Goal: Task Accomplishment & Management: Manage account settings

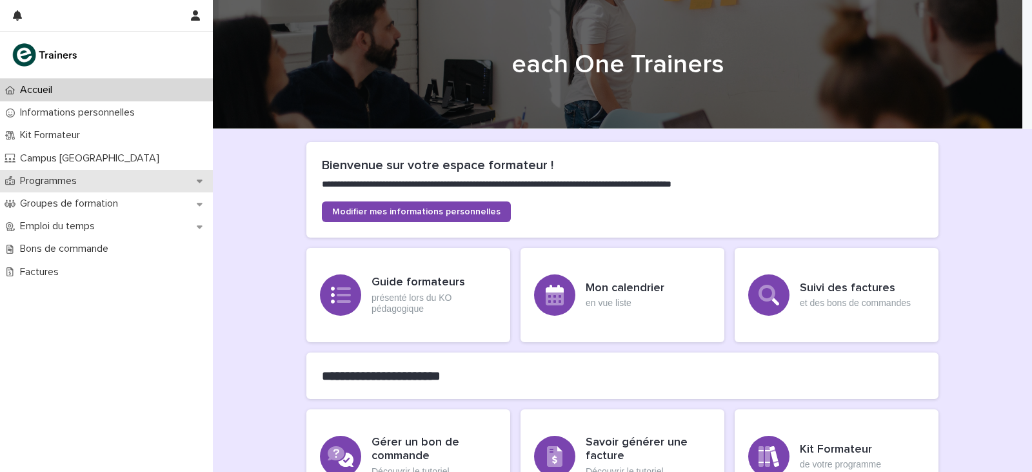
click at [94, 187] on div "Programmes" at bounding box center [106, 181] width 213 height 23
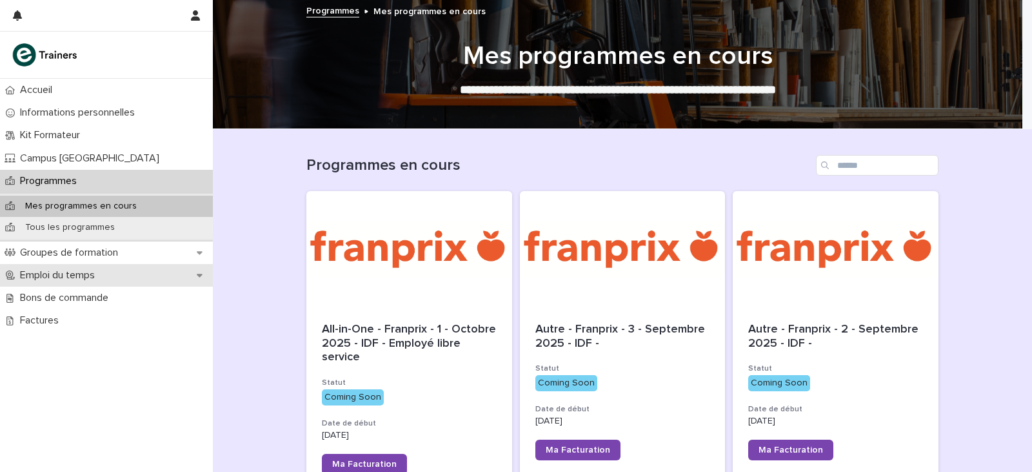
click at [61, 285] on div "Emploi du temps" at bounding box center [106, 275] width 213 height 23
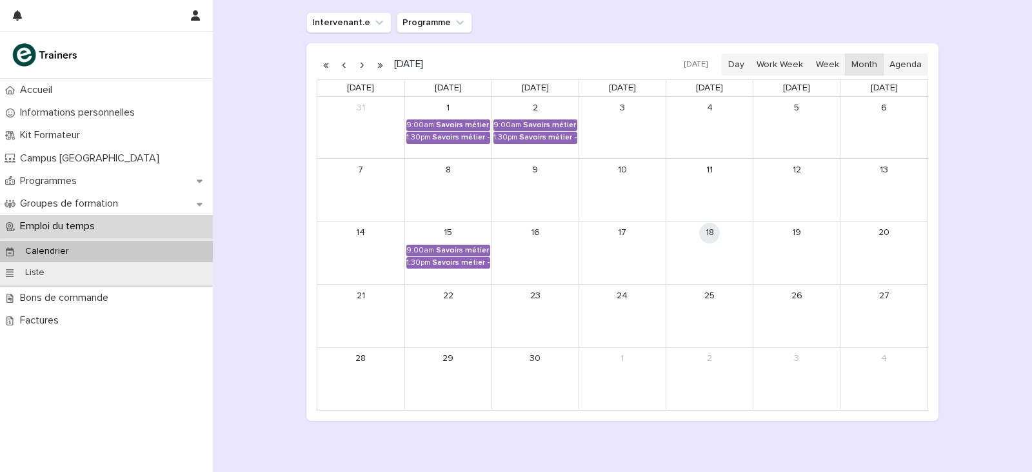
scroll to position [194, 0]
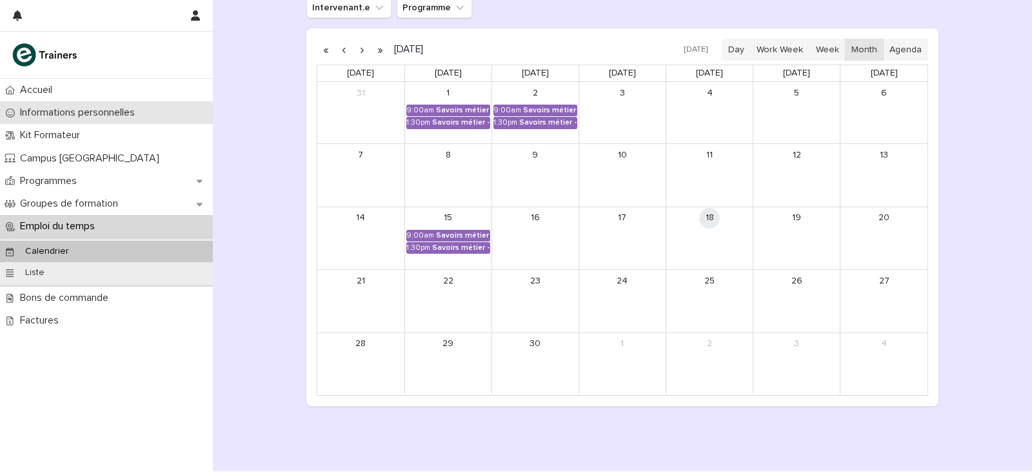
click at [50, 116] on p "Informations personnelles" at bounding box center [80, 112] width 130 height 12
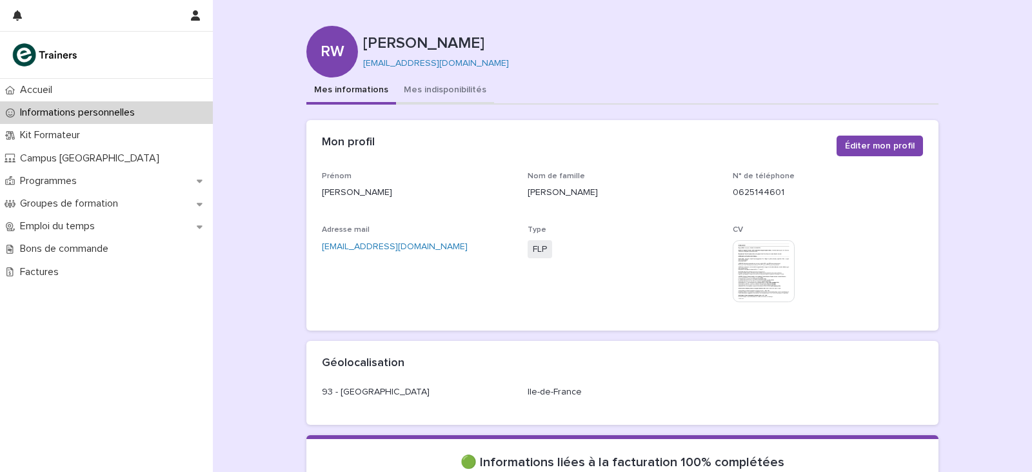
click at [416, 94] on button "Mes indisponibilités" at bounding box center [445, 90] width 98 height 27
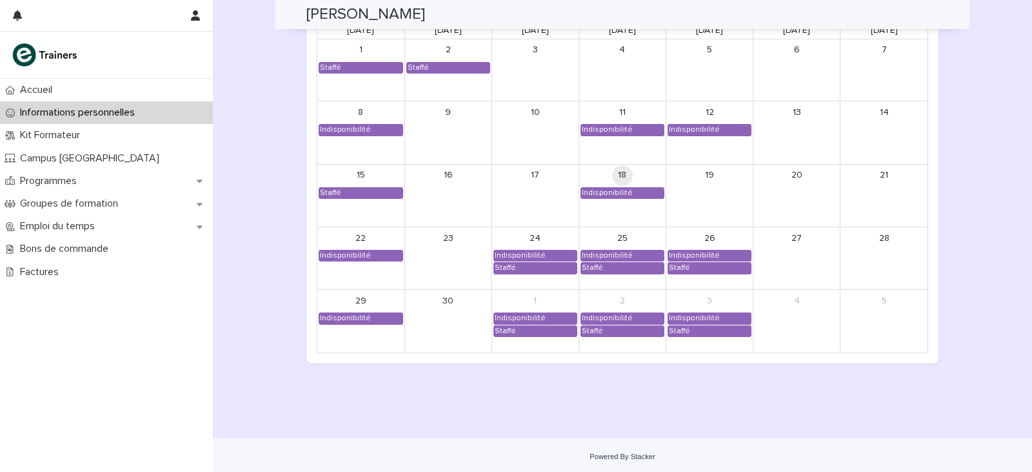
scroll to position [1083, 0]
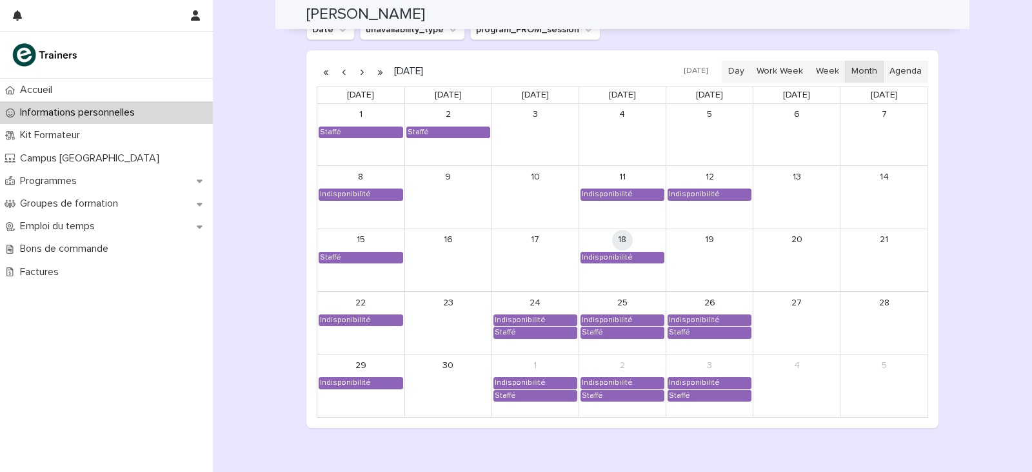
click at [357, 71] on button "button" at bounding box center [362, 71] width 18 height 21
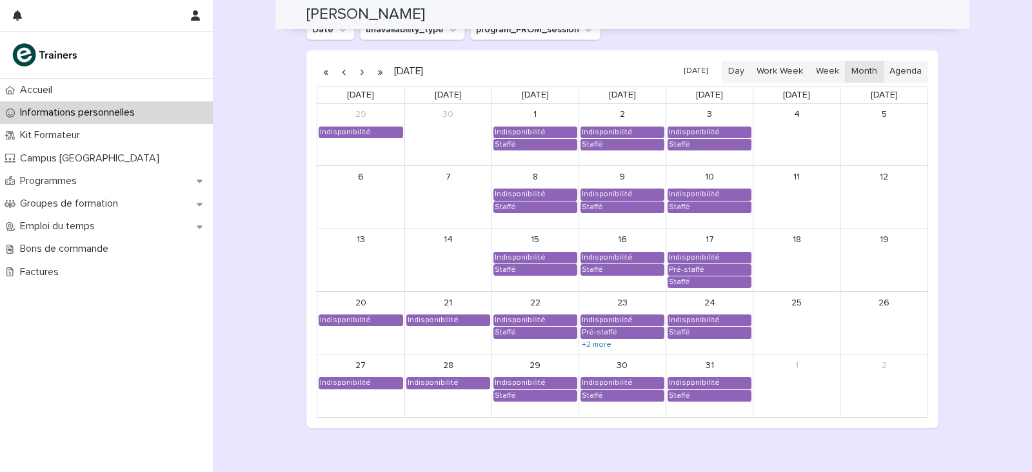
click at [357, 71] on button "button" at bounding box center [362, 71] width 18 height 21
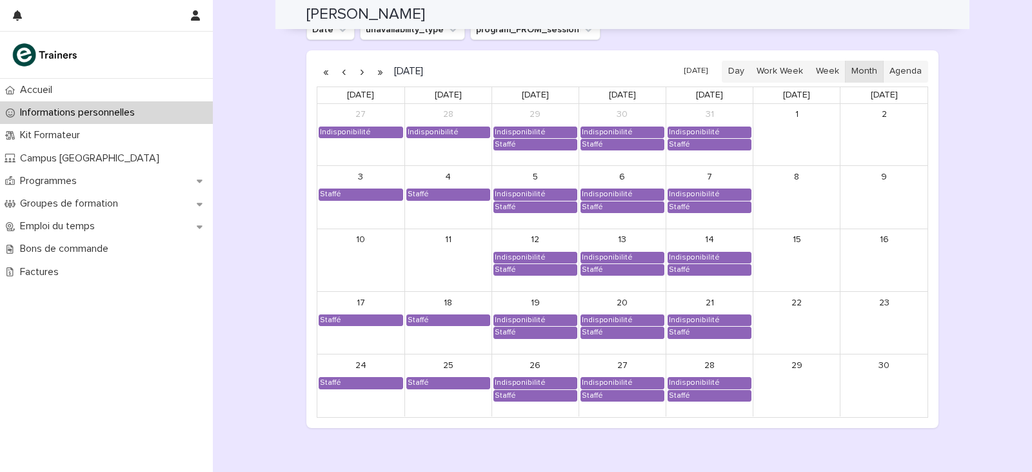
click at [357, 71] on button "button" at bounding box center [362, 71] width 18 height 21
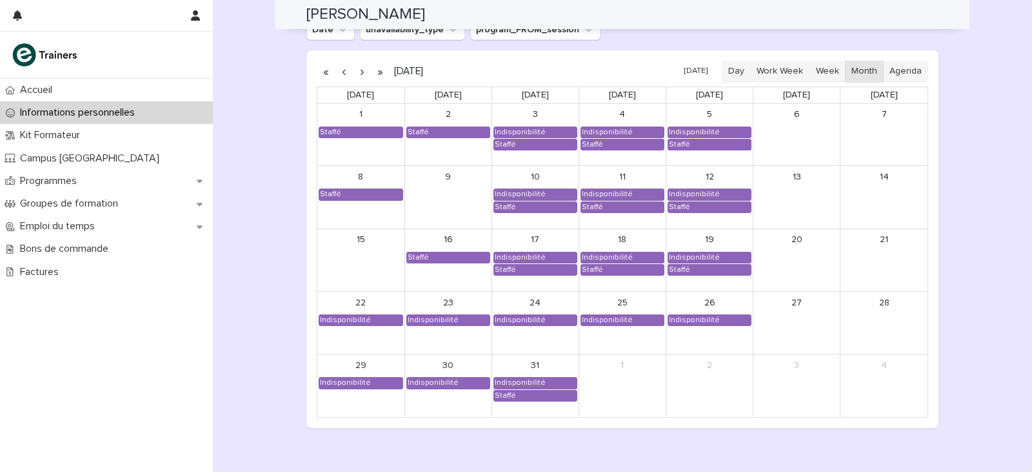
click at [362, 76] on button "button" at bounding box center [362, 71] width 18 height 21
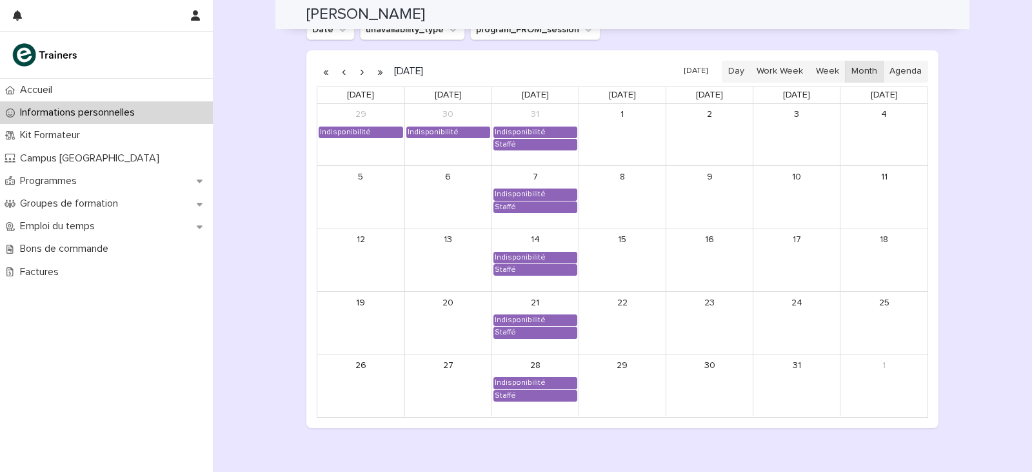
click at [362, 76] on button "button" at bounding box center [362, 71] width 18 height 21
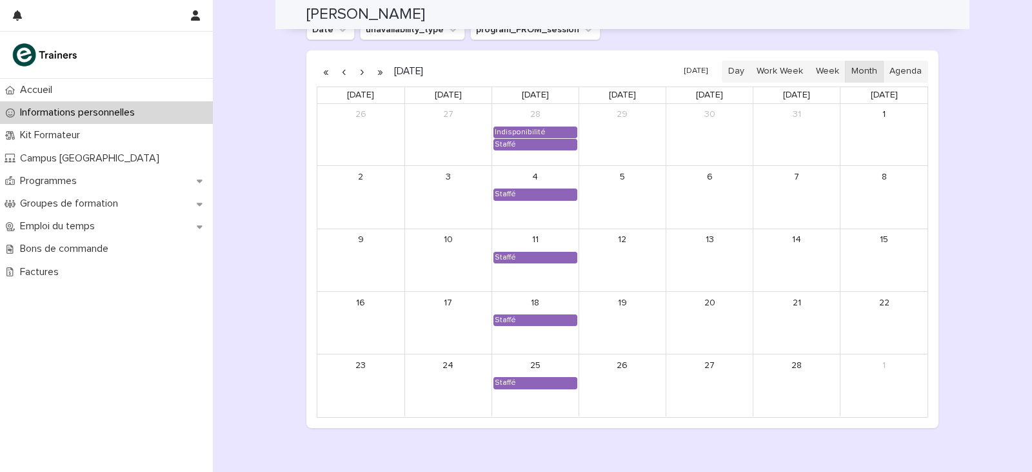
click at [362, 76] on button "button" at bounding box center [362, 71] width 18 height 21
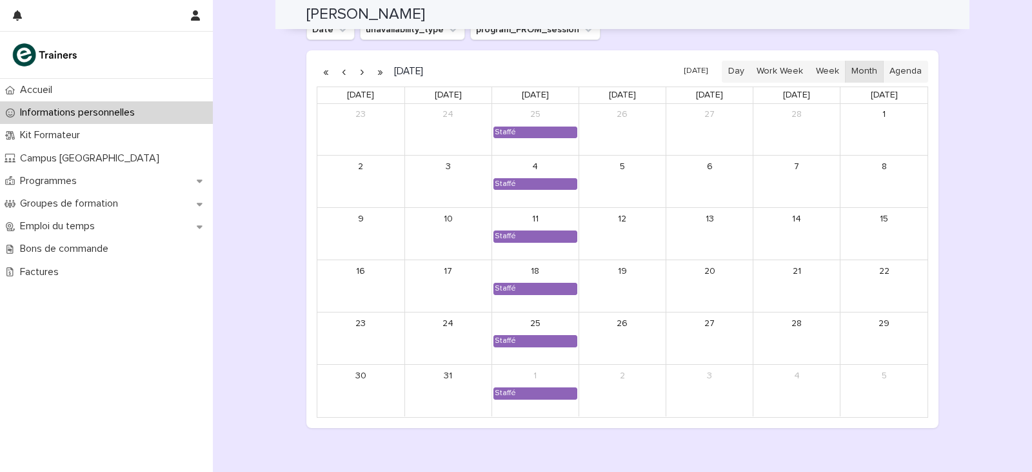
click at [335, 72] on button "button" at bounding box center [344, 71] width 18 height 21
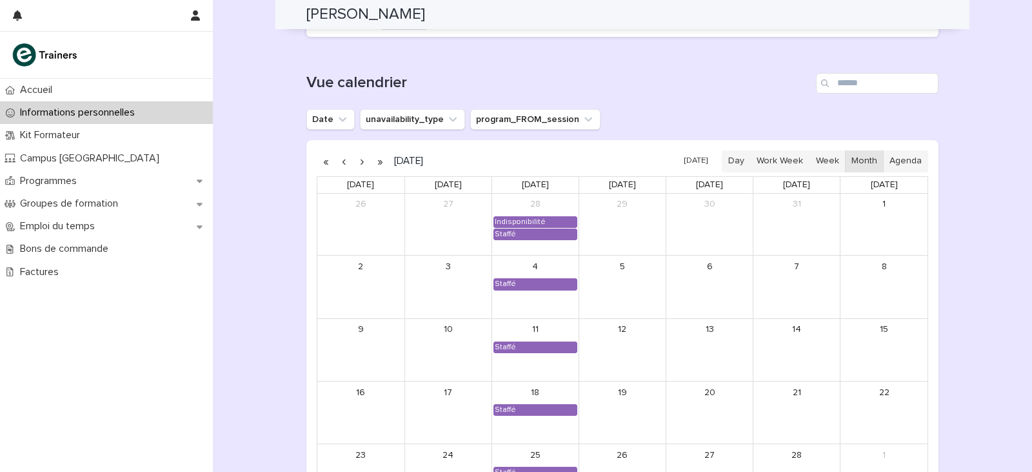
scroll to position [1019, 0]
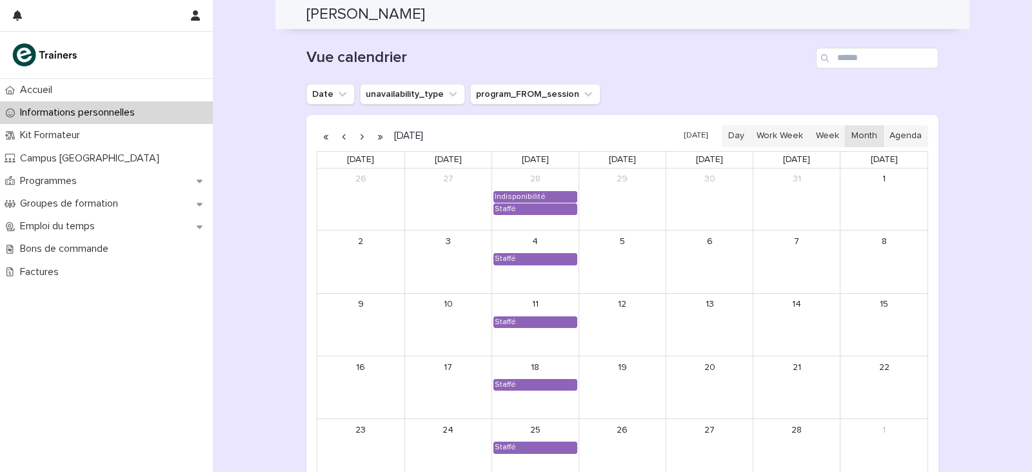
click at [337, 141] on button "button" at bounding box center [344, 136] width 18 height 21
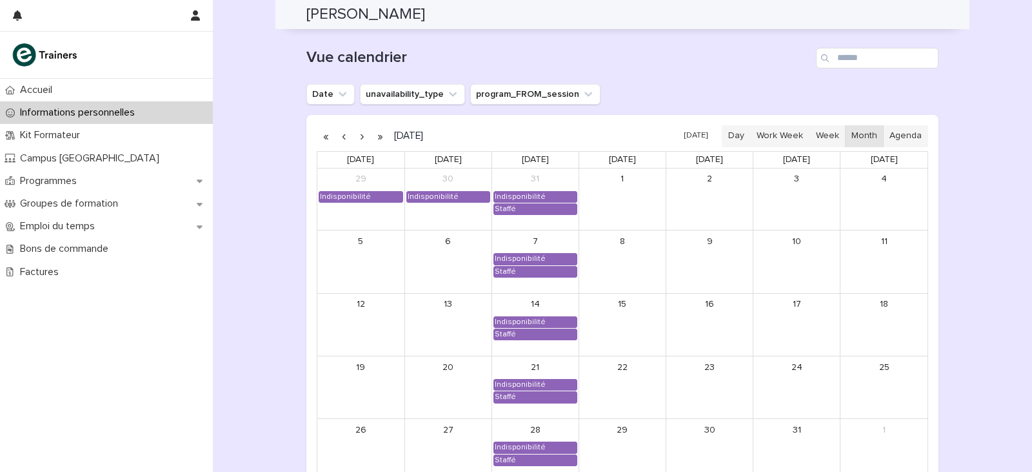
click at [337, 141] on button "button" at bounding box center [344, 136] width 18 height 21
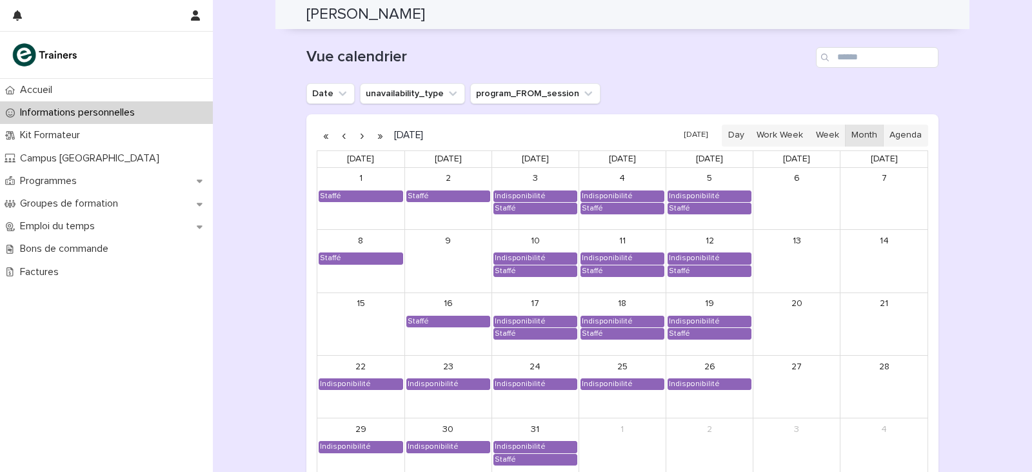
scroll to position [1019, 0]
click at [348, 139] on button "button" at bounding box center [344, 136] width 18 height 21
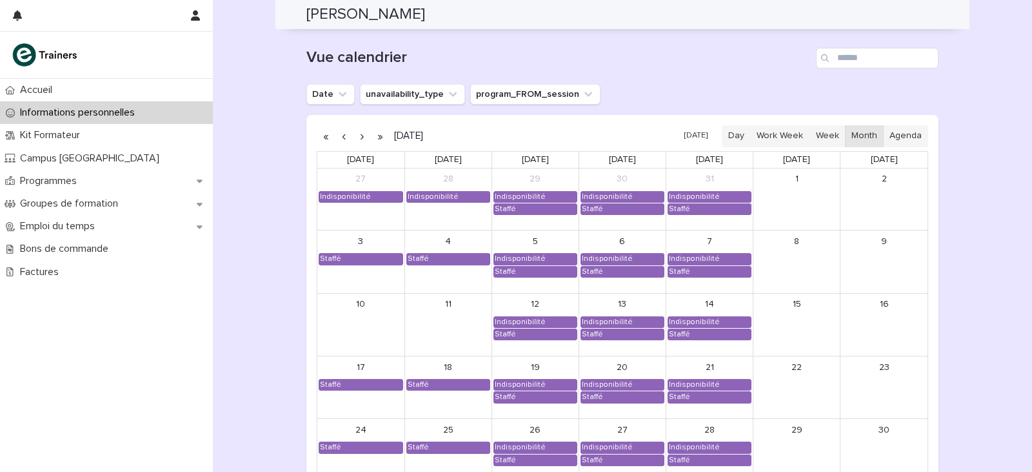
click at [336, 134] on button "button" at bounding box center [344, 136] width 18 height 21
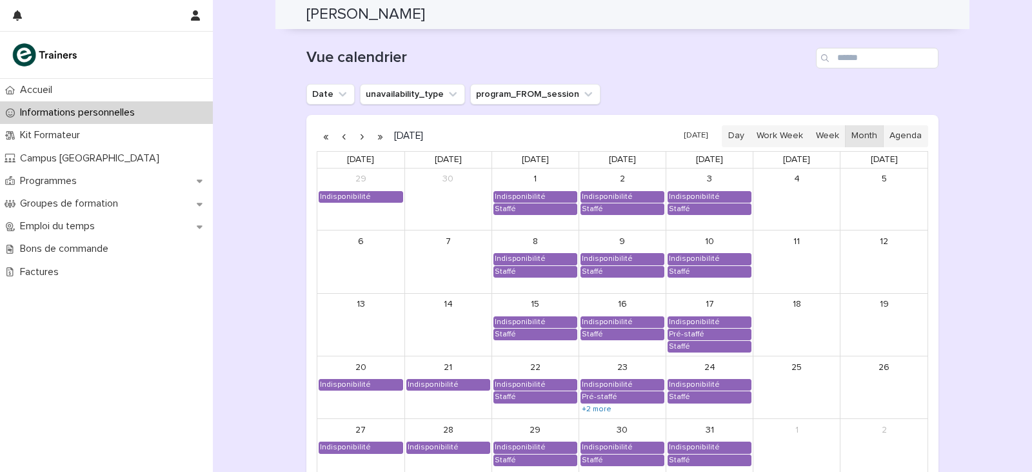
click at [336, 134] on button "button" at bounding box center [344, 136] width 18 height 21
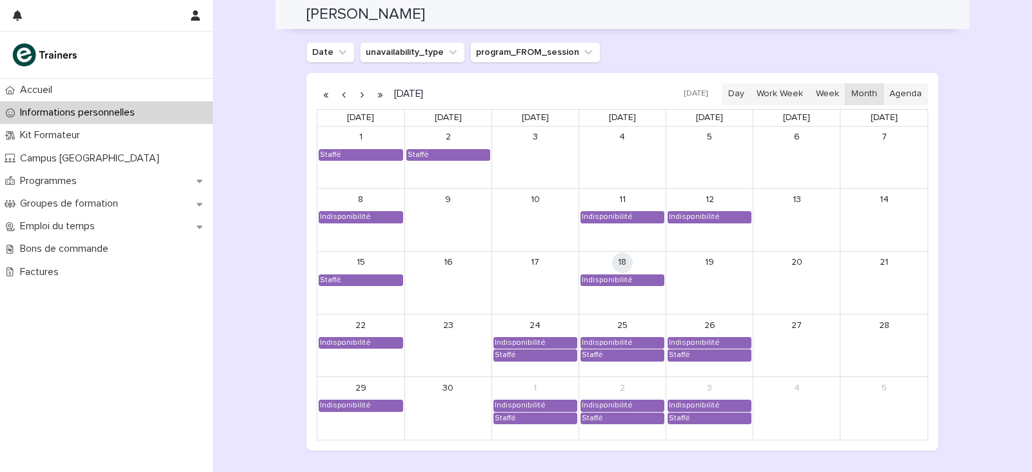
scroll to position [1148, 0]
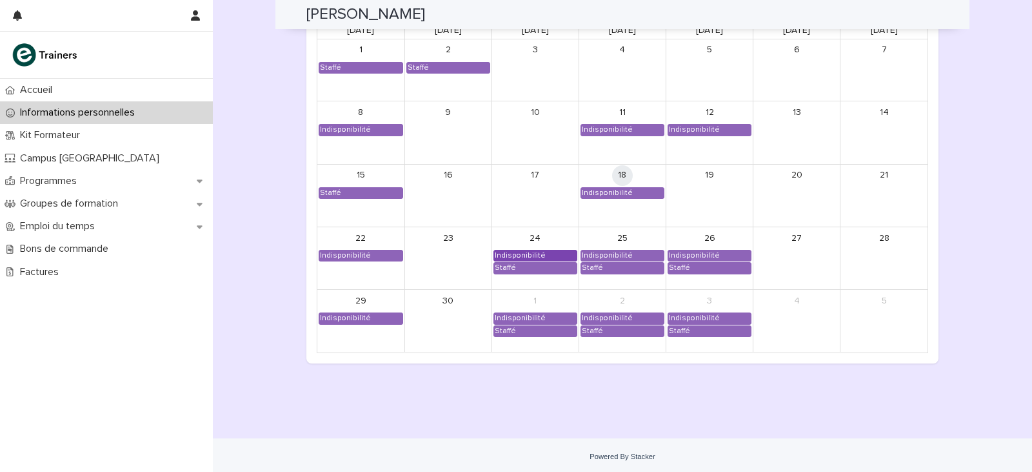
click at [534, 251] on div "Indisponibilité" at bounding box center [520, 255] width 52 height 10
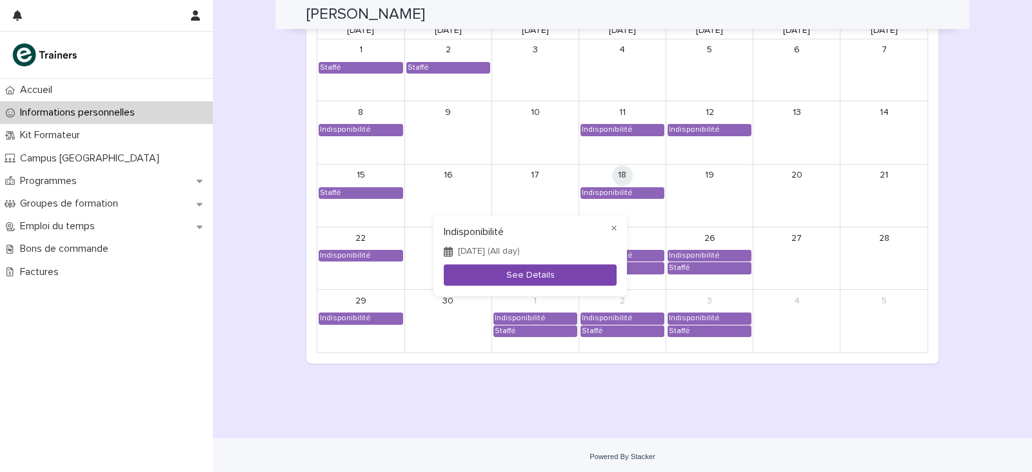
click at [521, 270] on button "See Details" at bounding box center [530, 275] width 173 height 21
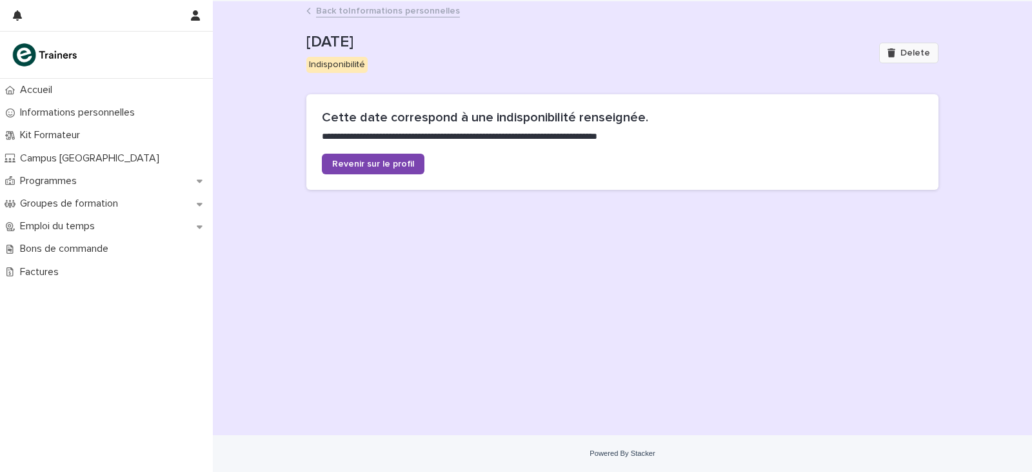
click at [896, 51] on icon "button" at bounding box center [892, 52] width 8 height 9
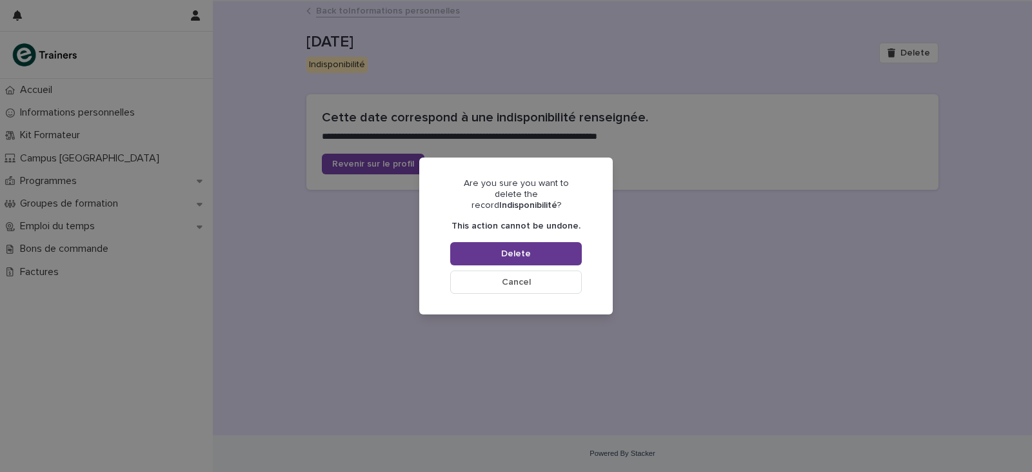
click at [500, 252] on button "Delete" at bounding box center [516, 253] width 132 height 23
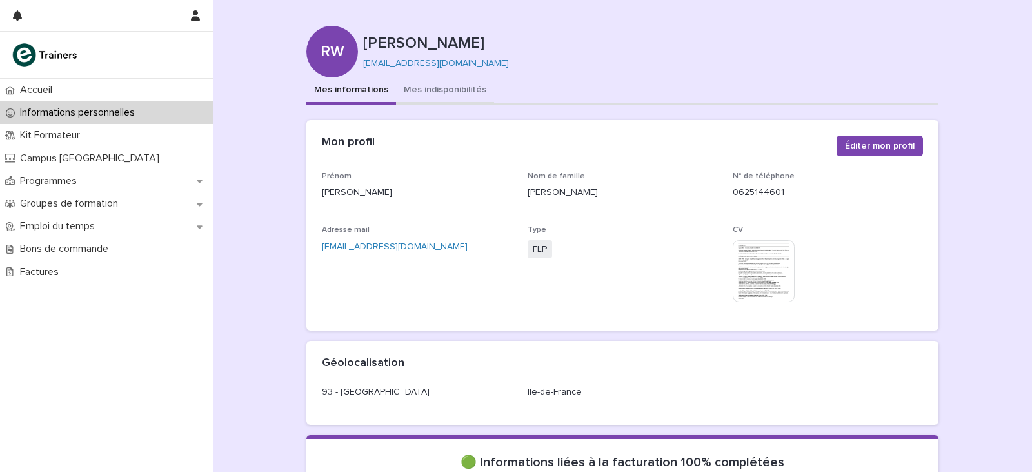
click at [420, 91] on button "Mes indisponibilités" at bounding box center [445, 90] width 98 height 27
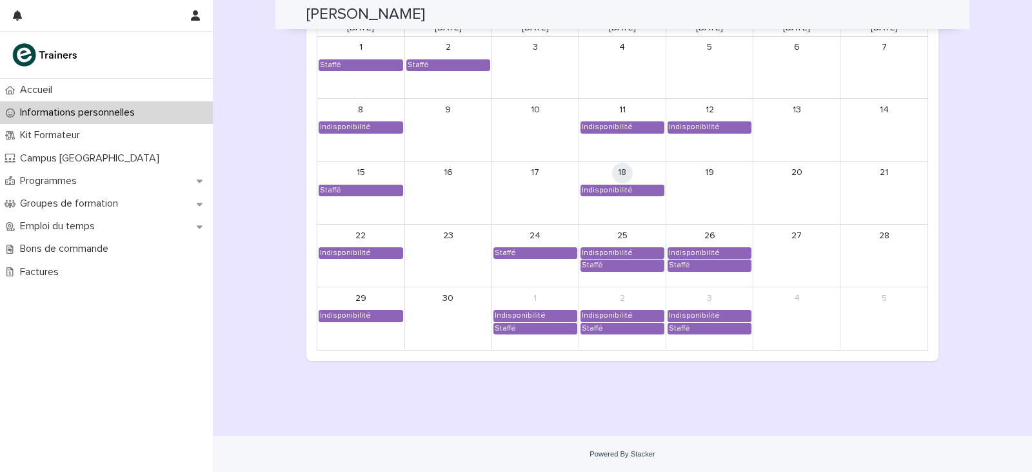
scroll to position [1151, 0]
click at [614, 249] on div "Indisponibilité" at bounding box center [607, 253] width 52 height 10
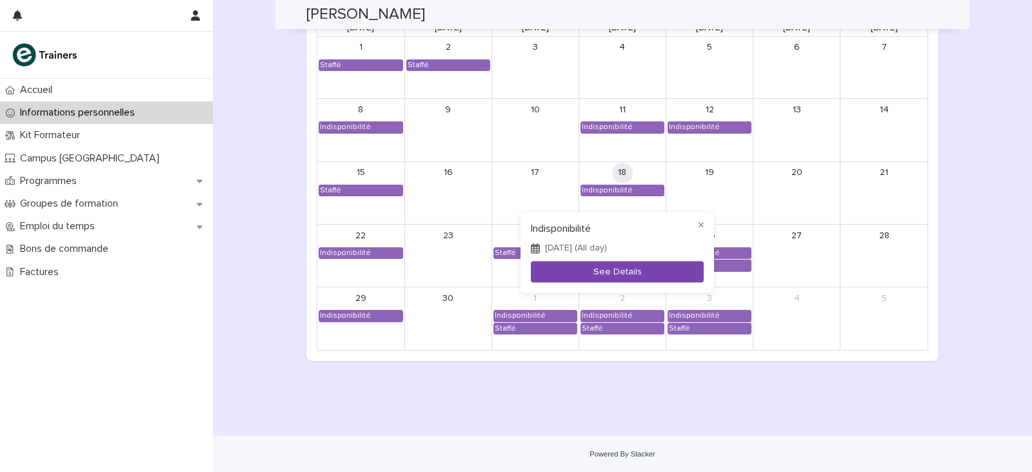
click at [607, 281] on button "See Details" at bounding box center [617, 271] width 173 height 21
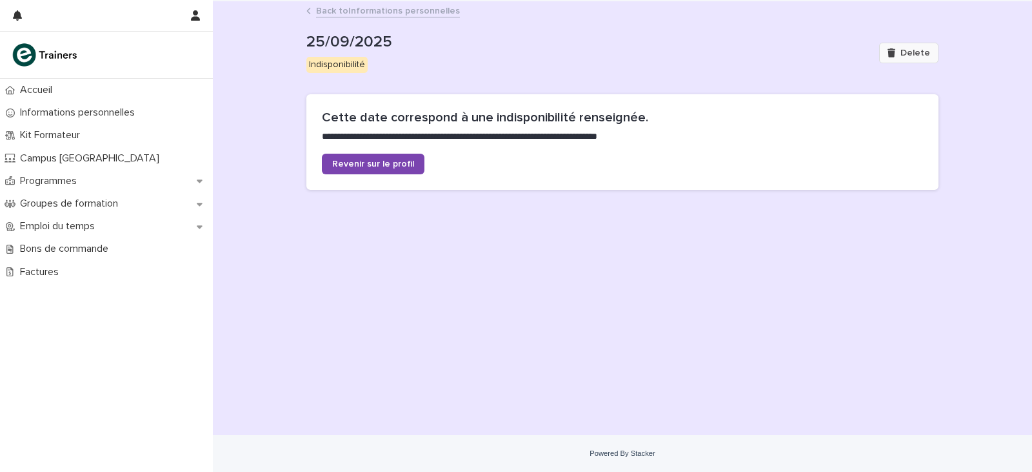
click at [914, 56] on span "Delete" at bounding box center [916, 52] width 30 height 9
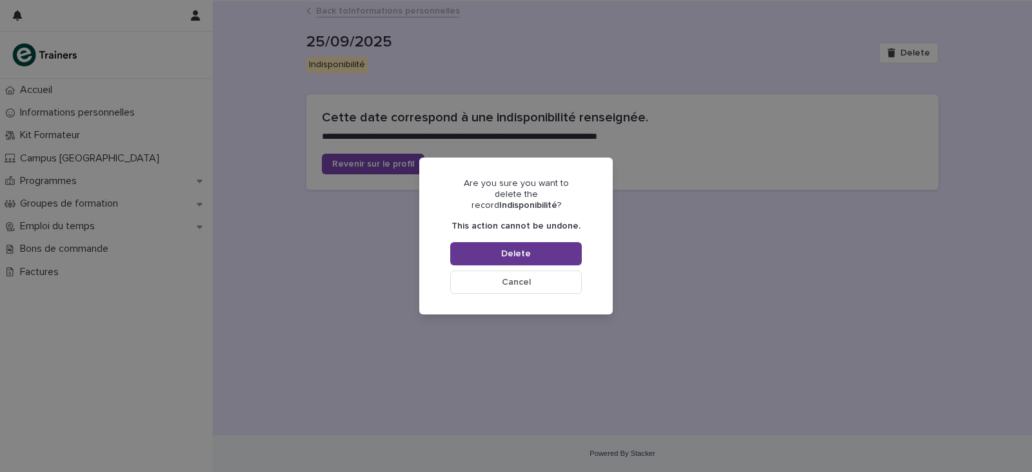
click at [484, 242] on button "Delete" at bounding box center [516, 253] width 132 height 23
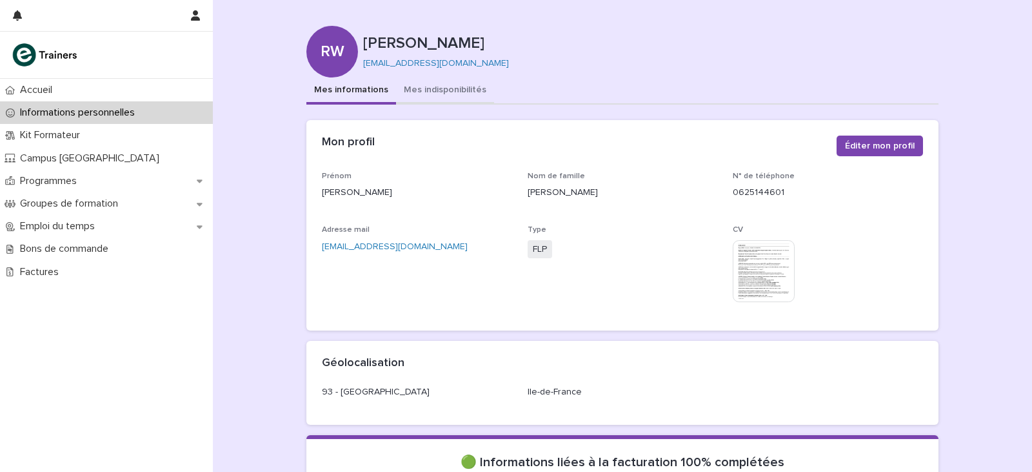
click at [463, 86] on button "Mes indisponibilités" at bounding box center [445, 90] width 98 height 27
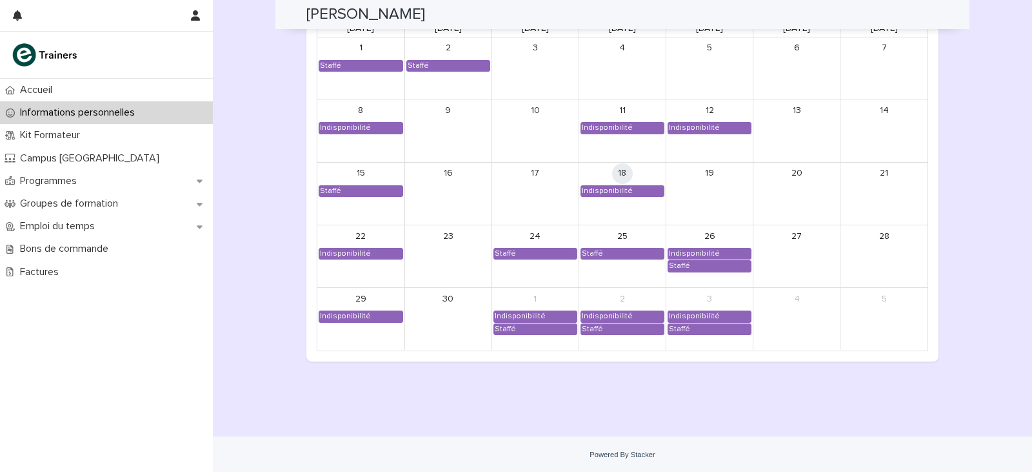
scroll to position [1151, 0]
click at [692, 248] on div "Indisponibilité" at bounding box center [694, 253] width 52 height 10
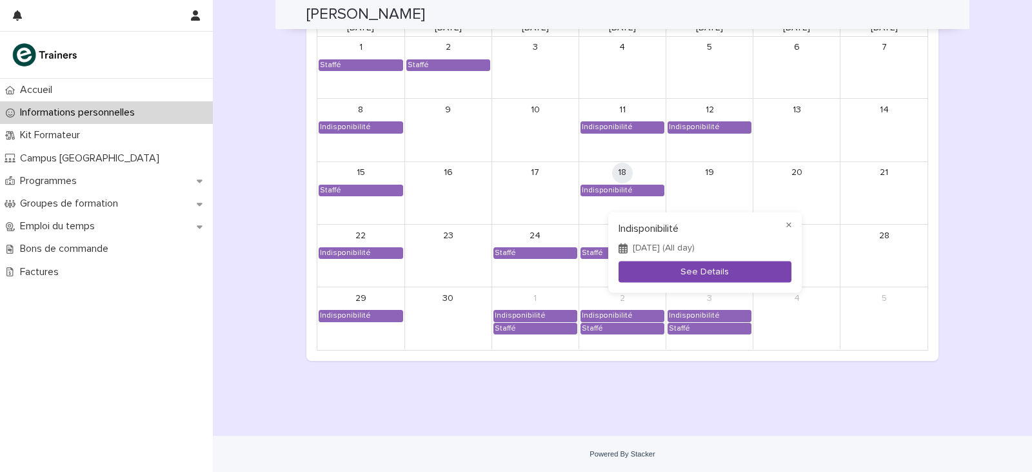
click at [687, 265] on button "See Details" at bounding box center [705, 271] width 173 height 21
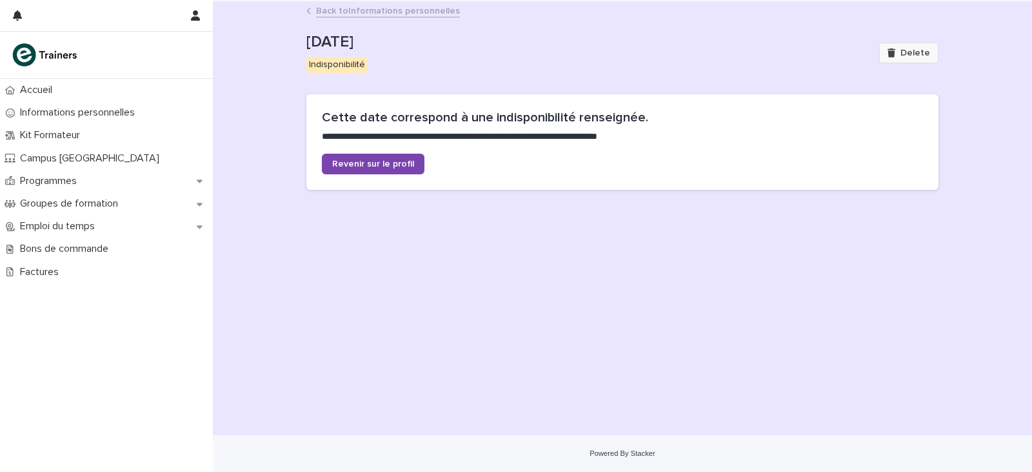
click at [901, 59] on button "Delete" at bounding box center [908, 53] width 59 height 21
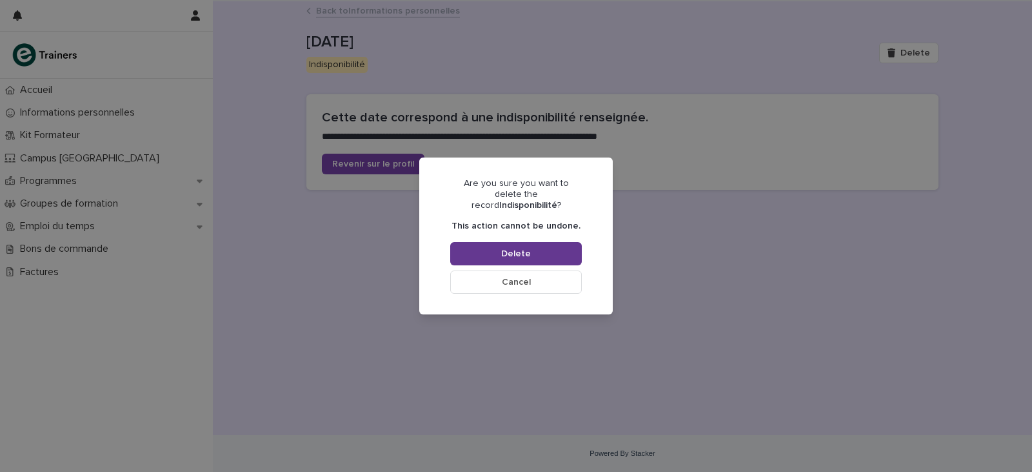
click at [565, 249] on button "Delete" at bounding box center [516, 253] width 132 height 23
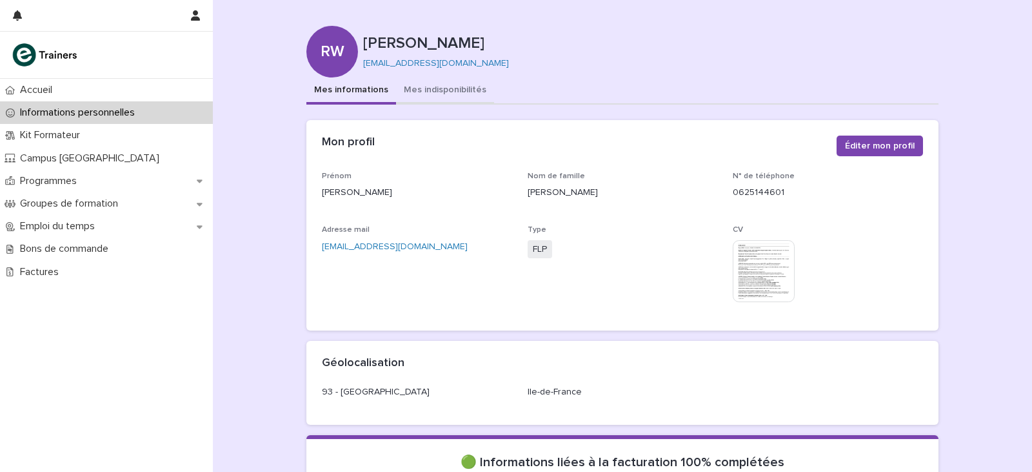
click at [445, 88] on button "Mes indisponibilités" at bounding box center [445, 90] width 98 height 27
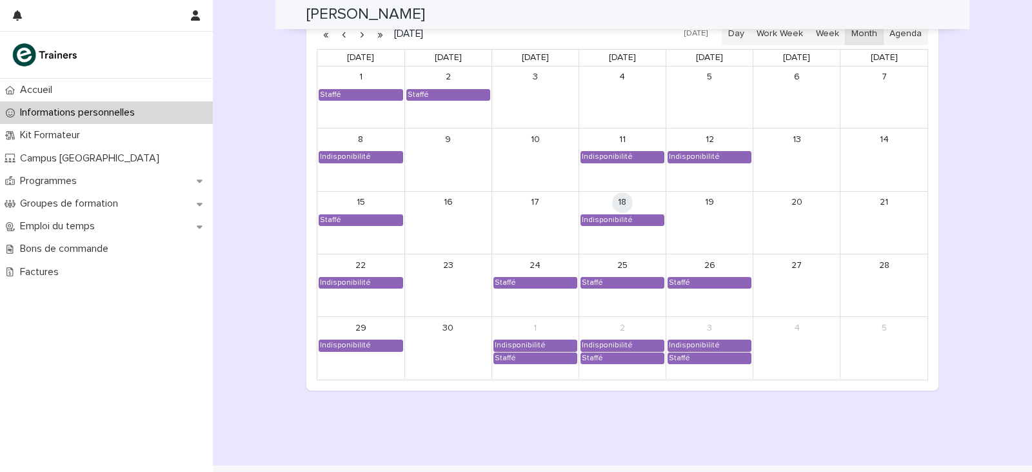
scroll to position [1151, 0]
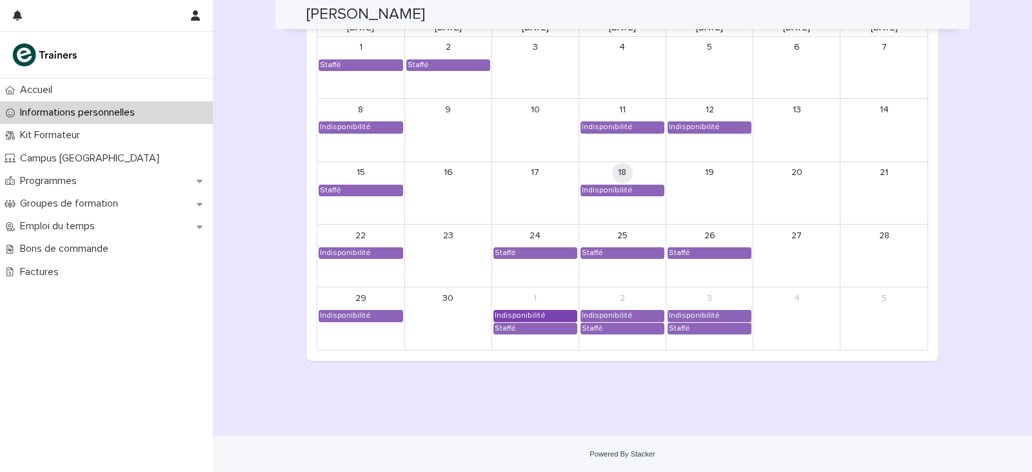
click at [517, 312] on div "Indisponibilité" at bounding box center [520, 315] width 52 height 10
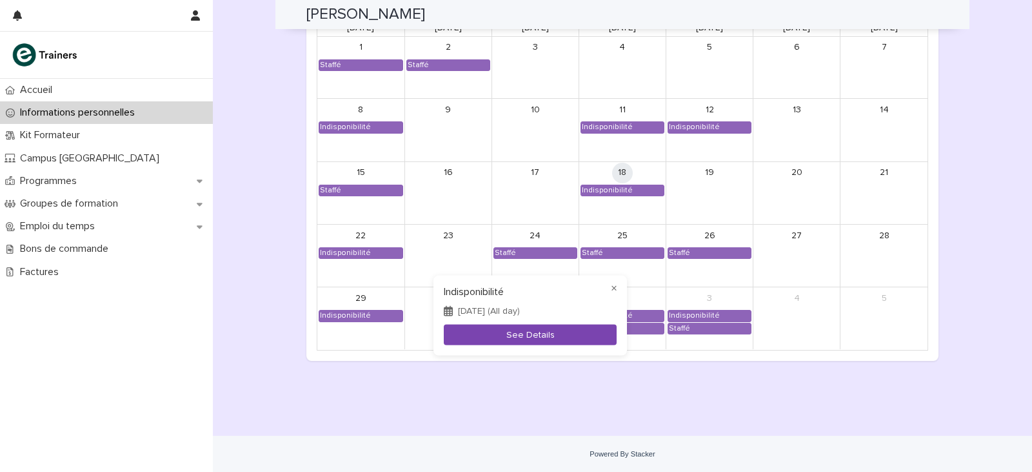
click at [510, 338] on button "See Details" at bounding box center [530, 334] width 173 height 21
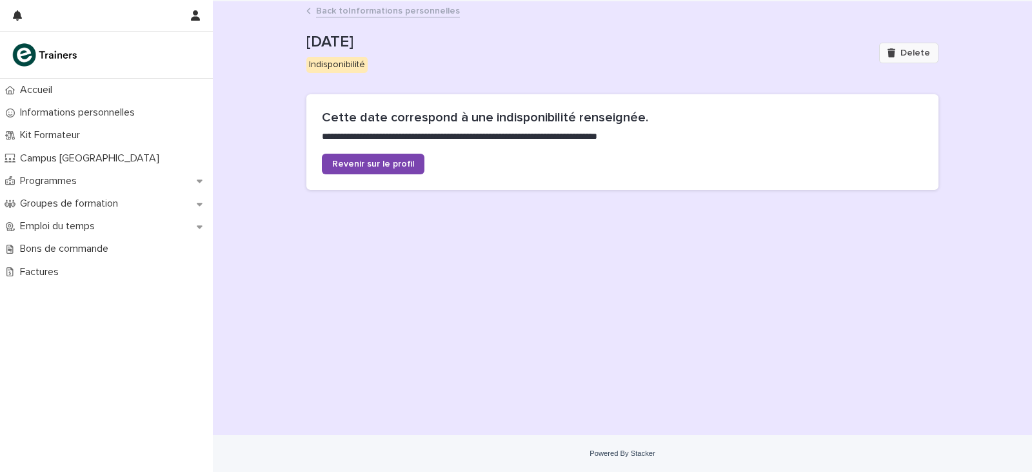
click at [896, 57] on icon "button" at bounding box center [892, 52] width 8 height 9
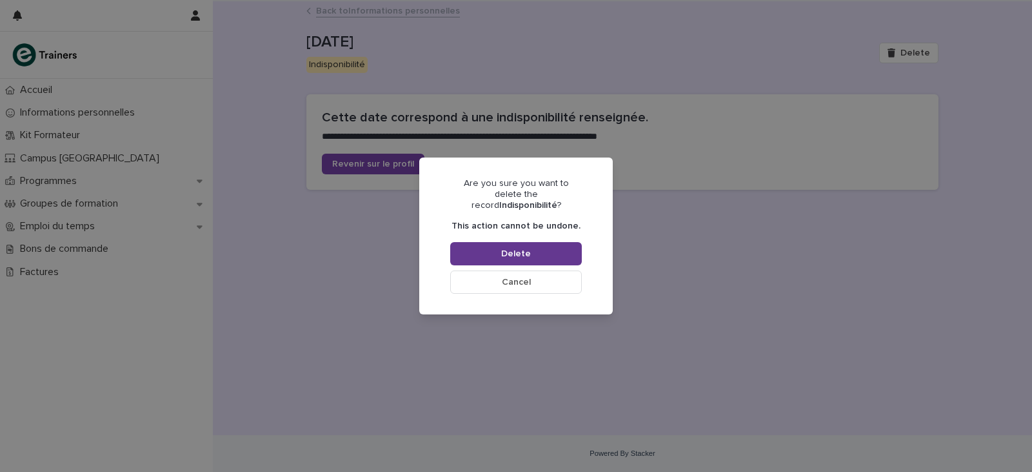
click at [562, 258] on button "Delete" at bounding box center [516, 253] width 132 height 23
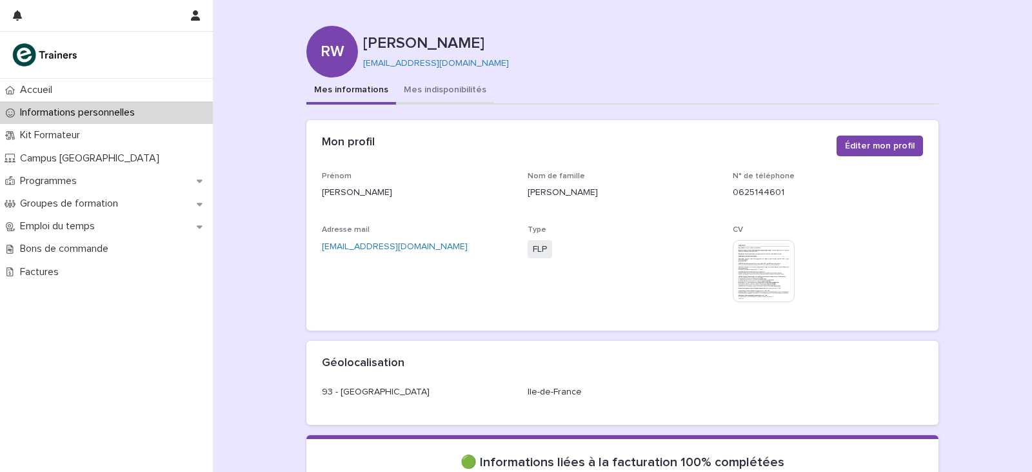
click at [425, 79] on button "Mes indisponibilités" at bounding box center [445, 90] width 98 height 27
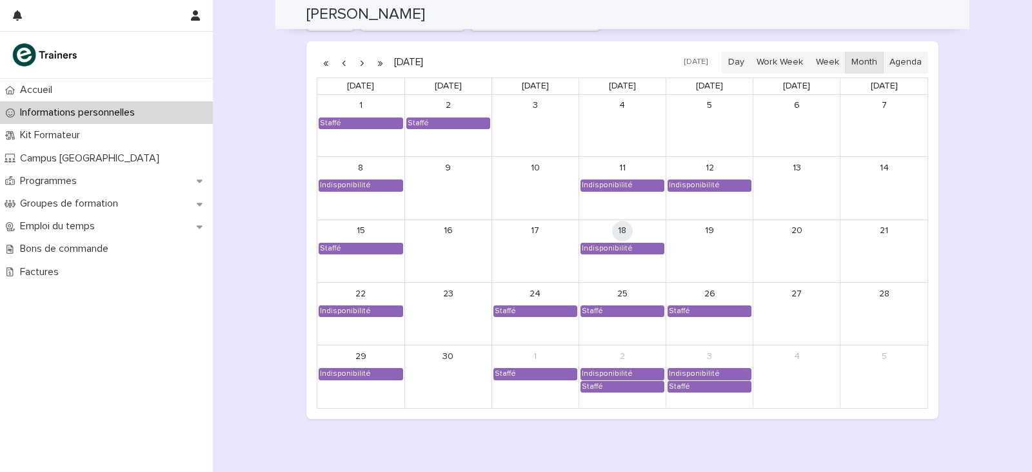
scroll to position [1151, 0]
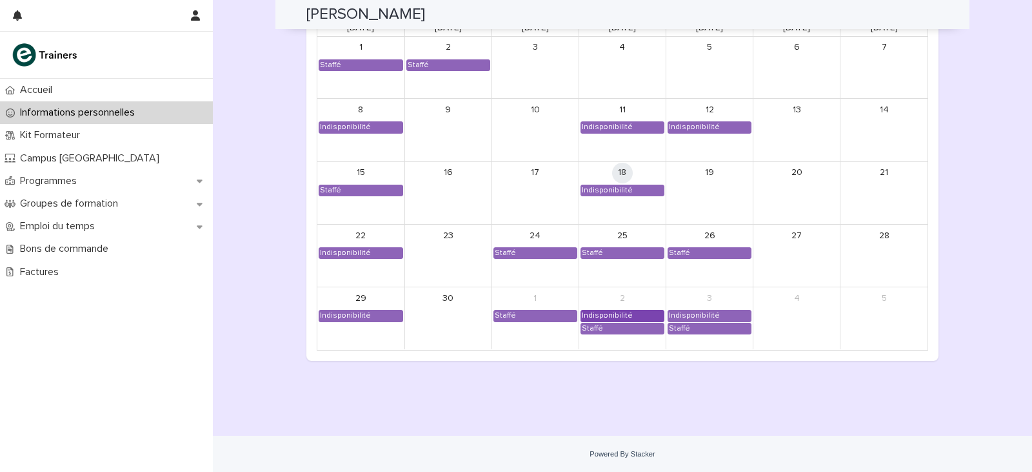
click at [603, 312] on div "Indisponibilité" at bounding box center [607, 315] width 52 height 10
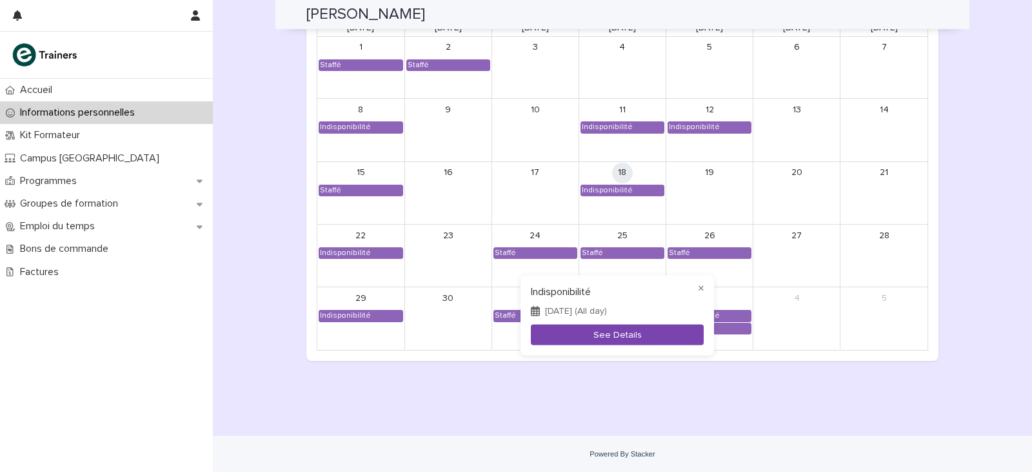
click at [605, 329] on button "See Details" at bounding box center [617, 334] width 173 height 21
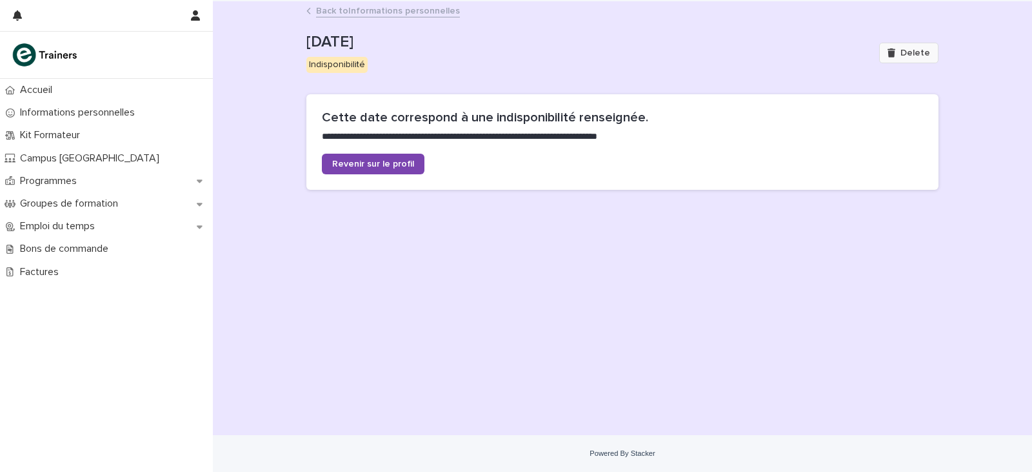
click at [903, 56] on button "Delete" at bounding box center [908, 53] width 59 height 21
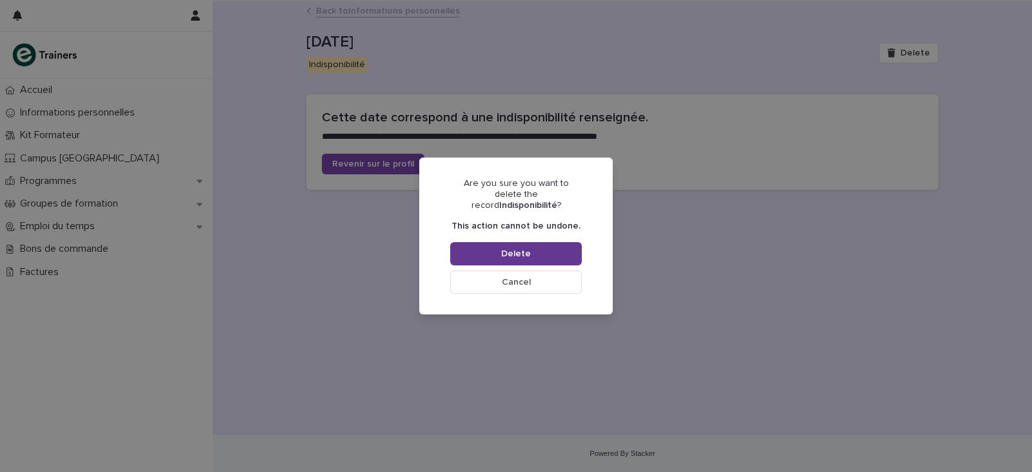
click at [570, 258] on button "Delete" at bounding box center [516, 253] width 132 height 23
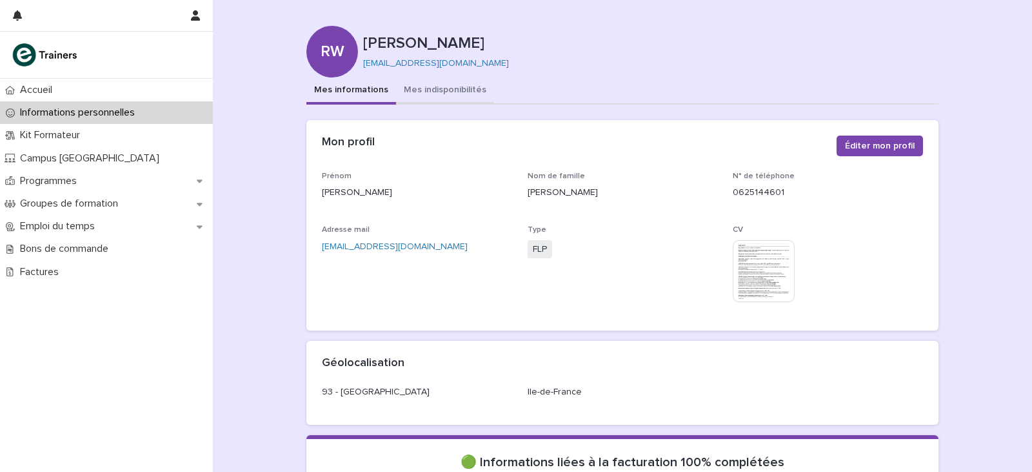
click at [419, 88] on button "Mes indisponibilités" at bounding box center [445, 90] width 98 height 27
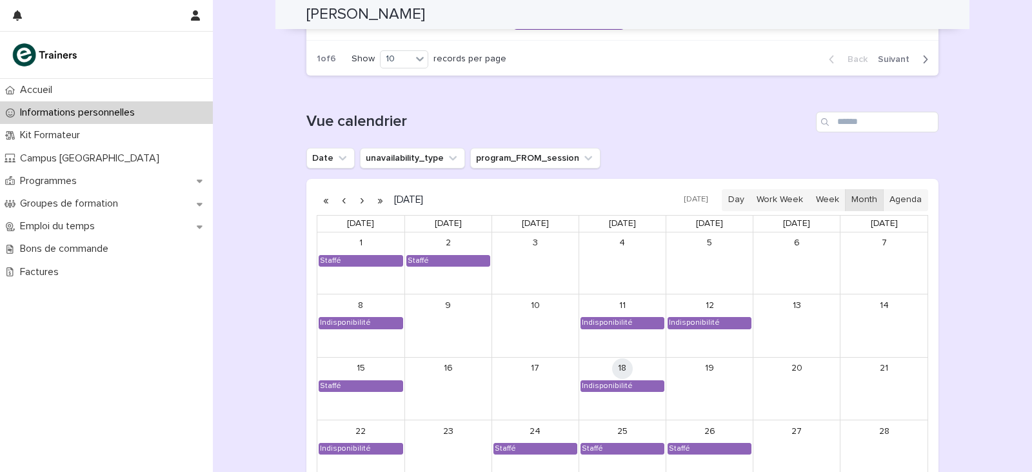
scroll to position [1151, 0]
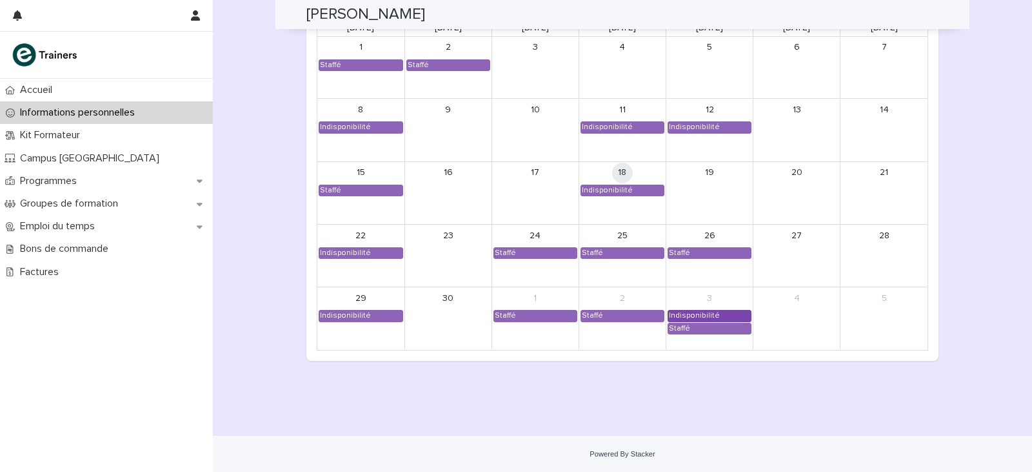
click at [703, 314] on div "Indisponibilité" at bounding box center [694, 315] width 52 height 10
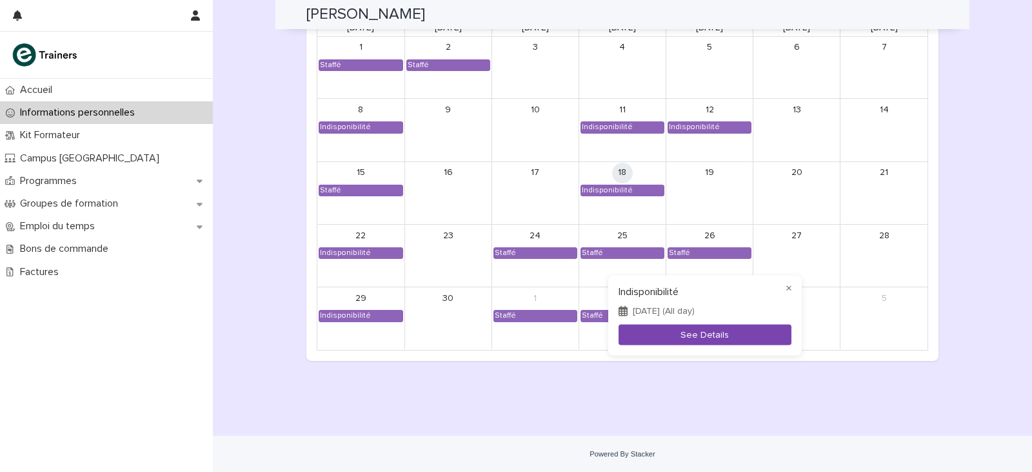
click at [708, 344] on button "See Details" at bounding box center [705, 334] width 173 height 21
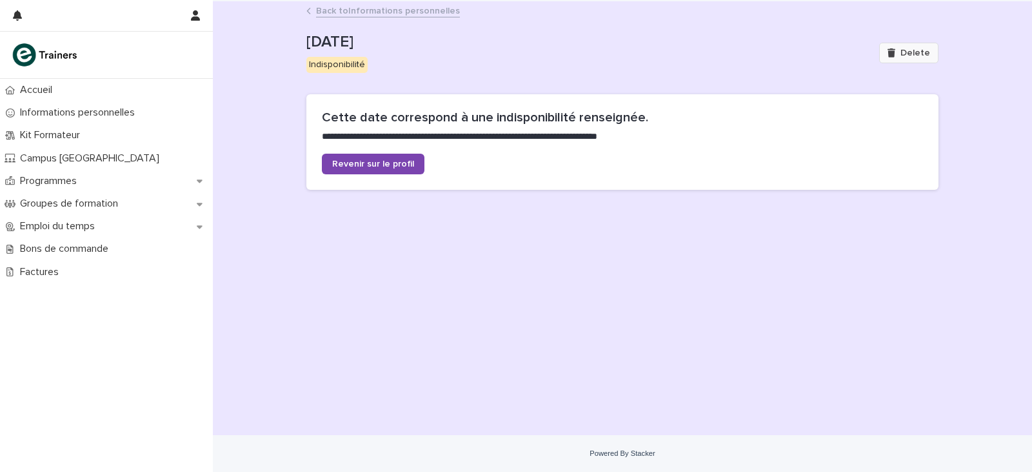
click at [896, 61] on button "Delete" at bounding box center [908, 53] width 59 height 21
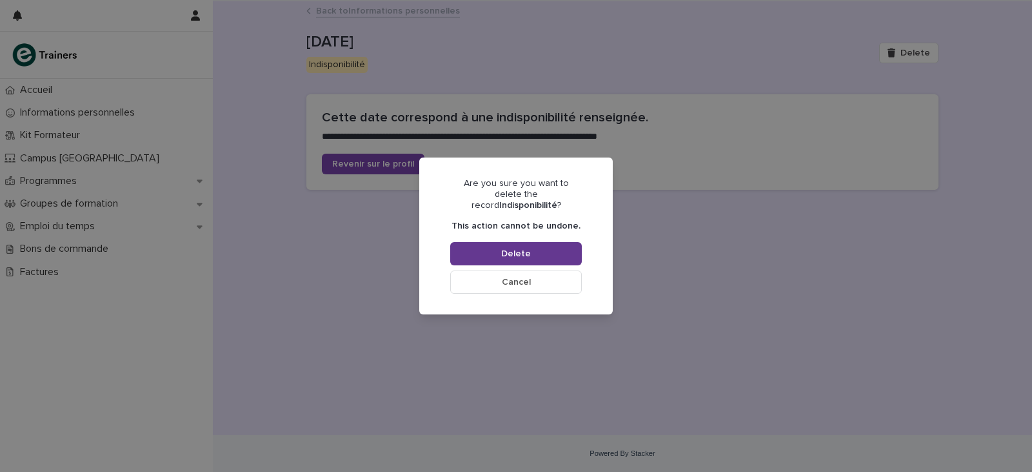
click at [546, 244] on button "Delete" at bounding box center [516, 253] width 132 height 23
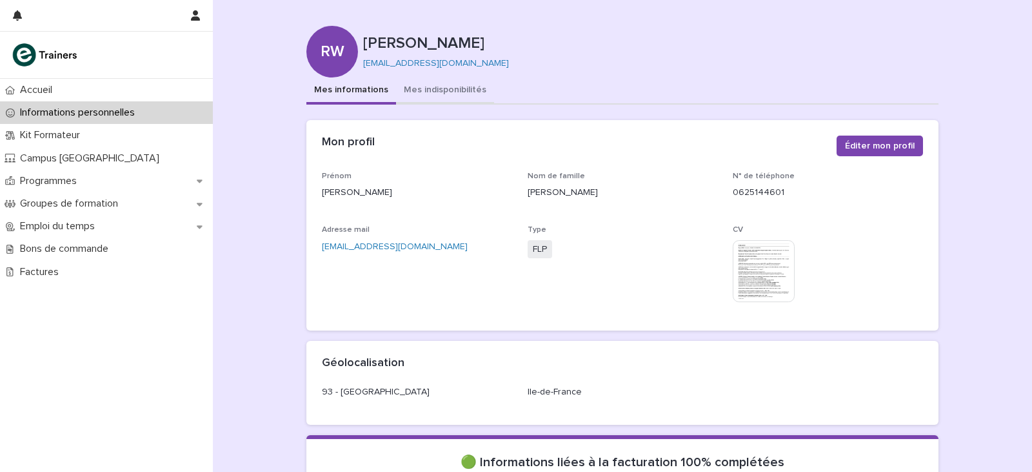
click at [444, 85] on button "Mes indisponibilités" at bounding box center [445, 90] width 98 height 27
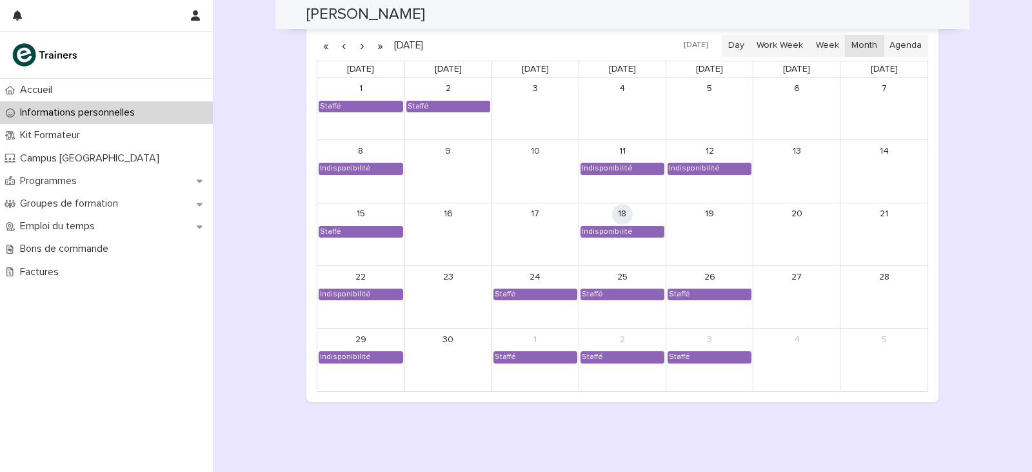
scroll to position [1087, 0]
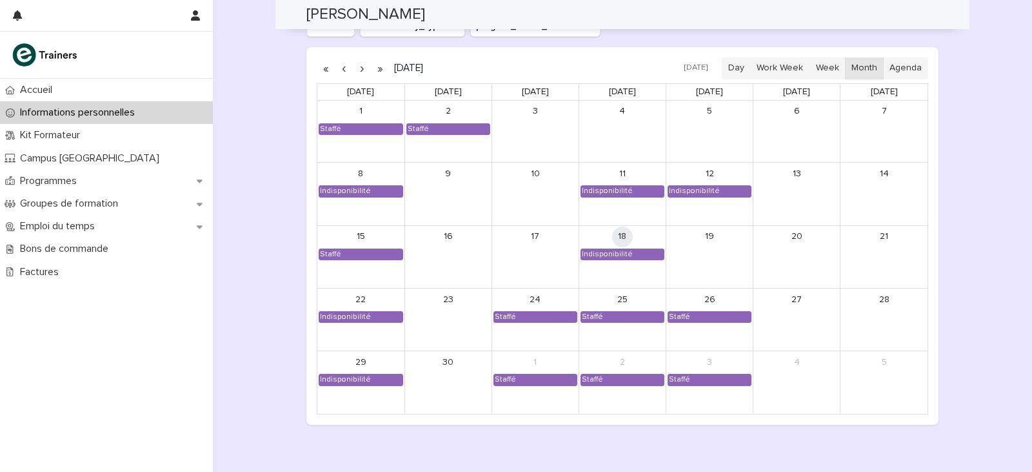
click at [361, 65] on button "button" at bounding box center [362, 68] width 18 height 21
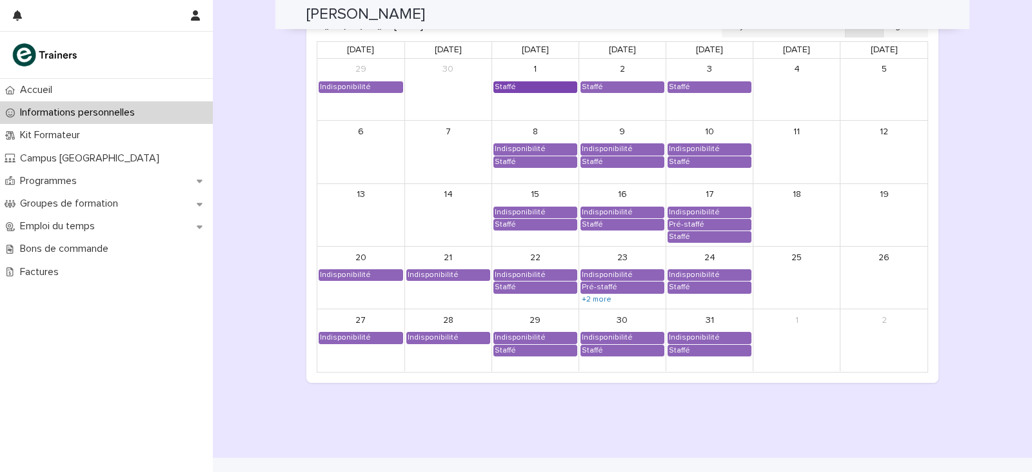
scroll to position [1151, 0]
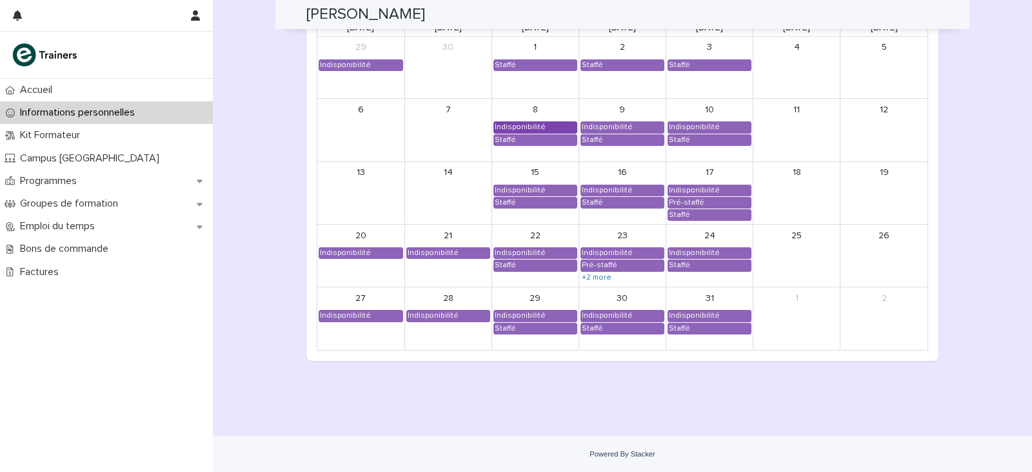
click at [539, 125] on div "Indisponibilité" at bounding box center [535, 127] width 83 height 10
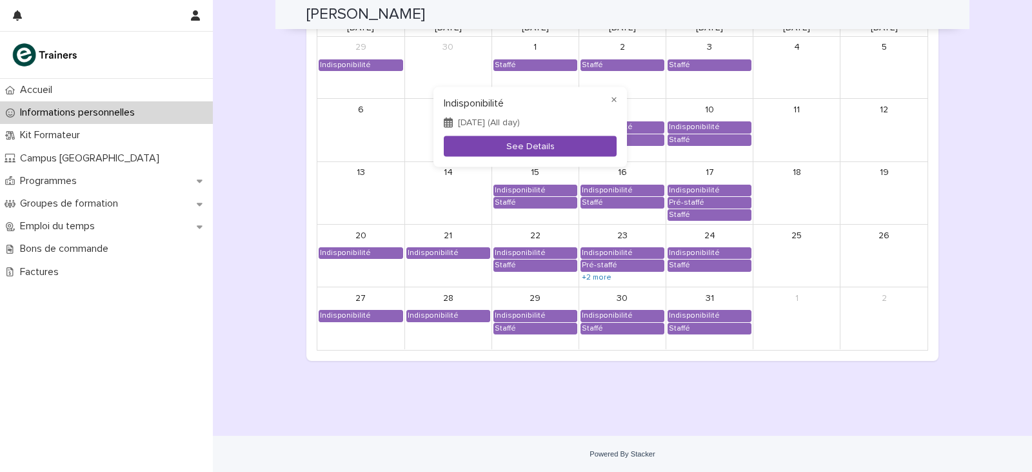
click at [542, 140] on button "See Details" at bounding box center [530, 145] width 173 height 21
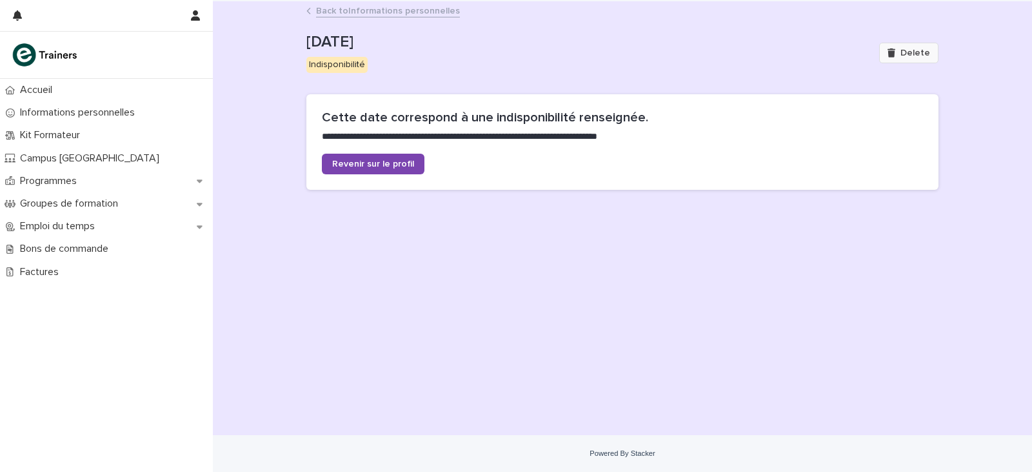
click at [919, 57] on button "Delete" at bounding box center [908, 53] width 59 height 21
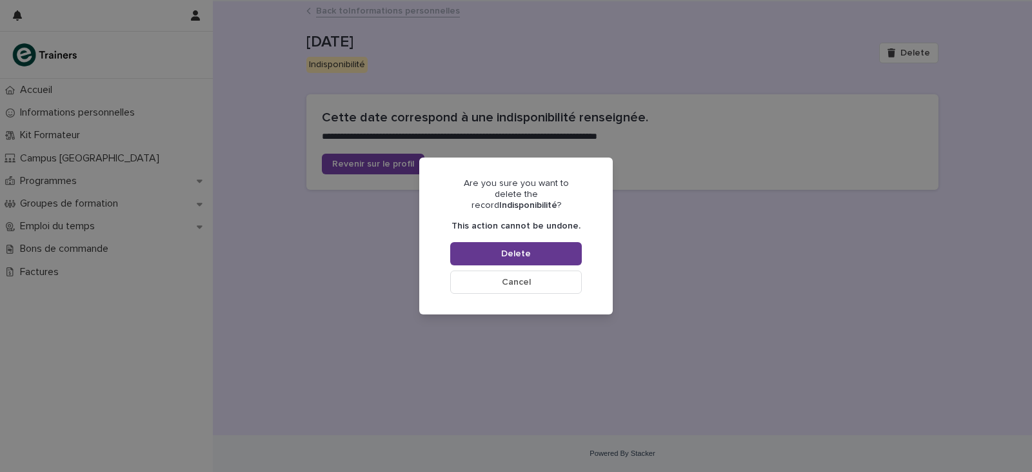
click at [541, 252] on button "Delete" at bounding box center [516, 253] width 132 height 23
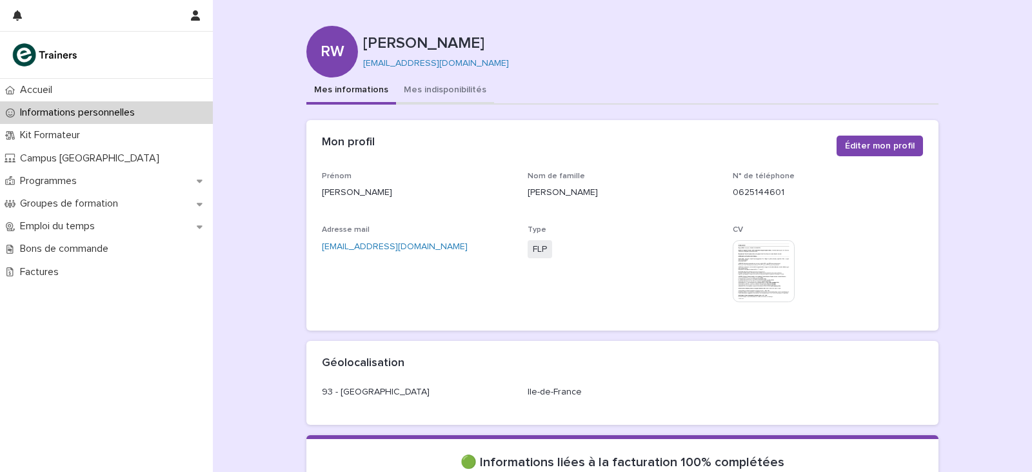
click at [423, 87] on button "Mes indisponibilités" at bounding box center [445, 90] width 98 height 27
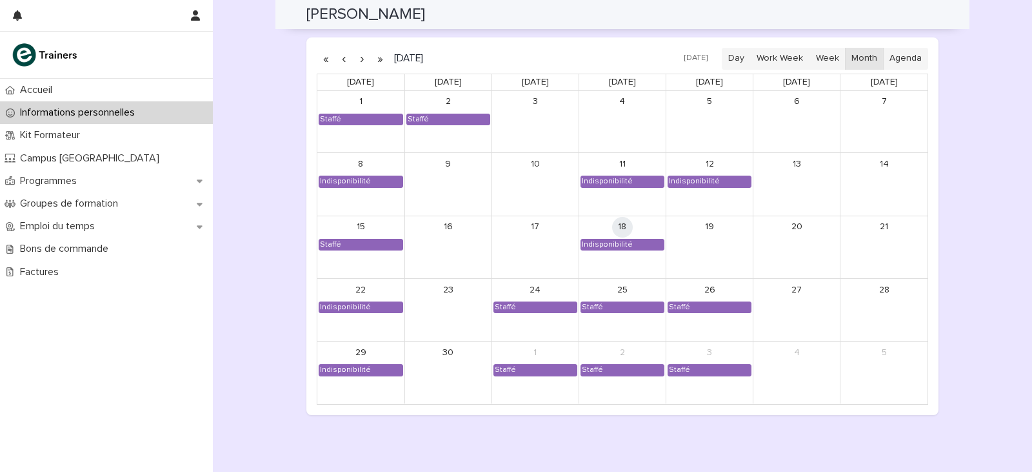
scroll to position [1022, 0]
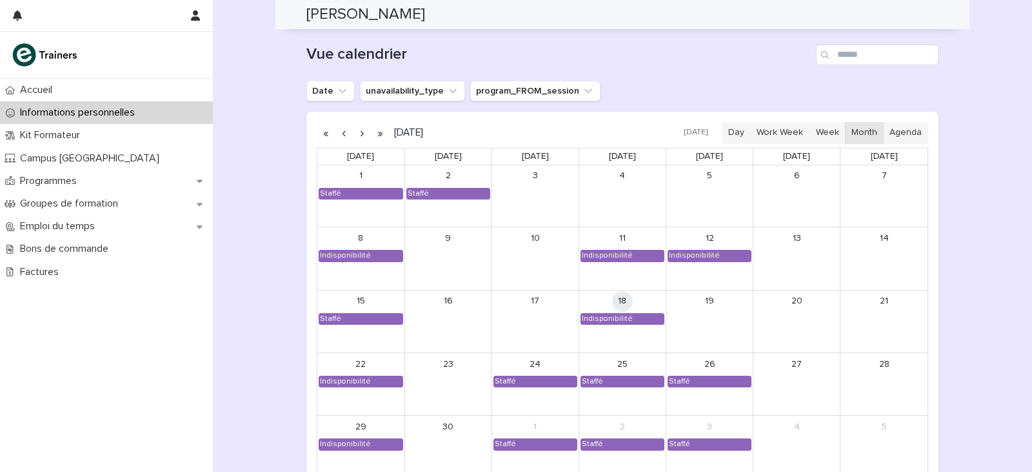
click at [358, 131] on button "button" at bounding box center [362, 133] width 18 height 21
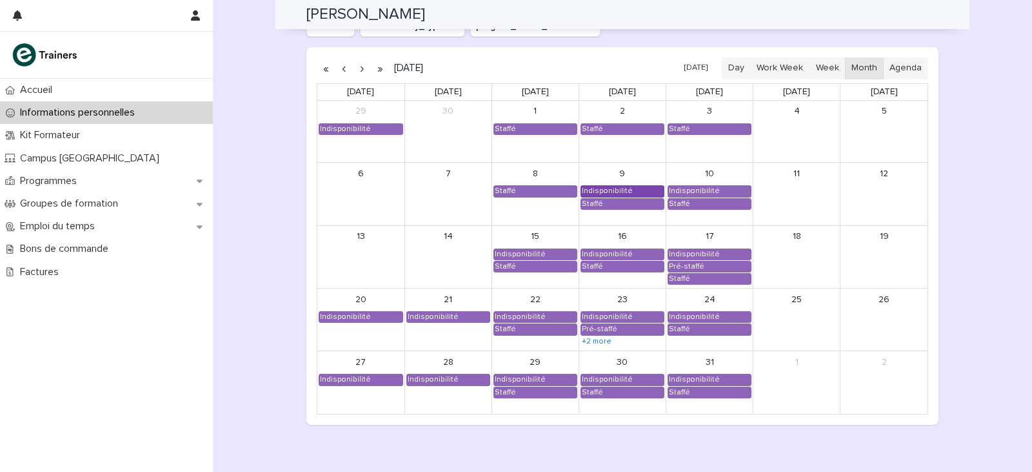
scroll to position [1151, 0]
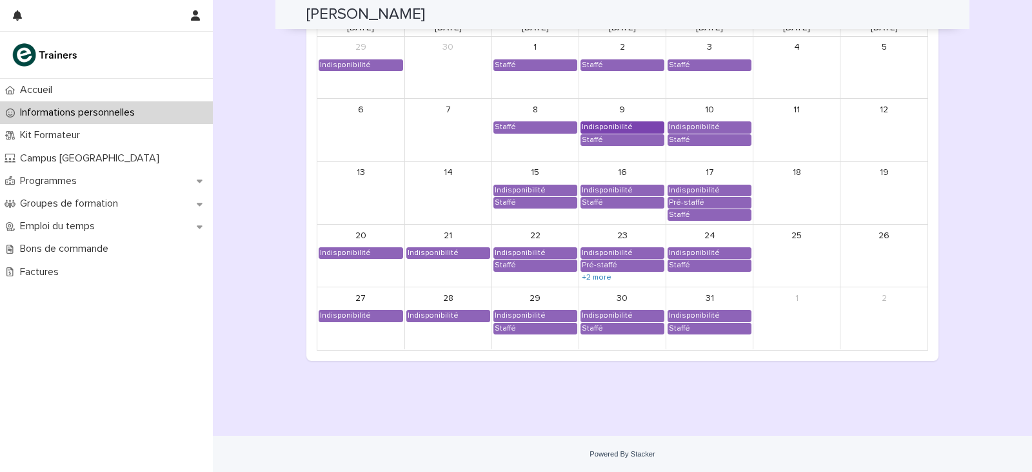
click at [614, 128] on div "Indisponibilité" at bounding box center [607, 127] width 52 height 10
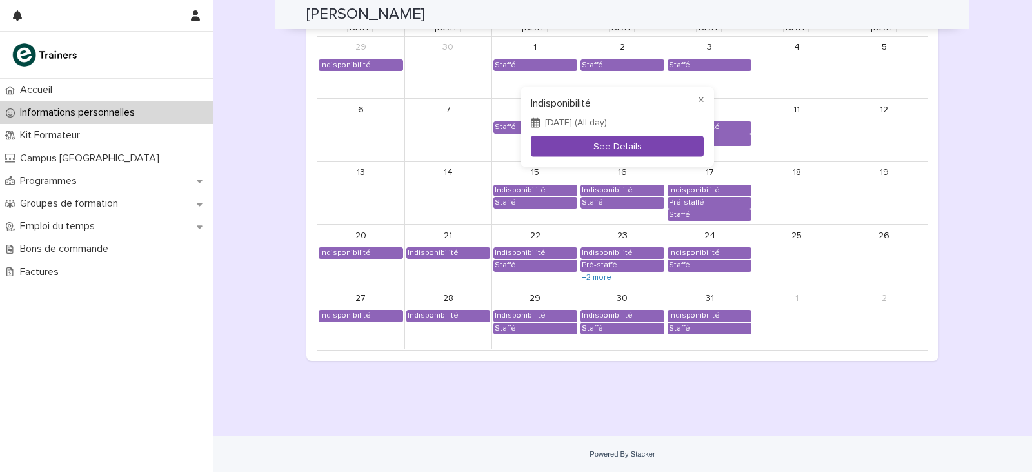
click at [612, 142] on button "See Details" at bounding box center [617, 145] width 173 height 21
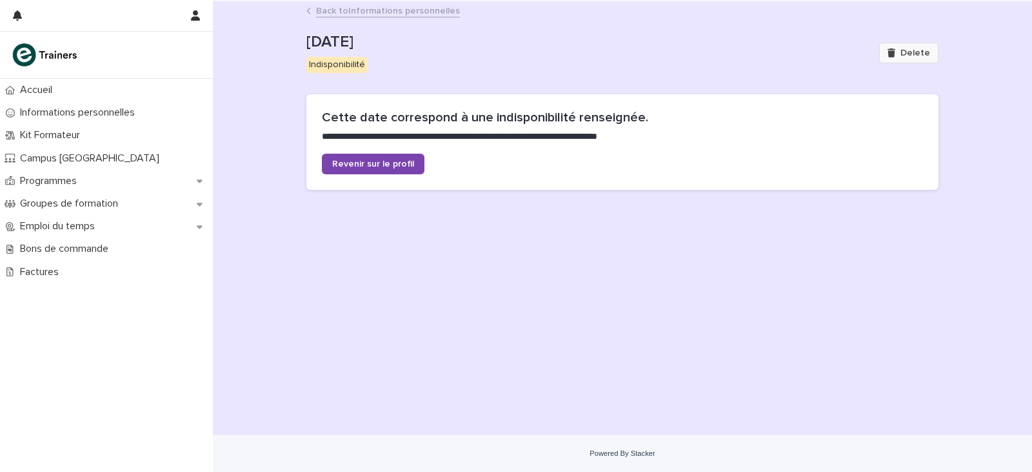
click at [895, 53] on icon "button" at bounding box center [892, 52] width 8 height 9
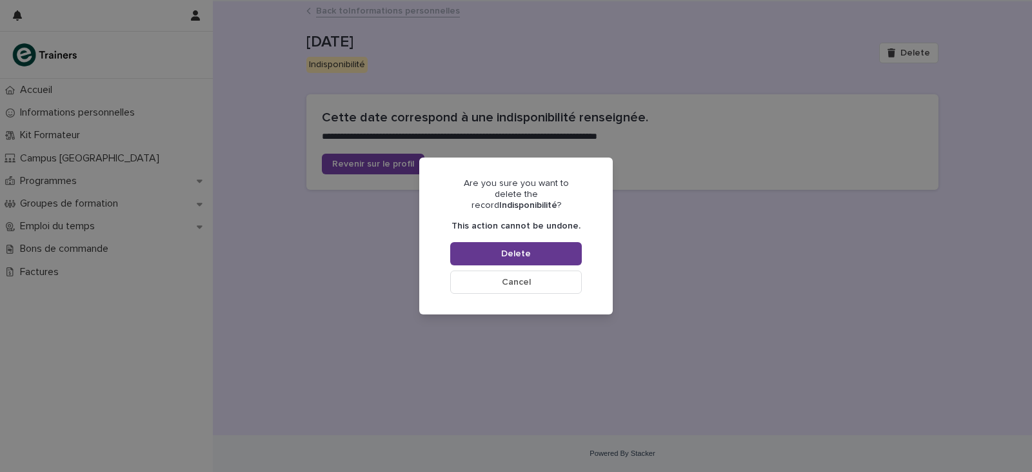
click at [543, 250] on button "Delete" at bounding box center [516, 253] width 132 height 23
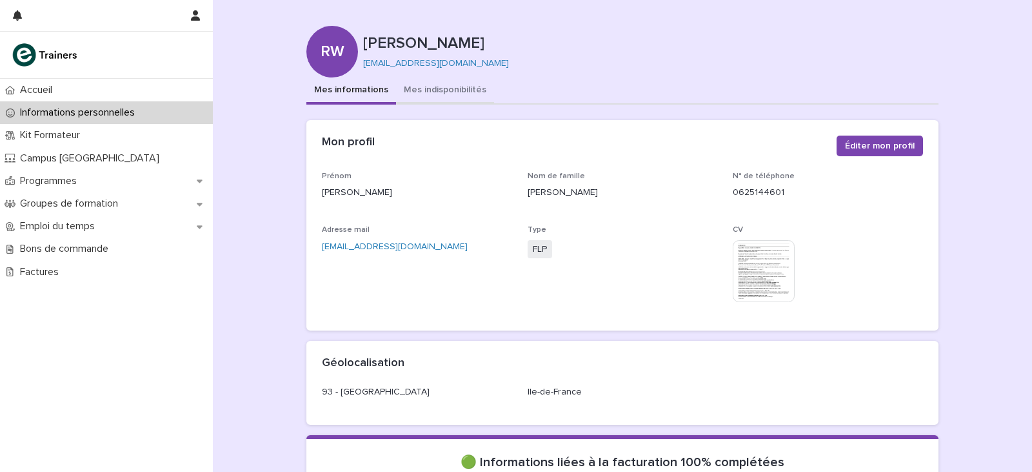
click at [432, 89] on button "Mes indisponibilités" at bounding box center [445, 90] width 98 height 27
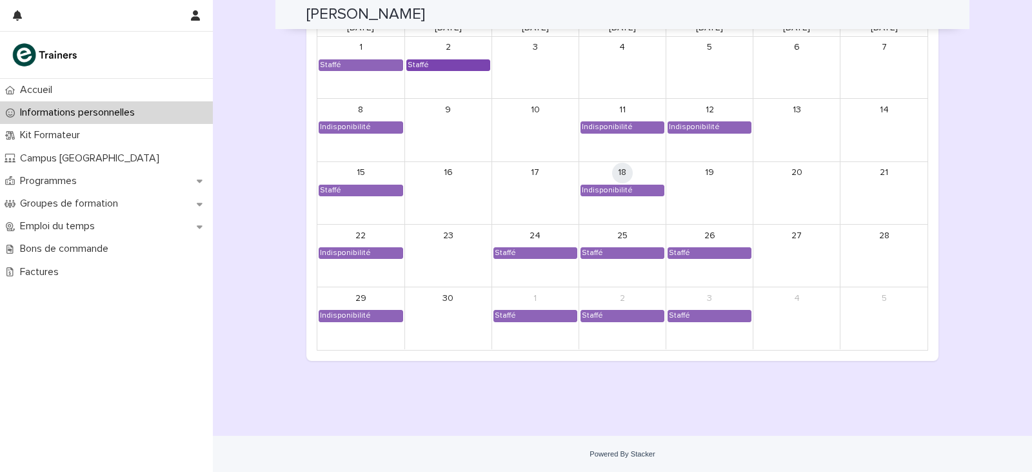
scroll to position [1022, 0]
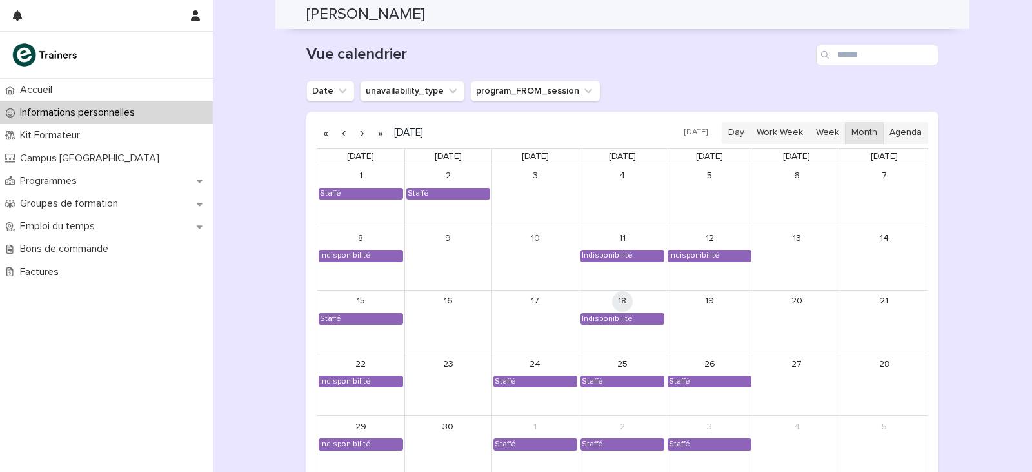
click at [356, 139] on button "button" at bounding box center [362, 133] width 18 height 21
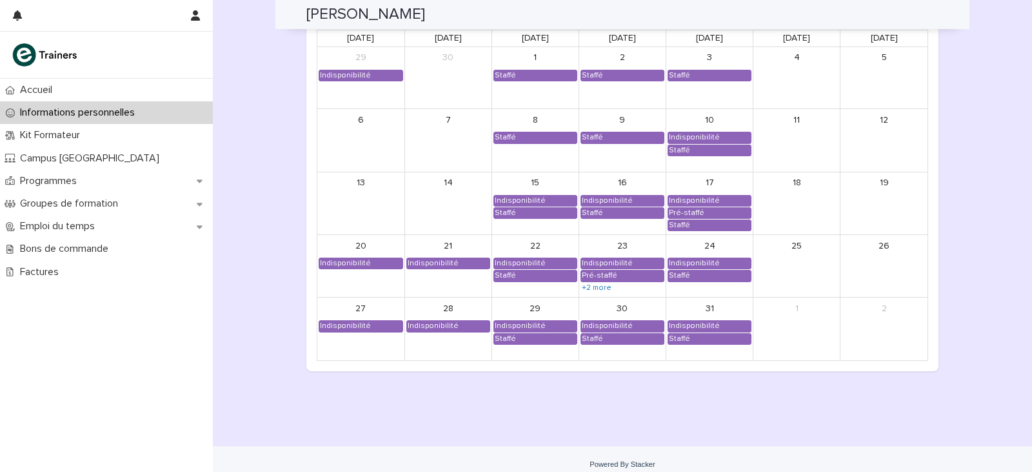
scroll to position [1151, 0]
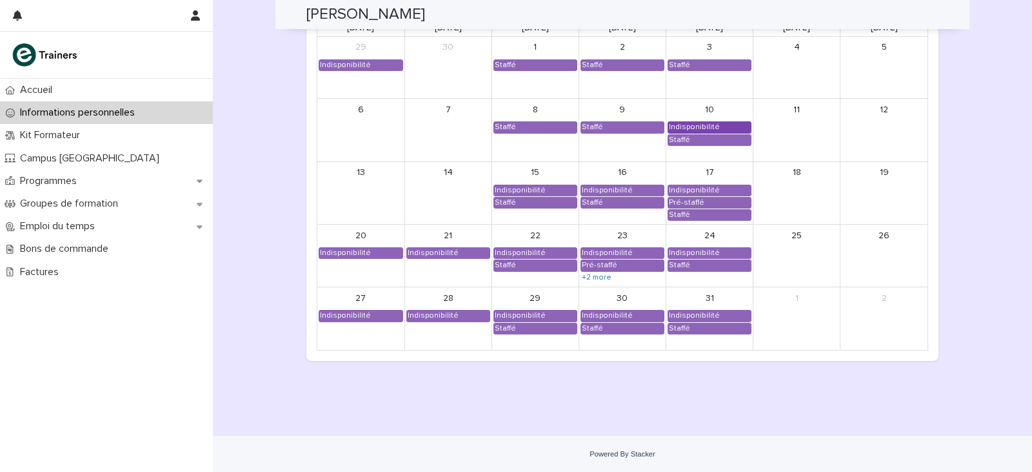
click at [688, 122] on div "Indisponibilité" at bounding box center [694, 127] width 52 height 10
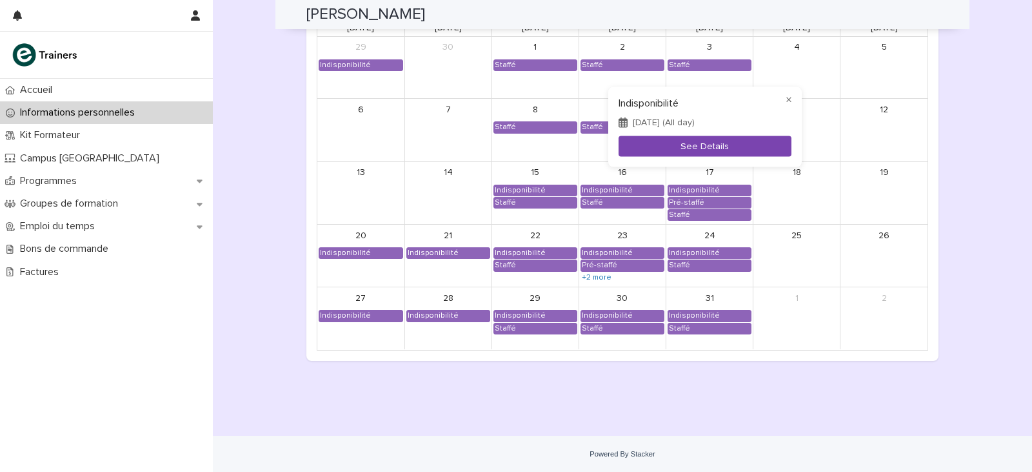
click at [692, 141] on button "See Details" at bounding box center [705, 145] width 173 height 21
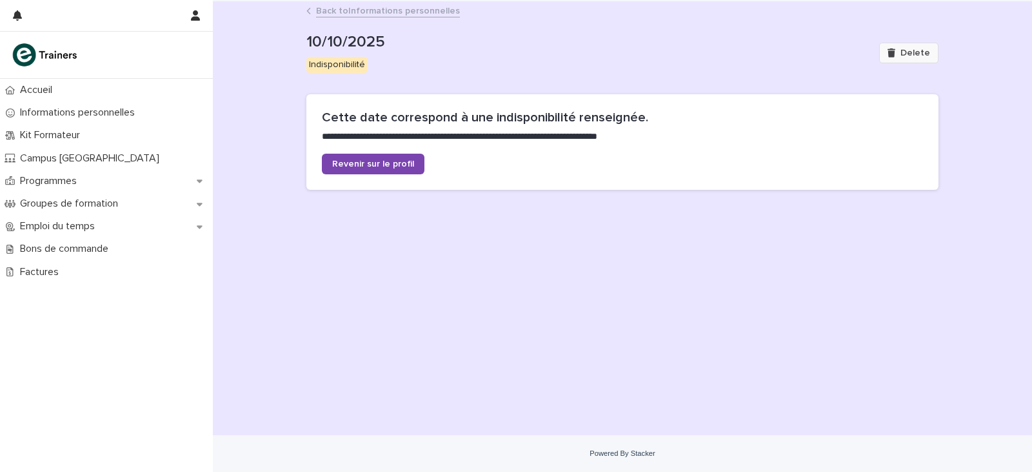
click at [903, 55] on span "Delete" at bounding box center [916, 52] width 30 height 9
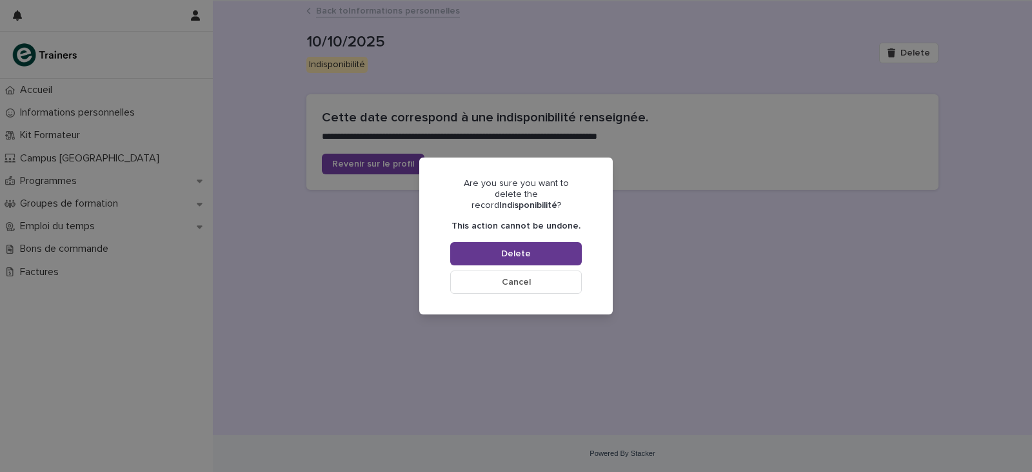
click at [529, 249] on span "Delete" at bounding box center [516, 253] width 30 height 9
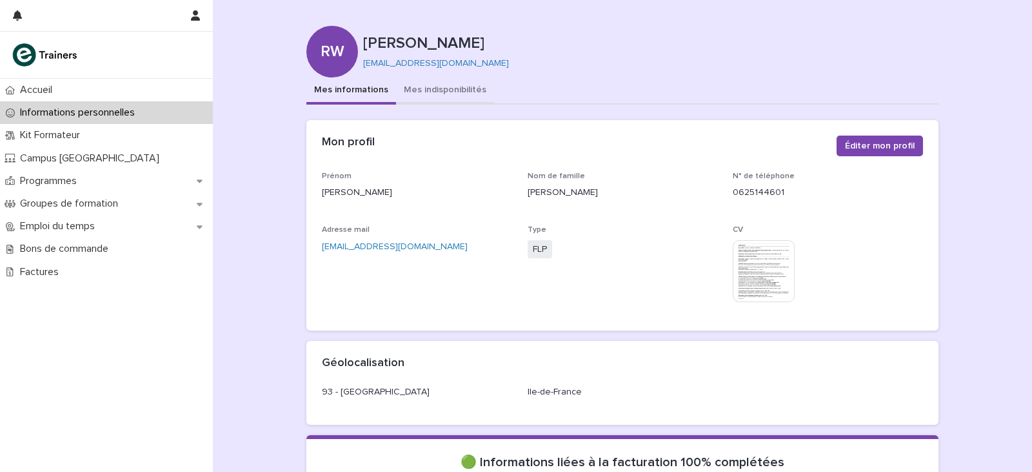
click at [450, 91] on button "Mes indisponibilités" at bounding box center [445, 90] width 98 height 27
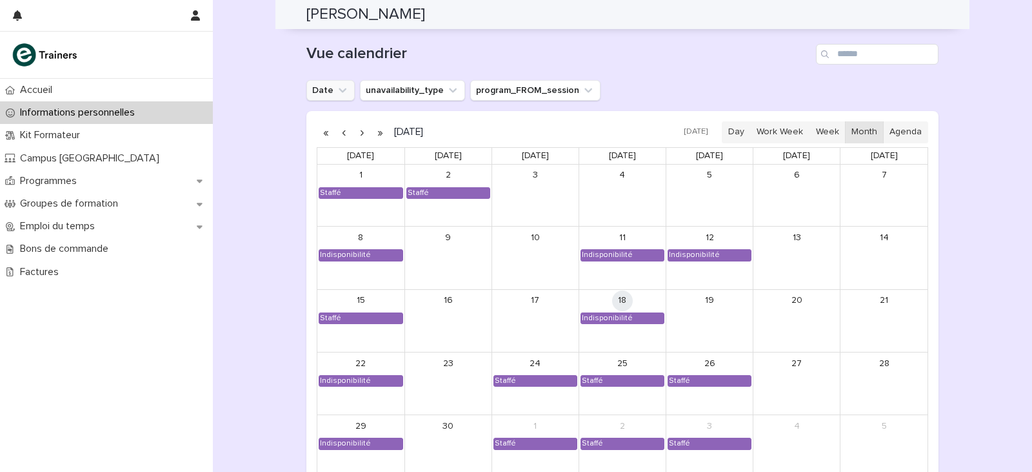
scroll to position [1022, 0]
click at [353, 135] on button "button" at bounding box center [362, 133] width 18 height 21
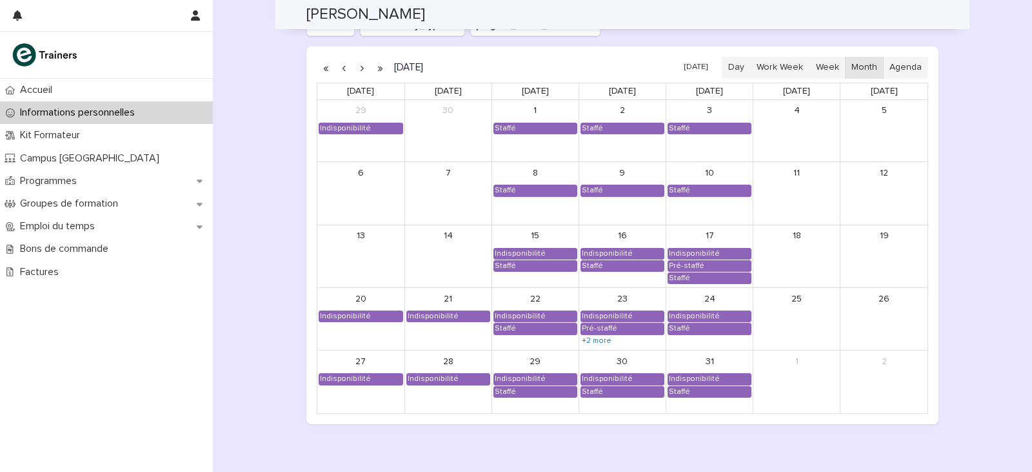
scroll to position [1087, 0]
click at [352, 177] on link "6" at bounding box center [360, 173] width 21 height 21
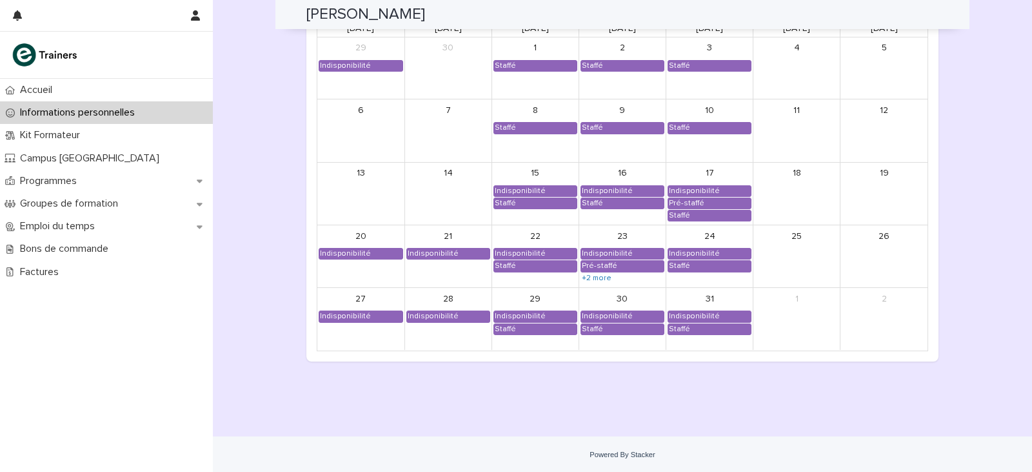
scroll to position [1151, 0]
click at [543, 187] on div "Indisponibilité" at bounding box center [535, 190] width 83 height 10
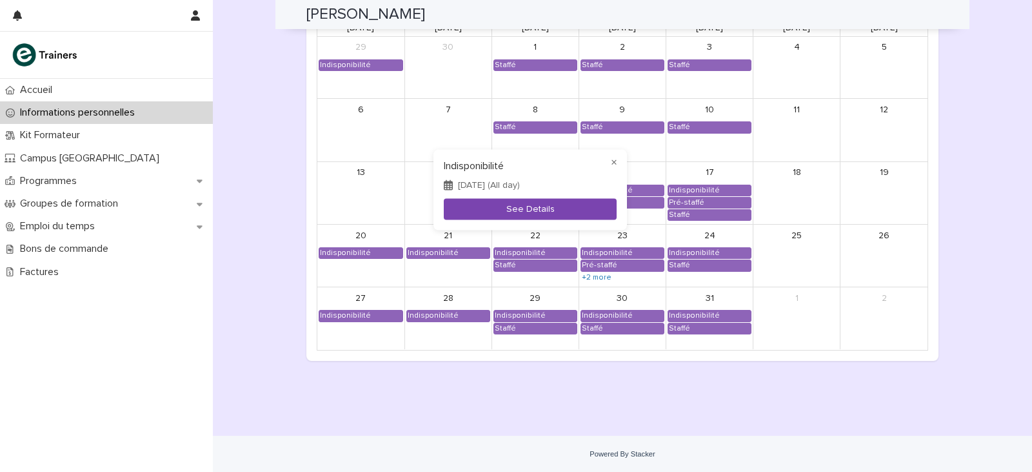
click at [538, 208] on button "See Details" at bounding box center [530, 208] width 173 height 21
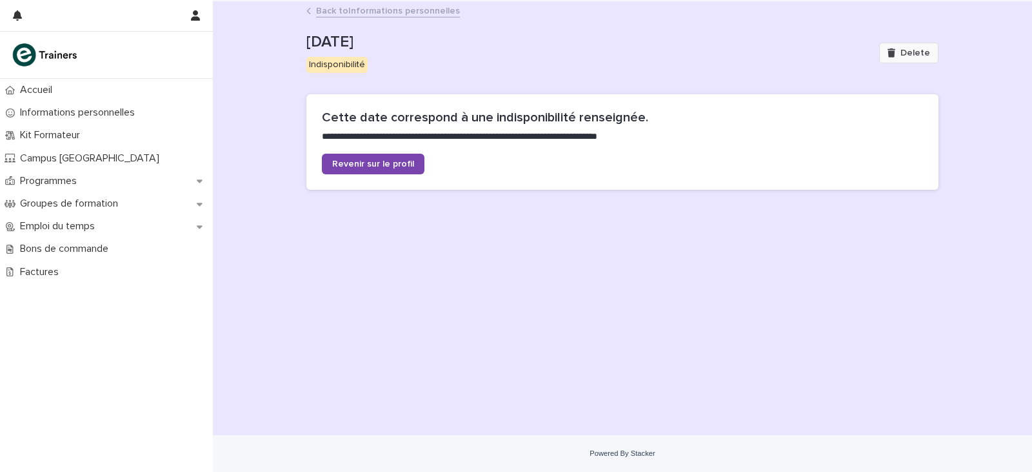
click at [925, 58] on button "Delete" at bounding box center [908, 53] width 59 height 21
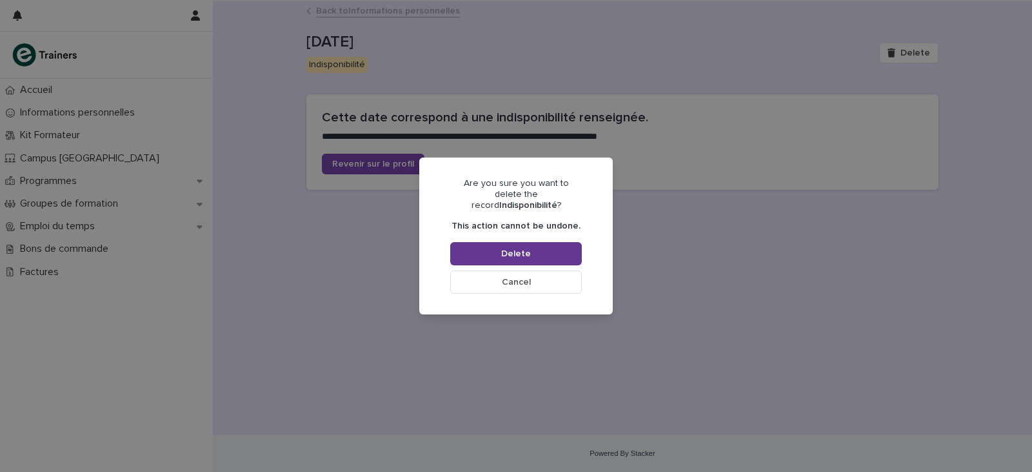
click at [521, 251] on span "Delete" at bounding box center [516, 253] width 30 height 9
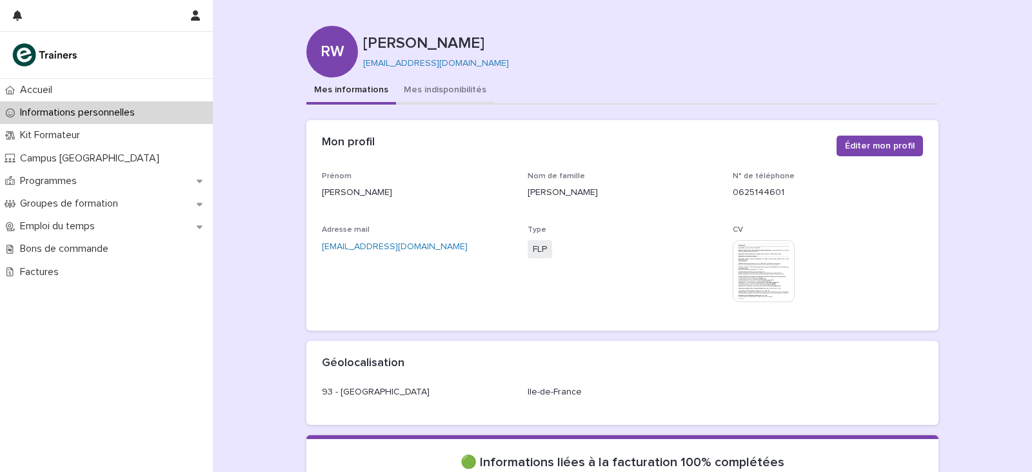
click at [447, 85] on button "Mes indisponibilités" at bounding box center [445, 90] width 98 height 27
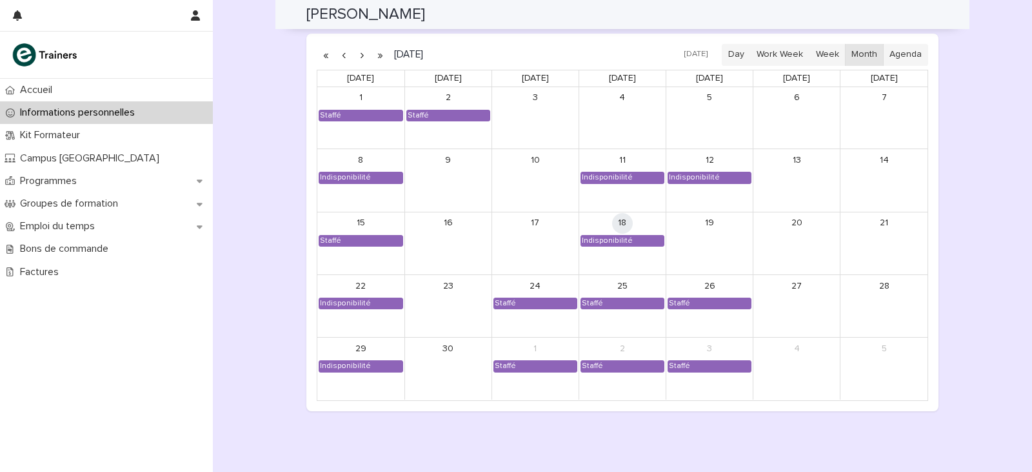
scroll to position [1022, 0]
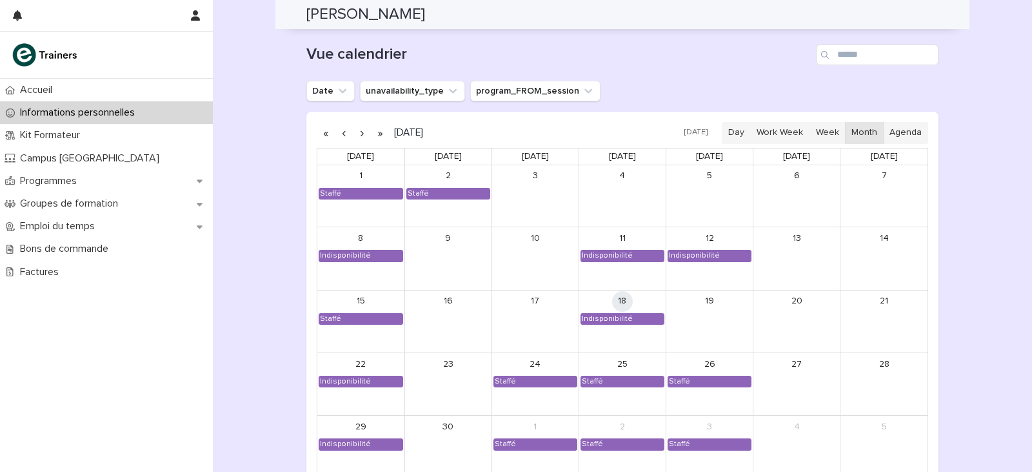
click at [353, 128] on button "button" at bounding box center [362, 133] width 18 height 21
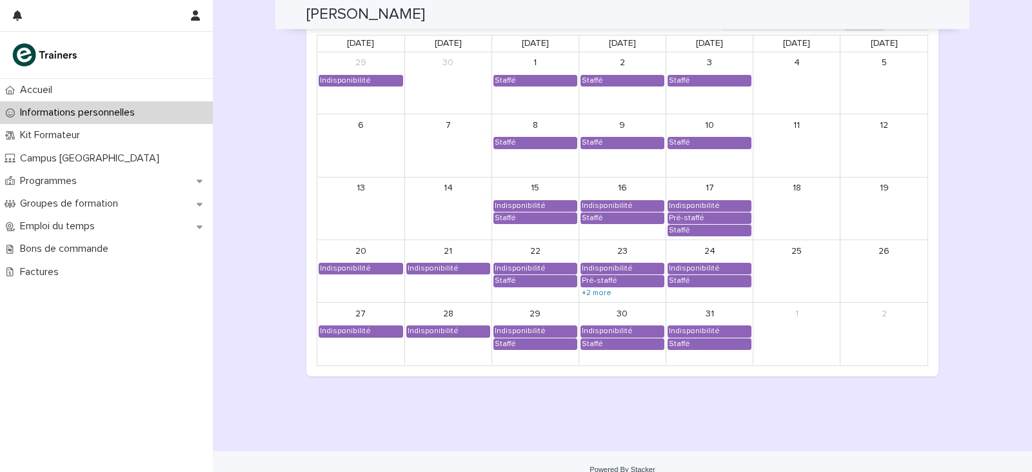
scroll to position [1151, 0]
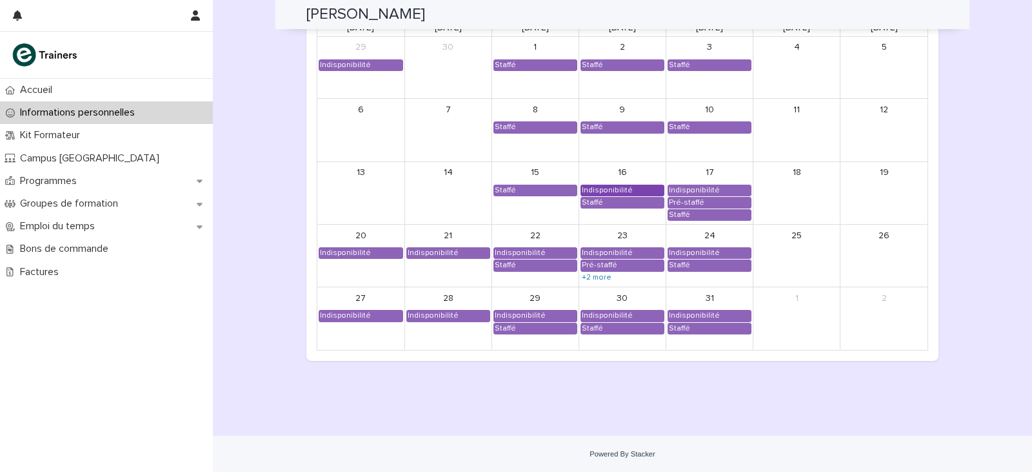
click at [625, 188] on div "Indisponibilité" at bounding box center [622, 190] width 83 height 10
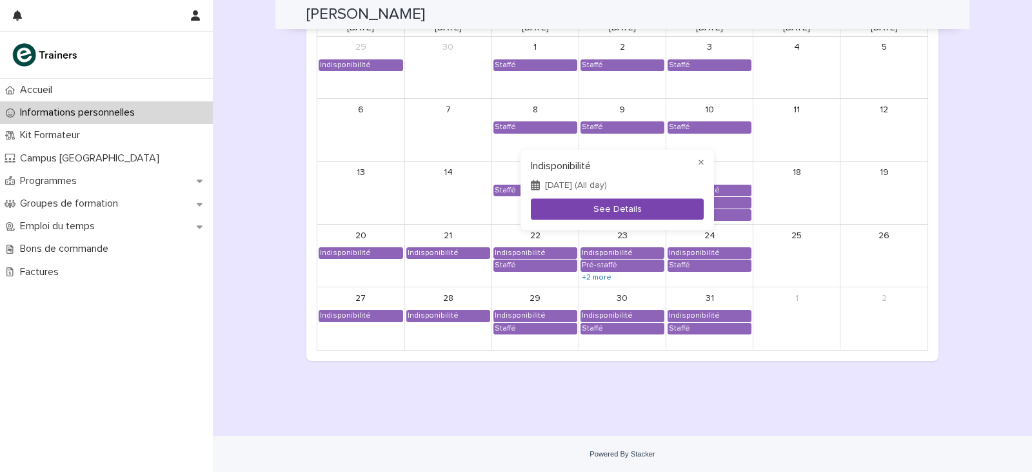
click at [621, 205] on button "See Details" at bounding box center [617, 208] width 173 height 21
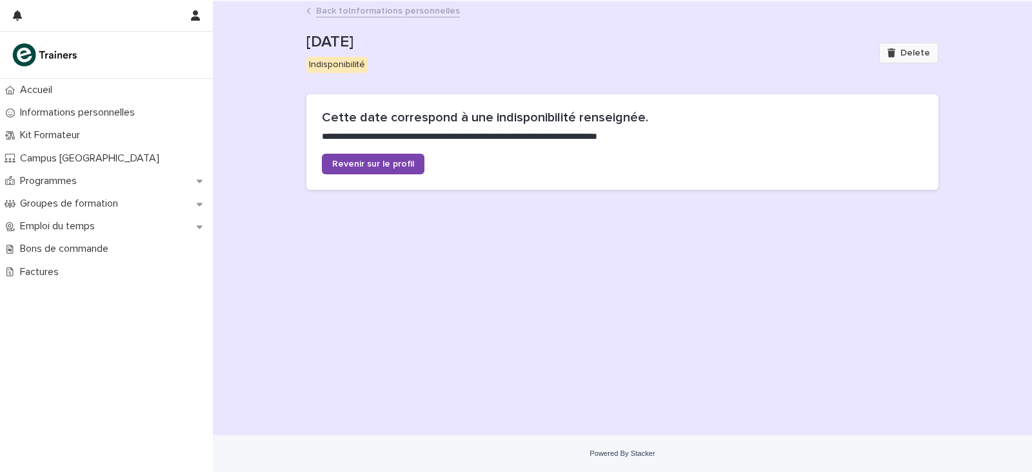
click at [893, 46] on button "Delete" at bounding box center [908, 53] width 59 height 21
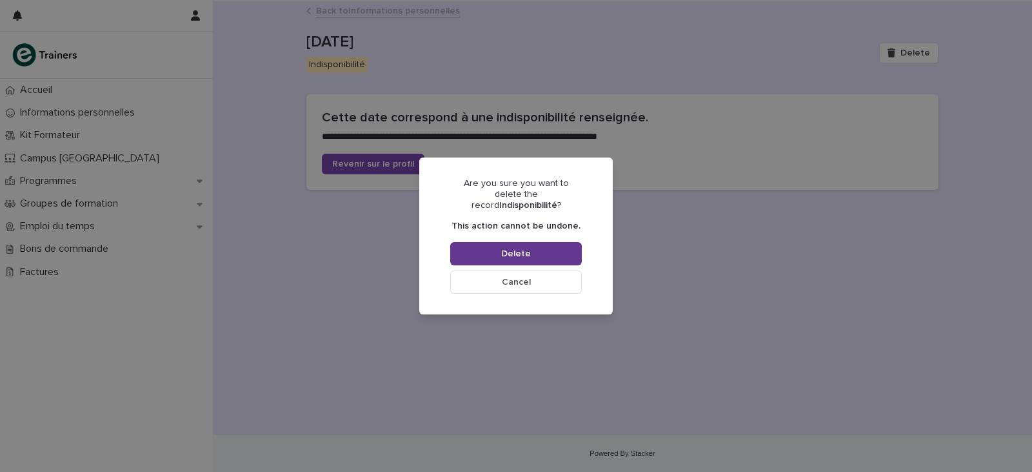
click at [532, 243] on button "Delete" at bounding box center [516, 253] width 132 height 23
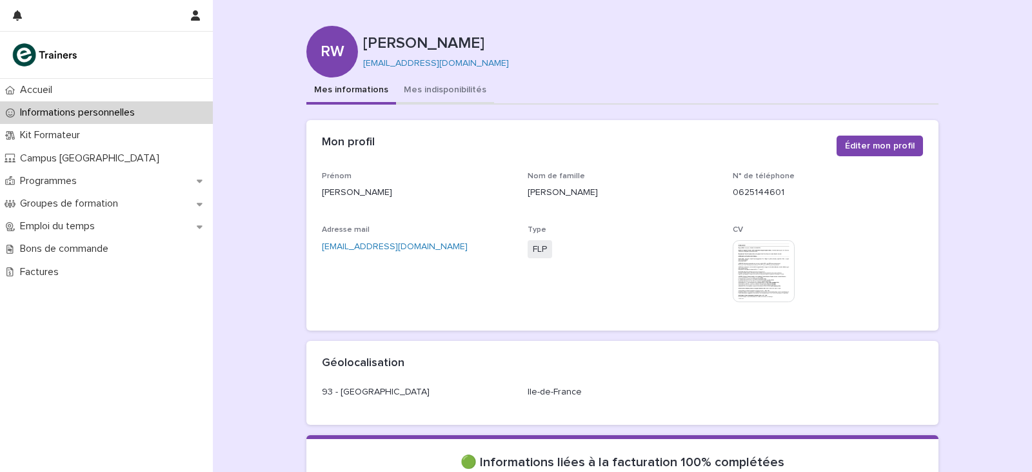
click at [419, 85] on button "Mes indisponibilités" at bounding box center [445, 90] width 98 height 27
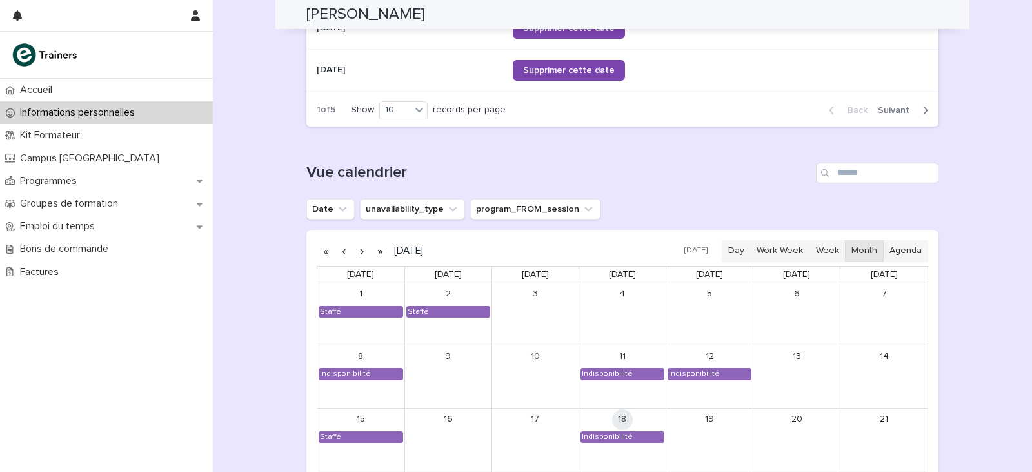
scroll to position [1032, 0]
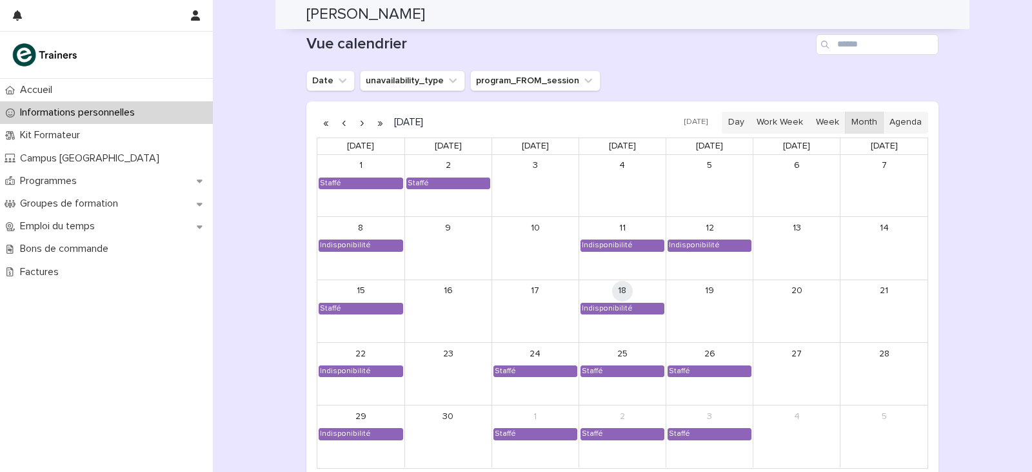
click at [356, 122] on button "button" at bounding box center [362, 122] width 18 height 21
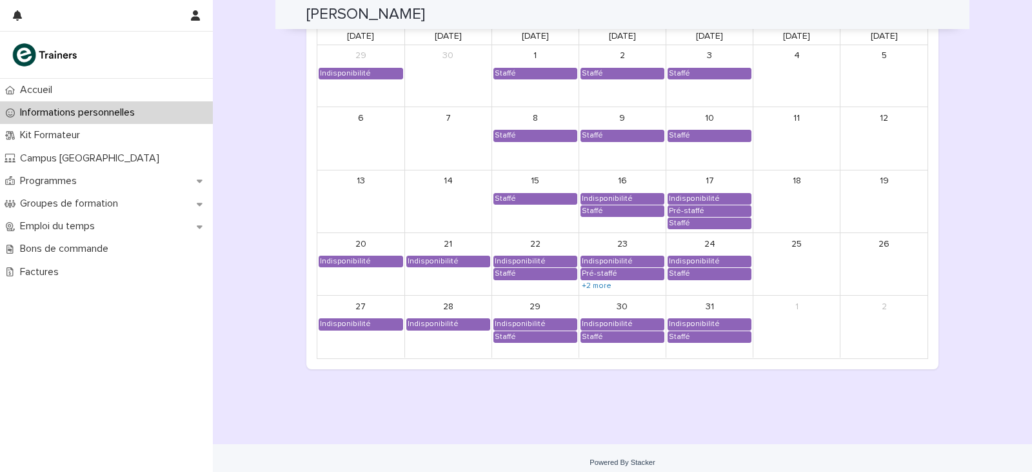
scroll to position [1151, 0]
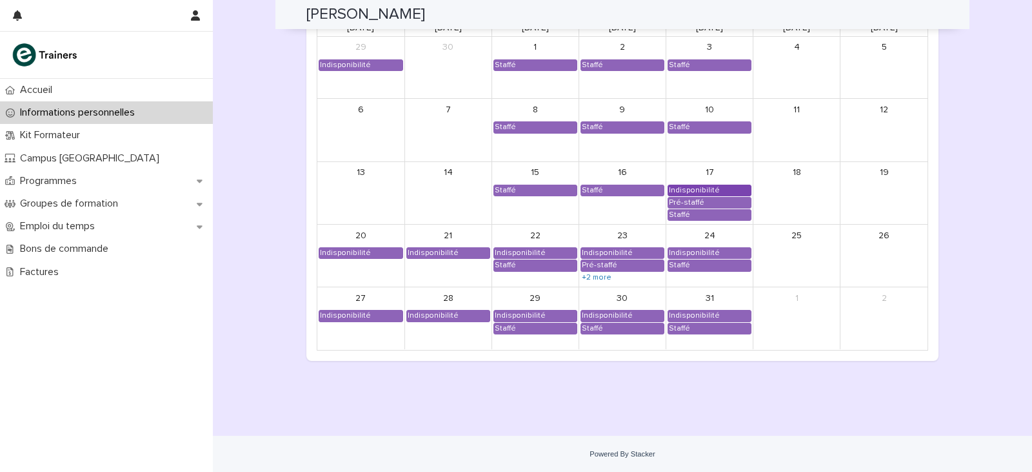
click at [699, 185] on link "Indisponibilité" at bounding box center [710, 191] width 84 height 12
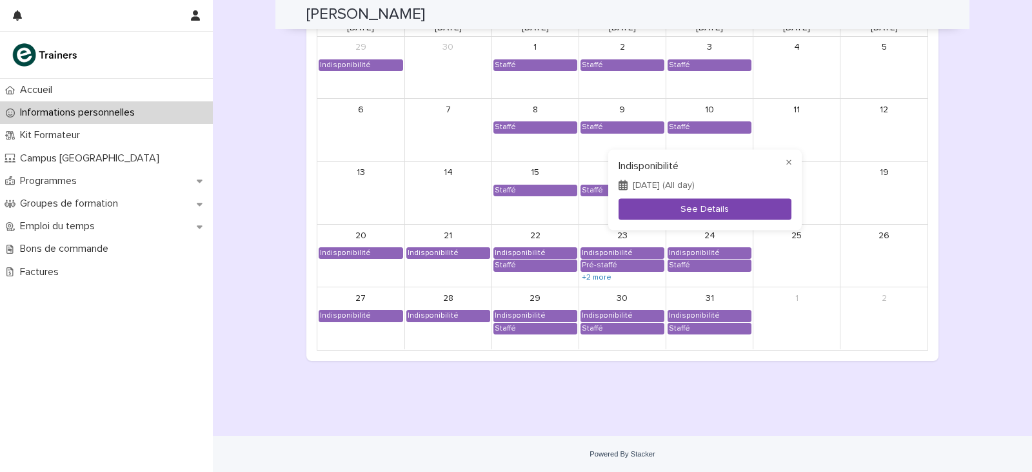
click at [690, 215] on button "See Details" at bounding box center [705, 208] width 173 height 21
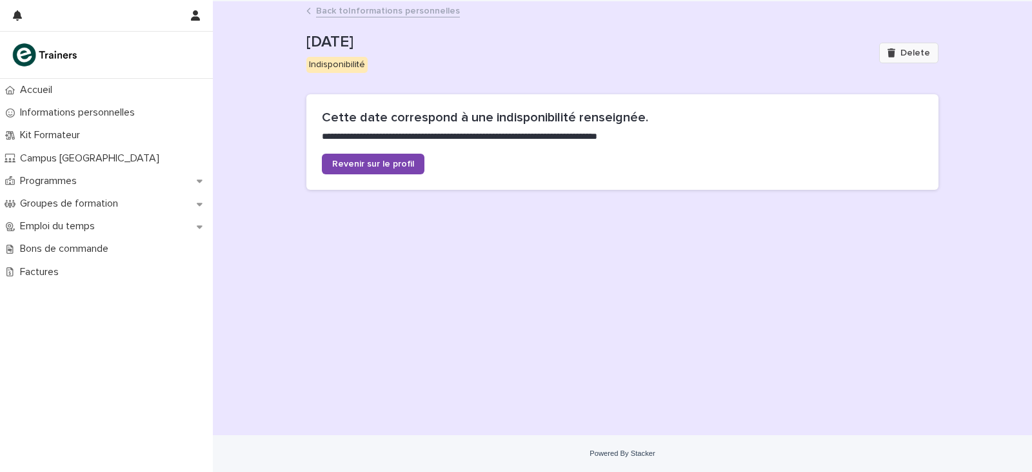
click at [890, 52] on icon "button" at bounding box center [892, 52] width 8 height 9
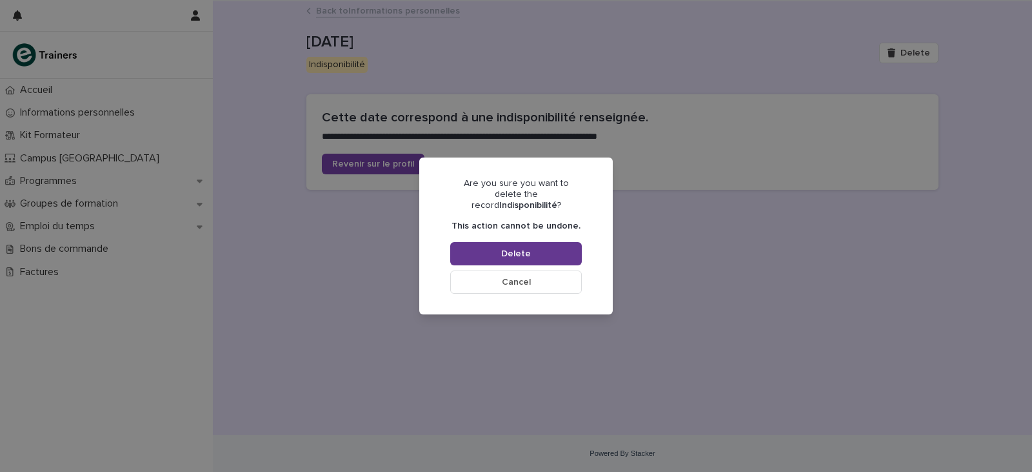
click at [540, 243] on button "Delete" at bounding box center [516, 253] width 132 height 23
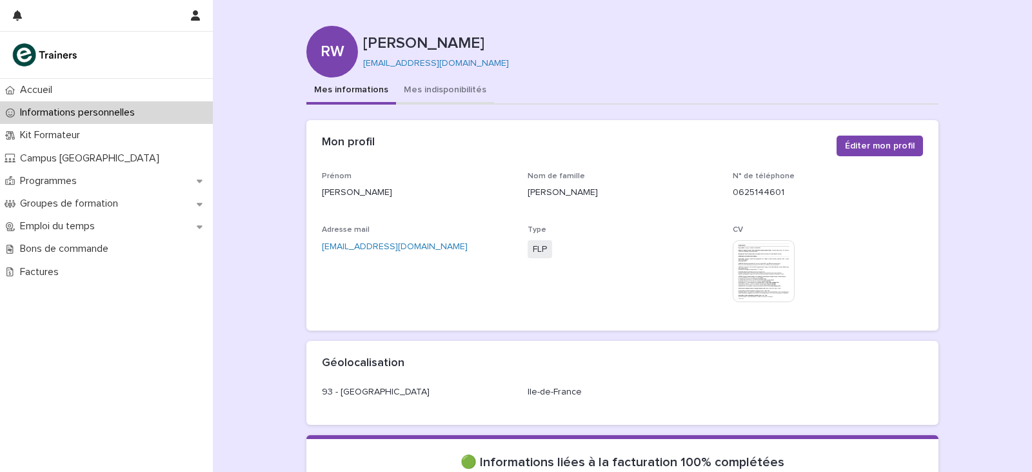
click at [418, 86] on button "Mes indisponibilités" at bounding box center [445, 90] width 98 height 27
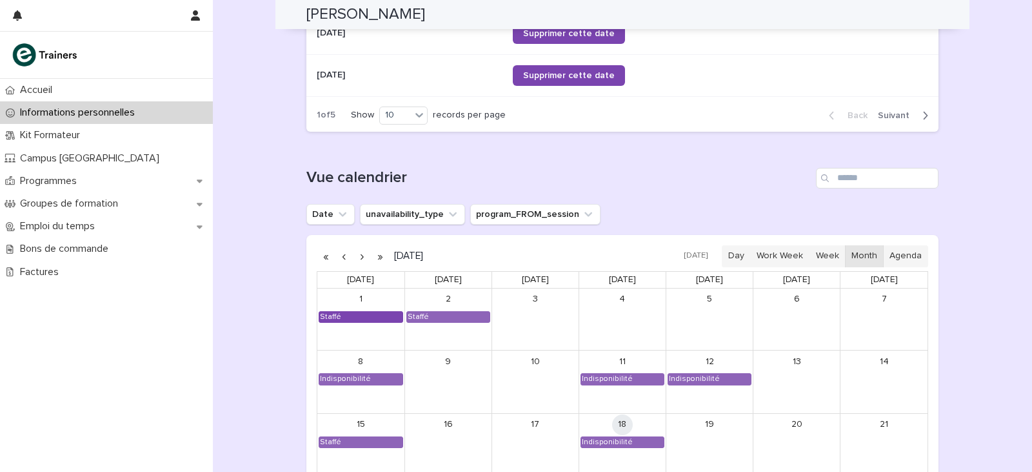
scroll to position [968, 0]
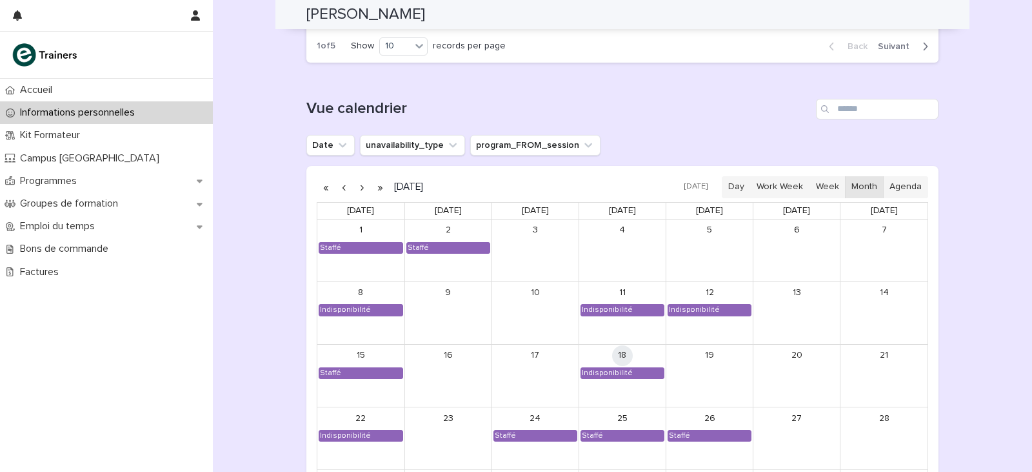
click at [353, 186] on button "button" at bounding box center [362, 187] width 18 height 21
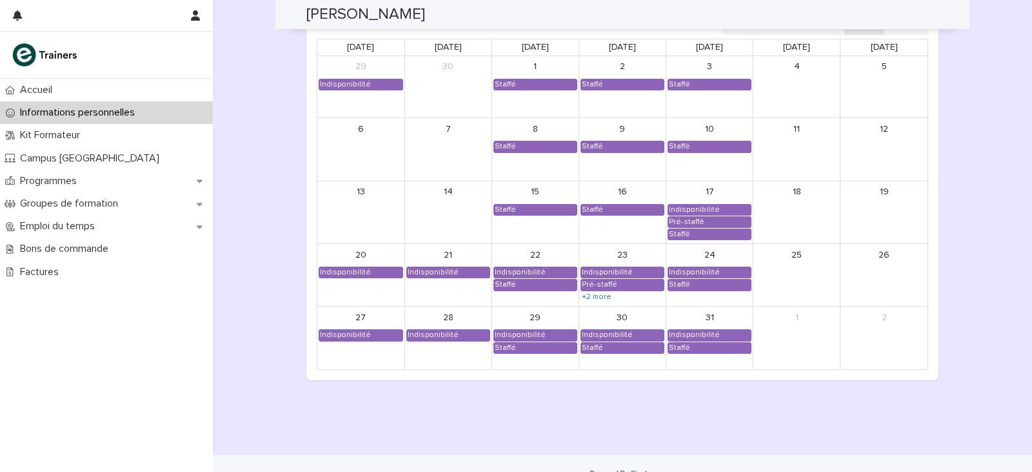
scroll to position [1151, 0]
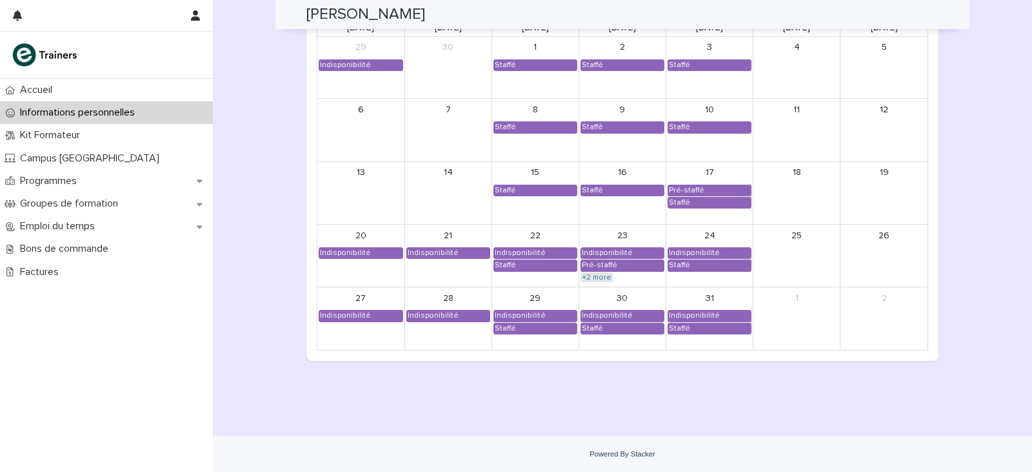
click at [596, 279] on link "+2 more" at bounding box center [597, 277] width 32 height 10
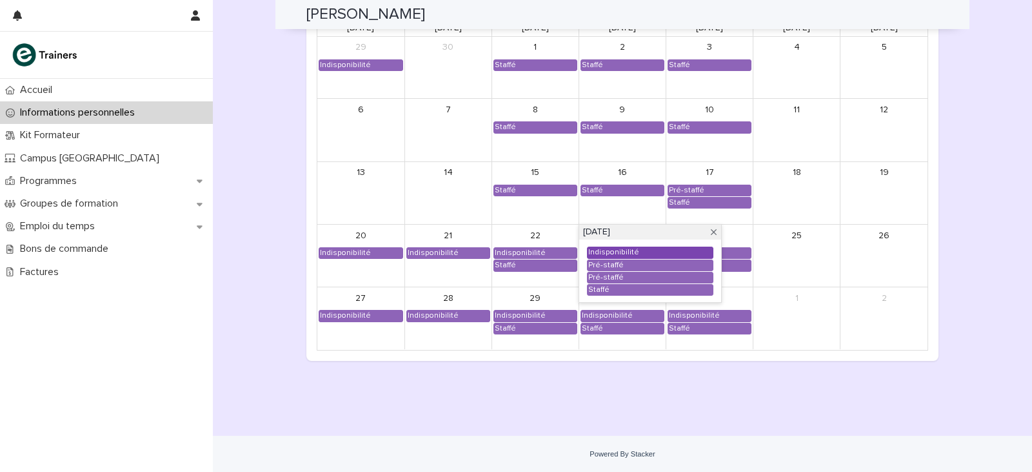
click at [634, 246] on link "Indisponibilité" at bounding box center [650, 252] width 126 height 12
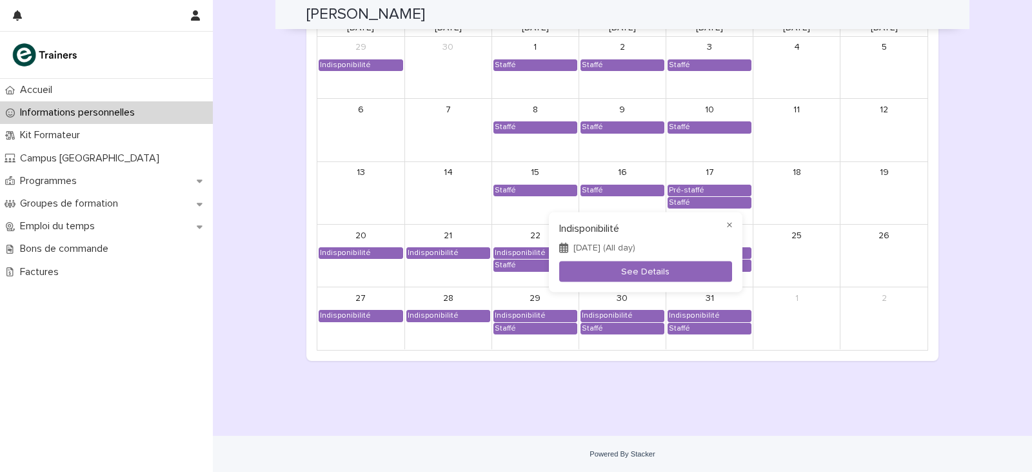
click at [730, 237] on div "× Indisponibilité [DATE] (All day) See Details" at bounding box center [646, 252] width 194 height 81
click at [672, 269] on button "See Details" at bounding box center [645, 271] width 173 height 21
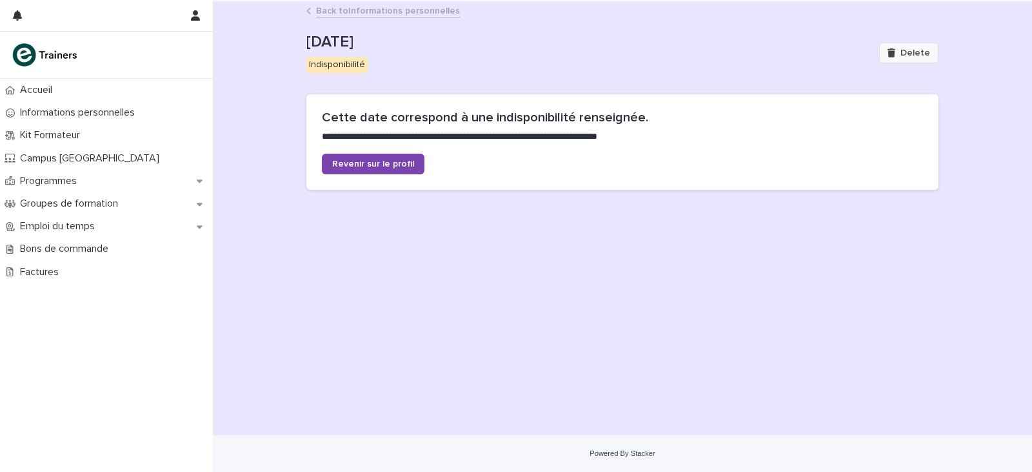
click at [930, 61] on button "Delete" at bounding box center [908, 53] width 59 height 21
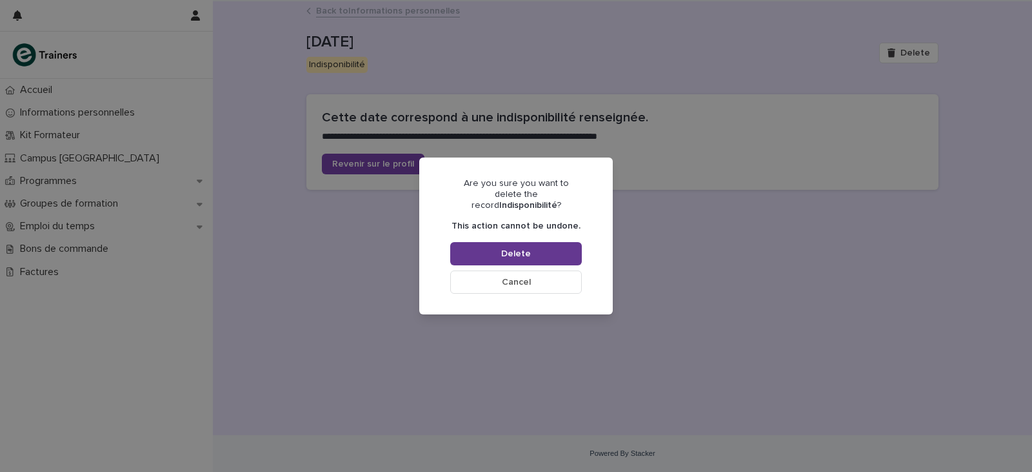
click at [554, 247] on button "Delete" at bounding box center [516, 253] width 132 height 23
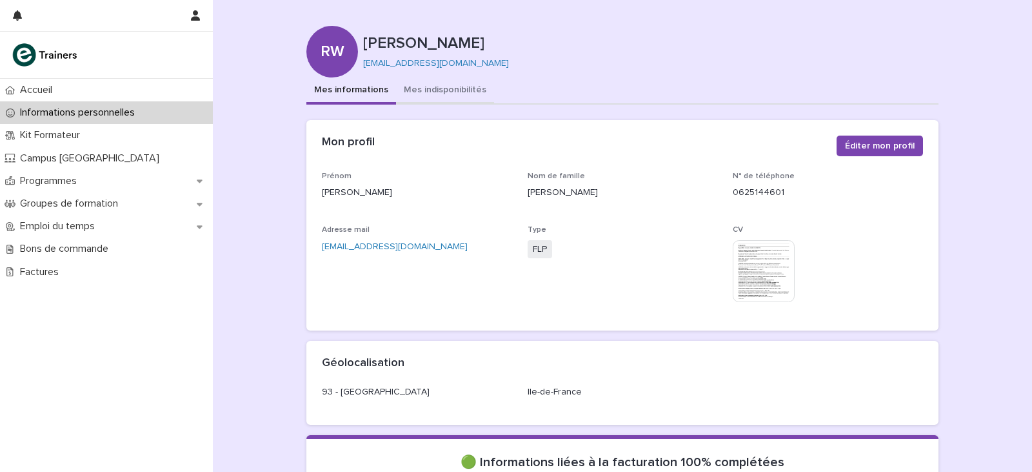
click at [417, 92] on button "Mes indisponibilités" at bounding box center [445, 90] width 98 height 27
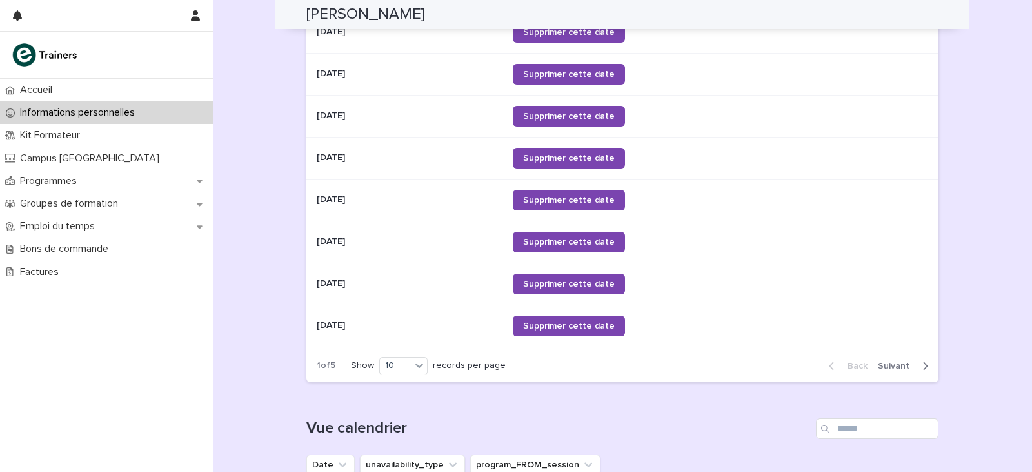
scroll to position [774, 0]
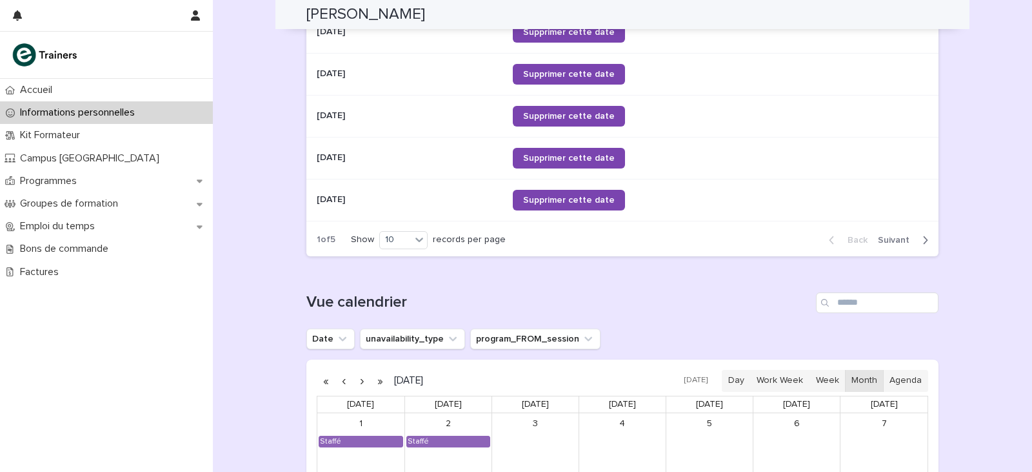
click at [353, 383] on button "button" at bounding box center [362, 380] width 18 height 21
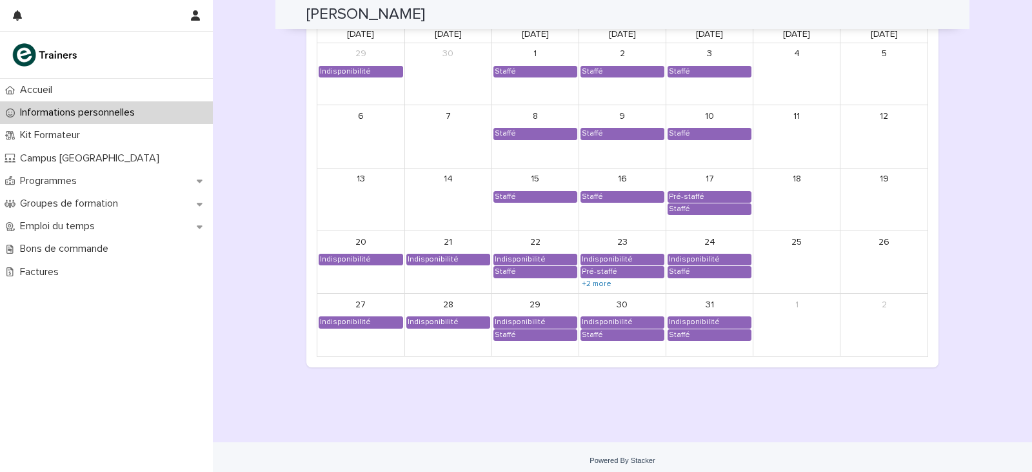
scroll to position [1151, 0]
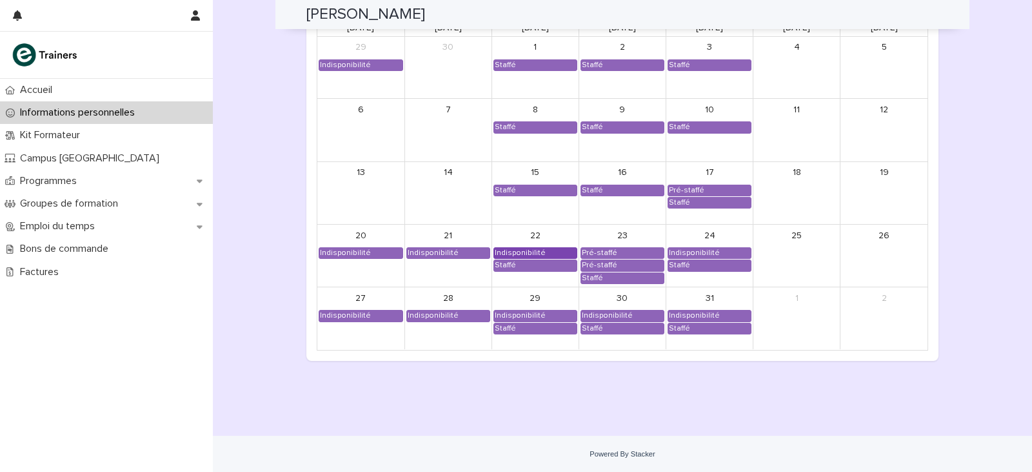
click at [517, 248] on div "Indisponibilité" at bounding box center [520, 253] width 52 height 10
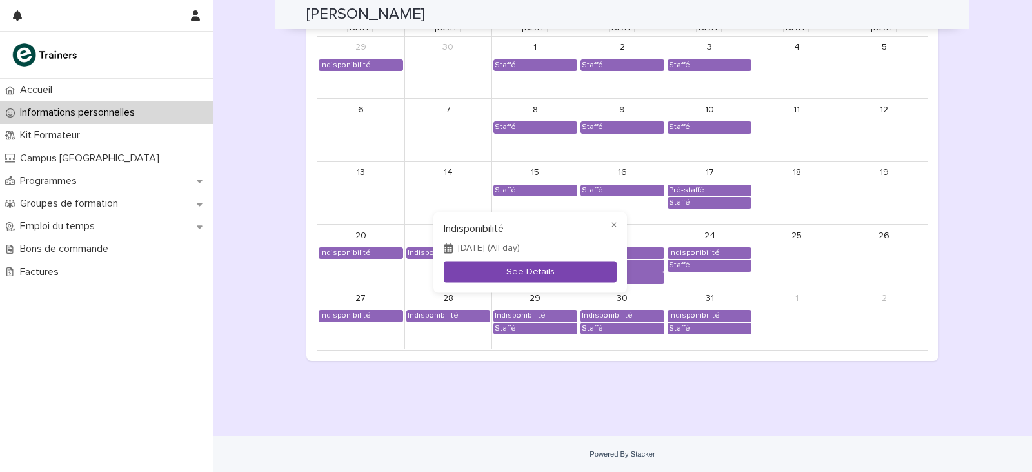
click at [539, 275] on button "See Details" at bounding box center [530, 271] width 173 height 21
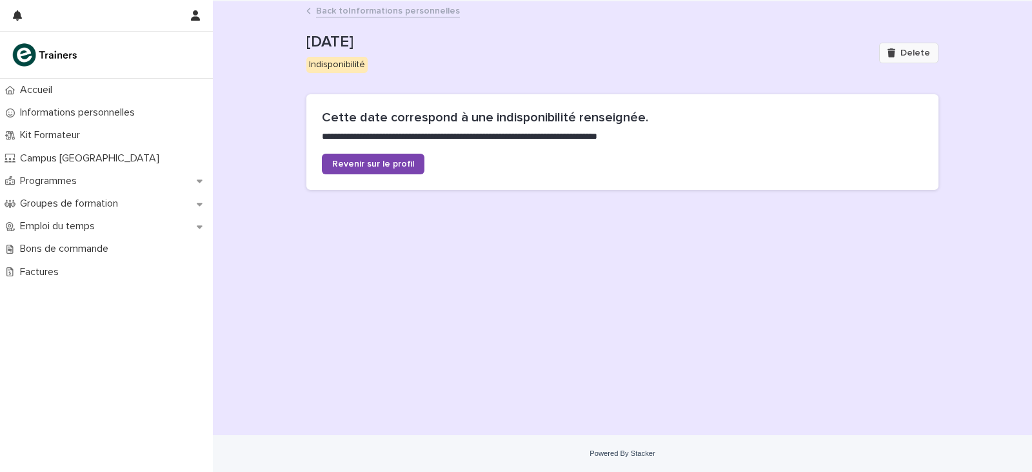
click at [928, 58] on button "Delete" at bounding box center [908, 53] width 59 height 21
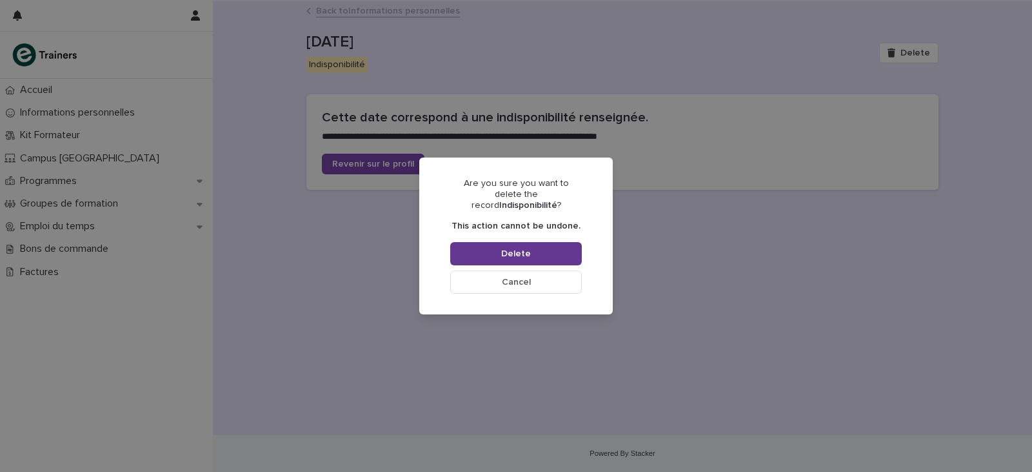
click at [577, 249] on button "Delete" at bounding box center [516, 253] width 132 height 23
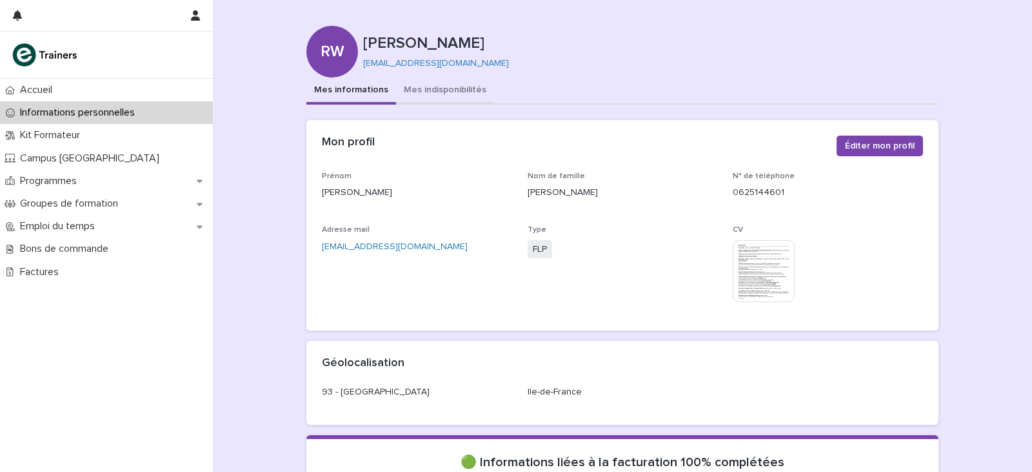
click at [436, 98] on button "Mes indisponibilités" at bounding box center [445, 90] width 98 height 27
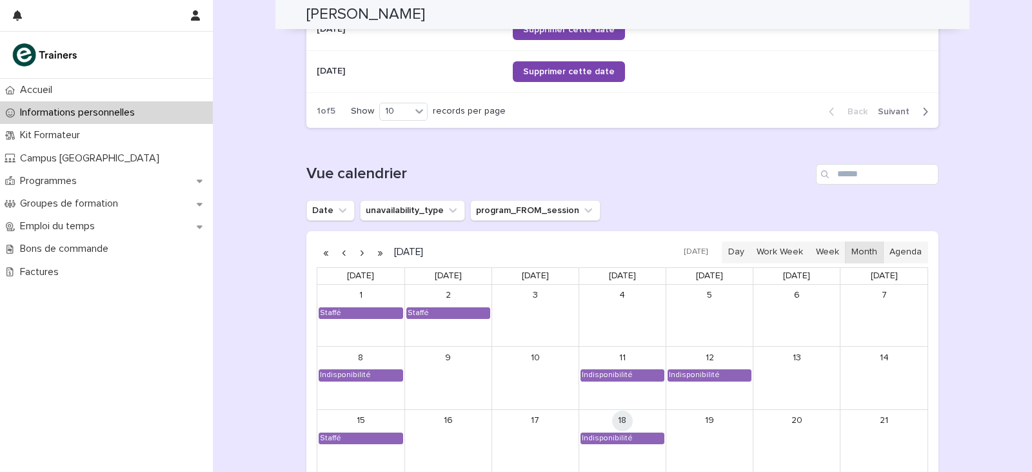
scroll to position [903, 0]
drag, startPoint x: 352, startPoint y: 250, endPoint x: 687, endPoint y: 281, distance: 336.9
click at [353, 250] on button "button" at bounding box center [362, 251] width 18 height 21
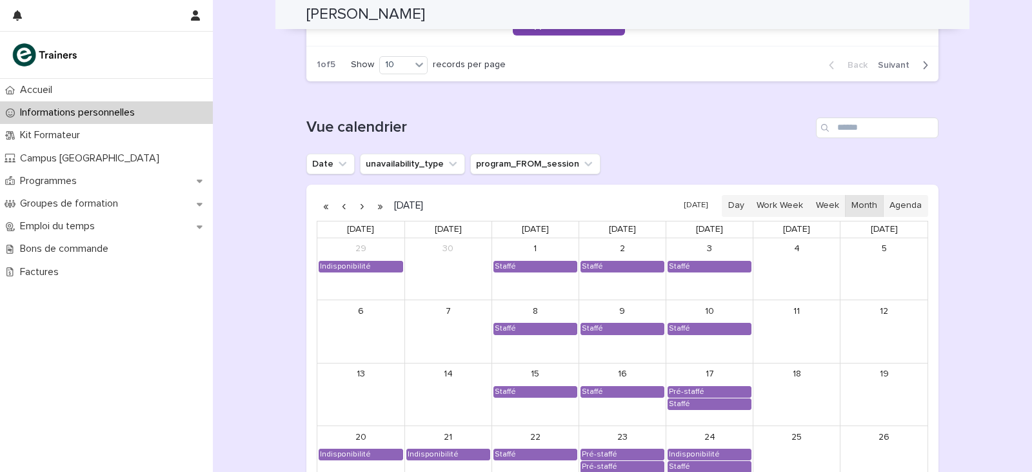
scroll to position [1151, 0]
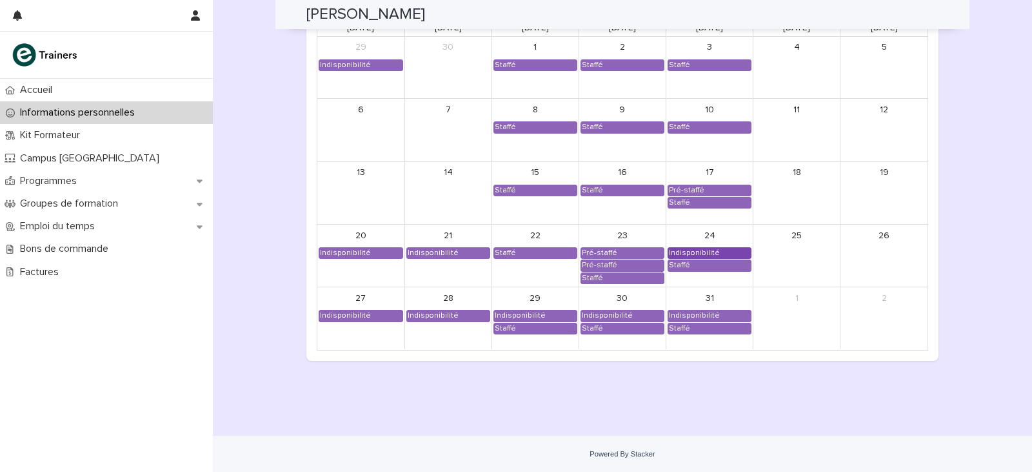
click at [710, 248] on div "Indisponibilité" at bounding box center [694, 253] width 52 height 10
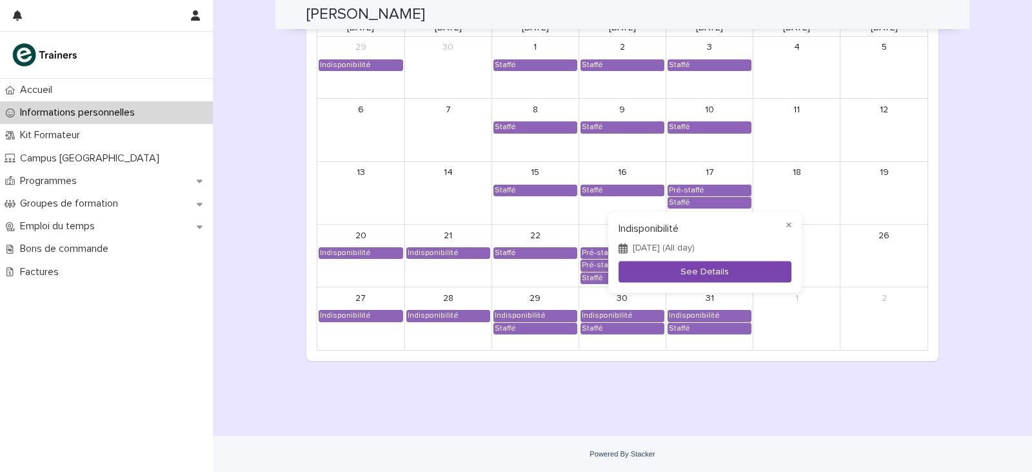
click at [703, 268] on button "See Details" at bounding box center [705, 271] width 173 height 21
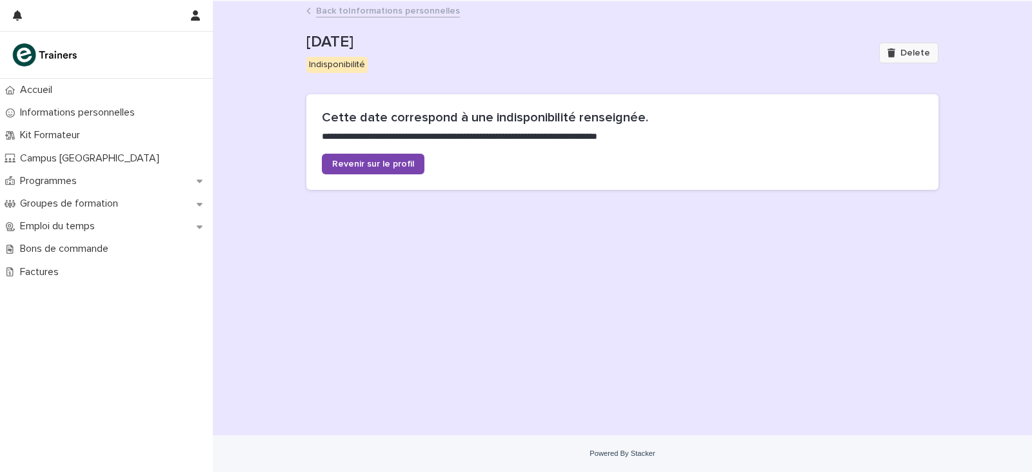
click at [910, 59] on button "Delete" at bounding box center [908, 53] width 59 height 21
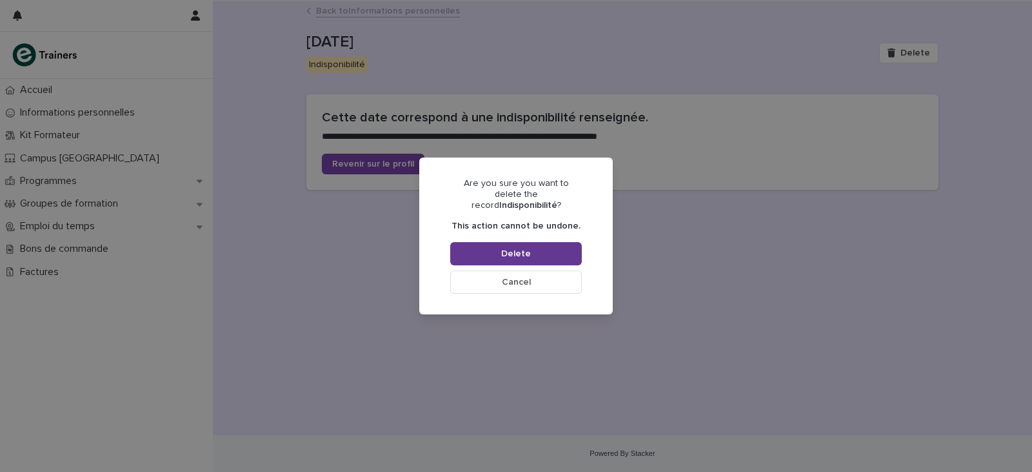
click at [530, 256] on button "Delete" at bounding box center [516, 253] width 132 height 23
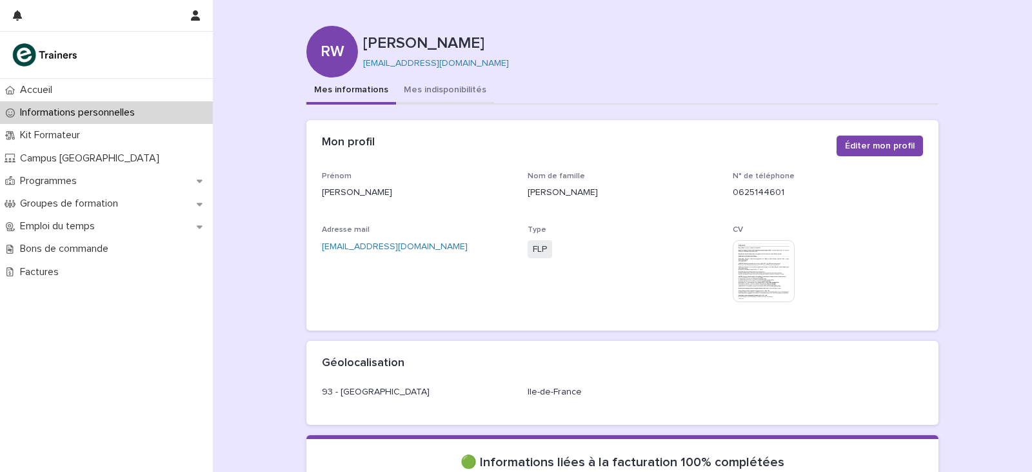
click at [396, 90] on button "Mes indisponibilités" at bounding box center [445, 90] width 98 height 27
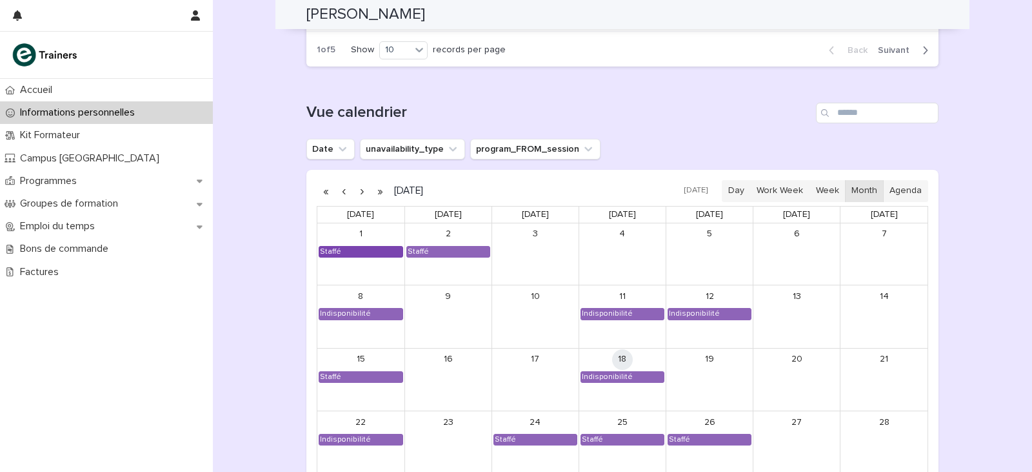
scroll to position [968, 0]
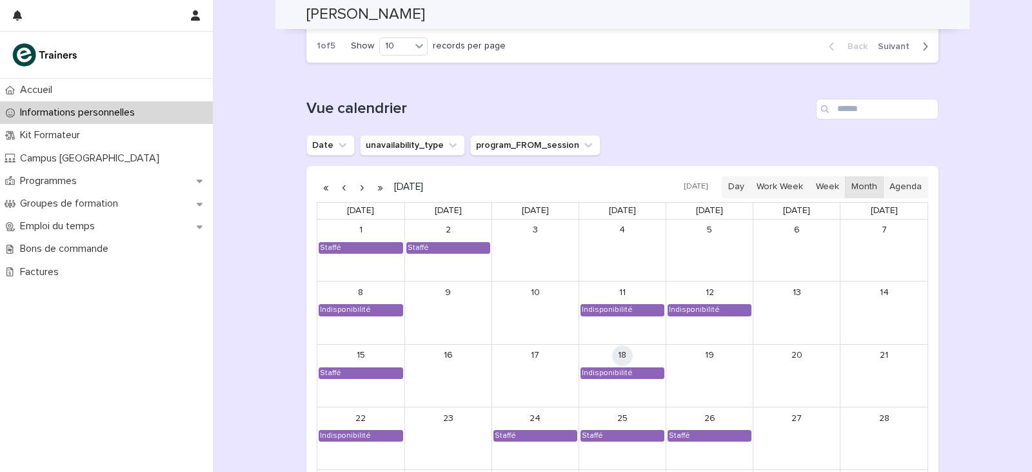
drag, startPoint x: 359, startPoint y: 190, endPoint x: 574, endPoint y: 255, distance: 224.3
click at [359, 190] on button "button" at bounding box center [362, 187] width 18 height 21
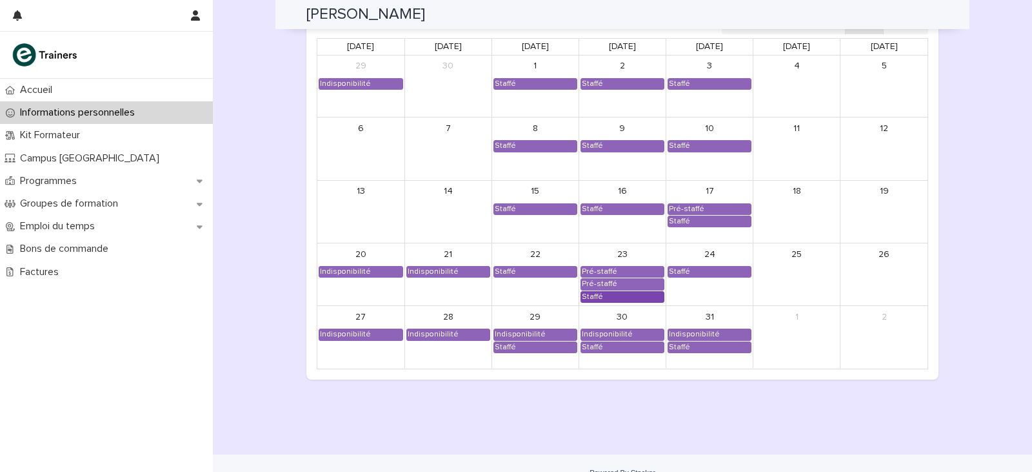
scroll to position [1151, 0]
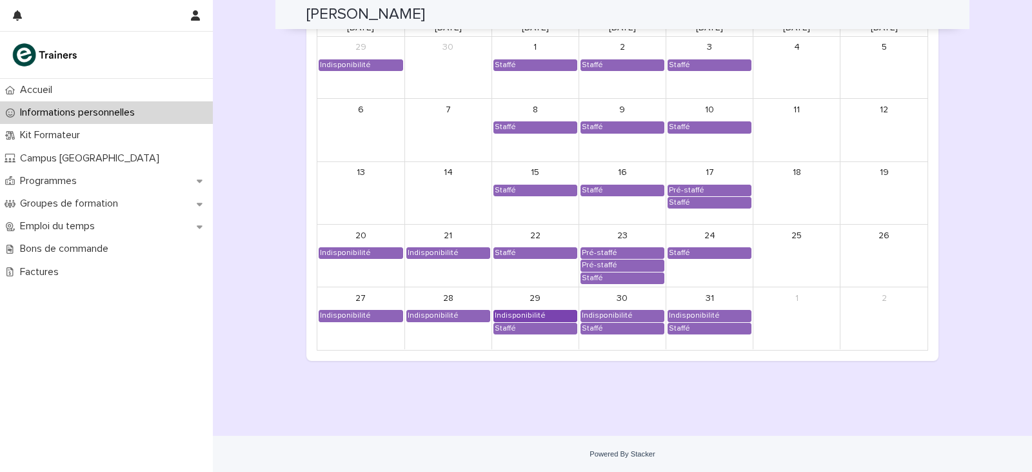
click at [530, 312] on div "Indisponibilité" at bounding box center [520, 315] width 52 height 10
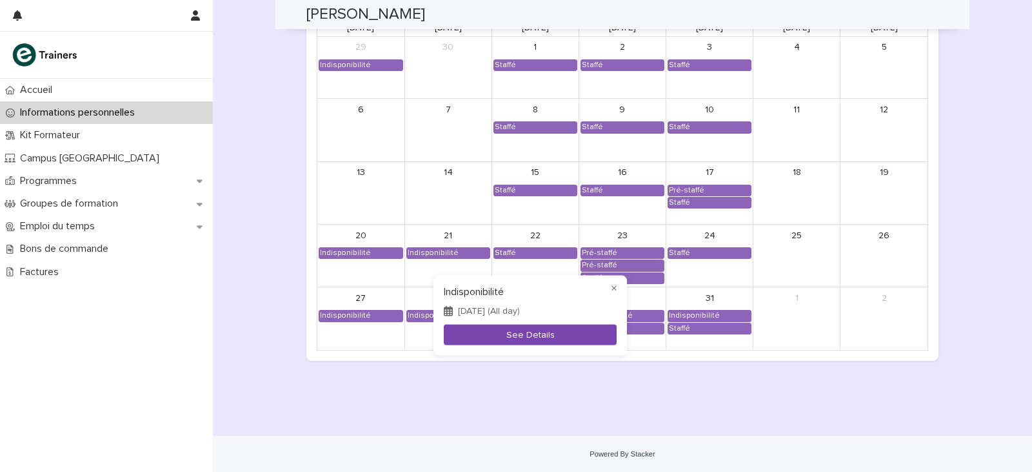
click at [528, 334] on button "See Details" at bounding box center [530, 334] width 173 height 21
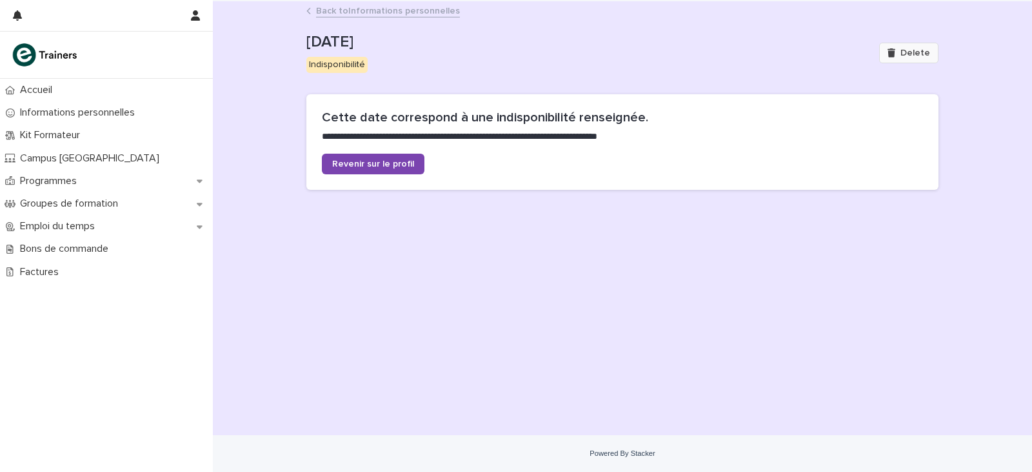
click at [916, 50] on span "Delete" at bounding box center [916, 52] width 30 height 9
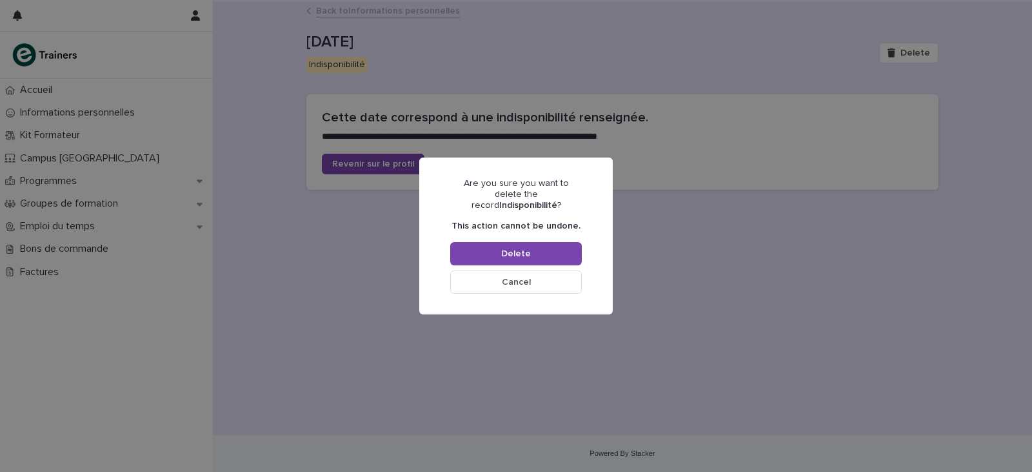
click at [523, 261] on div "Are you sure you want to delete the record Indisponibilité ? This action cannot…" at bounding box center [516, 235] width 132 height 115
click at [525, 252] on span "Delete" at bounding box center [516, 253] width 30 height 9
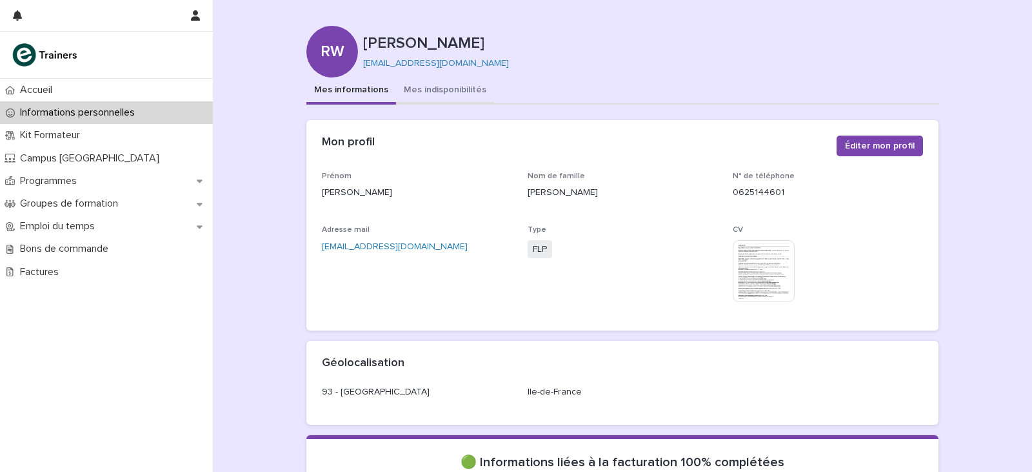
click at [454, 92] on button "Mes indisponibilités" at bounding box center [445, 90] width 98 height 27
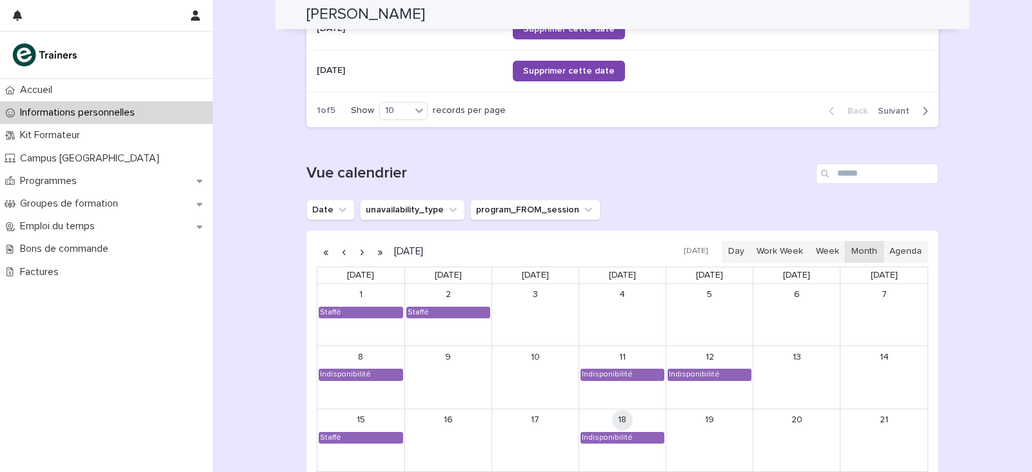
scroll to position [1097, 0]
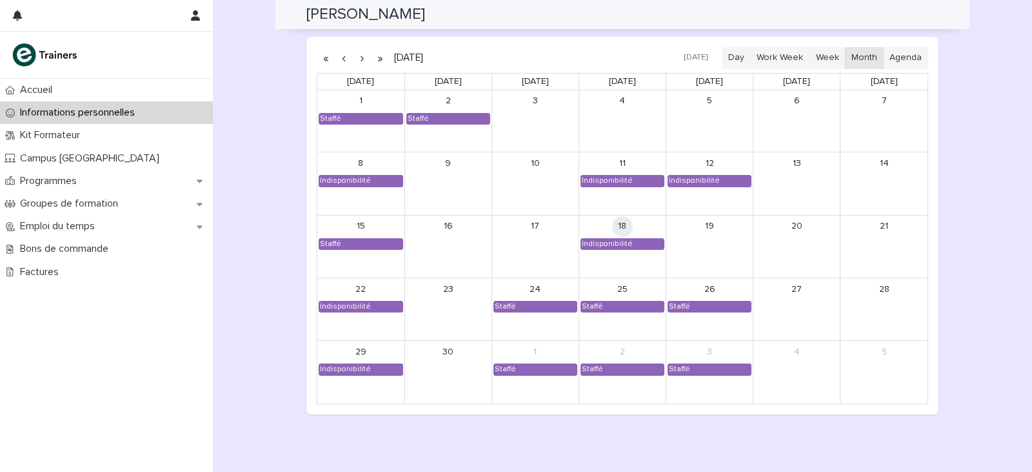
click at [359, 54] on button "button" at bounding box center [362, 58] width 18 height 21
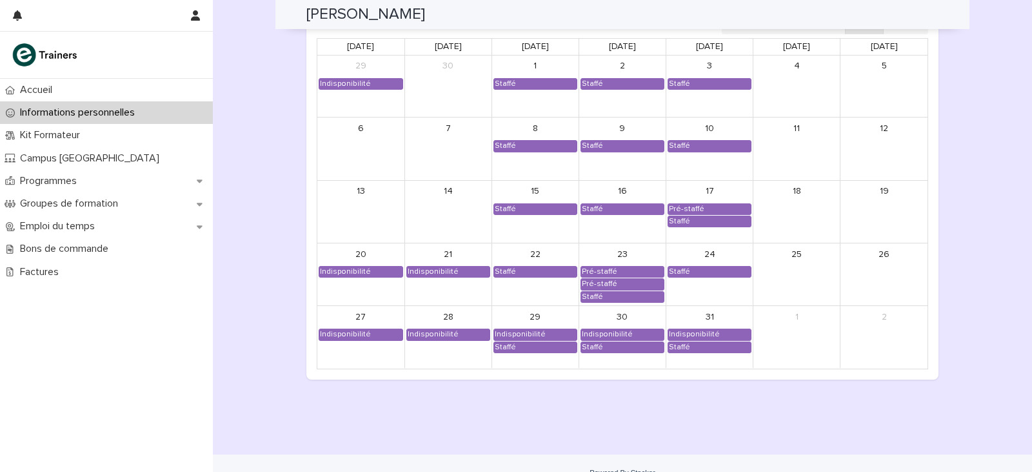
scroll to position [1151, 0]
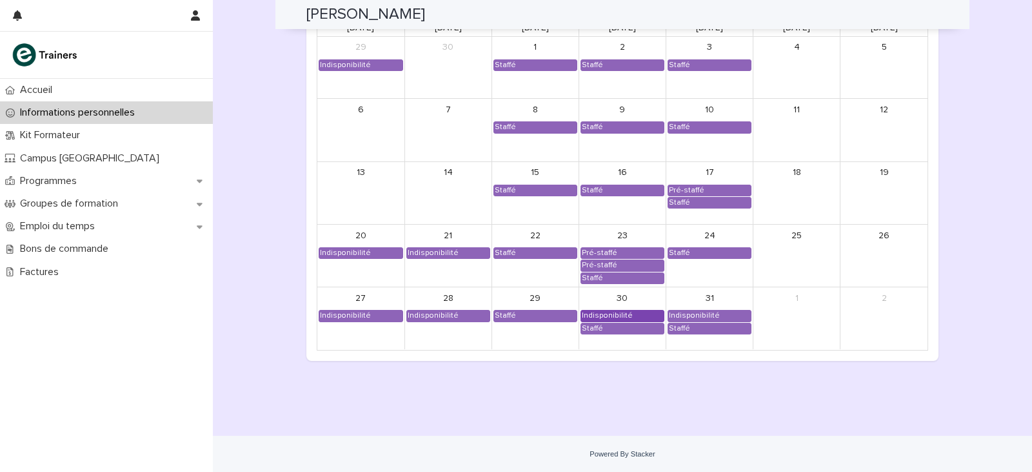
click at [617, 312] on div "Indisponibilité" at bounding box center [607, 315] width 52 height 10
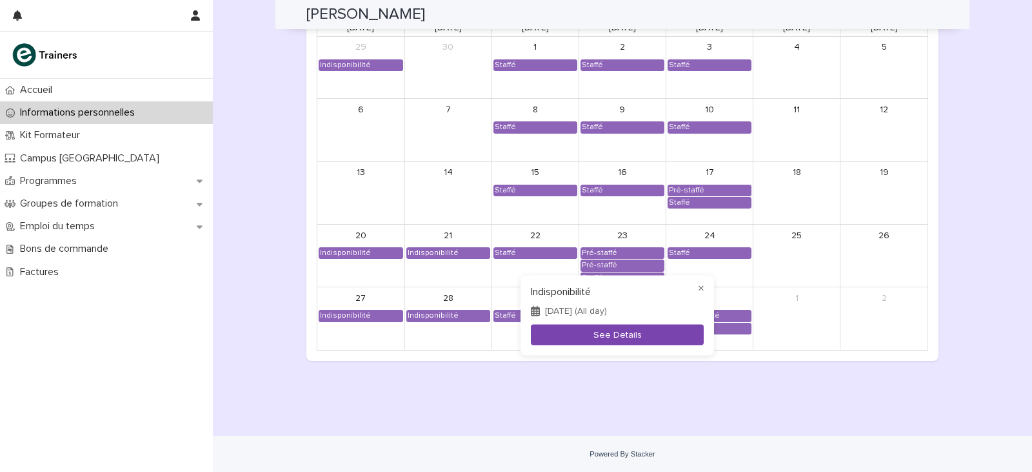
click at [608, 332] on button "See Details" at bounding box center [617, 334] width 173 height 21
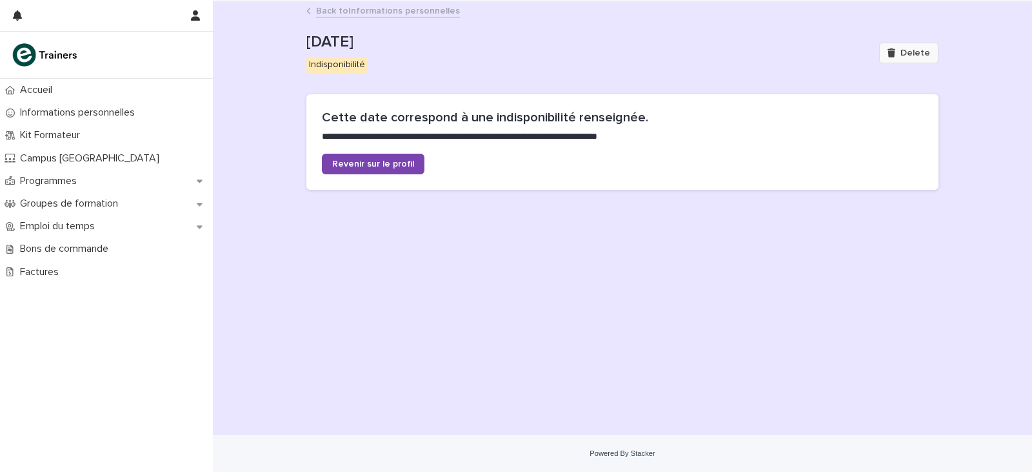
click at [887, 50] on button "Delete" at bounding box center [908, 53] width 59 height 21
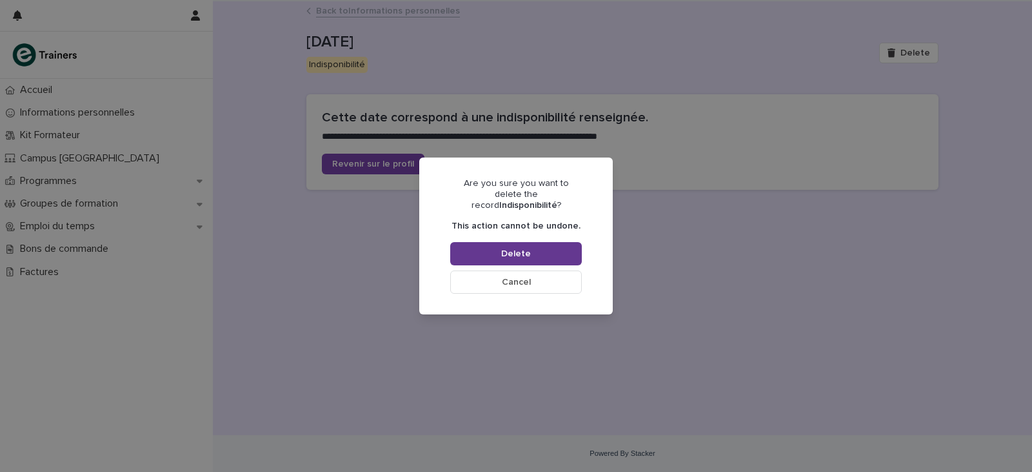
click at [563, 242] on button "Delete" at bounding box center [516, 253] width 132 height 23
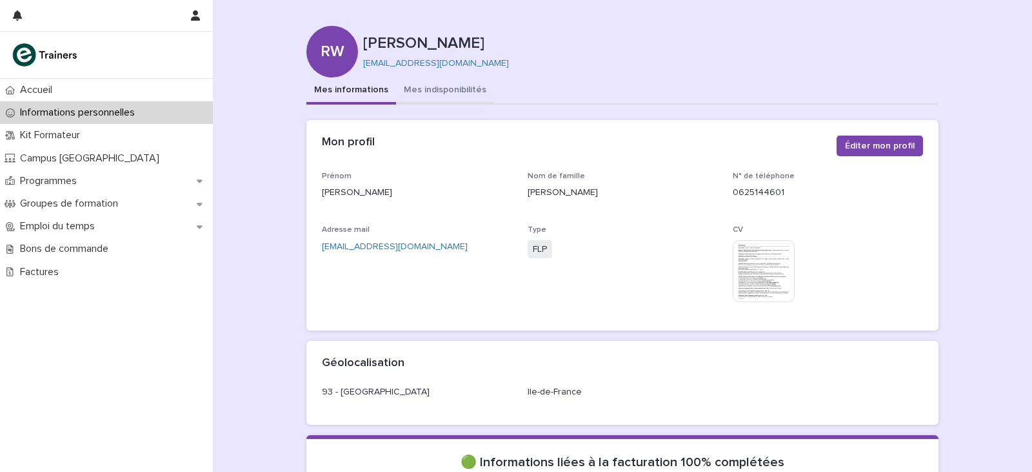
click at [417, 90] on button "Mes indisponibilités" at bounding box center [445, 90] width 98 height 27
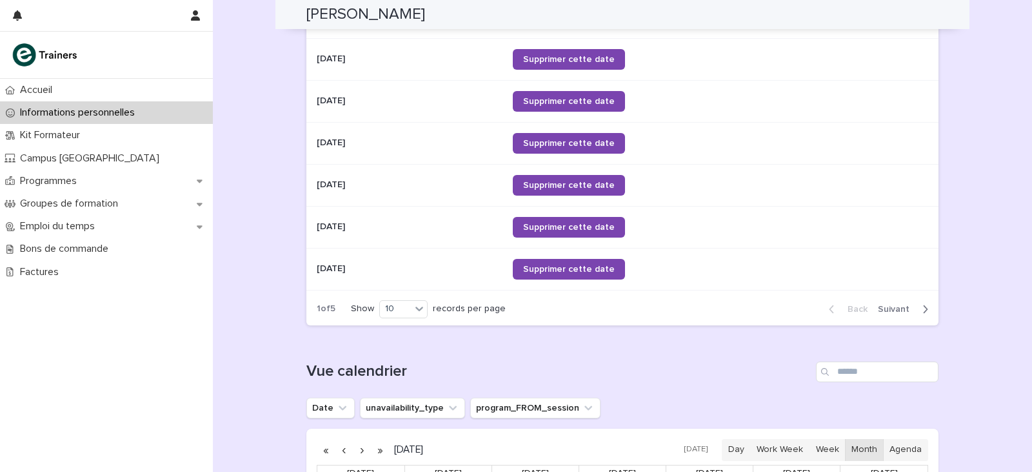
scroll to position [839, 0]
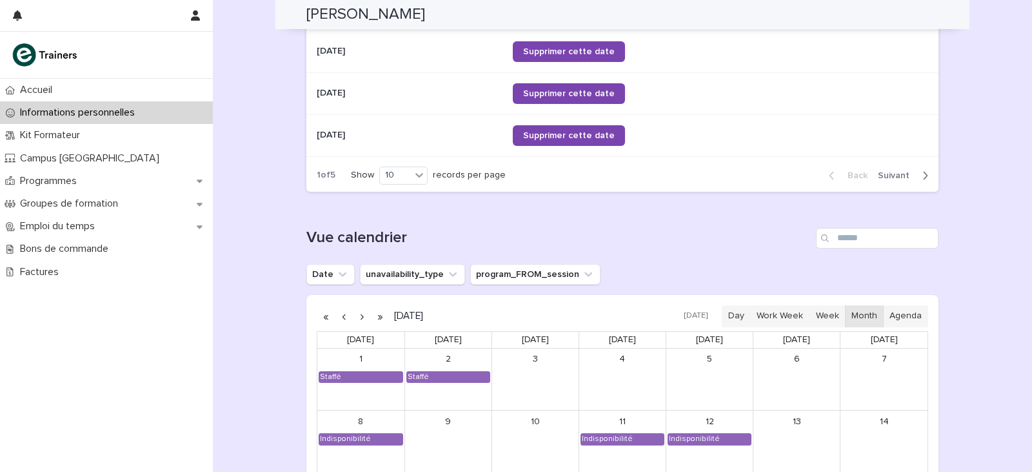
click at [353, 321] on button "button" at bounding box center [362, 316] width 18 height 21
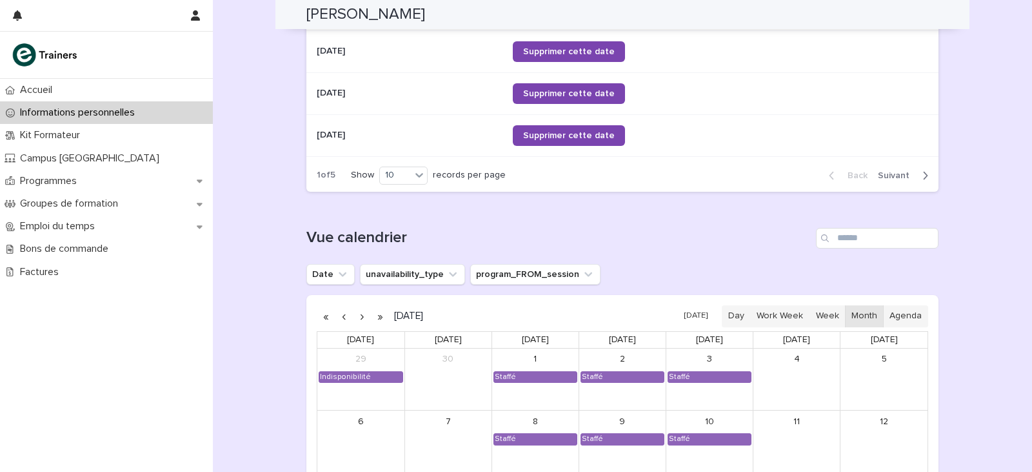
scroll to position [1151, 0]
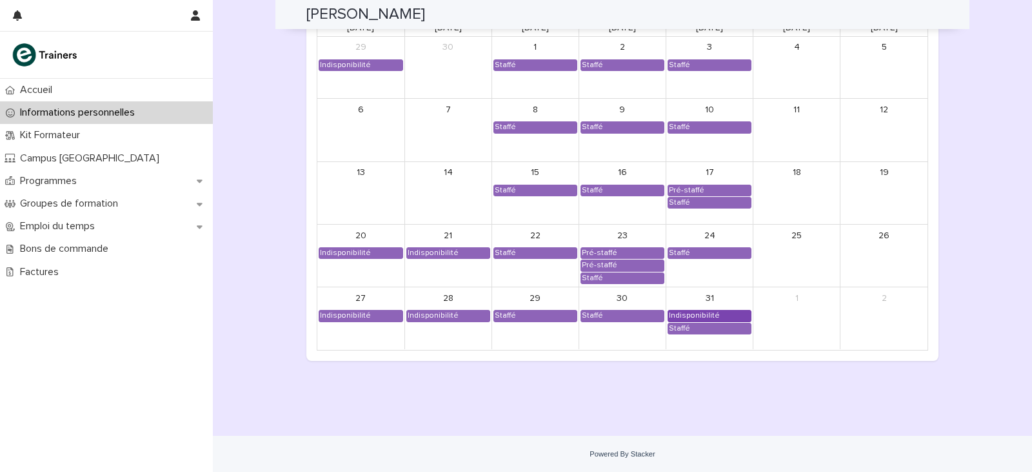
click at [704, 315] on div "Indisponibilité" at bounding box center [694, 315] width 52 height 10
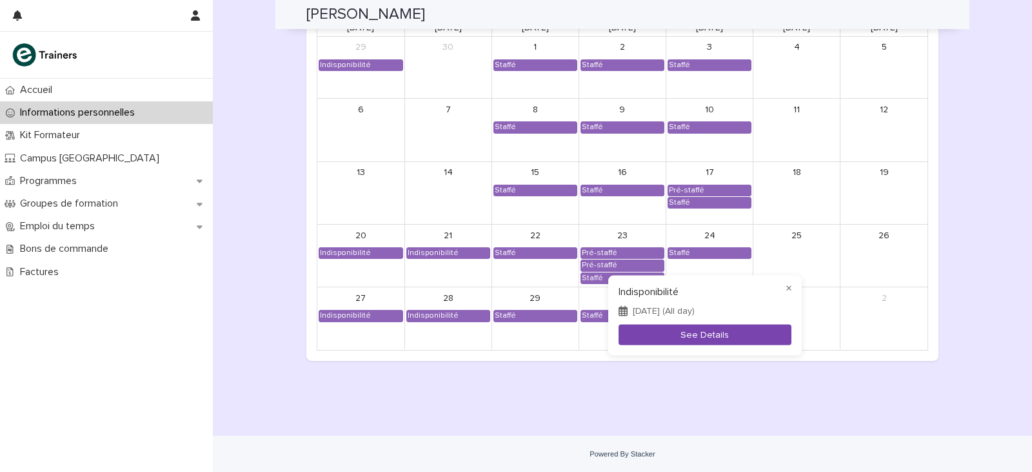
click at [694, 334] on button "See Details" at bounding box center [705, 334] width 173 height 21
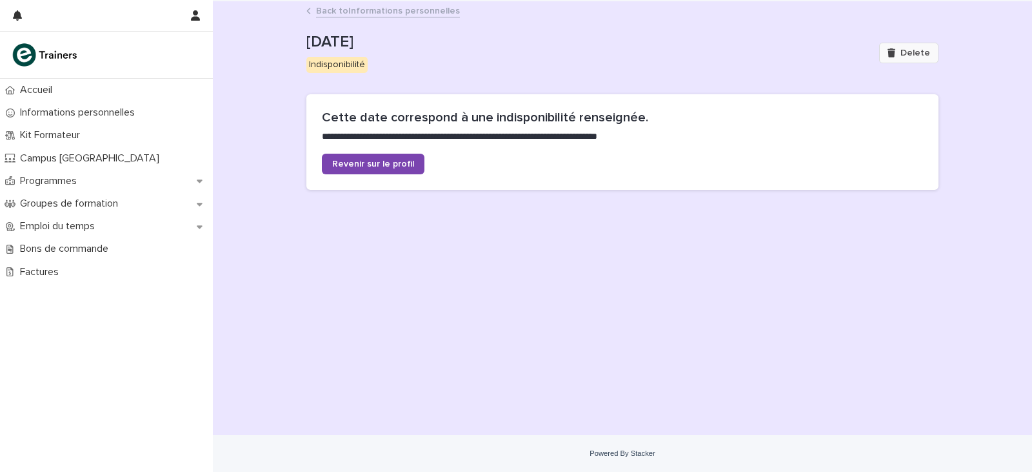
click at [923, 58] on button "Delete" at bounding box center [908, 53] width 59 height 21
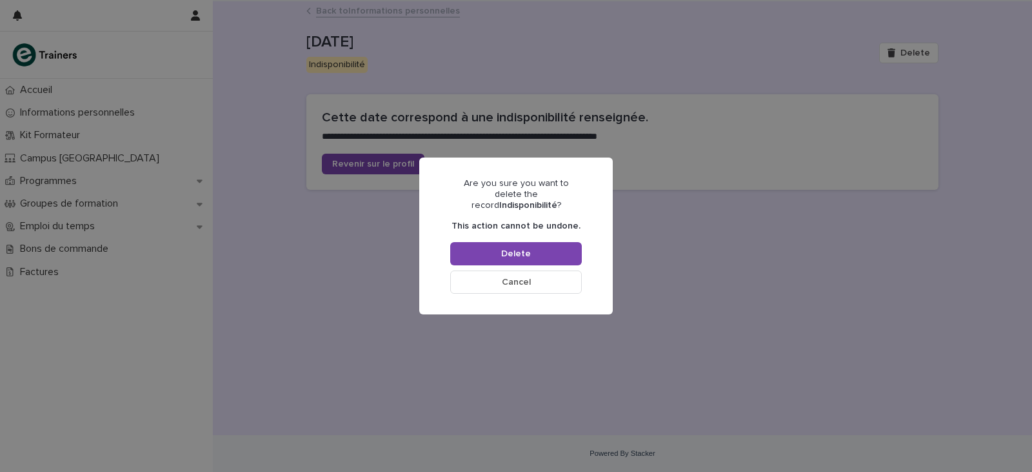
click at [552, 235] on div "Are you sure you want to delete the record Indisponibilité ? This action cannot…" at bounding box center [516, 235] width 132 height 115
click at [456, 244] on button "Delete" at bounding box center [516, 253] width 132 height 23
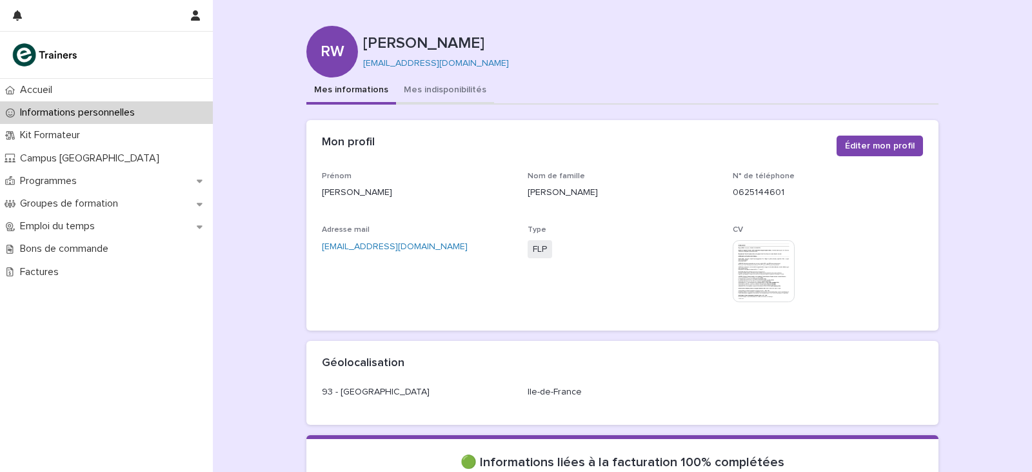
click at [441, 81] on button "Mes indisponibilités" at bounding box center [445, 90] width 98 height 27
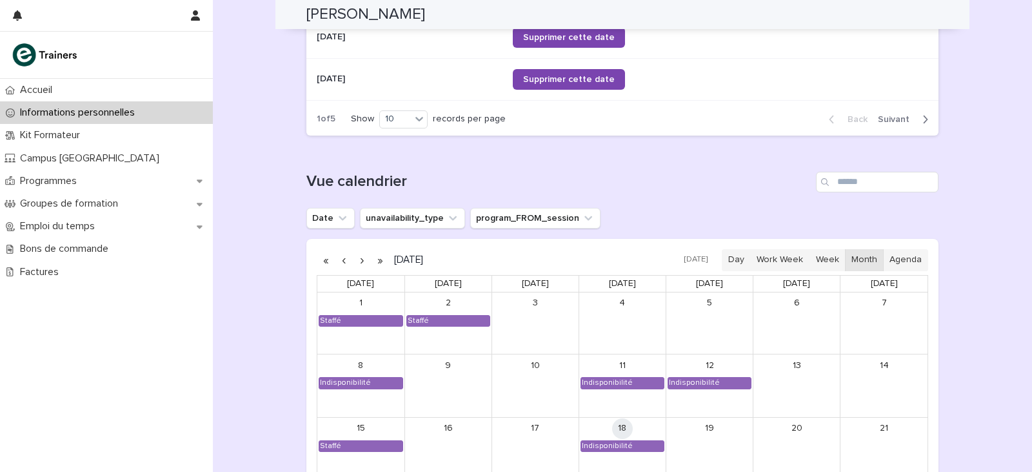
scroll to position [1097, 0]
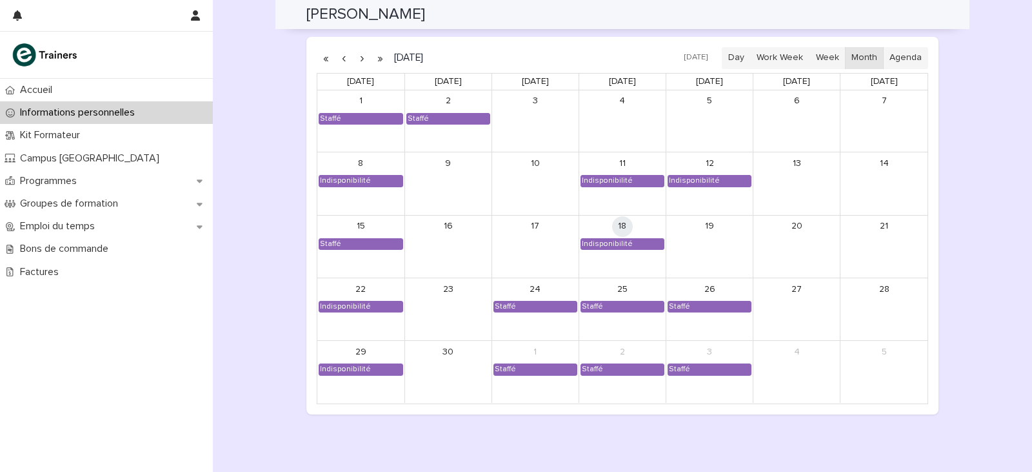
click at [355, 57] on button "button" at bounding box center [362, 58] width 18 height 21
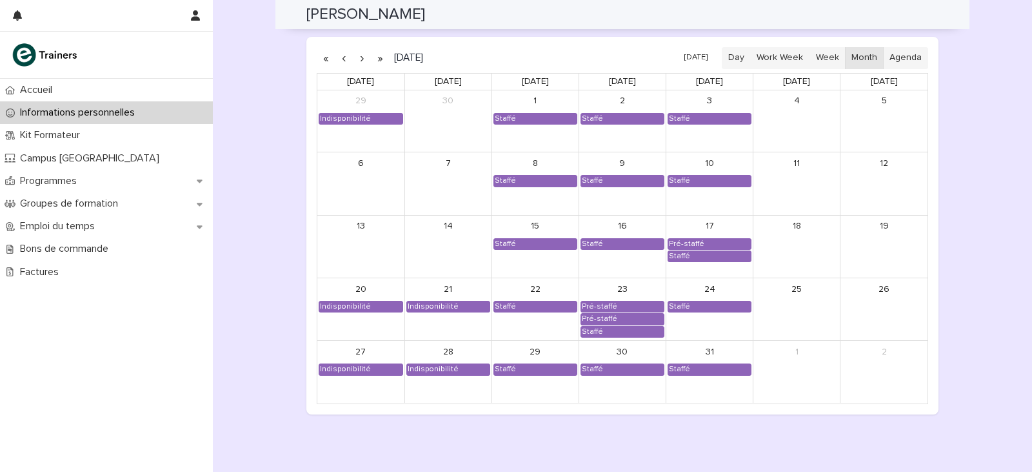
click at [355, 57] on button "button" at bounding box center [362, 58] width 18 height 21
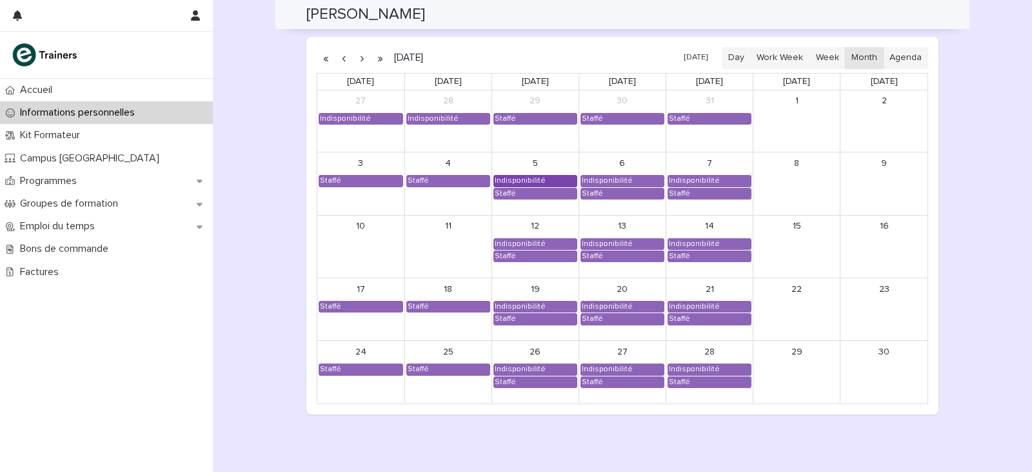
click at [508, 178] on div "Indisponibilité" at bounding box center [520, 181] width 52 height 10
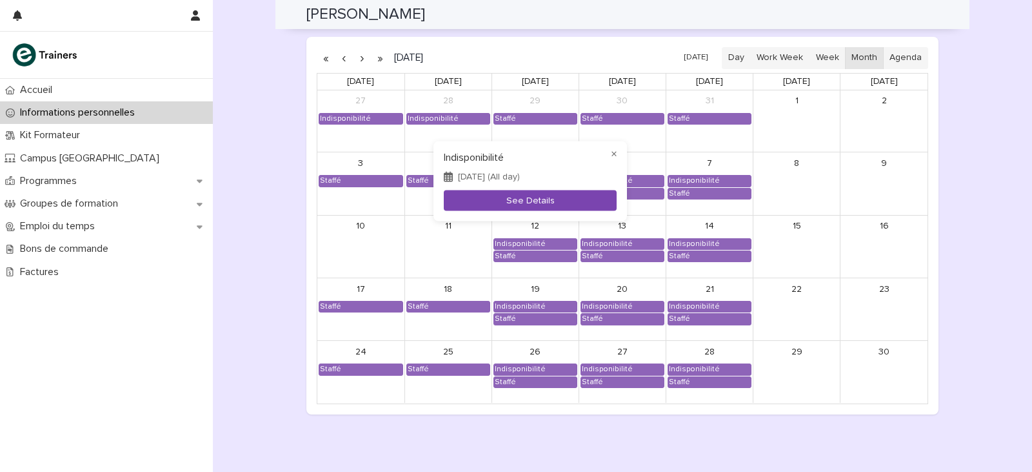
click at [550, 199] on button "See Details" at bounding box center [530, 200] width 173 height 21
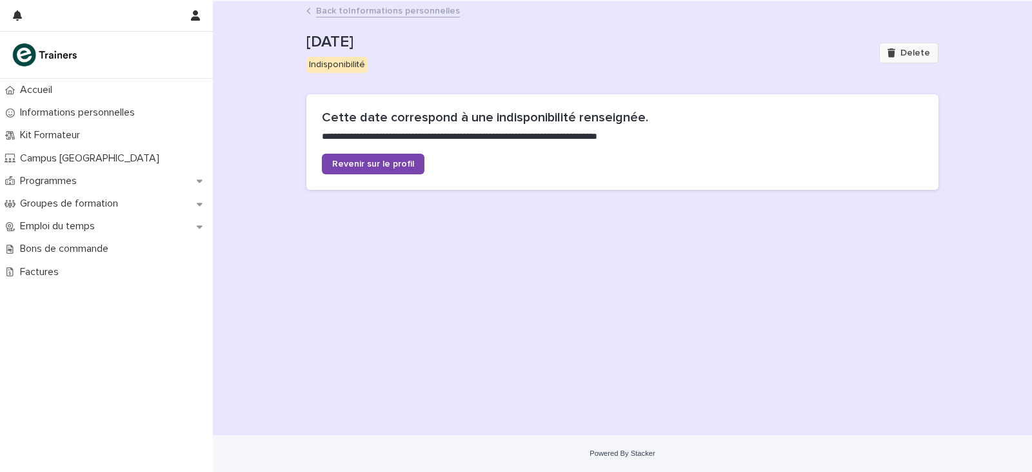
click at [931, 50] on button "Delete" at bounding box center [908, 53] width 59 height 21
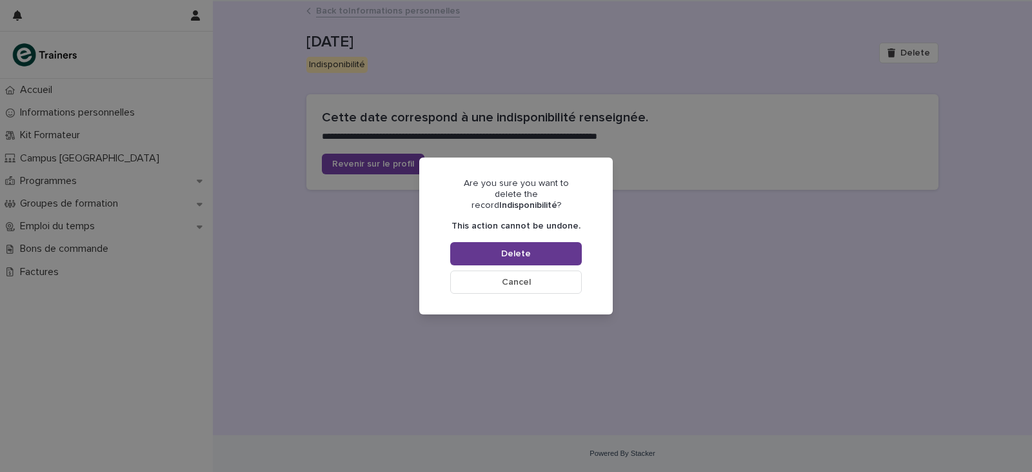
click at [551, 242] on button "Delete" at bounding box center [516, 253] width 132 height 23
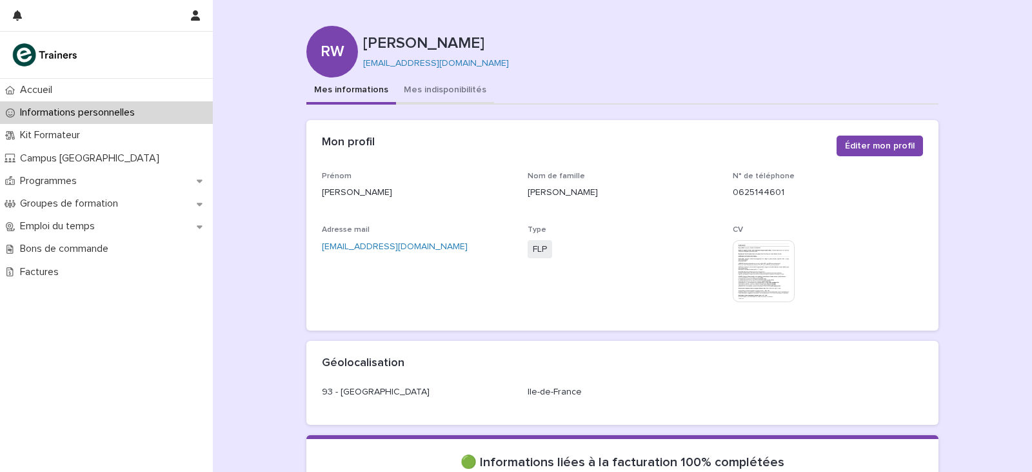
click at [429, 85] on button "Mes indisponibilités" at bounding box center [445, 90] width 98 height 27
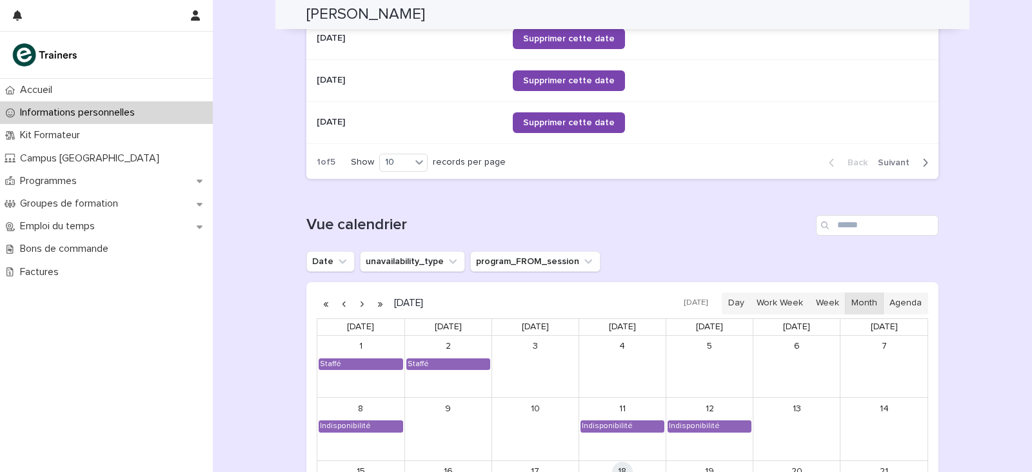
scroll to position [968, 0]
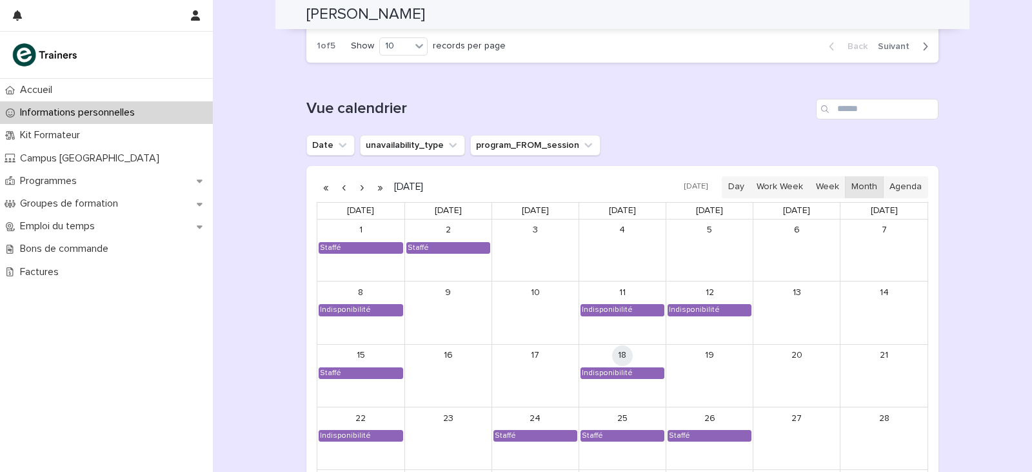
click at [356, 188] on button "button" at bounding box center [362, 187] width 18 height 21
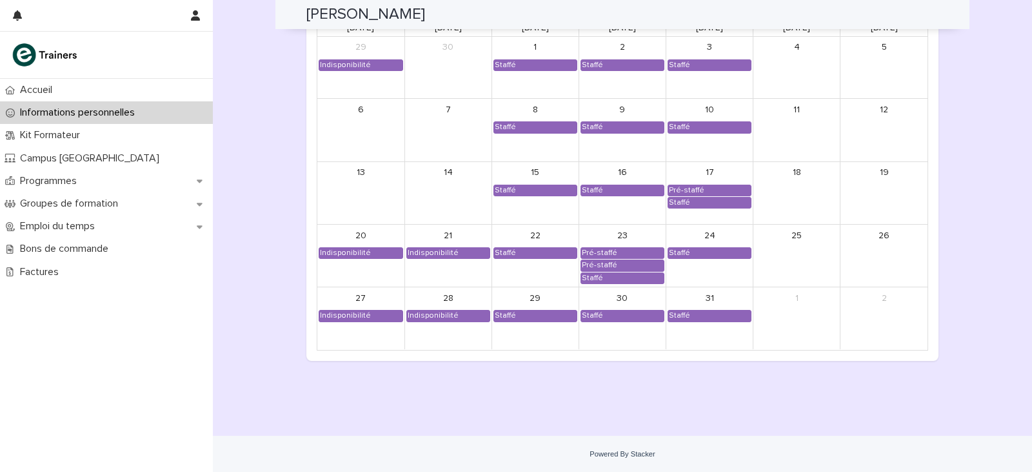
scroll to position [1087, 0]
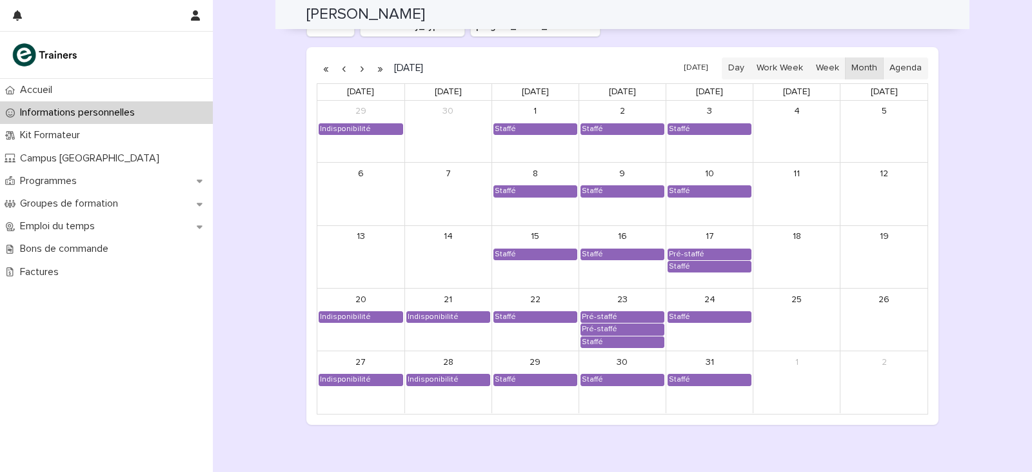
click at [359, 67] on button "button" at bounding box center [362, 68] width 18 height 21
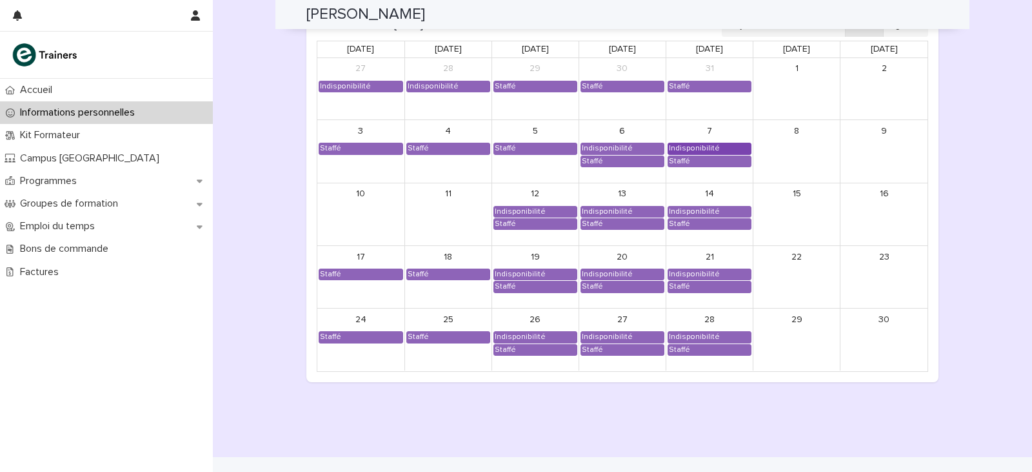
scroll to position [1151, 0]
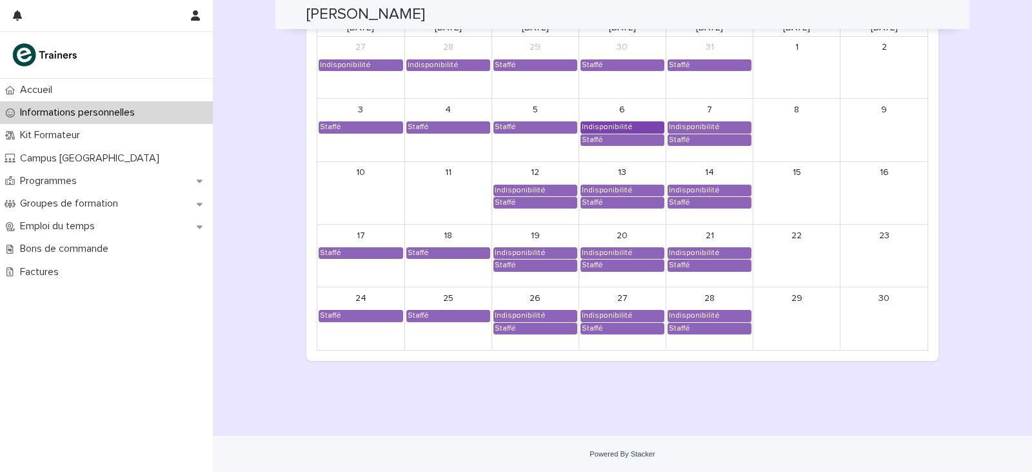
click at [608, 125] on div "Indisponibilité" at bounding box center [607, 127] width 52 height 10
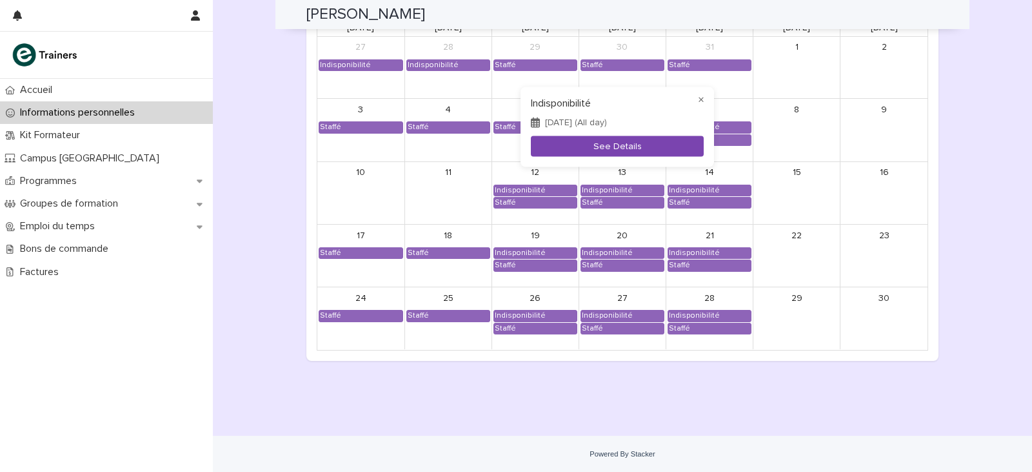
click at [610, 140] on button "See Details" at bounding box center [617, 145] width 173 height 21
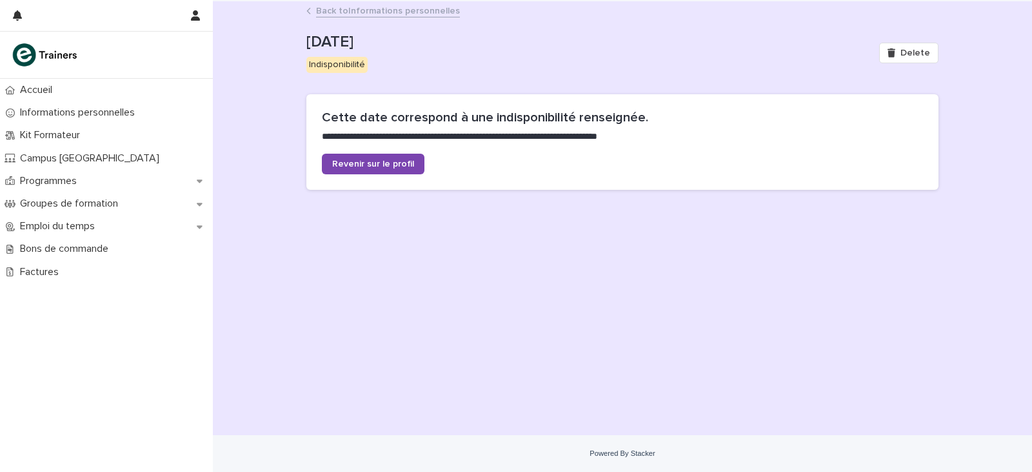
click at [881, 55] on div "Delete" at bounding box center [906, 53] width 65 height 21
click at [908, 61] on button "Delete" at bounding box center [908, 53] width 59 height 21
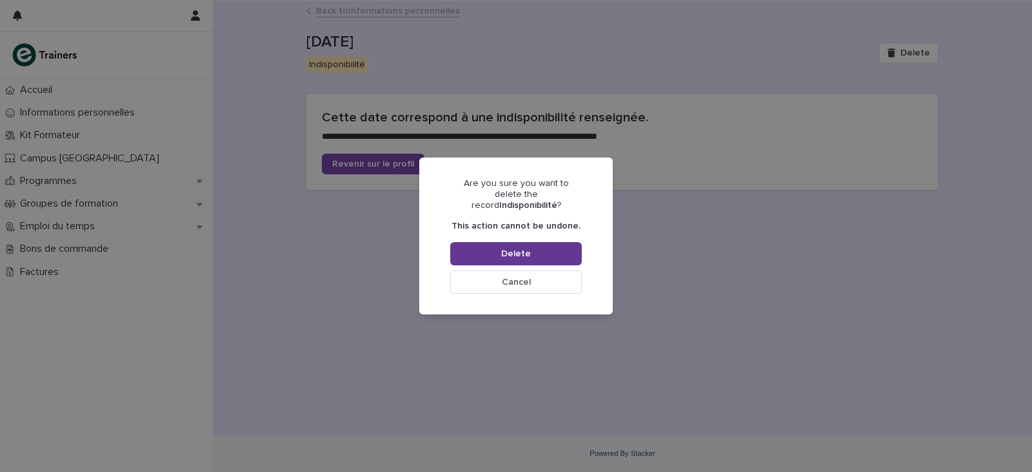
click at [525, 257] on button "Delete" at bounding box center [516, 253] width 132 height 23
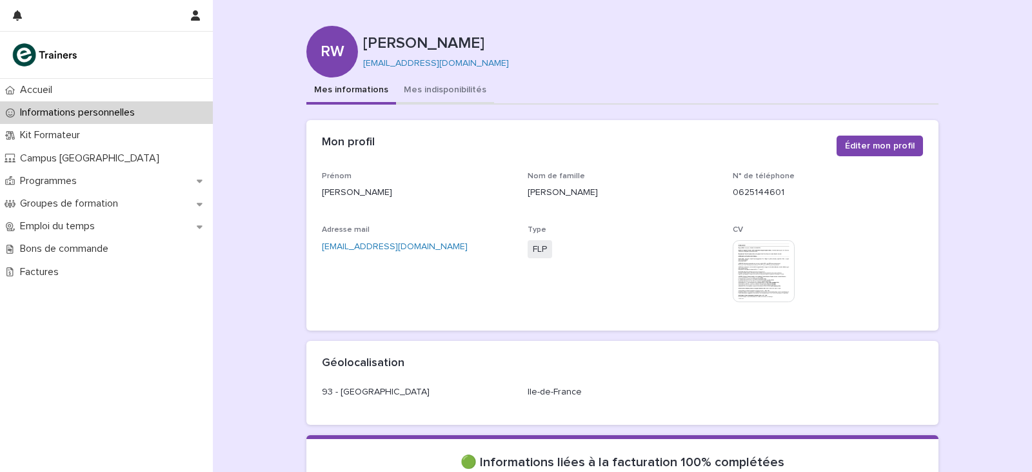
click at [408, 94] on button "Mes indisponibilités" at bounding box center [445, 90] width 98 height 27
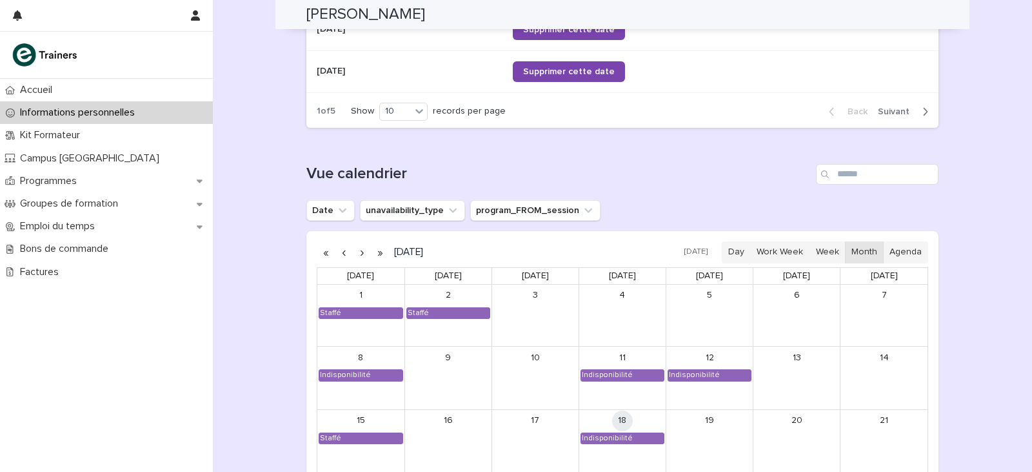
scroll to position [903, 0]
click at [355, 251] on button "button" at bounding box center [362, 251] width 18 height 21
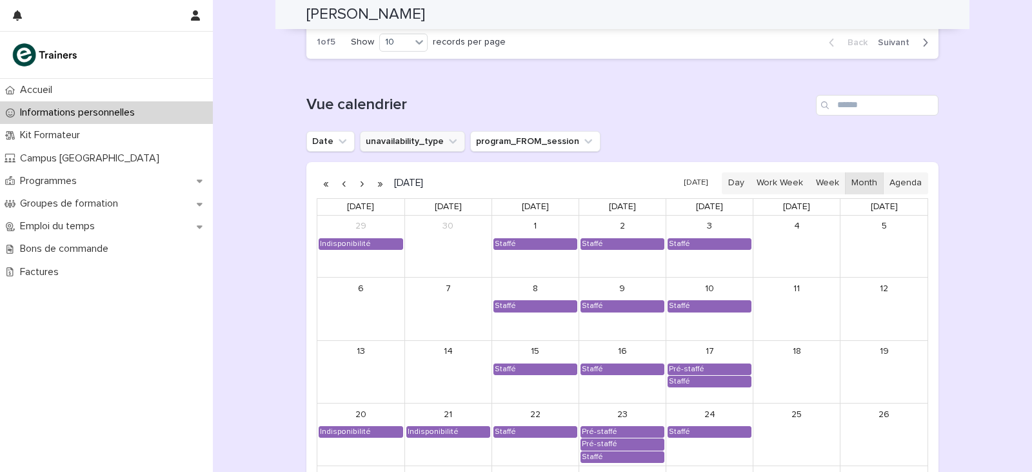
scroll to position [958, 0]
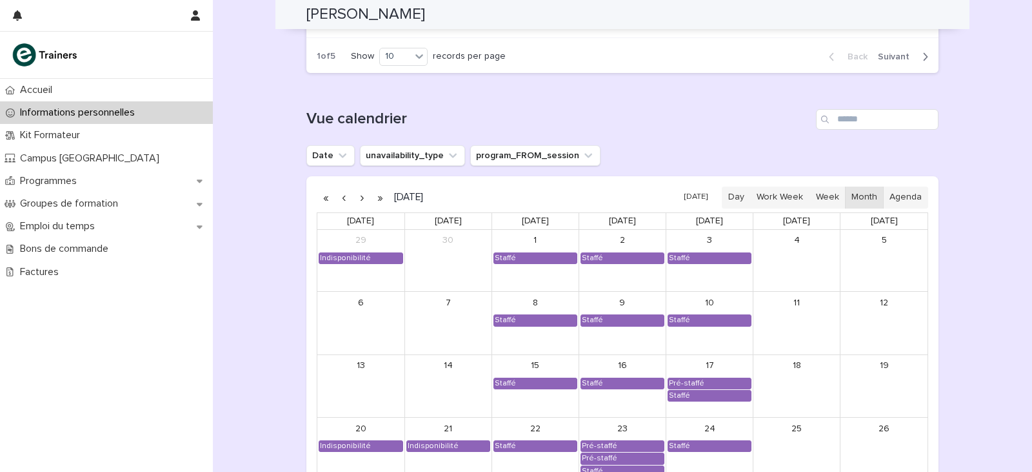
click at [359, 203] on button "button" at bounding box center [362, 197] width 18 height 21
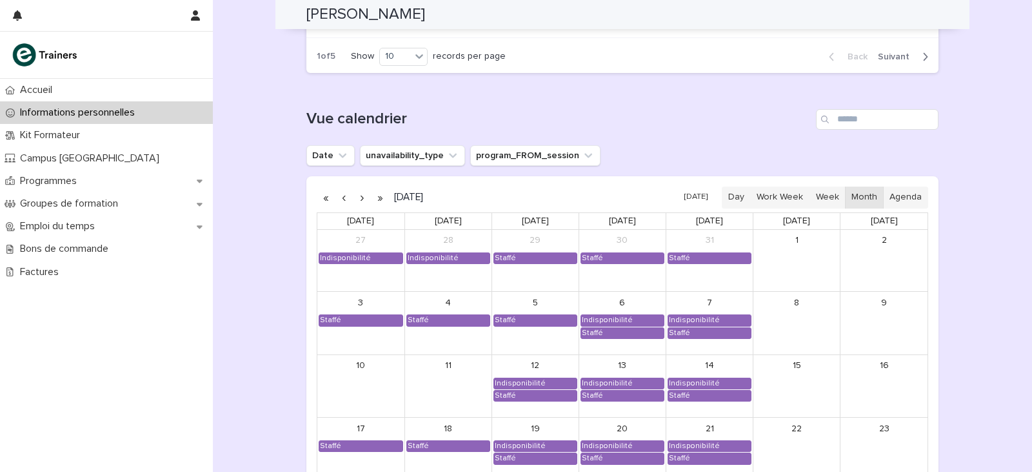
scroll to position [1087, 0]
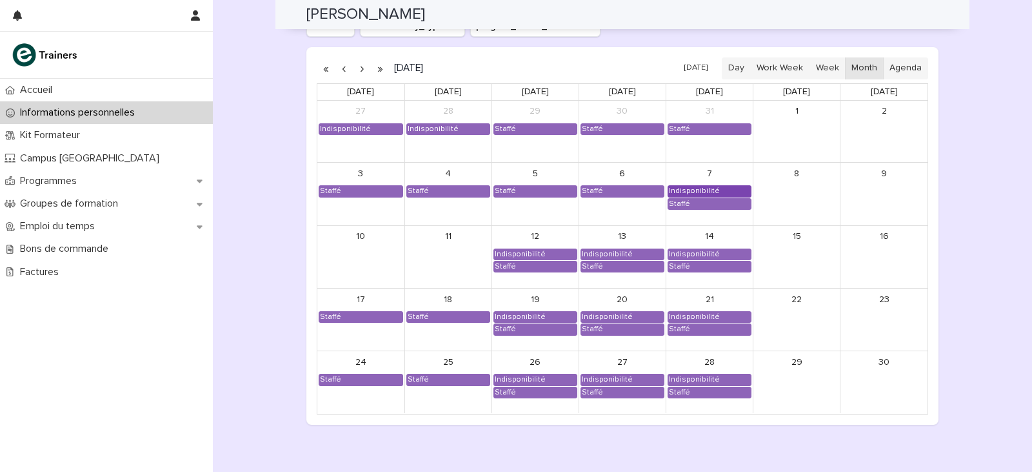
click at [710, 189] on div "Indisponibilité" at bounding box center [694, 191] width 52 height 10
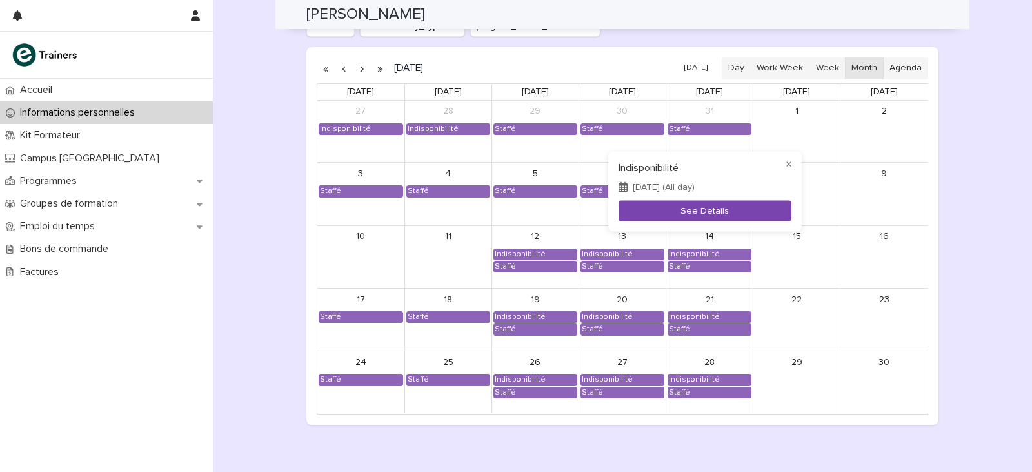
click at [701, 212] on button "See Details" at bounding box center [705, 210] width 173 height 21
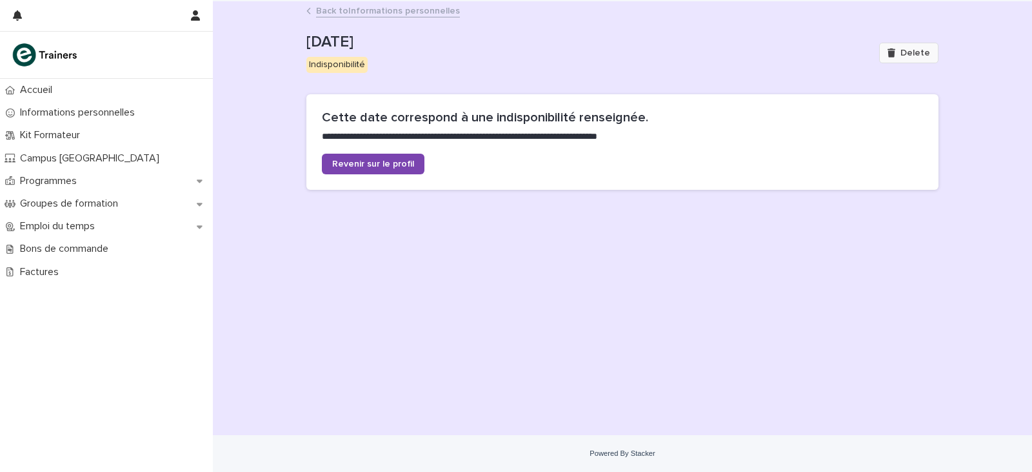
click at [922, 58] on button "Delete" at bounding box center [908, 53] width 59 height 21
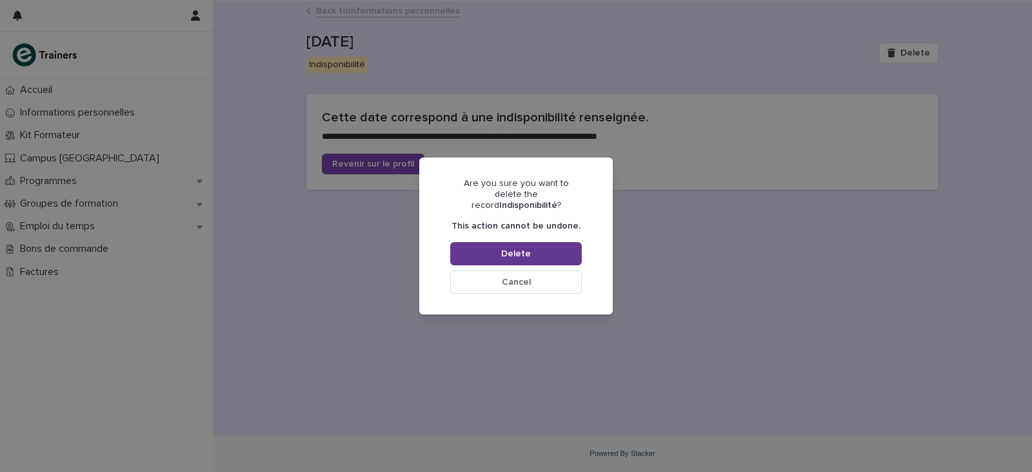
click at [561, 250] on button "Delete" at bounding box center [516, 253] width 132 height 23
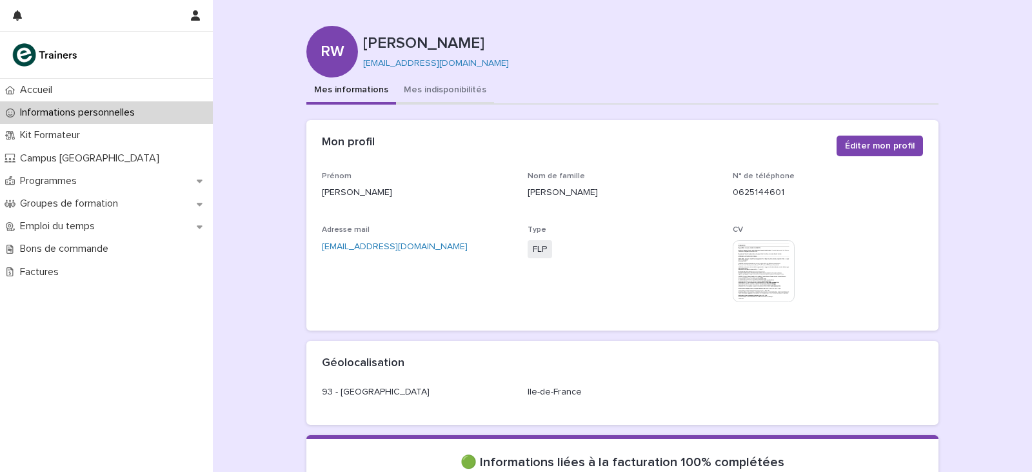
click at [432, 81] on button "Mes indisponibilités" at bounding box center [445, 90] width 98 height 27
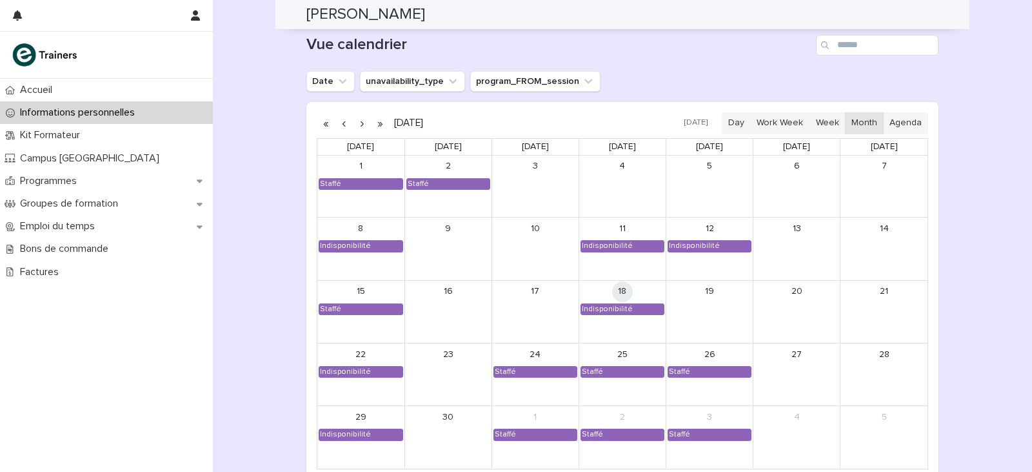
scroll to position [1022, 0]
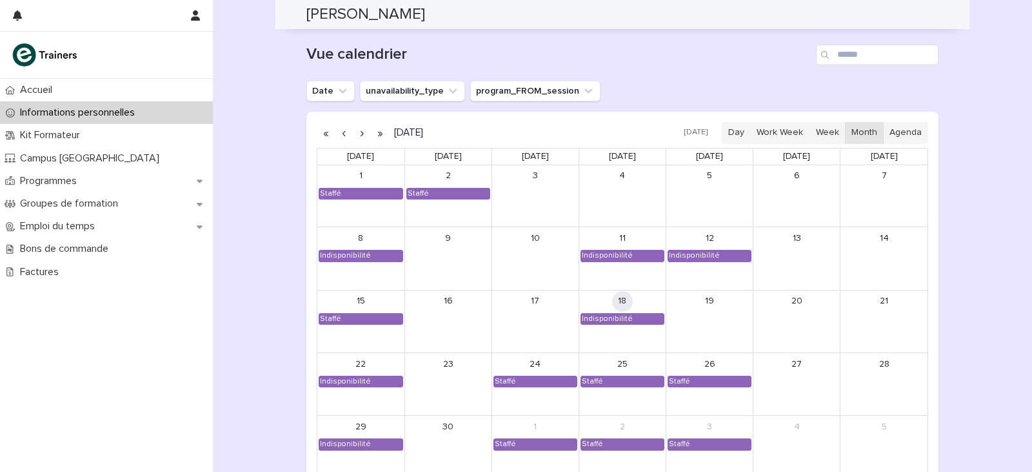
click at [357, 133] on button "button" at bounding box center [362, 133] width 18 height 21
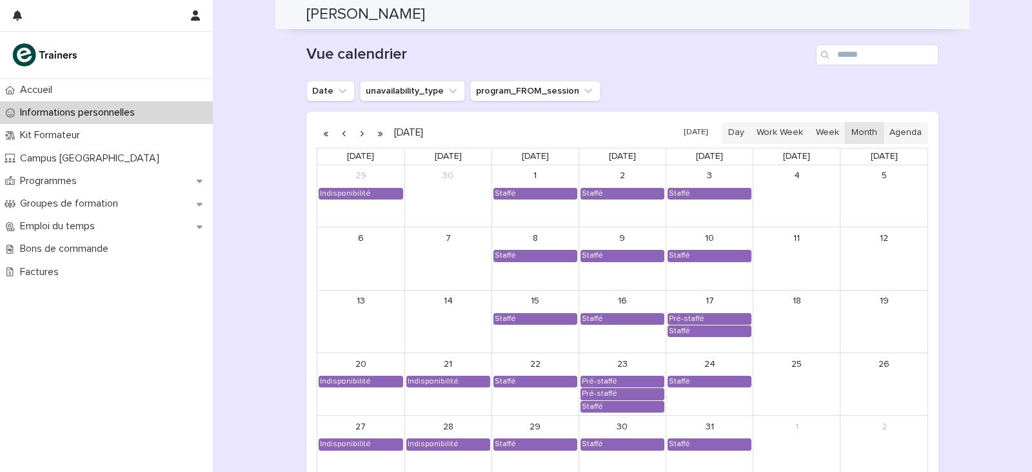
click at [357, 133] on button "button" at bounding box center [362, 133] width 18 height 21
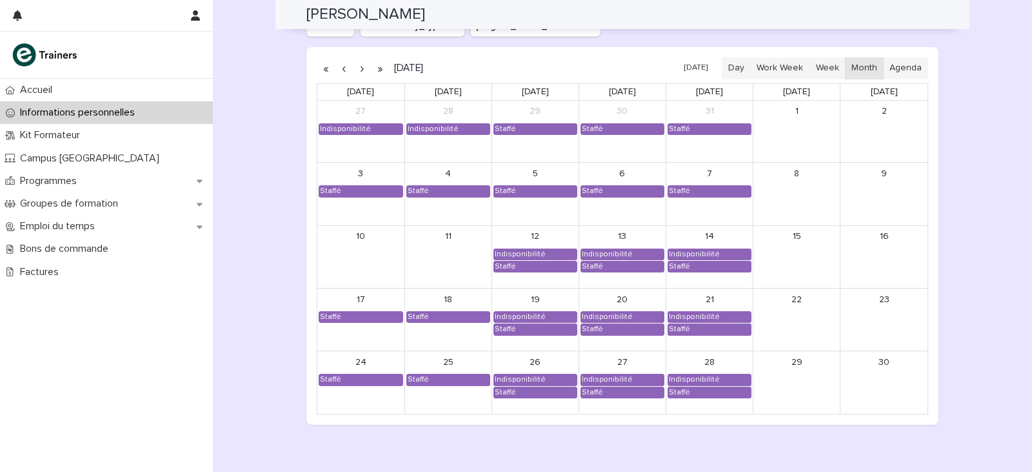
scroll to position [1151, 0]
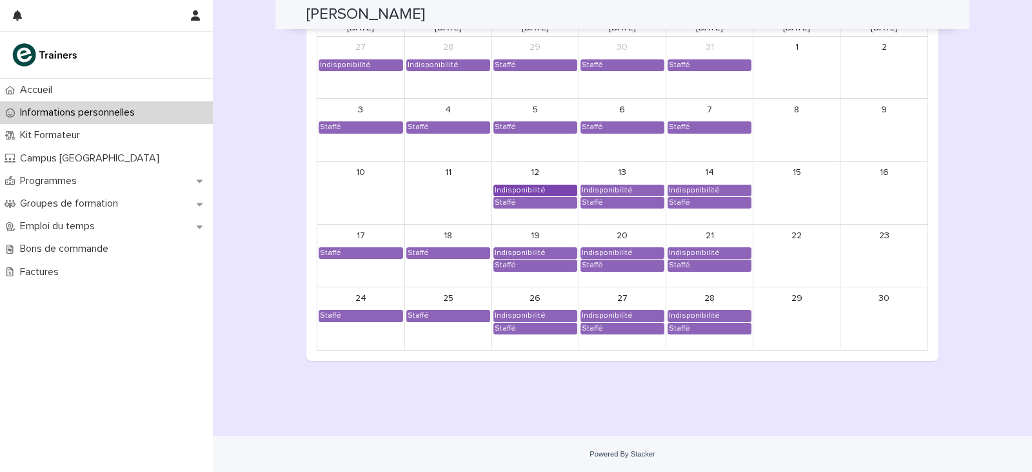
click at [525, 187] on div "Indisponibilité" at bounding box center [520, 190] width 52 height 10
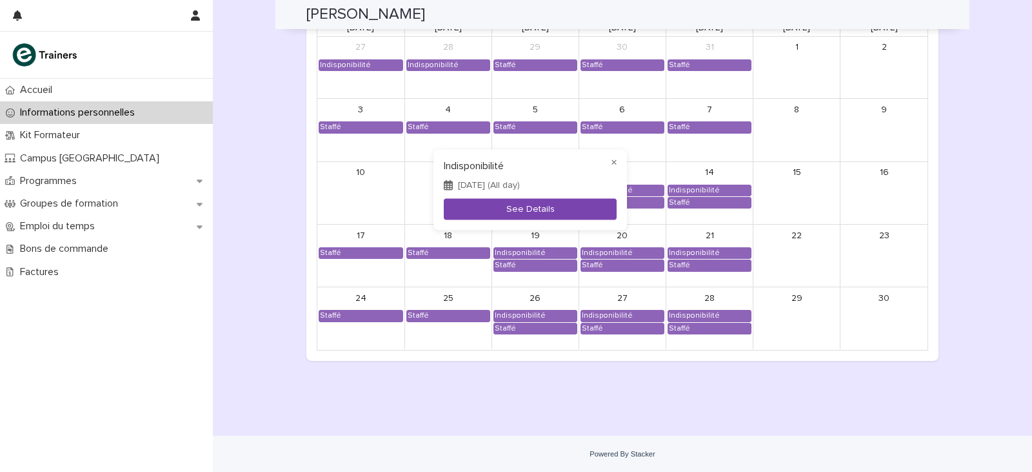
click at [526, 203] on button "See Details" at bounding box center [530, 208] width 173 height 21
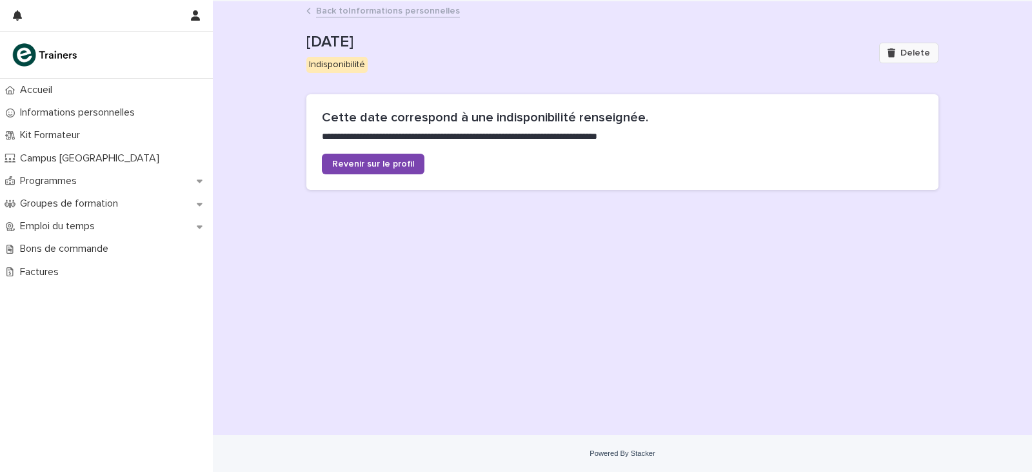
click at [892, 49] on icon "button" at bounding box center [892, 52] width 8 height 9
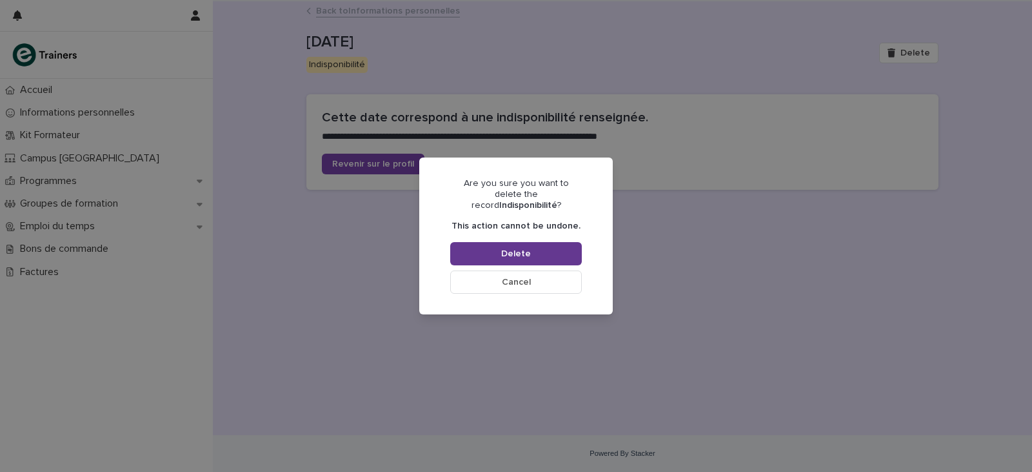
click at [535, 245] on button "Delete" at bounding box center [516, 253] width 132 height 23
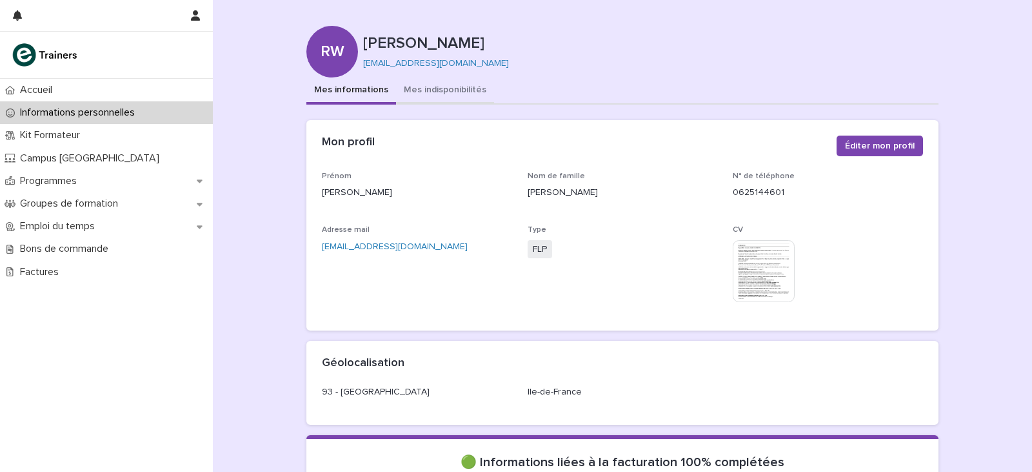
click at [432, 88] on button "Mes indisponibilités" at bounding box center [445, 90] width 98 height 27
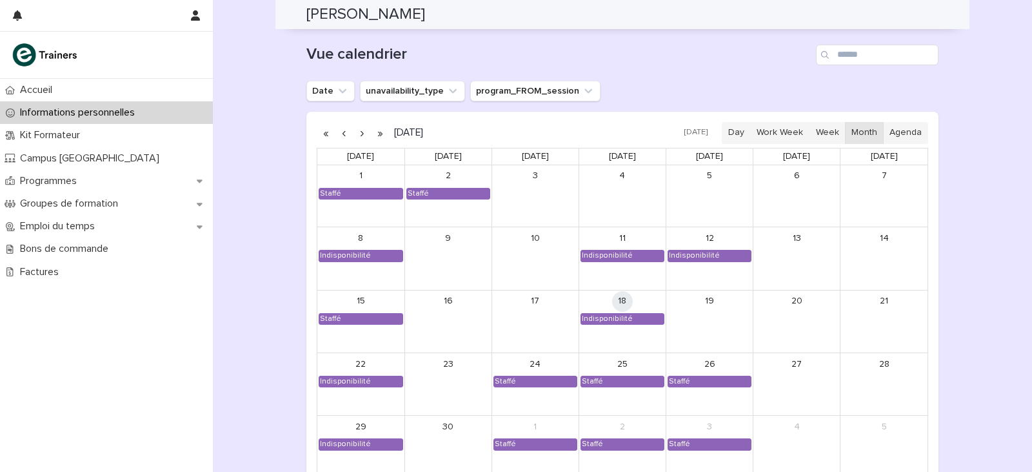
scroll to position [1087, 0]
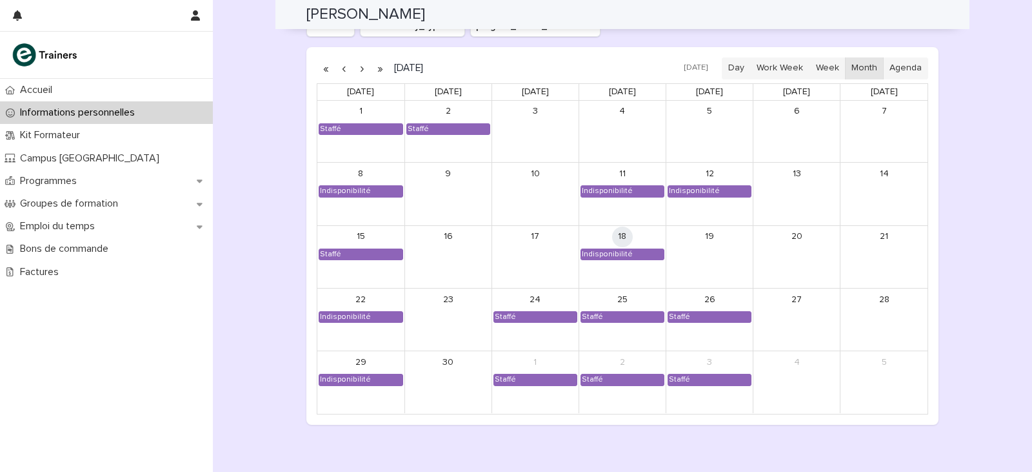
click at [359, 71] on button "button" at bounding box center [362, 68] width 18 height 21
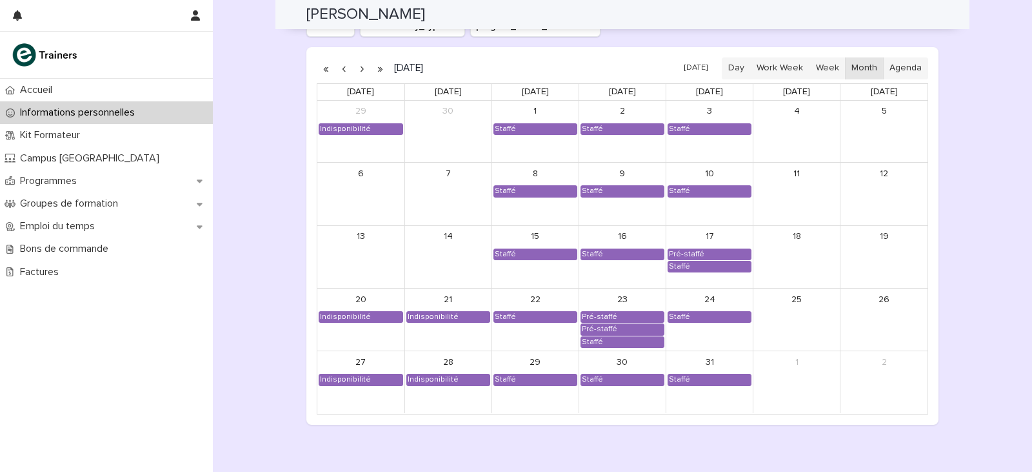
click at [359, 71] on button "button" at bounding box center [362, 68] width 18 height 21
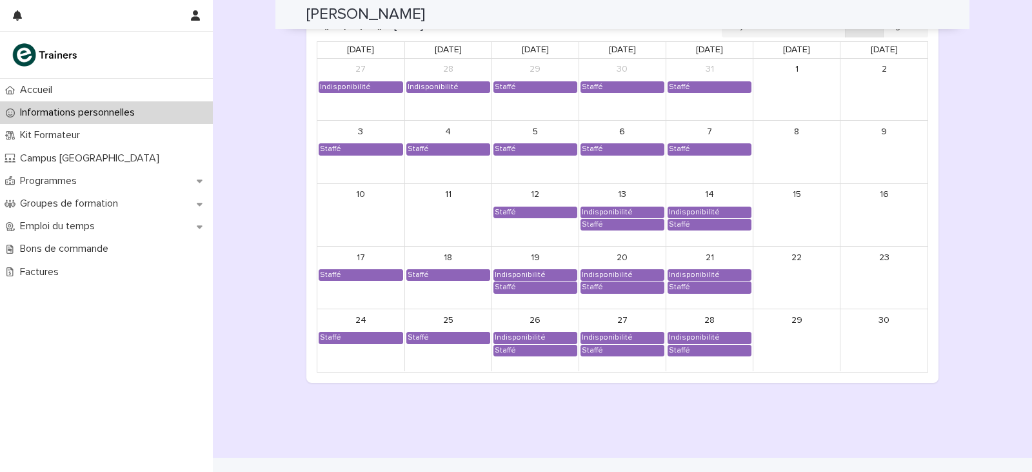
scroll to position [1151, 0]
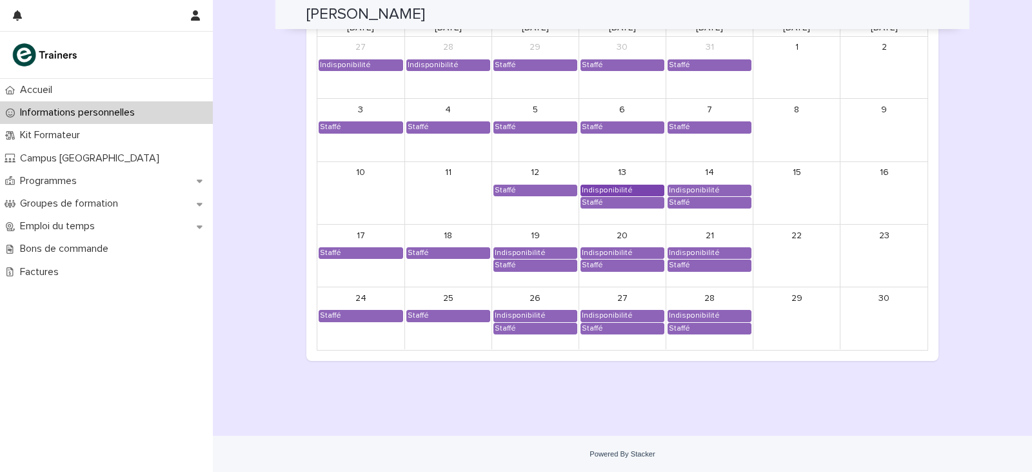
click at [628, 188] on div "Indisponibilité" at bounding box center [622, 190] width 83 height 10
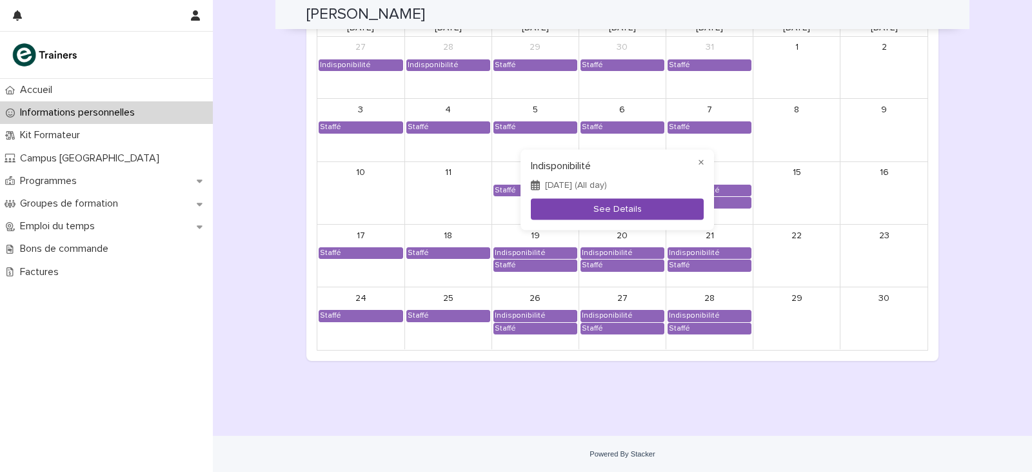
click at [636, 214] on button "See Details" at bounding box center [617, 208] width 173 height 21
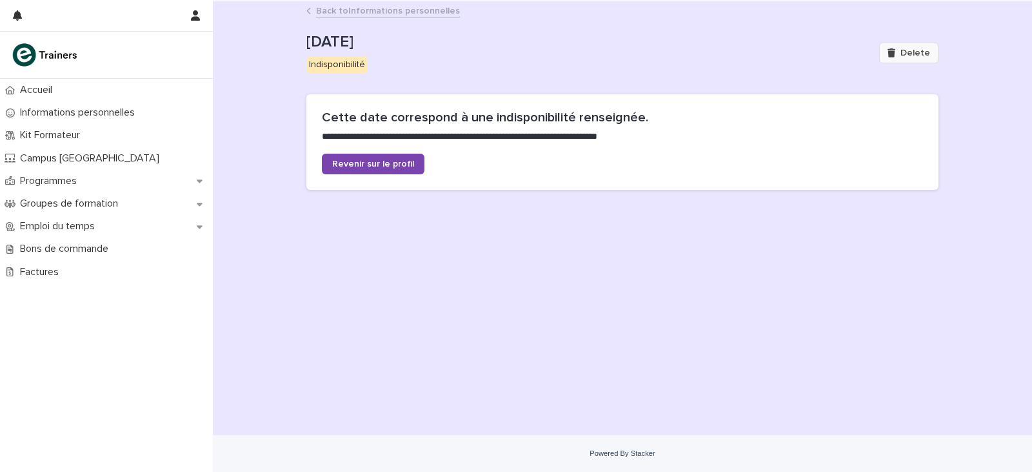
click at [883, 52] on button "Delete" at bounding box center [908, 53] width 59 height 21
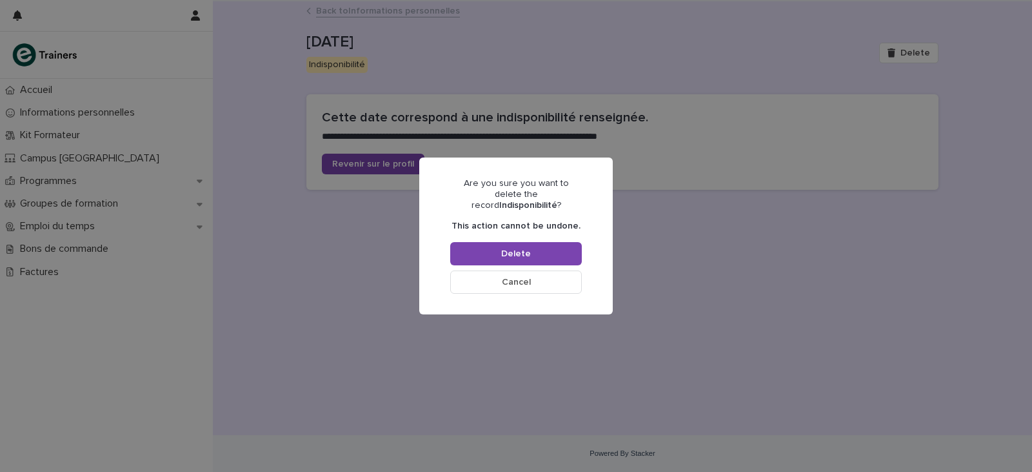
click at [550, 234] on div "Are you sure you want to delete the record Indisponibilité ? This action cannot…" at bounding box center [516, 235] width 132 height 115
click at [547, 242] on button "Delete" at bounding box center [516, 253] width 132 height 23
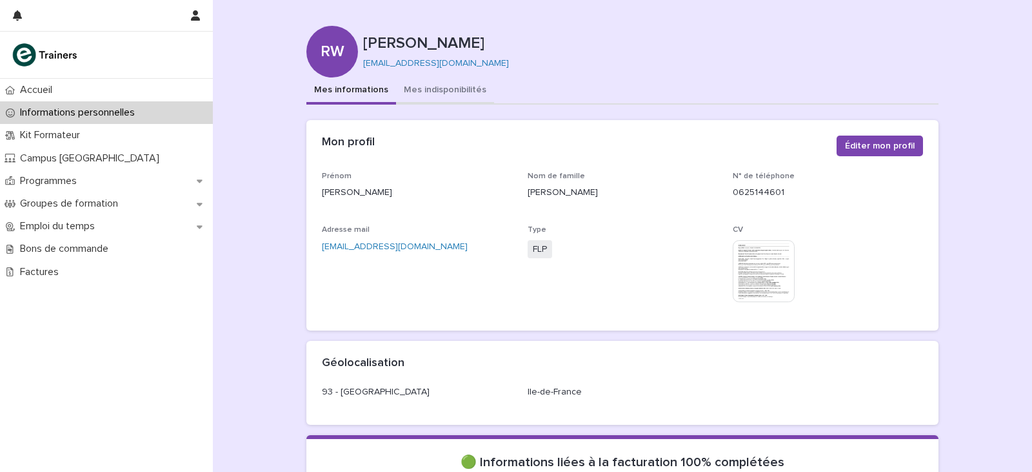
drag, startPoint x: 417, startPoint y: 87, endPoint x: 450, endPoint y: 99, distance: 34.9
click at [417, 87] on button "Mes indisponibilités" at bounding box center [445, 90] width 98 height 27
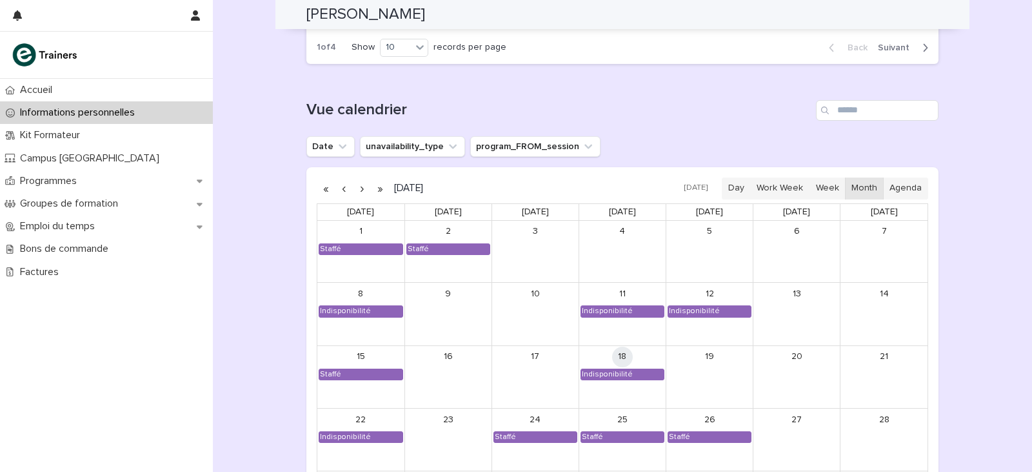
scroll to position [968, 0]
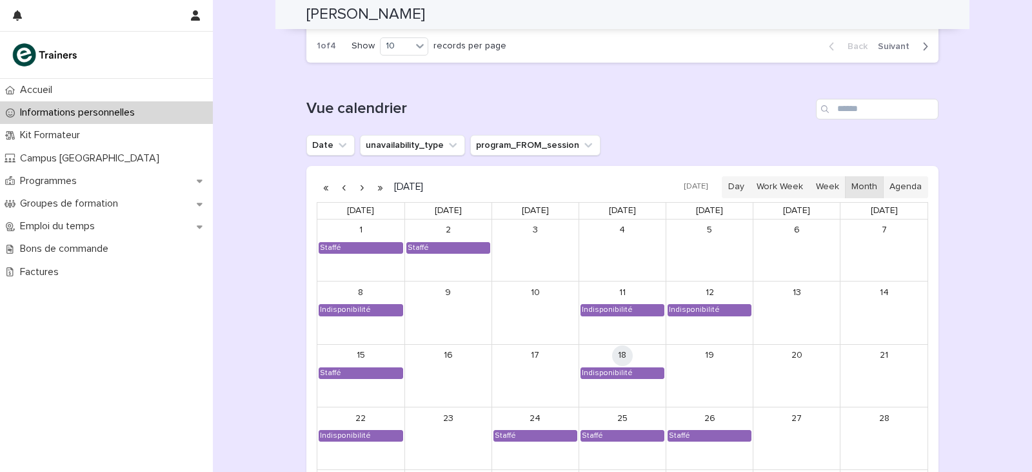
click at [363, 186] on button "button" at bounding box center [362, 187] width 18 height 21
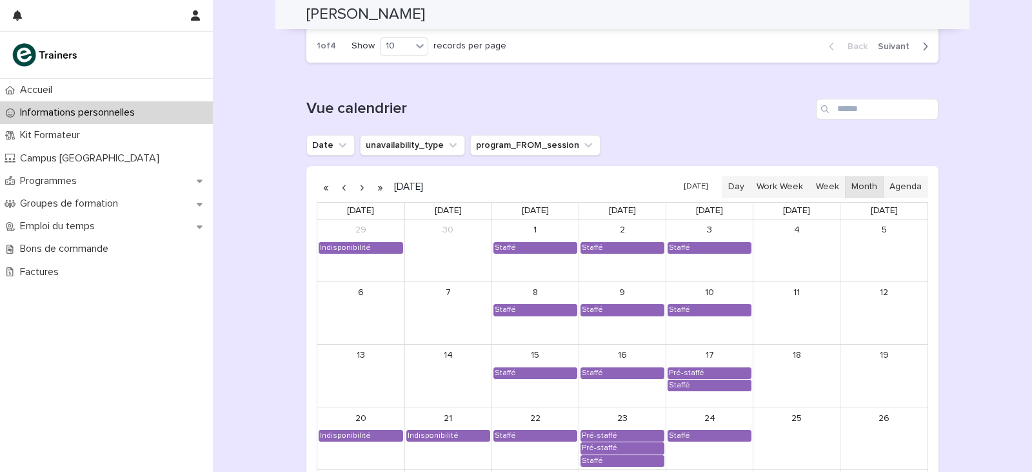
click at [363, 186] on button "button" at bounding box center [362, 187] width 18 height 21
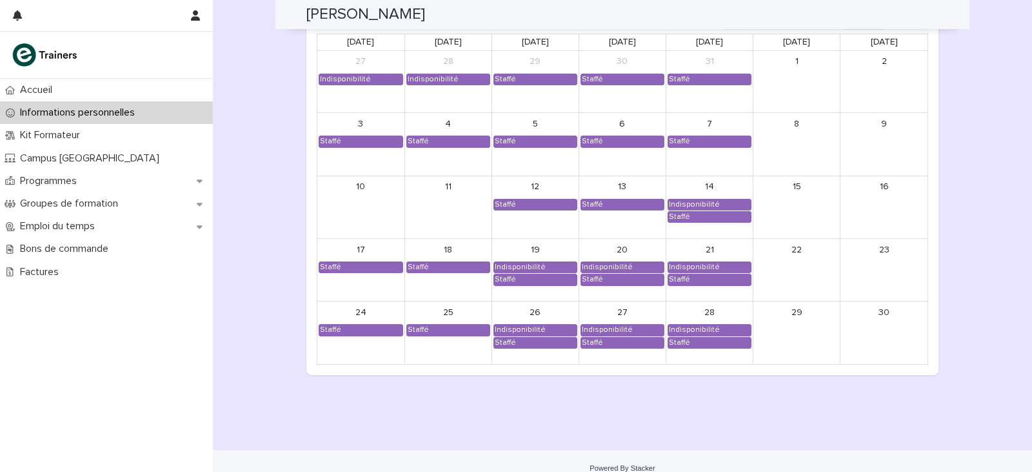
scroll to position [1151, 0]
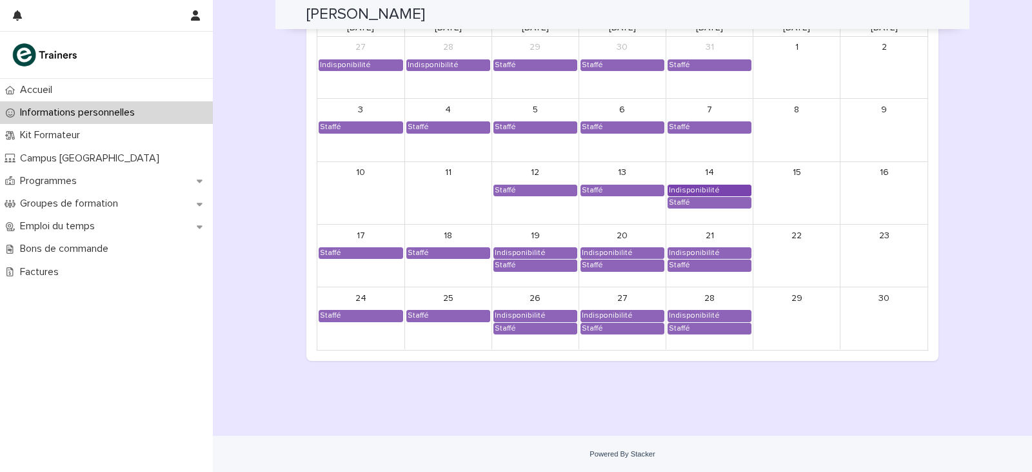
click at [690, 186] on div "Indisponibilité" at bounding box center [694, 190] width 52 height 10
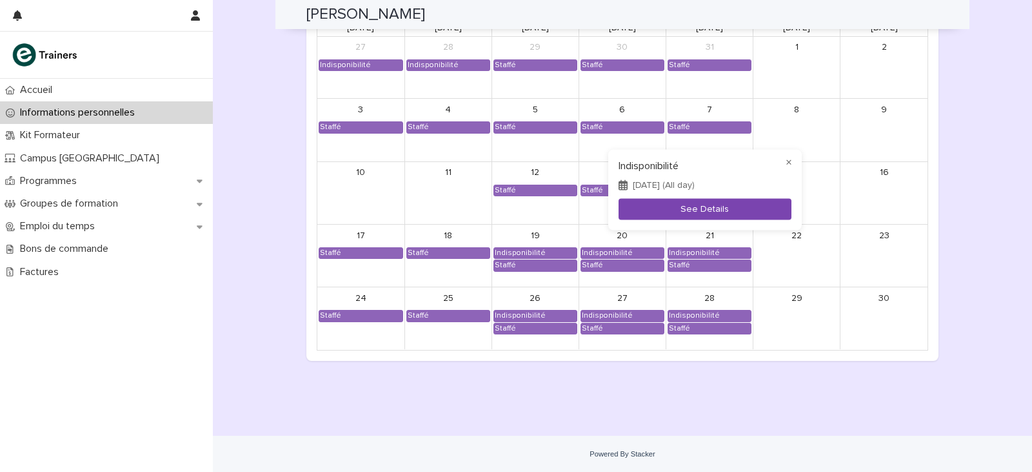
click at [685, 212] on button "See Details" at bounding box center [705, 208] width 173 height 21
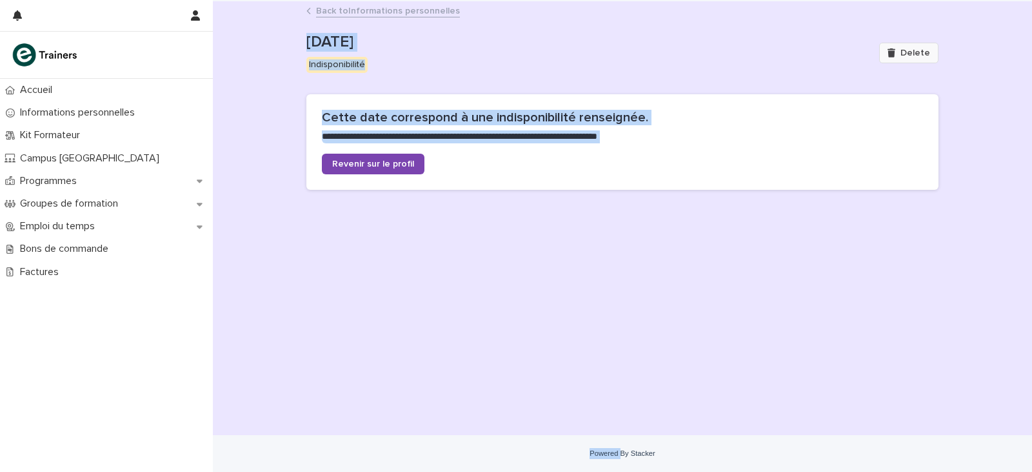
click at [925, 53] on span "Delete" at bounding box center [916, 52] width 30 height 9
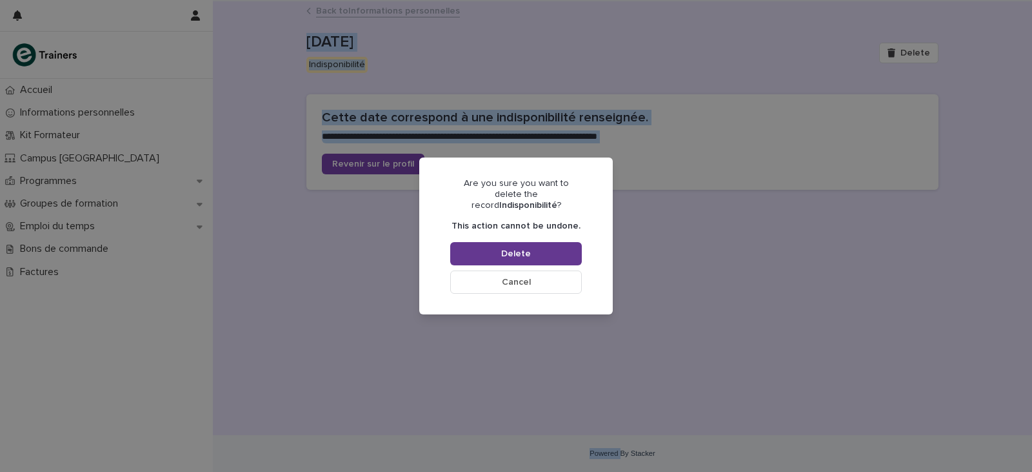
click at [496, 245] on button "Delete" at bounding box center [516, 253] width 132 height 23
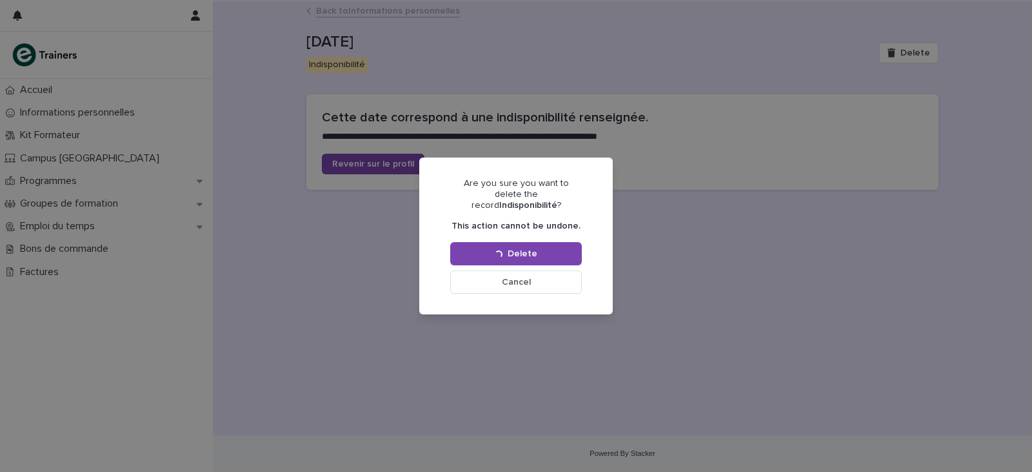
click at [465, 66] on div "Are you sure you want to delete the record Indisponibilité ? This action cannot…" at bounding box center [516, 236] width 1032 height 472
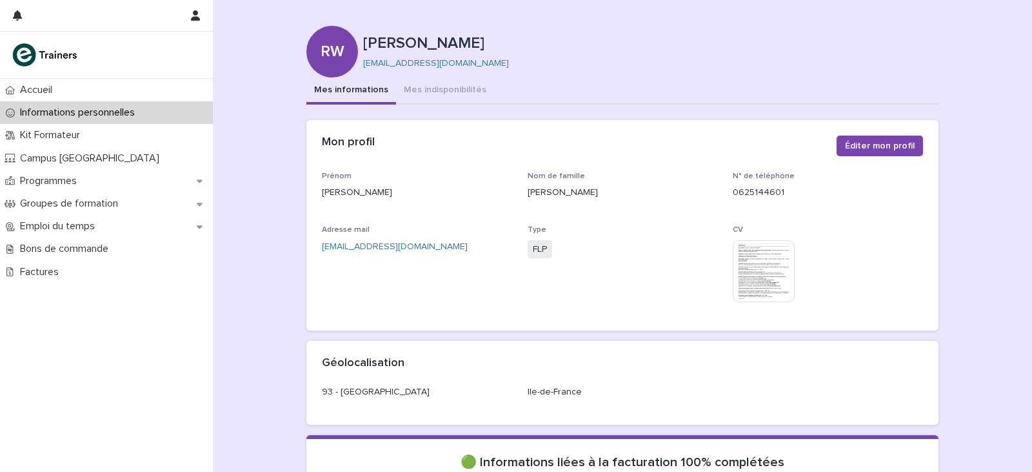
click at [406, 77] on div "RW [PERSON_NAME] [EMAIL_ADDRESS][DOMAIN_NAME]" at bounding box center [622, 52] width 632 height 52
click at [406, 82] on button "Mes indisponibilités" at bounding box center [445, 90] width 98 height 27
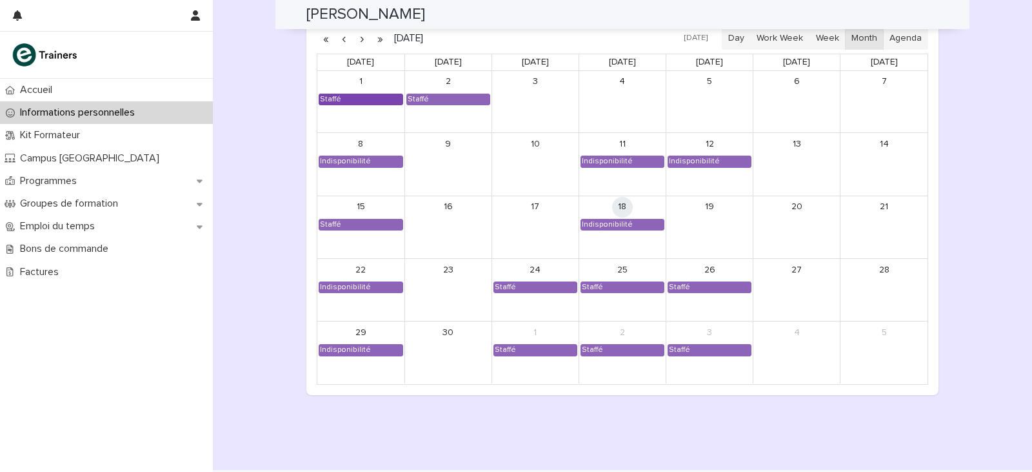
scroll to position [1087, 0]
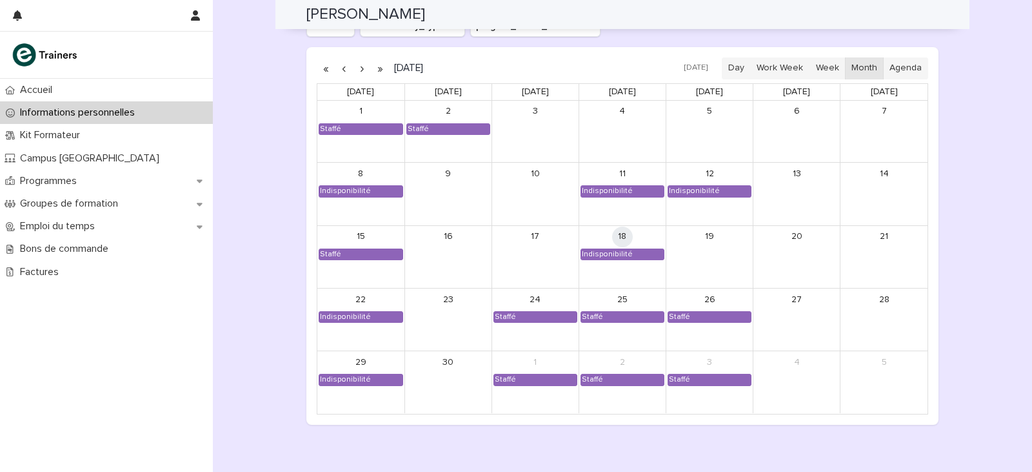
click at [353, 68] on button "button" at bounding box center [362, 68] width 18 height 21
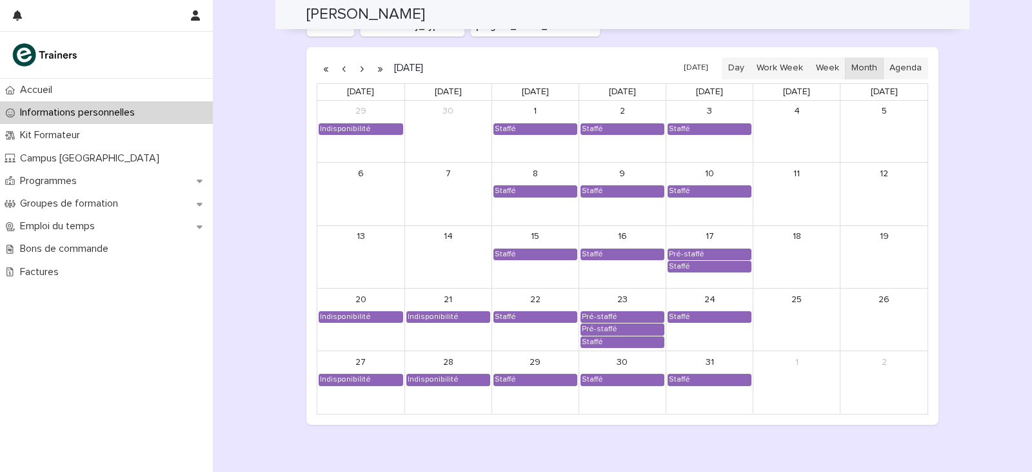
click at [353, 68] on button "button" at bounding box center [362, 68] width 18 height 21
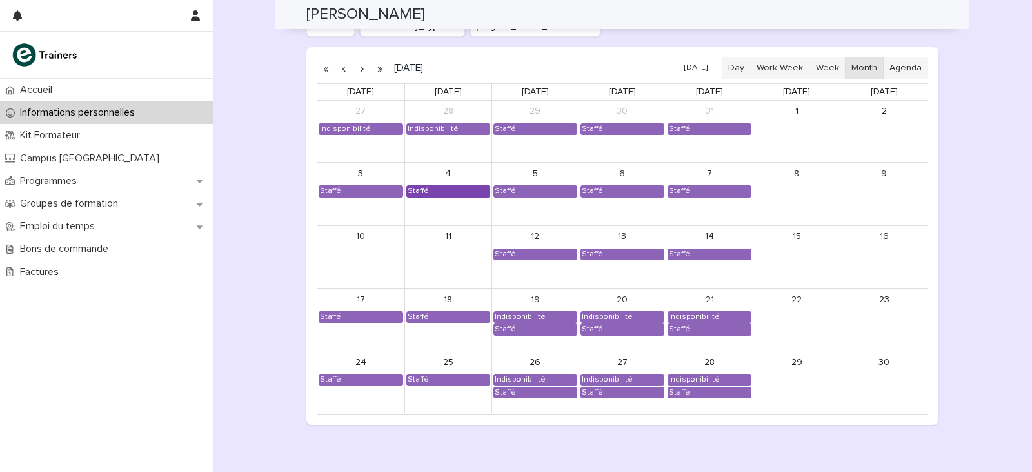
scroll to position [1151, 0]
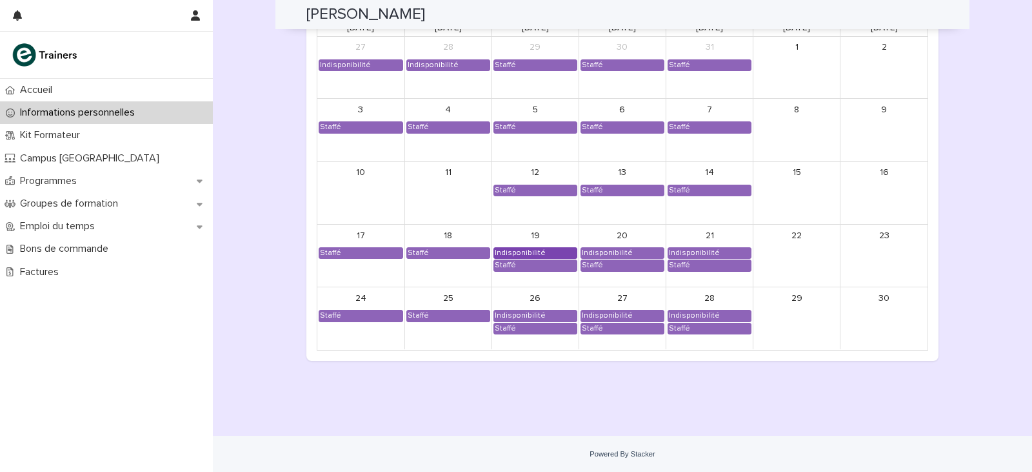
click at [530, 252] on div "Indisponibilité" at bounding box center [520, 253] width 52 height 10
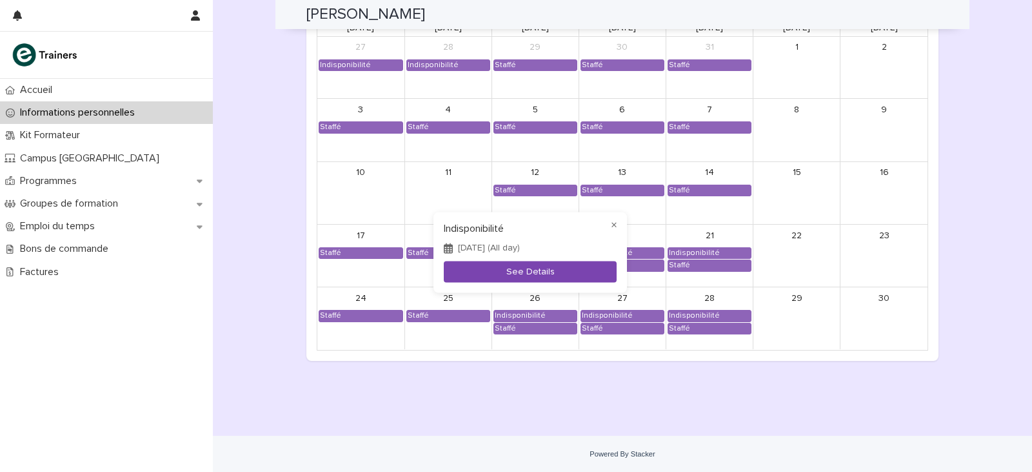
click at [532, 276] on button "See Details" at bounding box center [530, 271] width 173 height 21
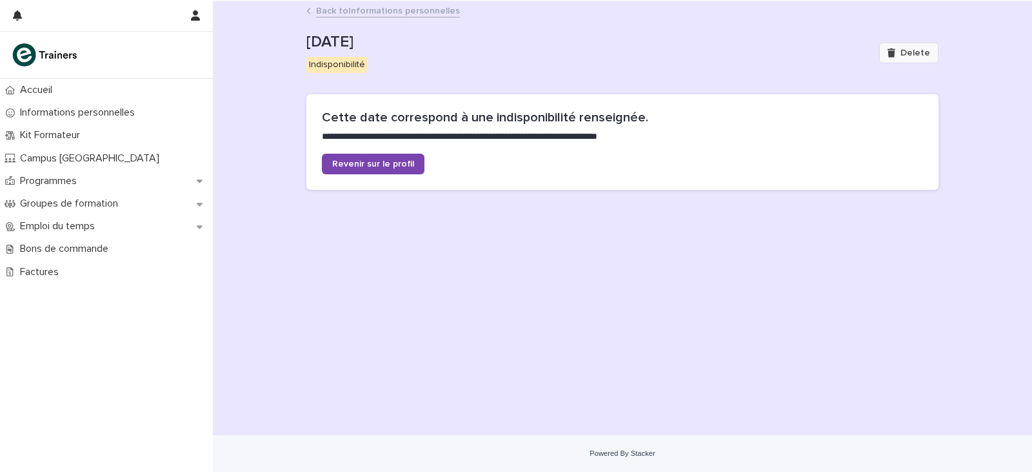
click at [895, 51] on icon "button" at bounding box center [892, 52] width 8 height 9
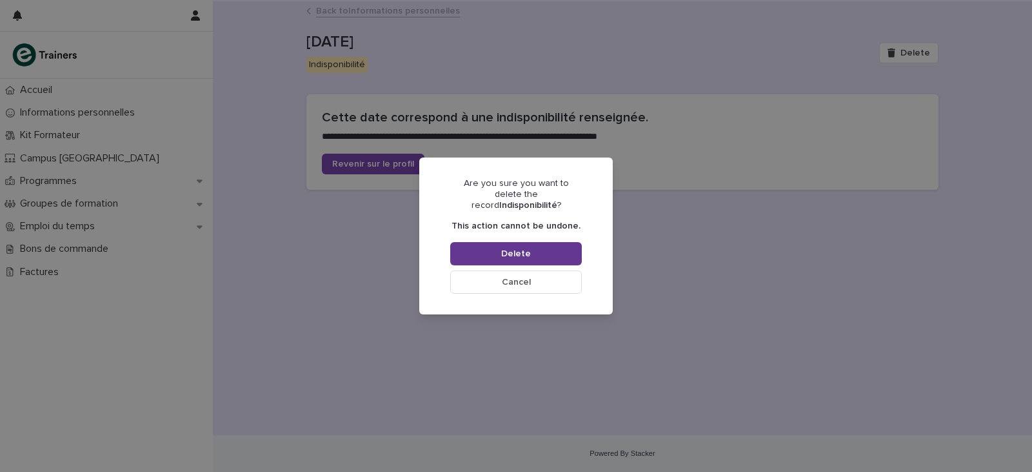
click at [525, 254] on button "Delete" at bounding box center [516, 253] width 132 height 23
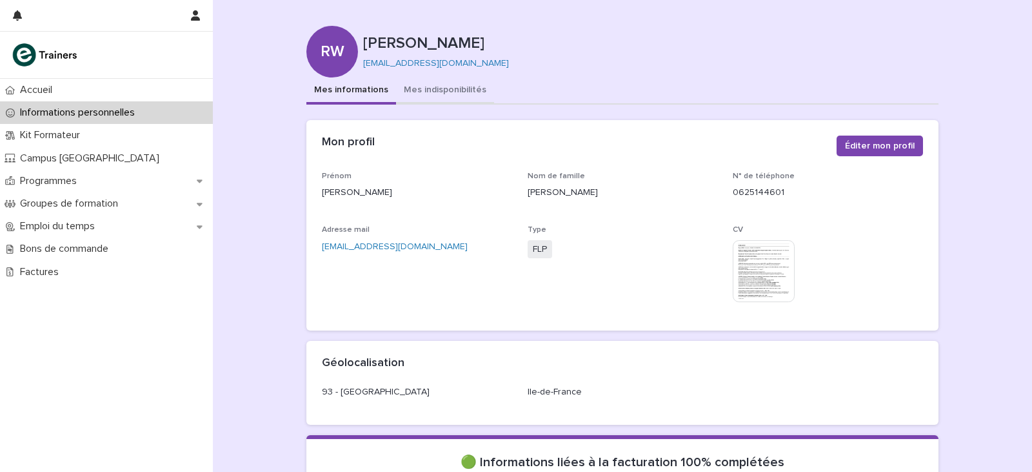
click at [422, 79] on button "Mes indisponibilités" at bounding box center [445, 90] width 98 height 27
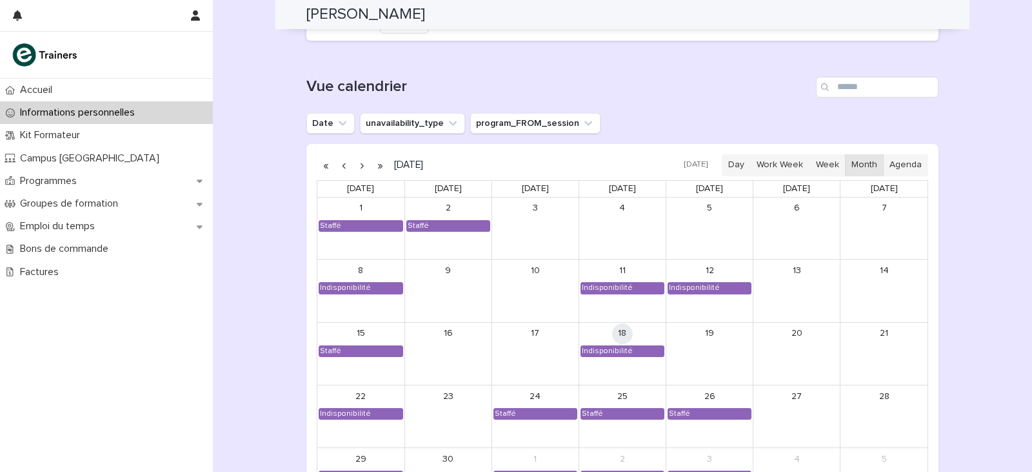
scroll to position [1097, 0]
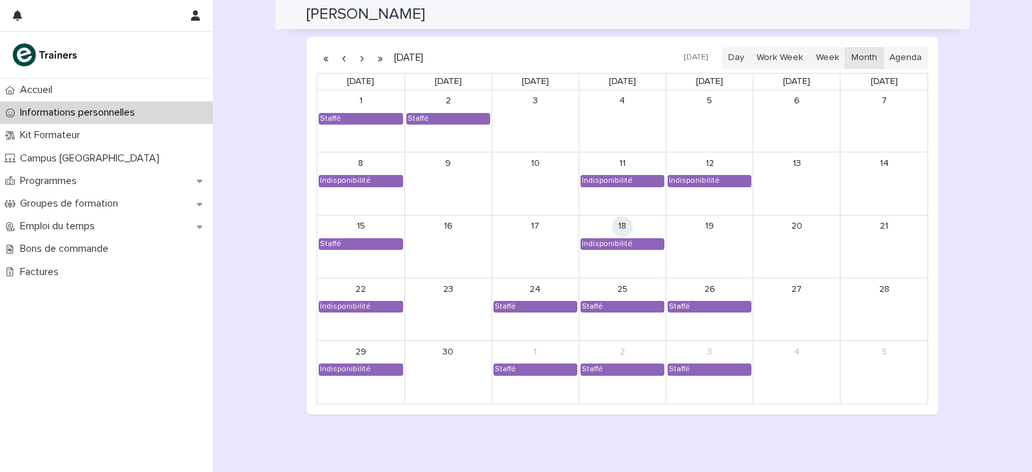
click at [355, 60] on button "button" at bounding box center [362, 58] width 18 height 21
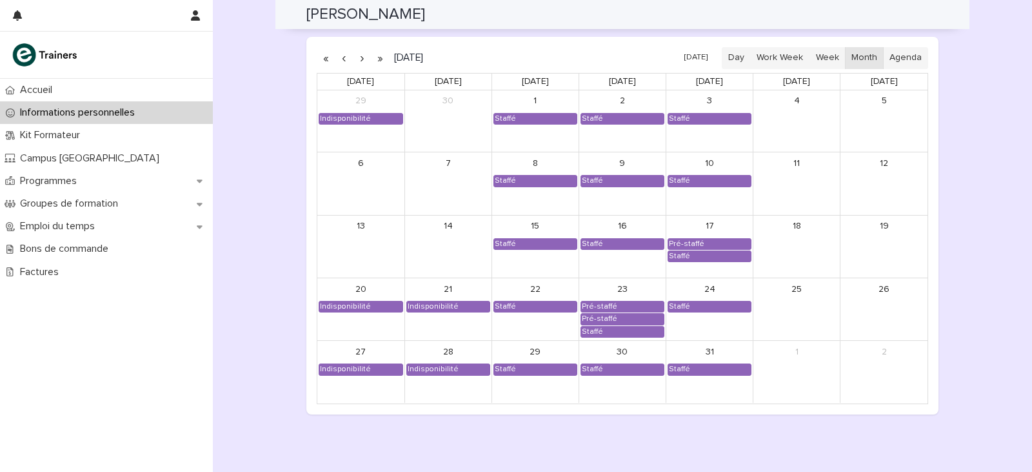
click at [355, 60] on button "button" at bounding box center [362, 58] width 18 height 21
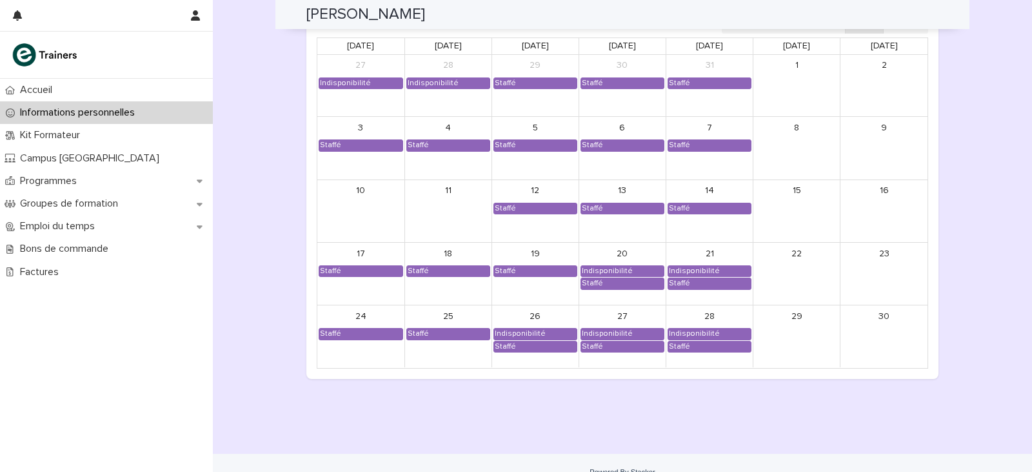
scroll to position [1087, 0]
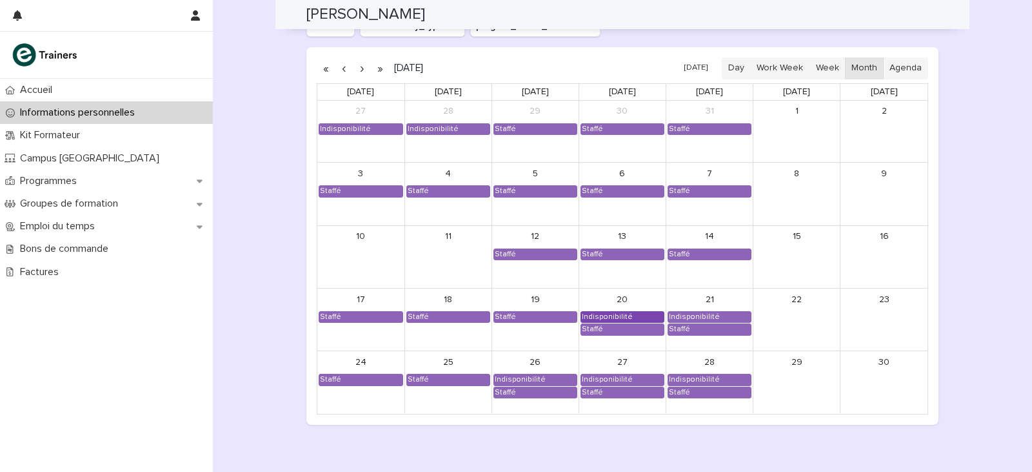
click at [610, 315] on div "Indisponibilité" at bounding box center [607, 317] width 52 height 10
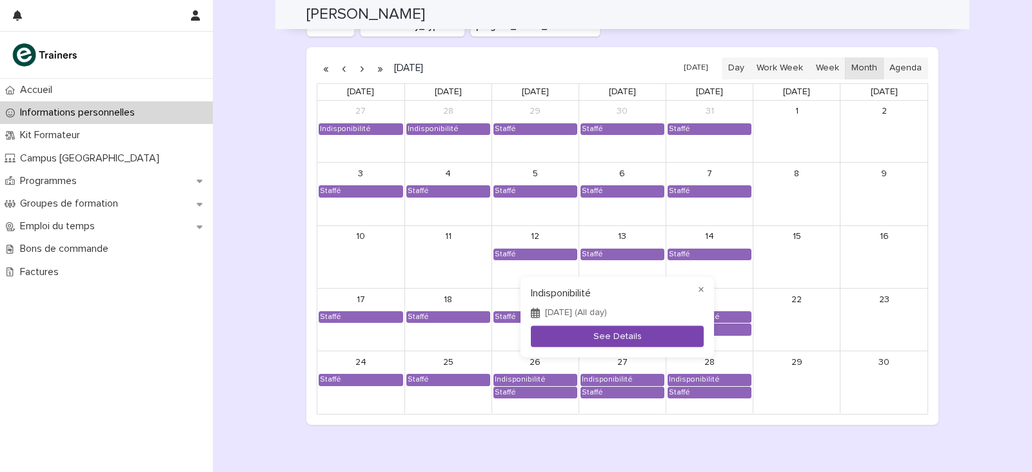
click at [614, 341] on button "See Details" at bounding box center [617, 336] width 173 height 21
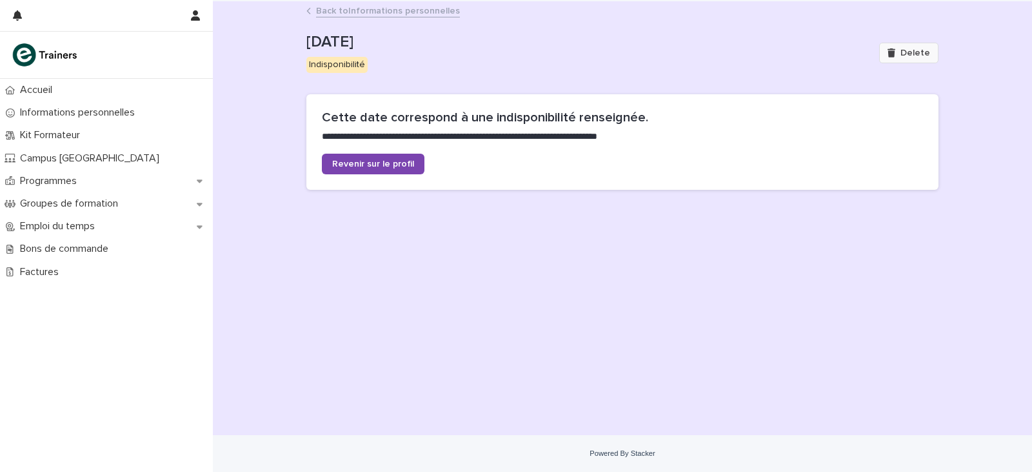
click at [901, 50] on div "button" at bounding box center [894, 52] width 13 height 9
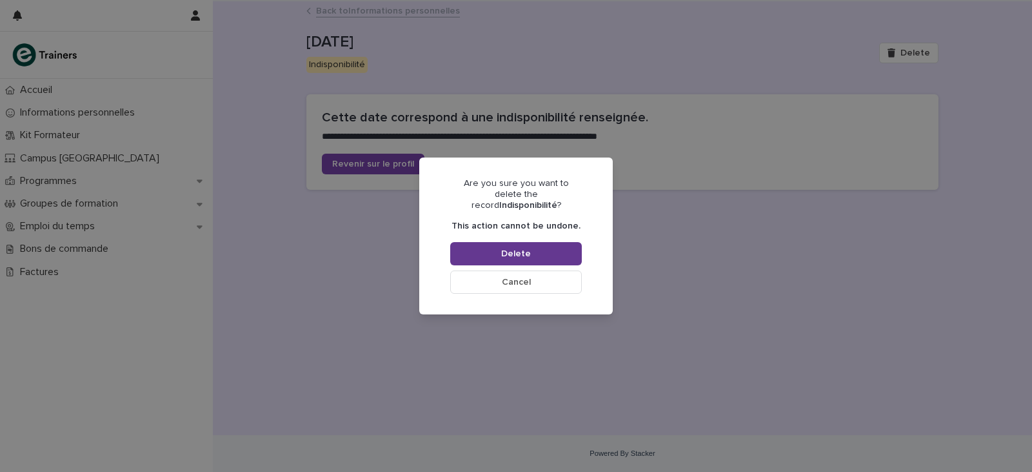
click at [550, 243] on button "Delete" at bounding box center [516, 253] width 132 height 23
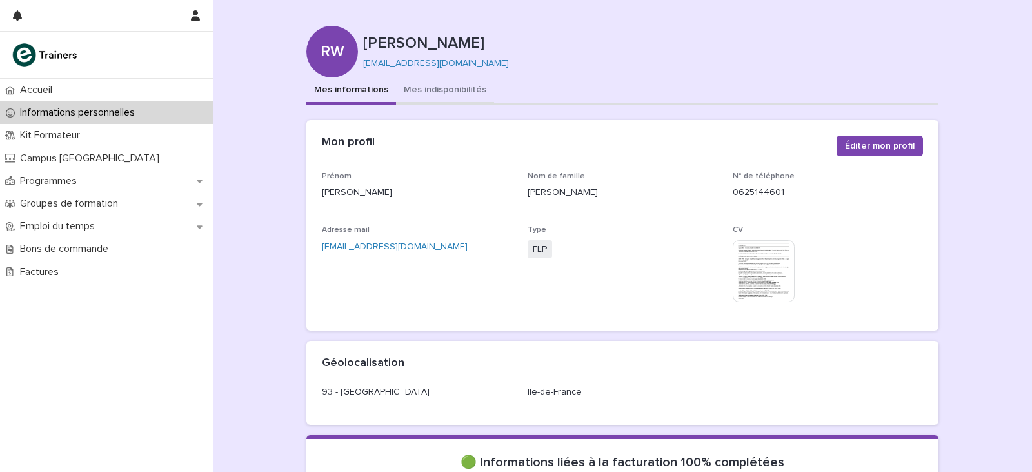
click at [421, 92] on button "Mes indisponibilités" at bounding box center [445, 90] width 98 height 27
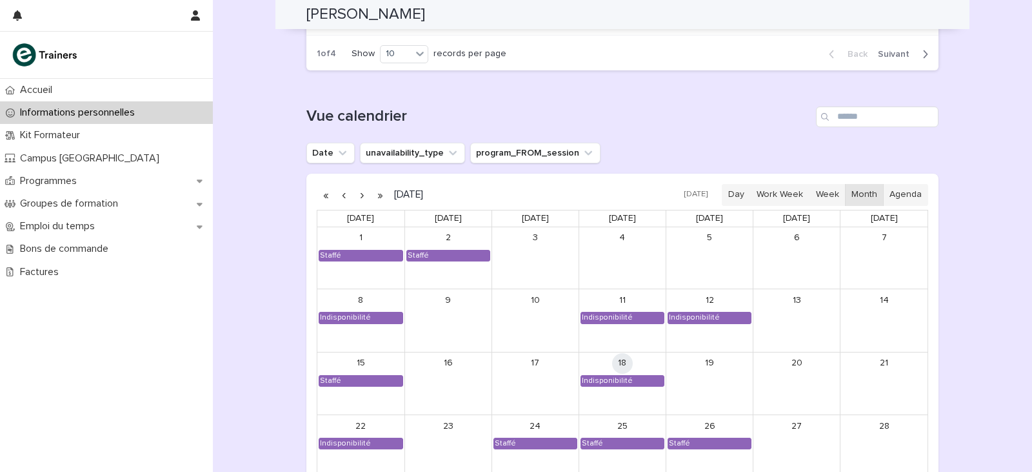
scroll to position [968, 0]
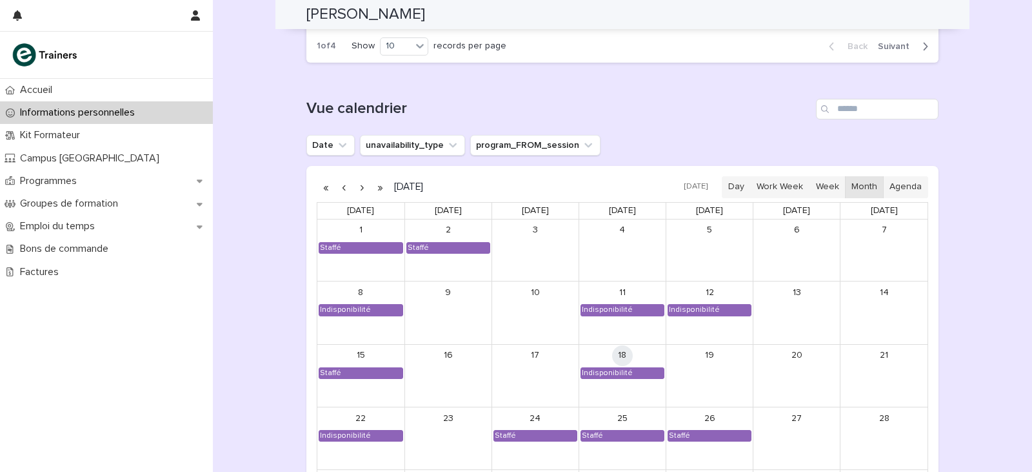
click at [353, 190] on button "button" at bounding box center [362, 187] width 18 height 21
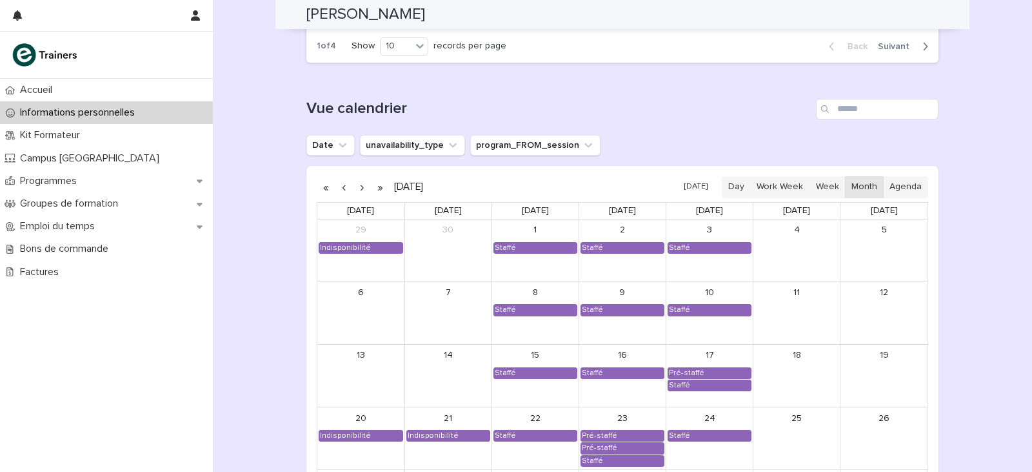
click at [353, 190] on button "button" at bounding box center [362, 187] width 18 height 21
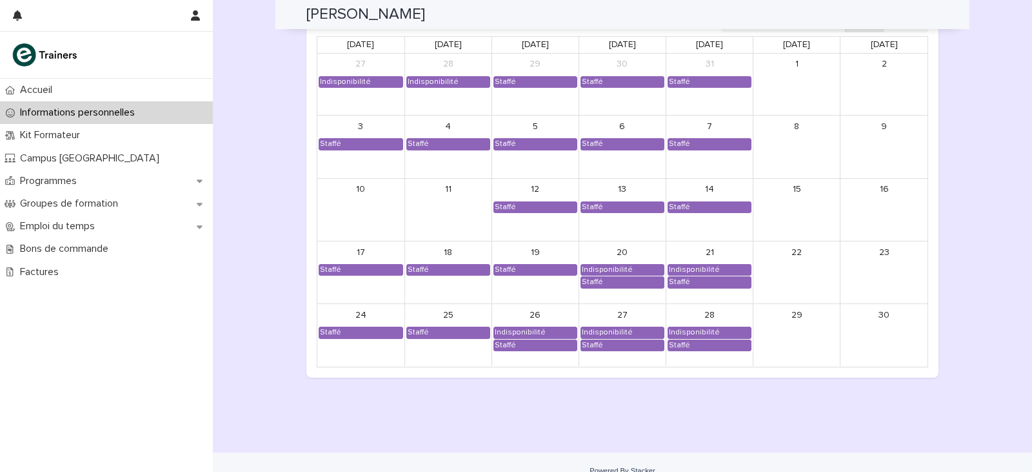
scroll to position [1151, 0]
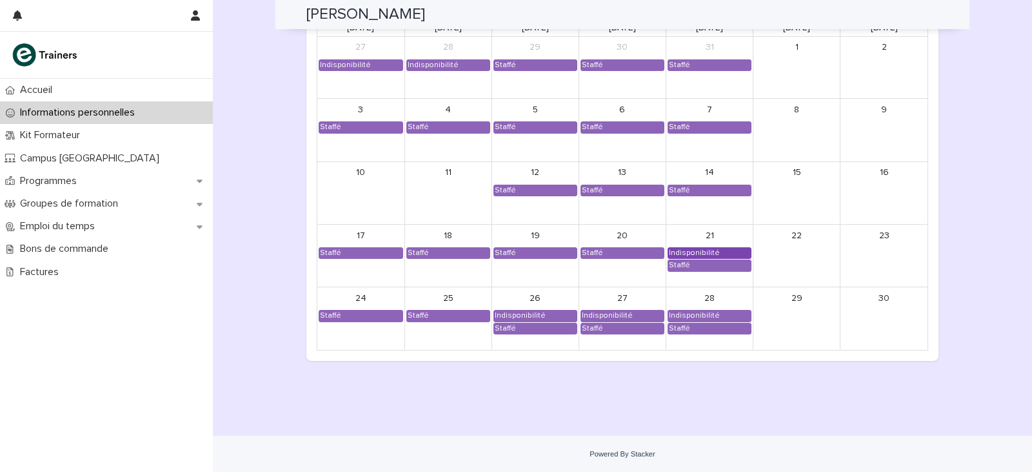
click at [710, 253] on div "Indisponibilité" at bounding box center [694, 253] width 52 height 10
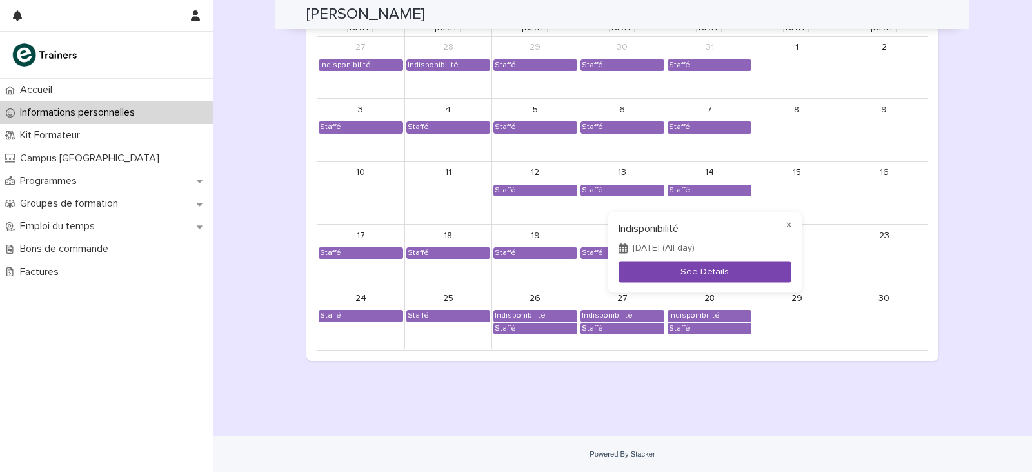
click at [695, 274] on button "See Details" at bounding box center [705, 271] width 173 height 21
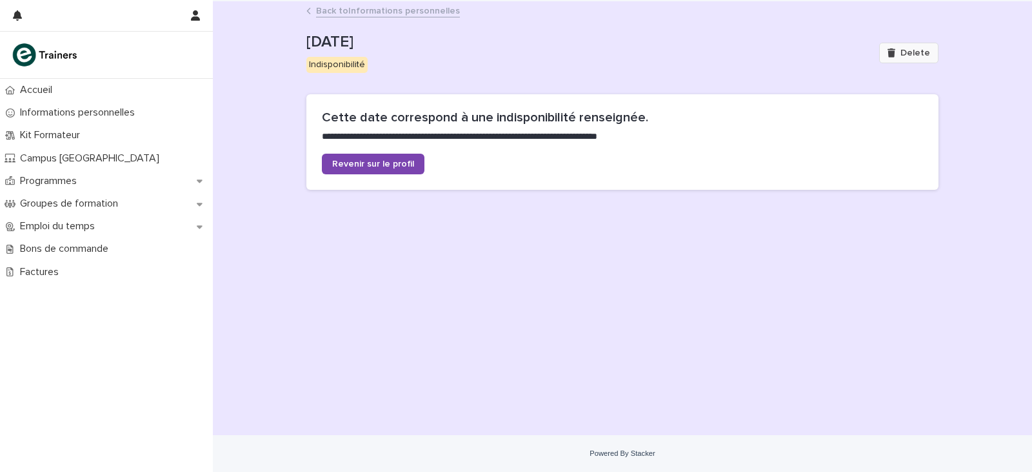
click at [895, 54] on icon "button" at bounding box center [892, 52] width 8 height 9
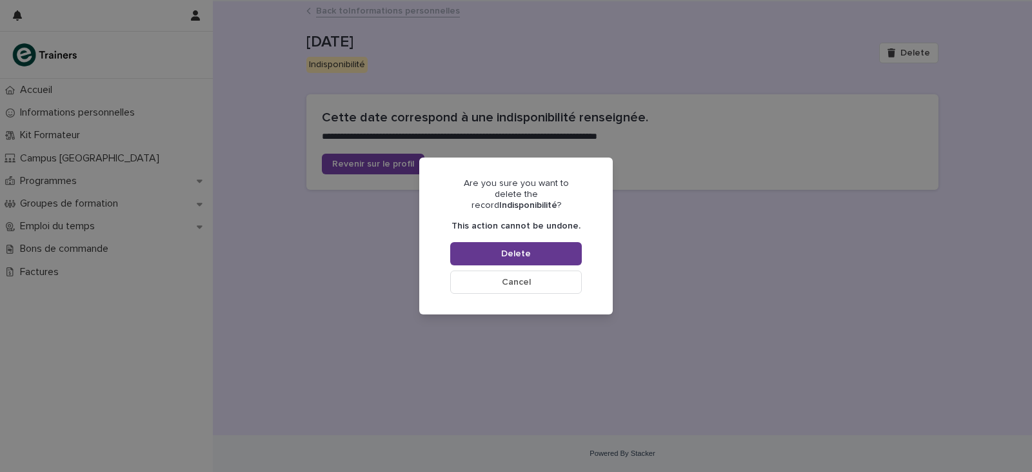
click at [567, 248] on button "Delete" at bounding box center [516, 253] width 132 height 23
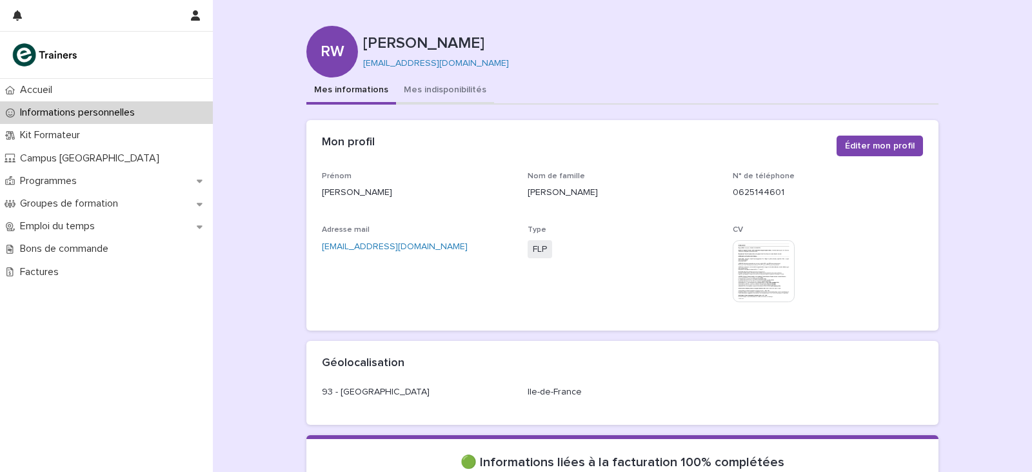
click at [426, 81] on button "Mes indisponibilités" at bounding box center [445, 90] width 98 height 27
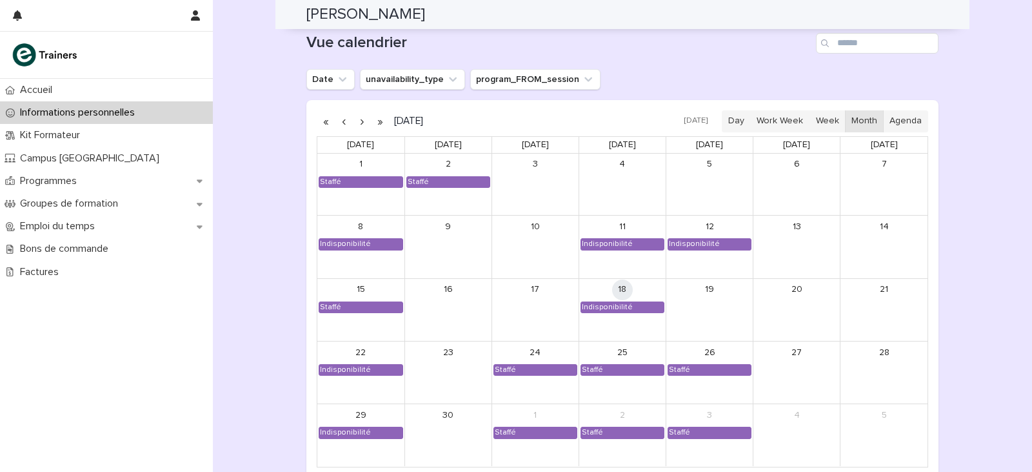
scroll to position [1022, 0]
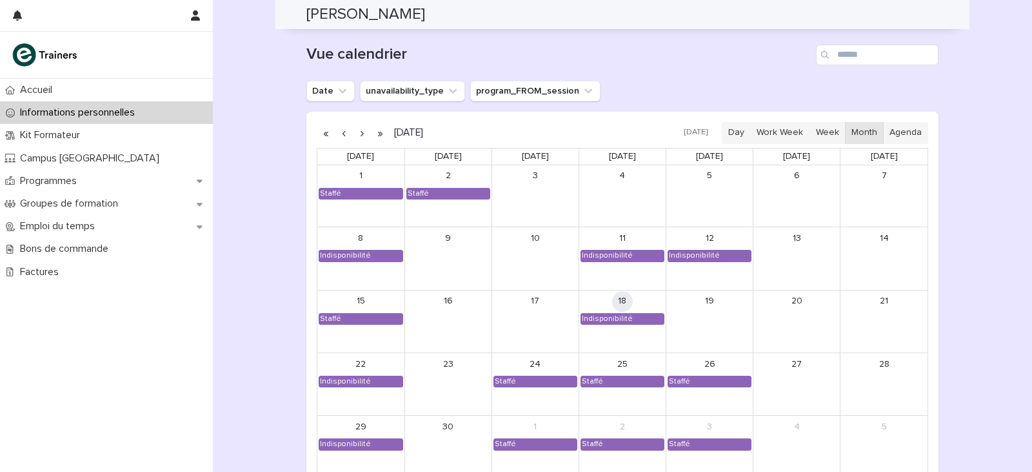
click at [357, 128] on button "button" at bounding box center [362, 133] width 18 height 21
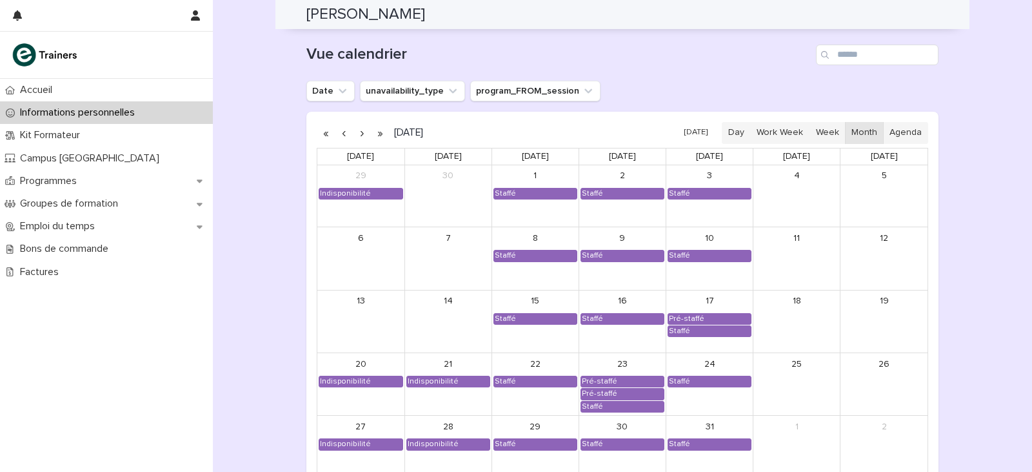
click at [357, 128] on button "button" at bounding box center [362, 133] width 18 height 21
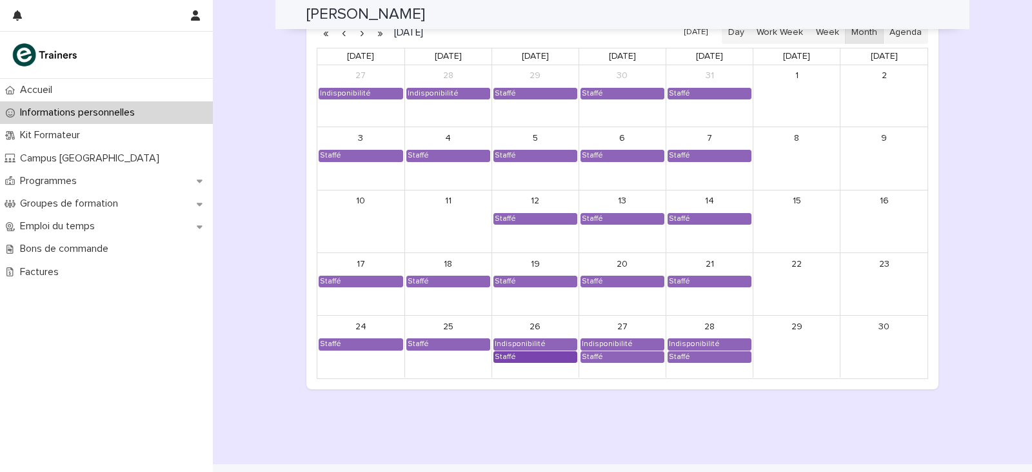
scroll to position [1151, 0]
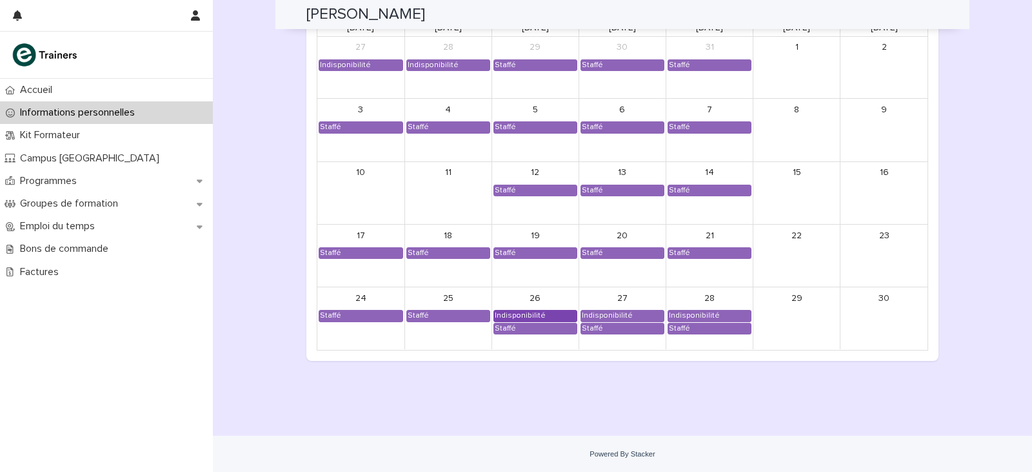
click at [539, 312] on div "Indisponibilité" at bounding box center [535, 315] width 83 height 10
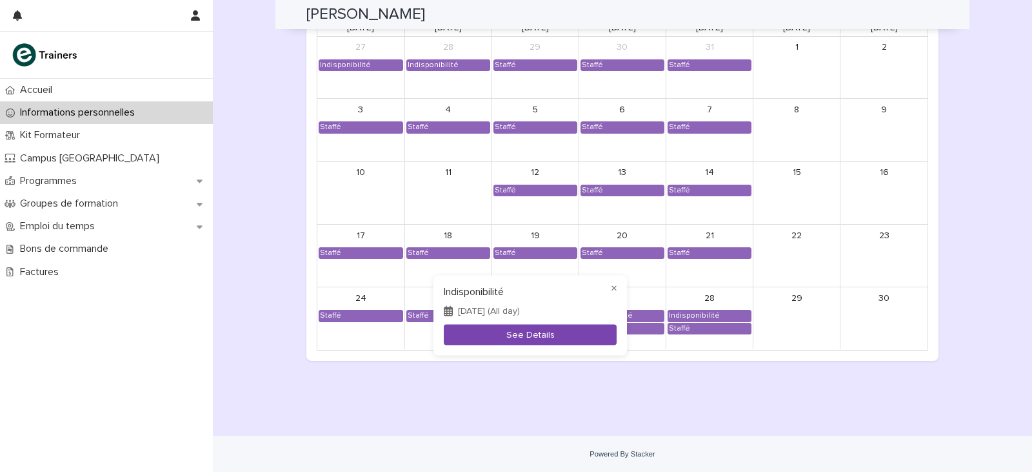
click at [548, 336] on button "See Details" at bounding box center [530, 334] width 173 height 21
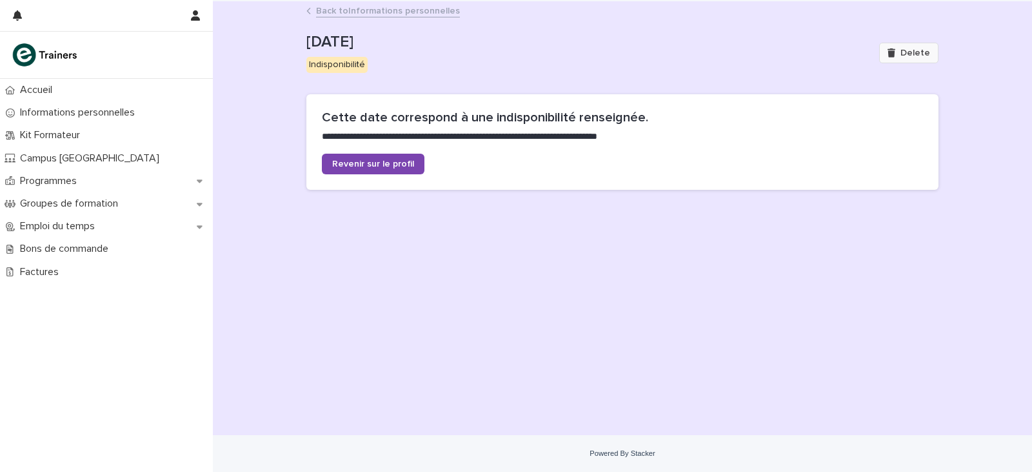
click at [893, 50] on icon "button" at bounding box center [892, 52] width 8 height 9
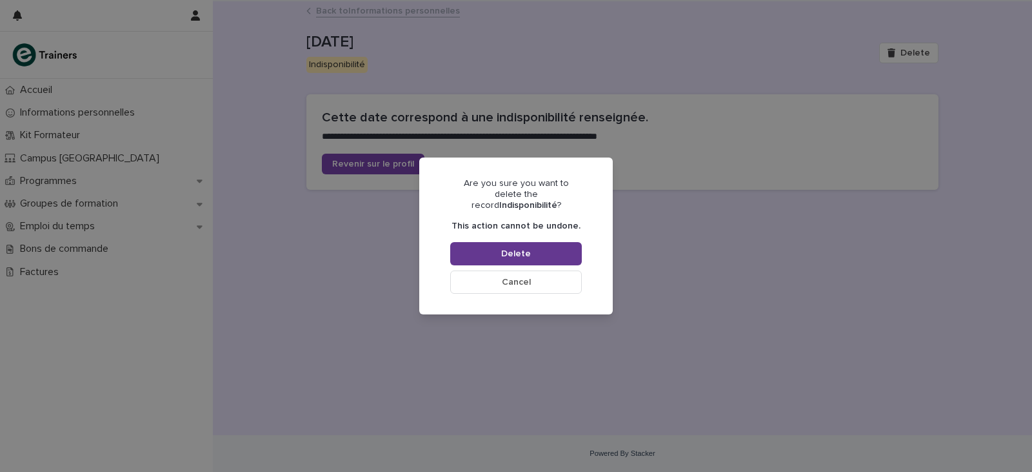
click at [556, 254] on button "Delete" at bounding box center [516, 253] width 132 height 23
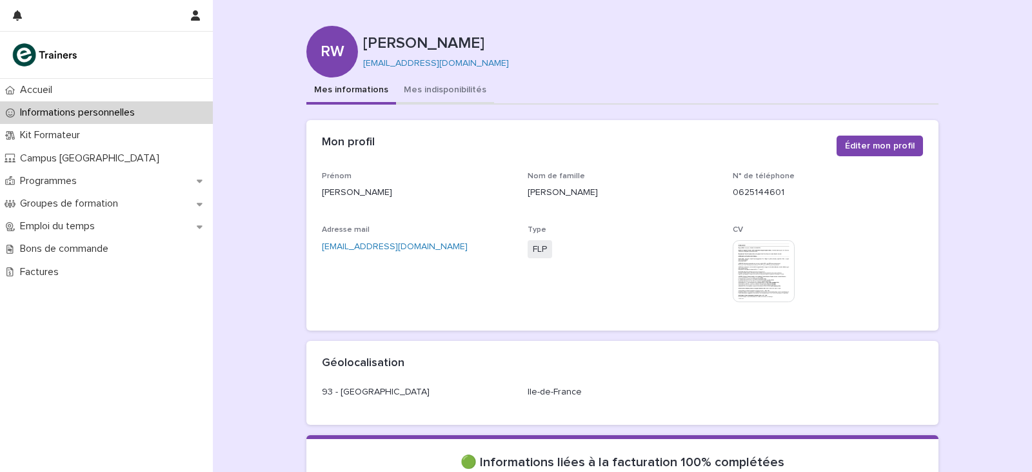
click at [412, 79] on button "Mes indisponibilités" at bounding box center [445, 90] width 98 height 27
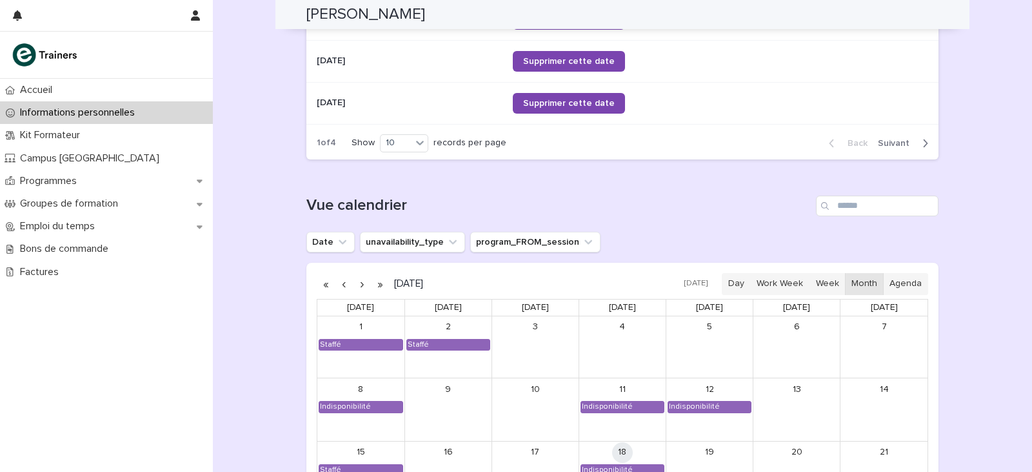
scroll to position [1032, 0]
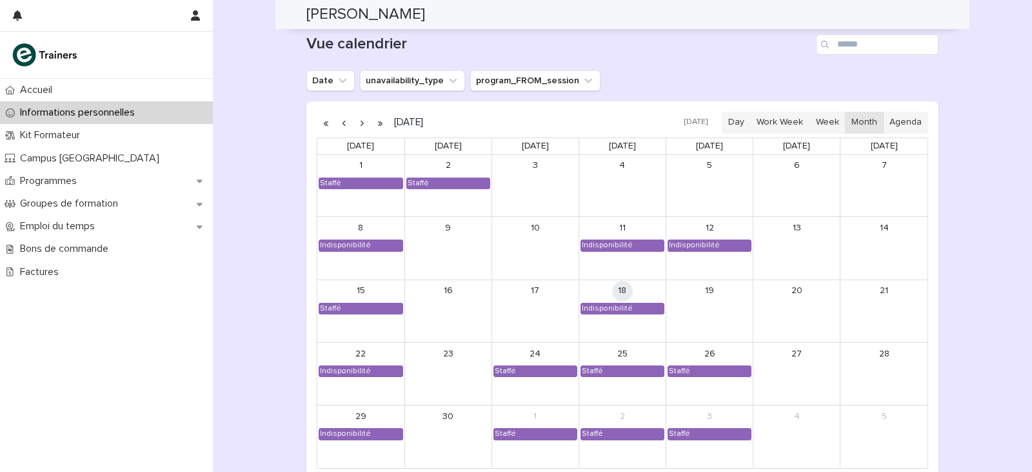
click at [354, 119] on button "button" at bounding box center [362, 122] width 18 height 21
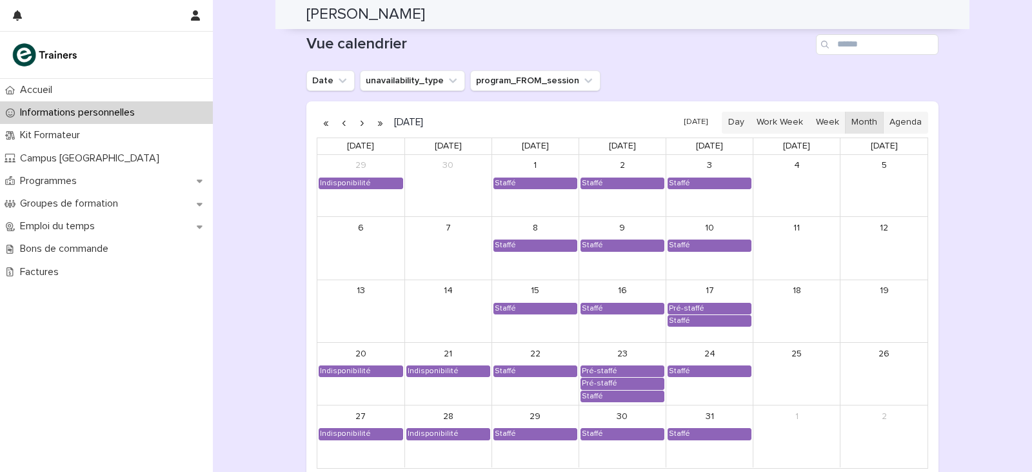
click at [354, 119] on button "button" at bounding box center [362, 122] width 18 height 21
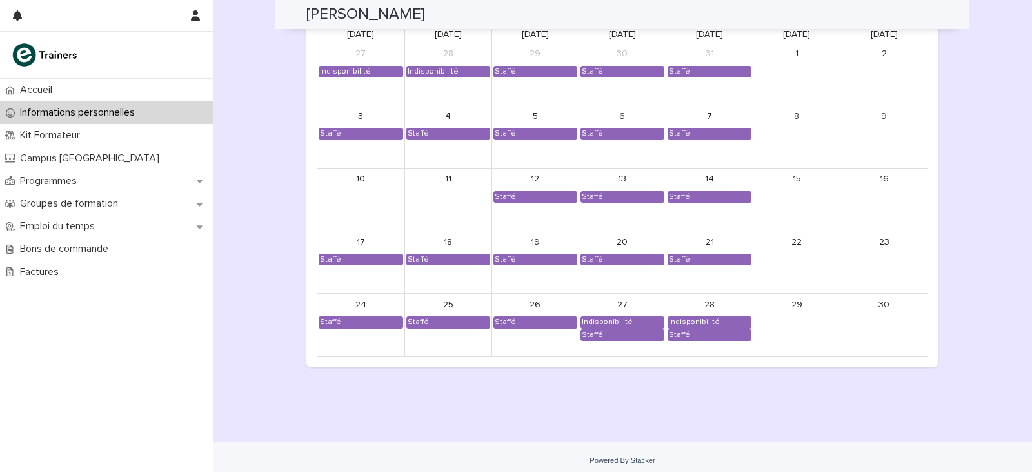
scroll to position [1151, 0]
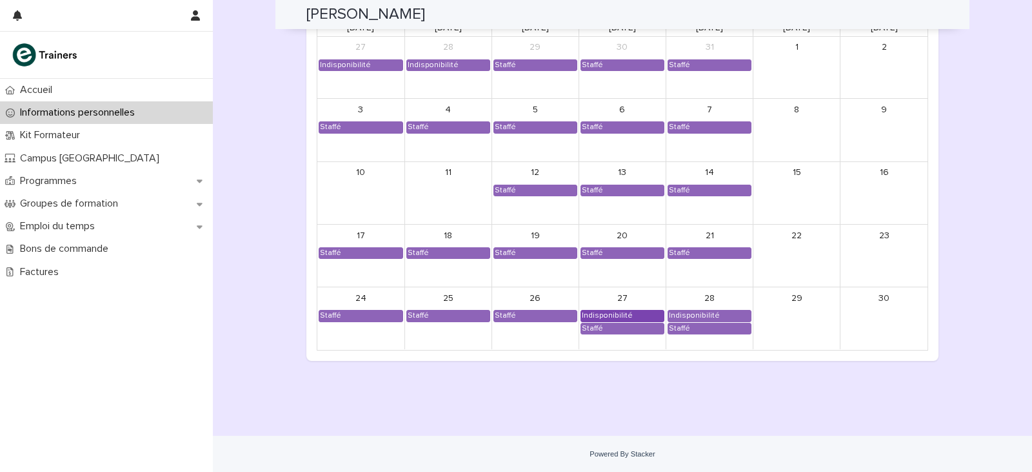
click at [614, 312] on div "Indisponibilité" at bounding box center [607, 315] width 52 height 10
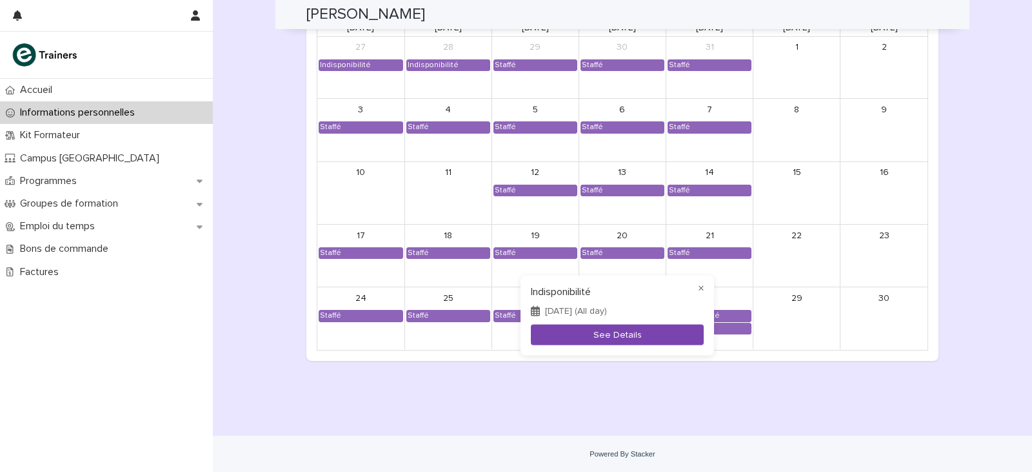
click at [623, 334] on button "See Details" at bounding box center [617, 334] width 173 height 21
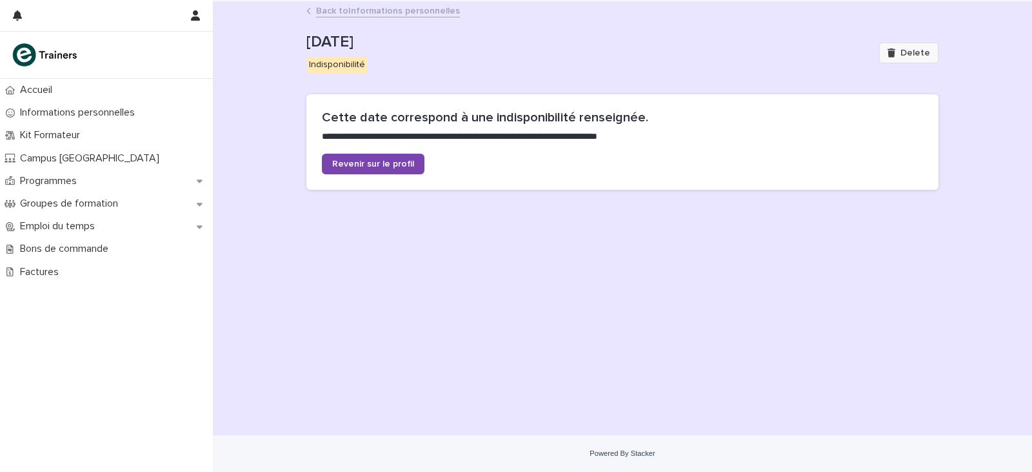
click at [892, 49] on icon "button" at bounding box center [892, 52] width 8 height 9
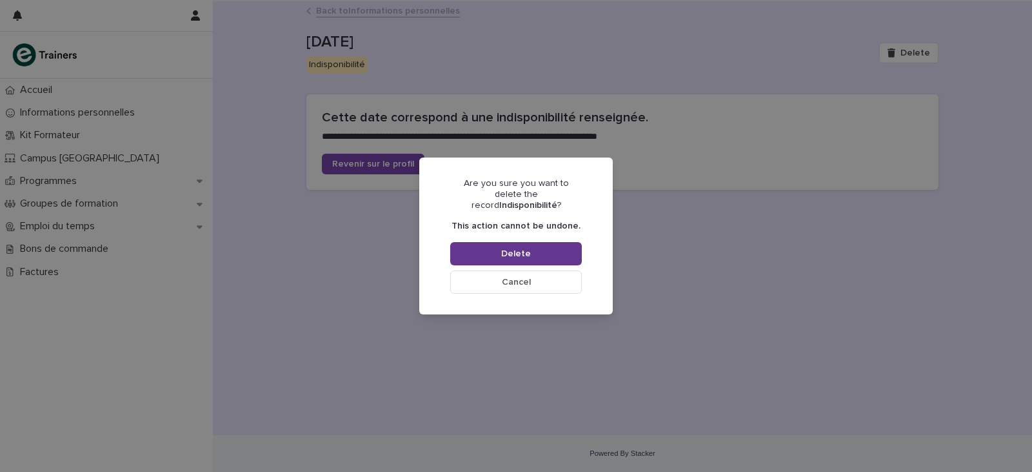
click at [537, 252] on button "Delete" at bounding box center [516, 253] width 132 height 23
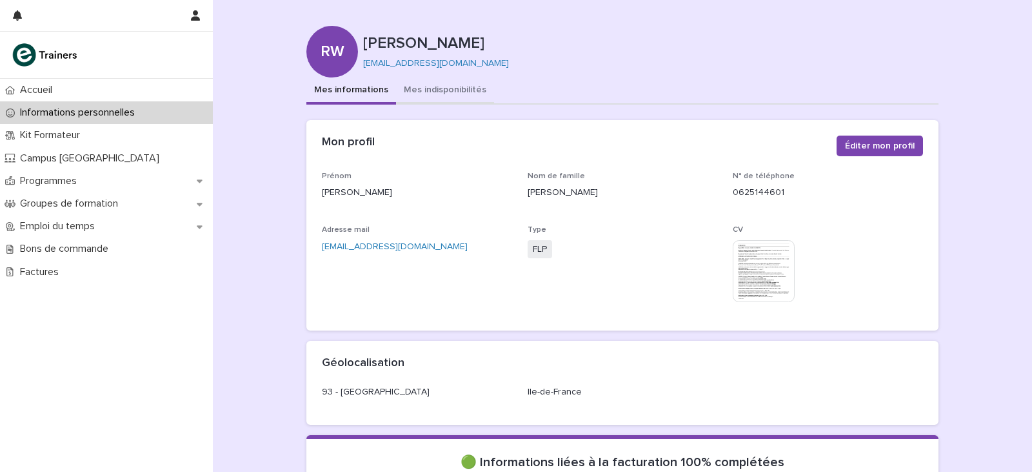
click at [452, 92] on button "Mes indisponibilités" at bounding box center [445, 90] width 98 height 27
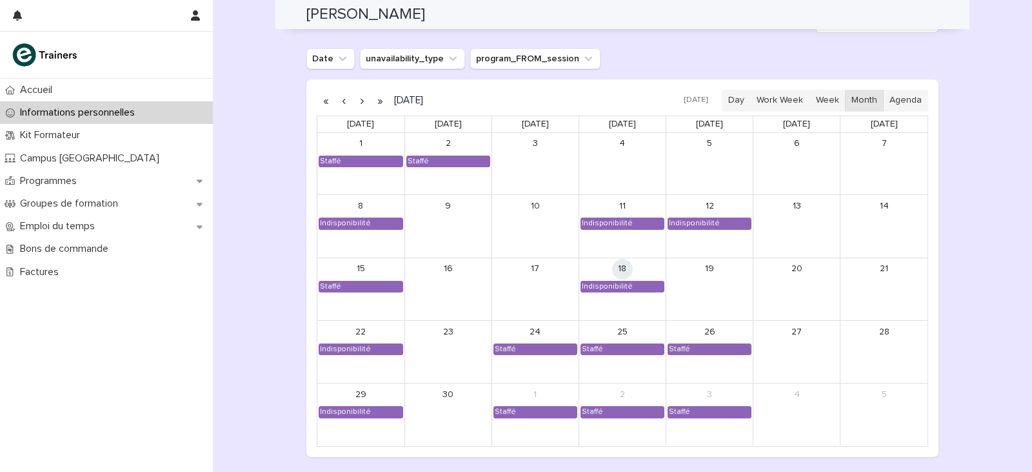
scroll to position [1032, 0]
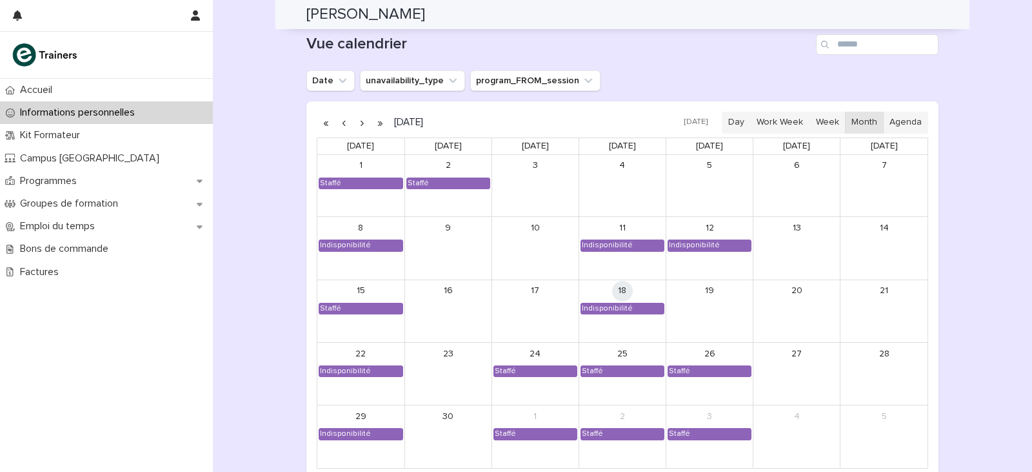
click at [356, 123] on button "button" at bounding box center [362, 122] width 18 height 21
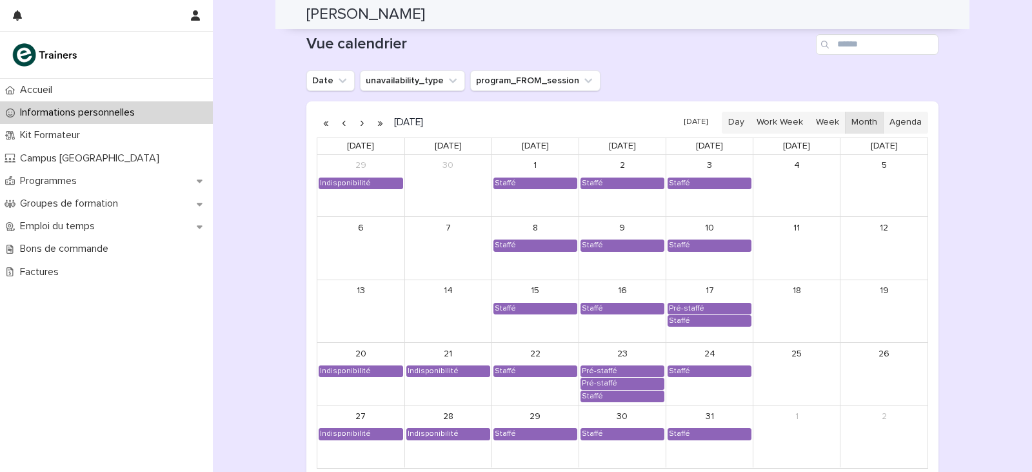
scroll to position [1097, 0]
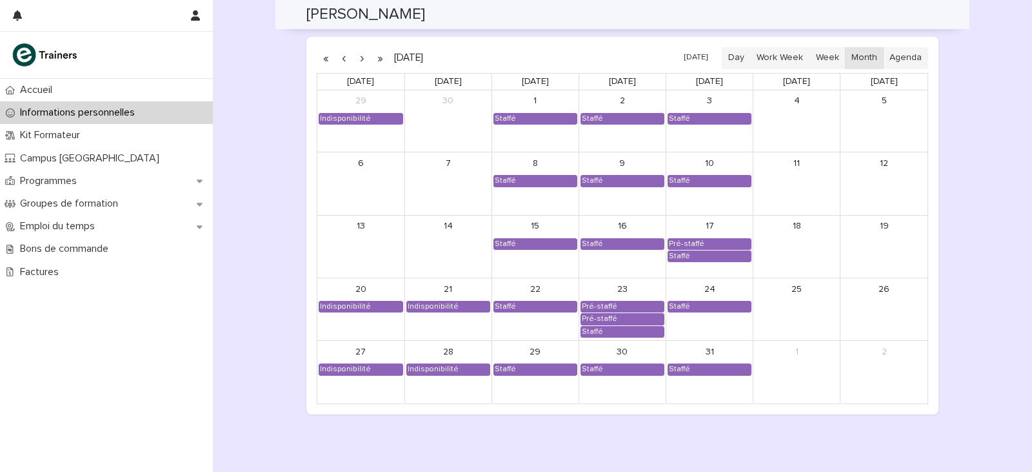
click at [363, 60] on button "button" at bounding box center [362, 58] width 18 height 21
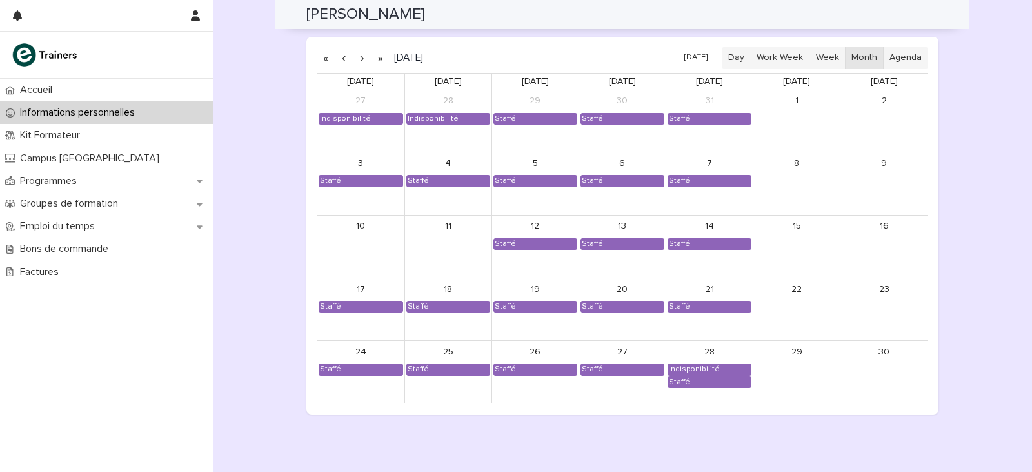
scroll to position [1151, 0]
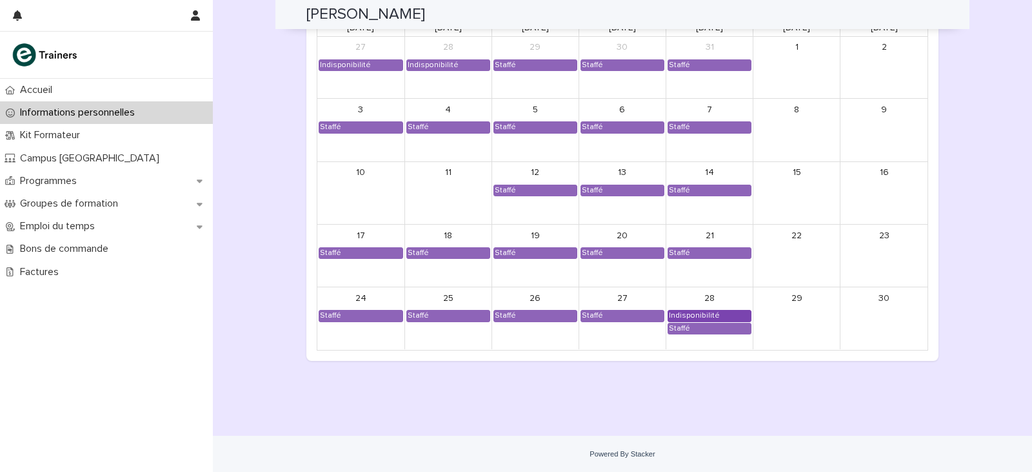
click at [693, 313] on div "Indisponibilité" at bounding box center [694, 315] width 52 height 10
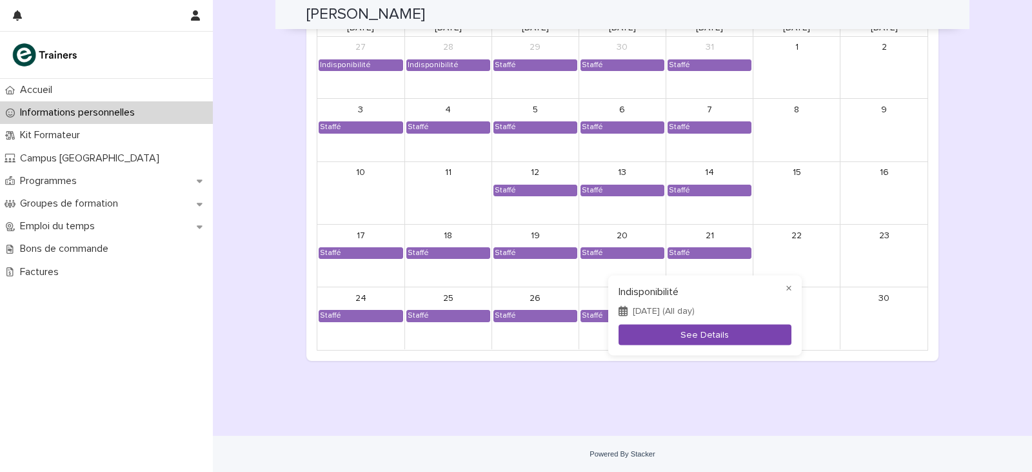
click at [687, 335] on button "See Details" at bounding box center [705, 334] width 173 height 21
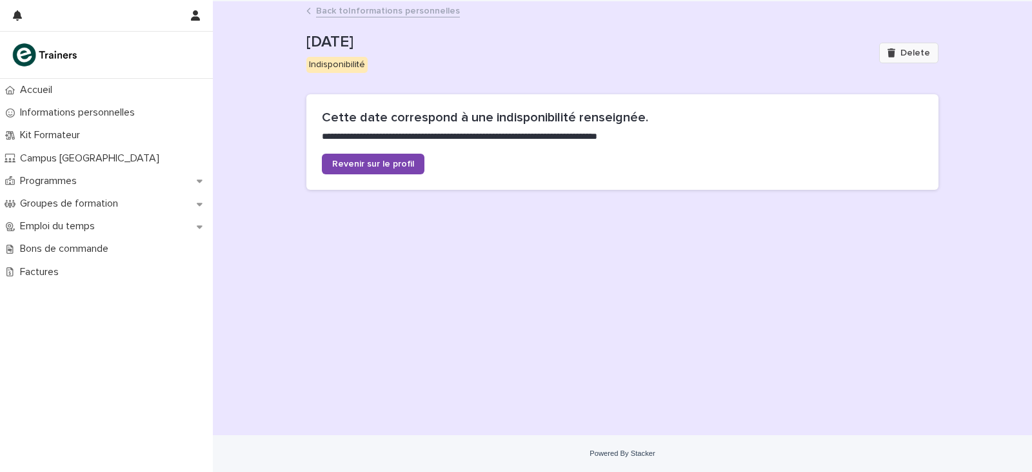
click at [889, 54] on button "Delete" at bounding box center [908, 53] width 59 height 21
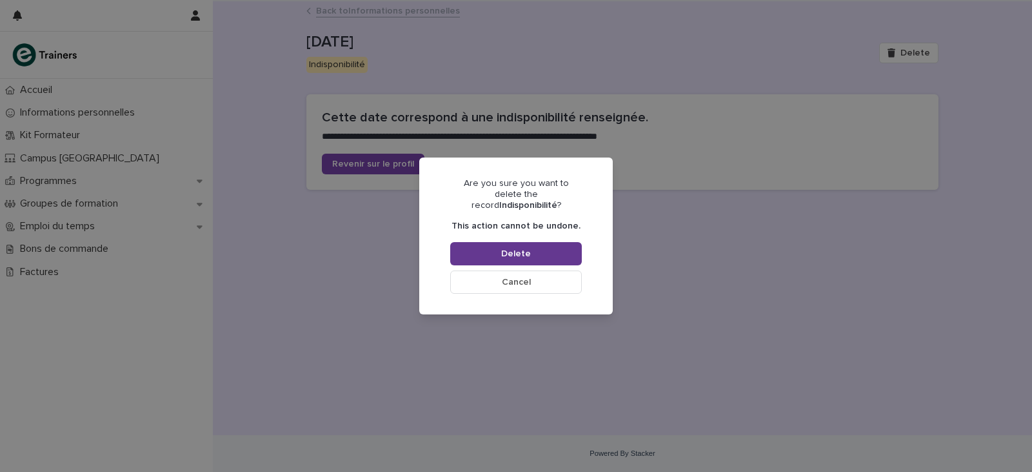
click at [560, 252] on button "Delete" at bounding box center [516, 253] width 132 height 23
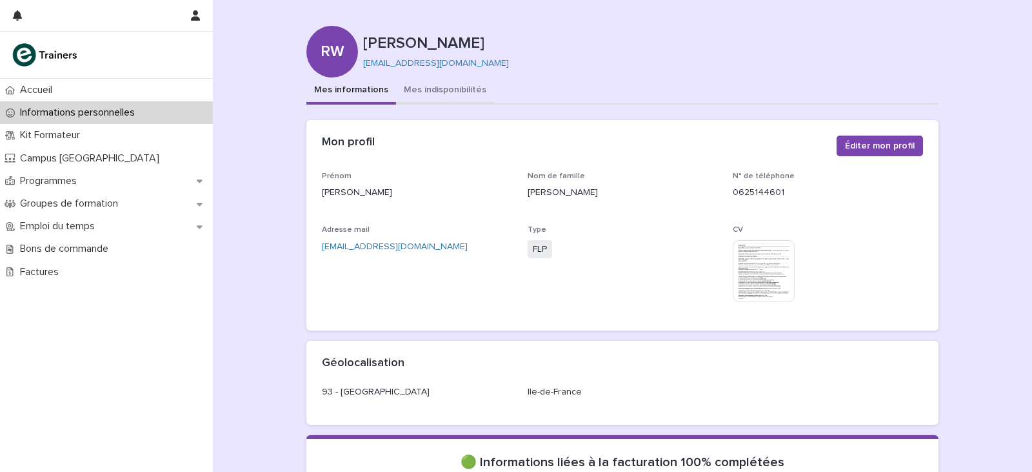
click at [415, 84] on button "Mes indisponibilités" at bounding box center [445, 90] width 98 height 27
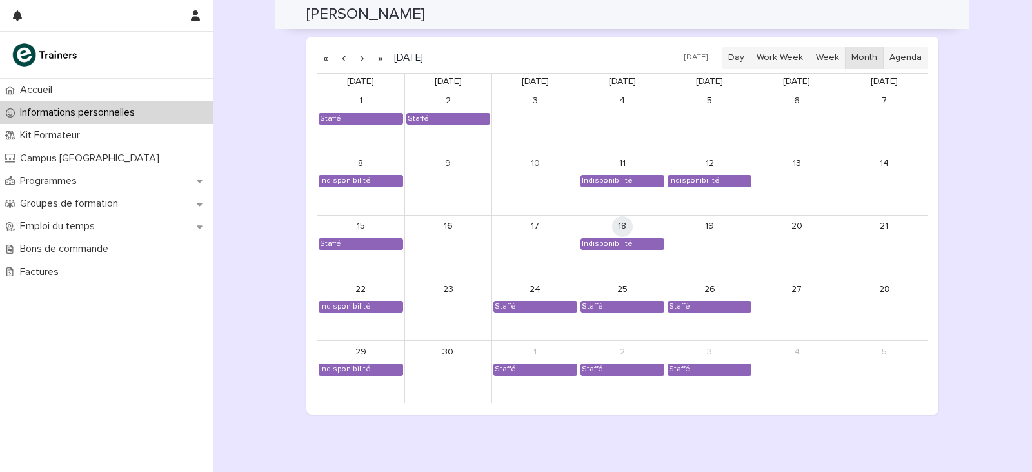
scroll to position [1032, 0]
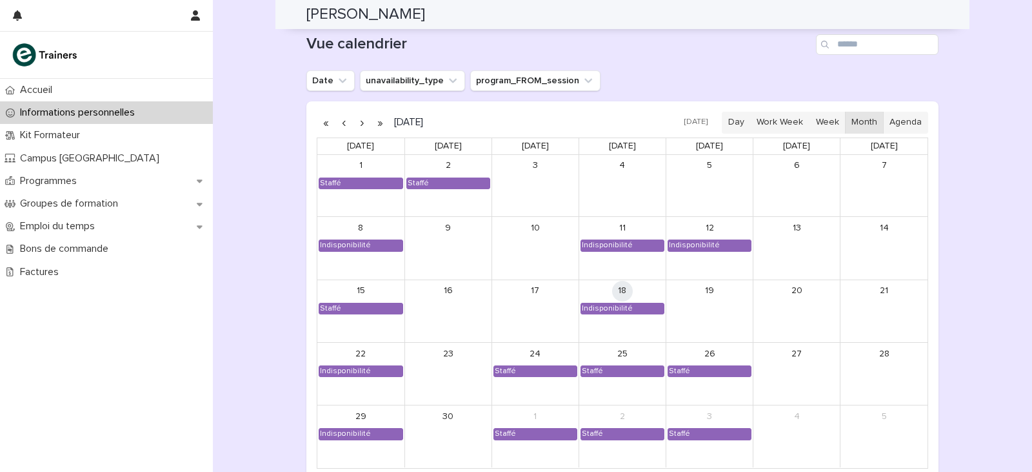
click at [355, 121] on button "button" at bounding box center [362, 122] width 18 height 21
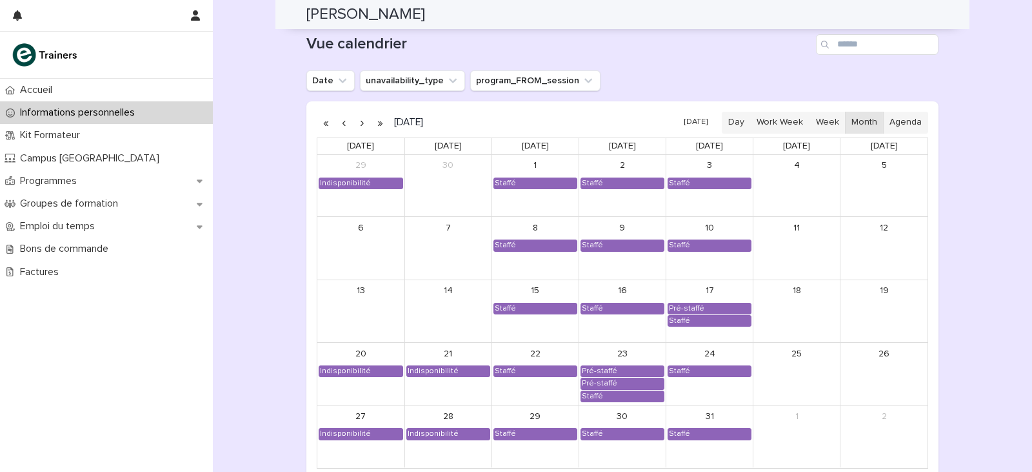
scroll to position [1097, 0]
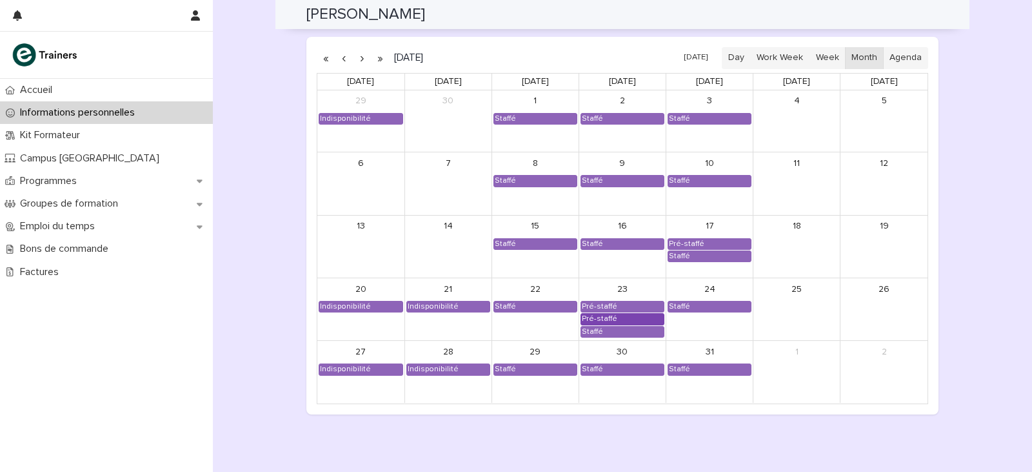
click at [619, 316] on div "Pré-staffé" at bounding box center [622, 319] width 83 height 10
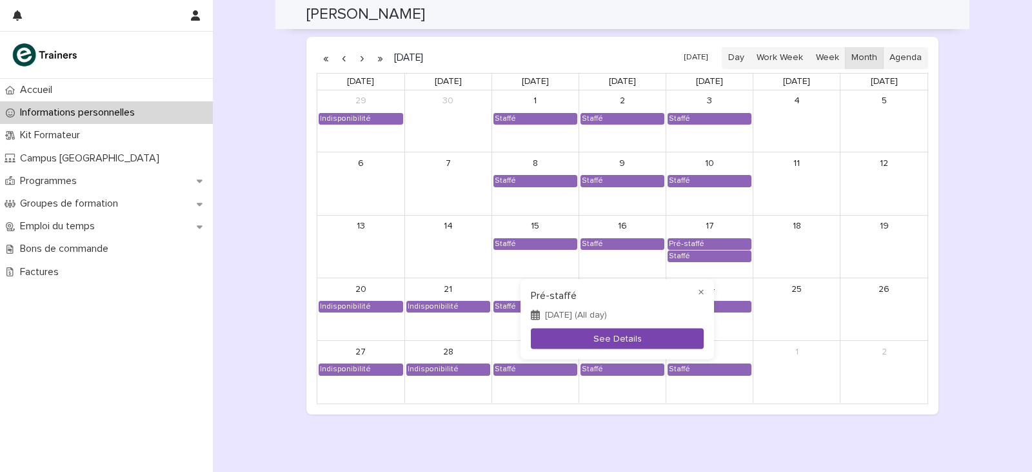
click at [621, 337] on button "See Details" at bounding box center [617, 338] width 173 height 21
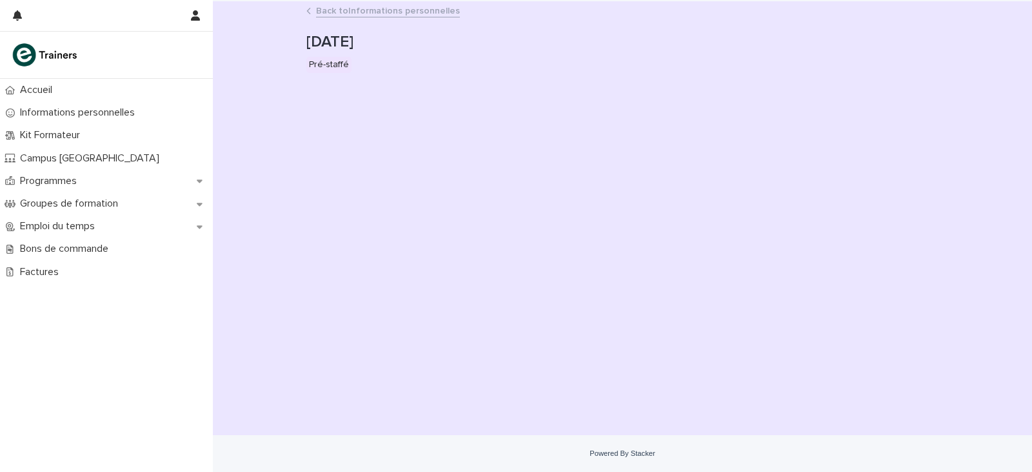
click at [315, 6] on div "Back to Informations personnelles" at bounding box center [622, 12] width 645 height 18
click at [309, 8] on icon at bounding box center [308, 11] width 5 height 6
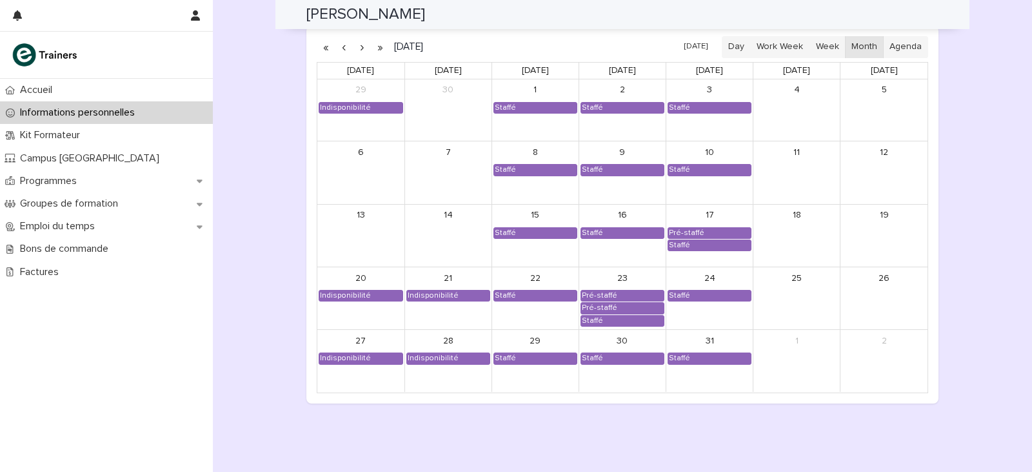
scroll to position [1087, 0]
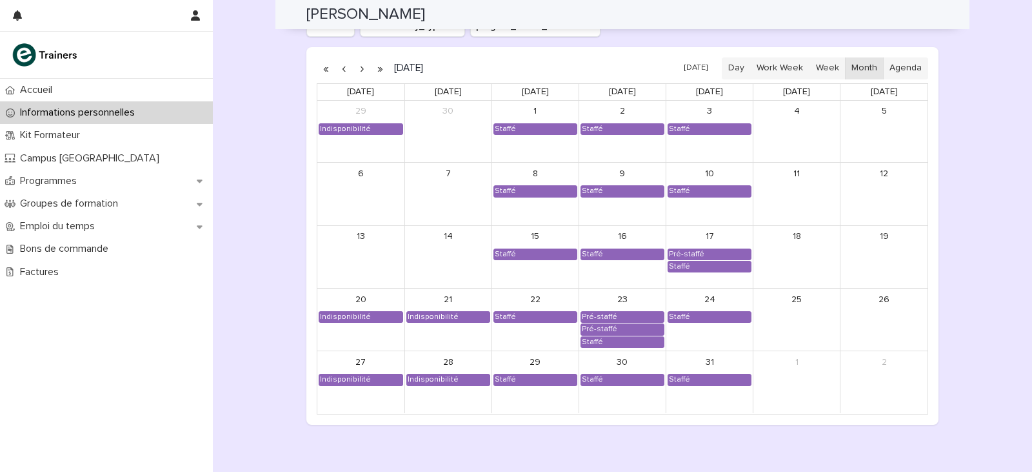
click at [356, 67] on button "button" at bounding box center [362, 68] width 18 height 21
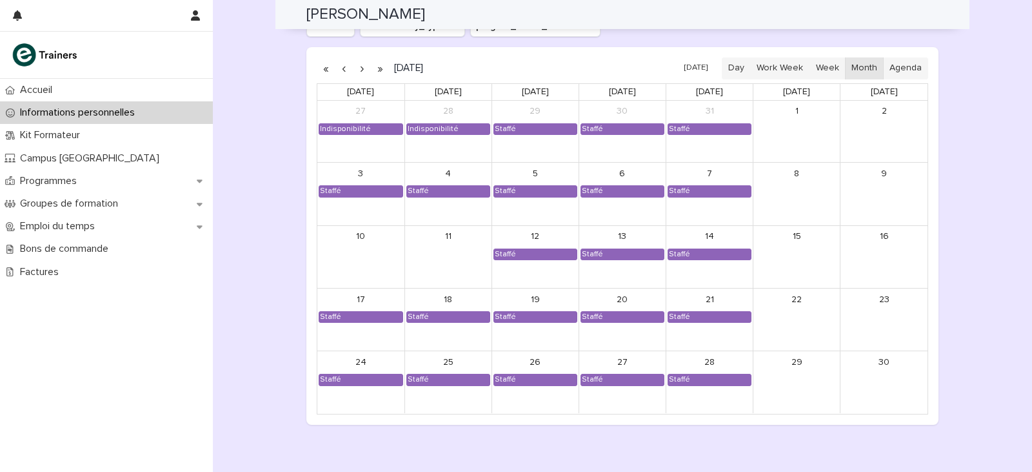
click at [358, 71] on button "button" at bounding box center [362, 68] width 18 height 21
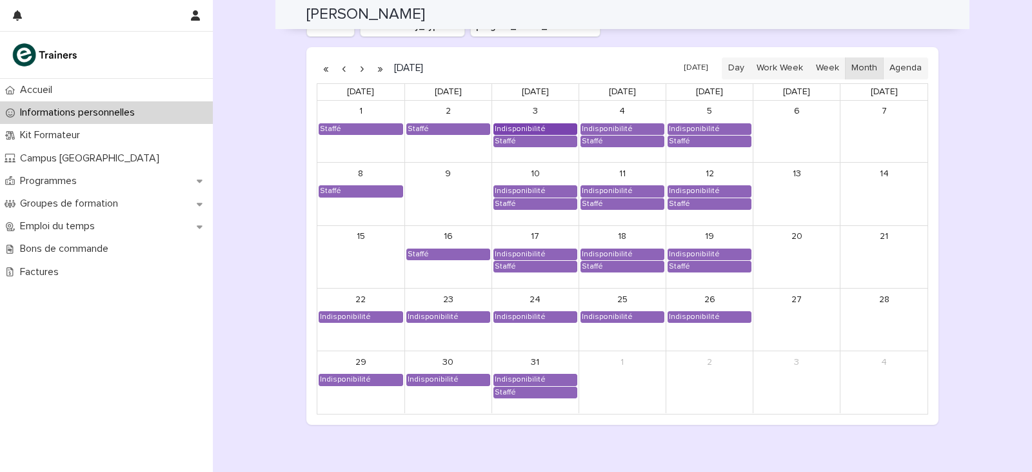
click at [534, 125] on div "Indisponibilité" at bounding box center [520, 129] width 52 height 10
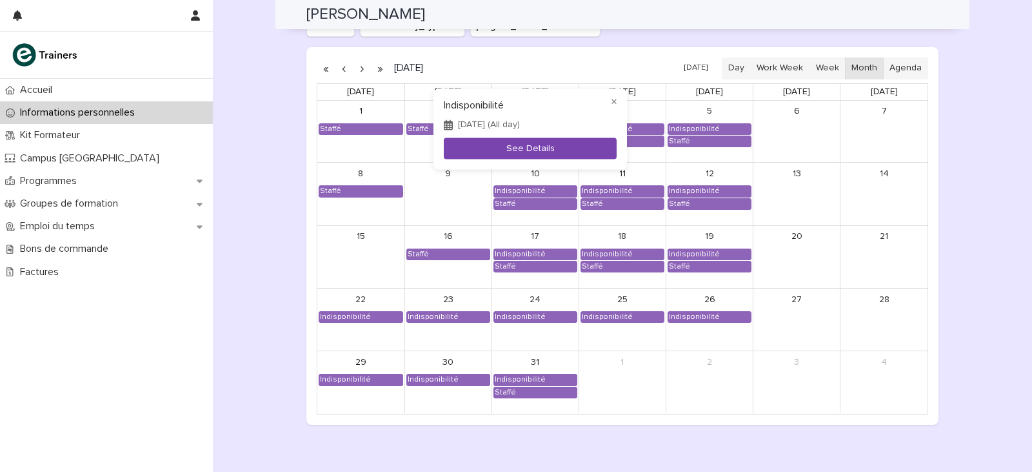
click at [532, 143] on button "See Details" at bounding box center [530, 148] width 173 height 21
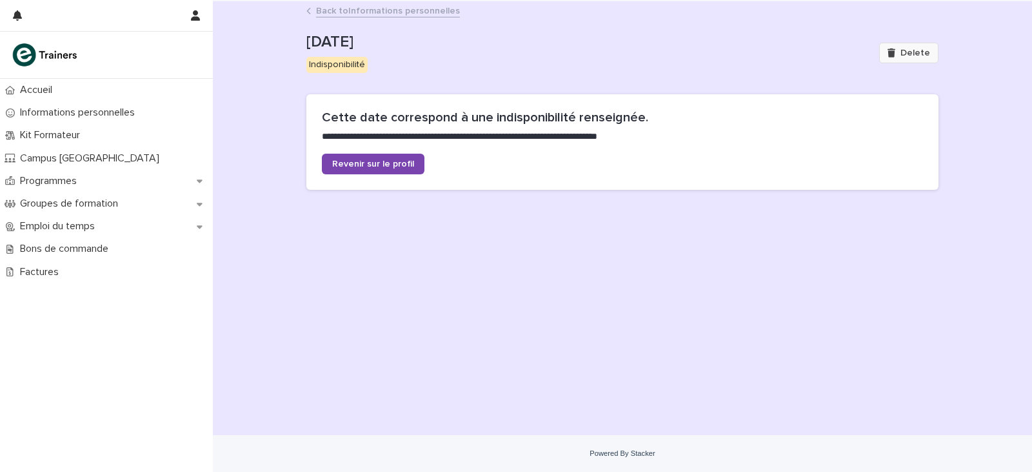
click at [921, 54] on span "Delete" at bounding box center [916, 52] width 30 height 9
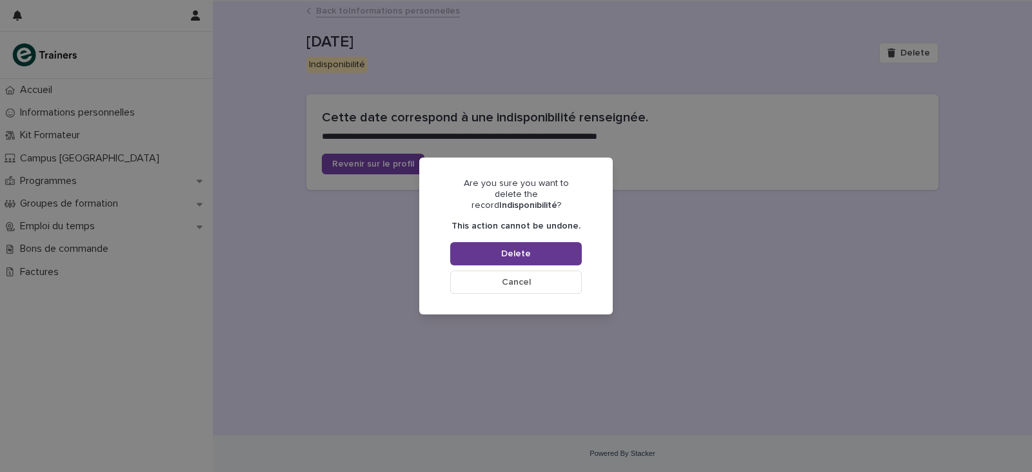
click at [531, 245] on button "Delete" at bounding box center [516, 253] width 132 height 23
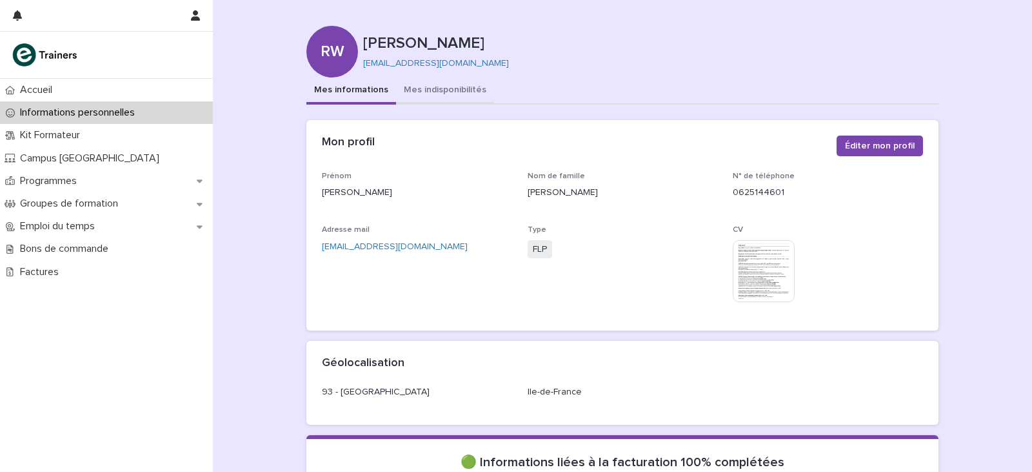
click at [445, 93] on button "Mes indisponibilités" at bounding box center [445, 90] width 98 height 27
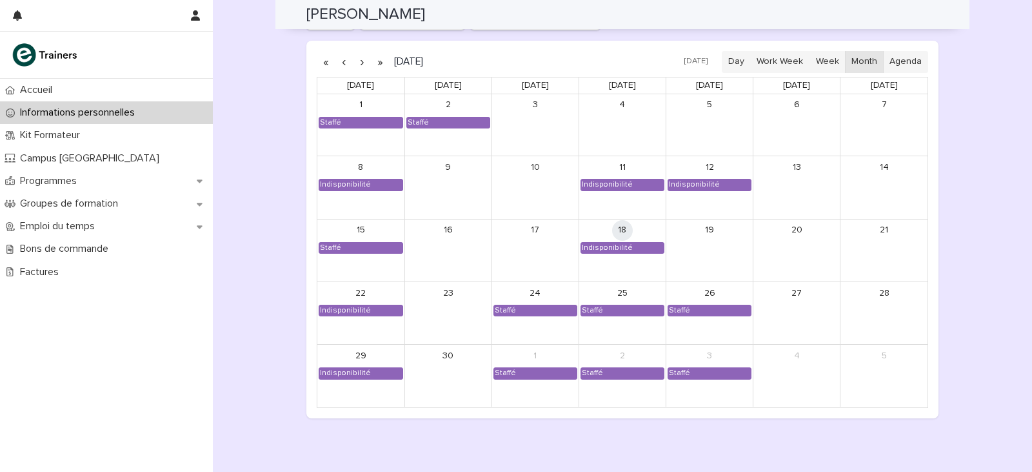
scroll to position [1097, 0]
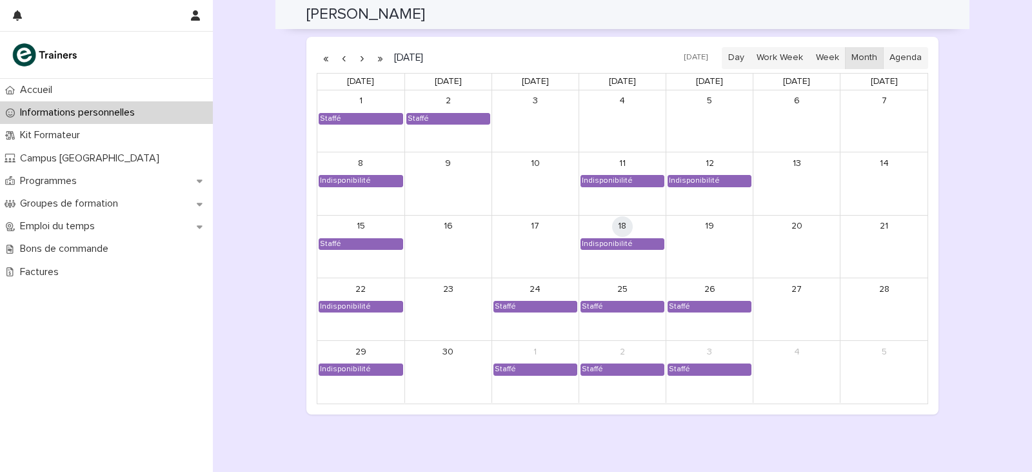
click at [358, 62] on button "button" at bounding box center [362, 58] width 18 height 21
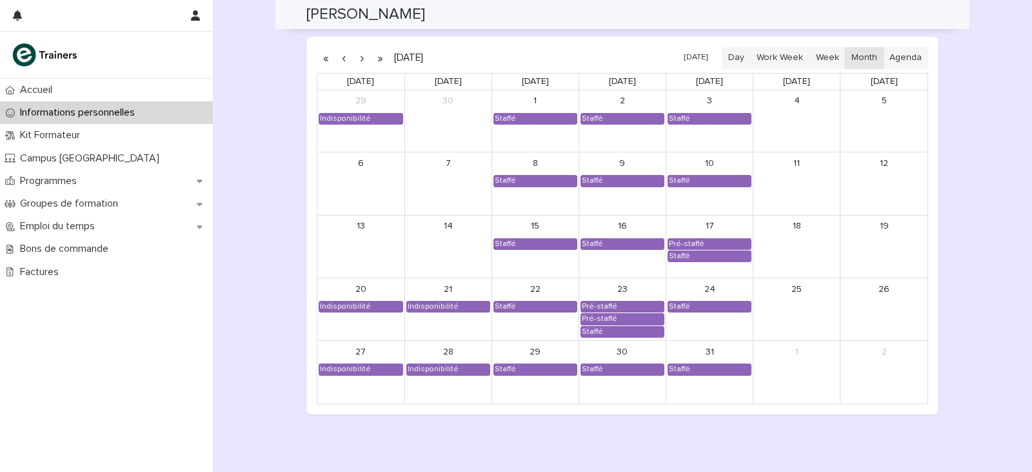
click at [358, 62] on button "button" at bounding box center [362, 58] width 18 height 21
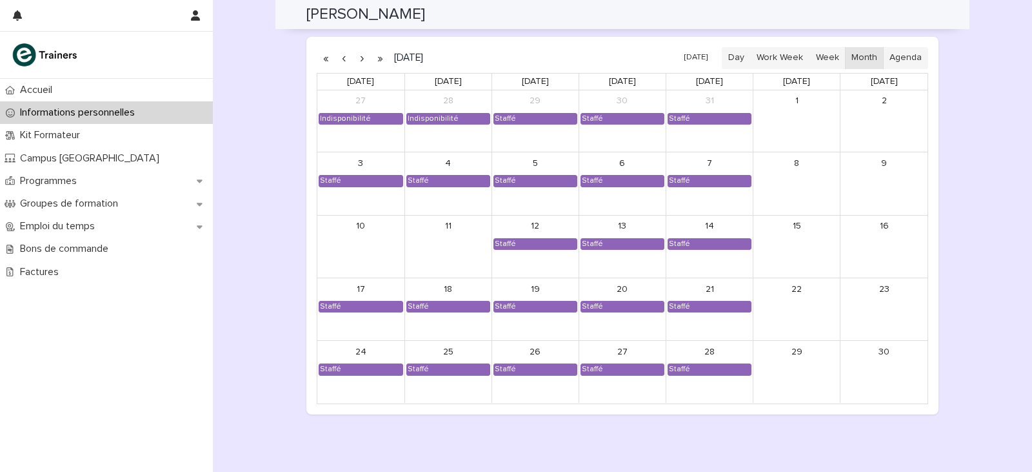
click at [358, 62] on button "button" at bounding box center [362, 58] width 18 height 21
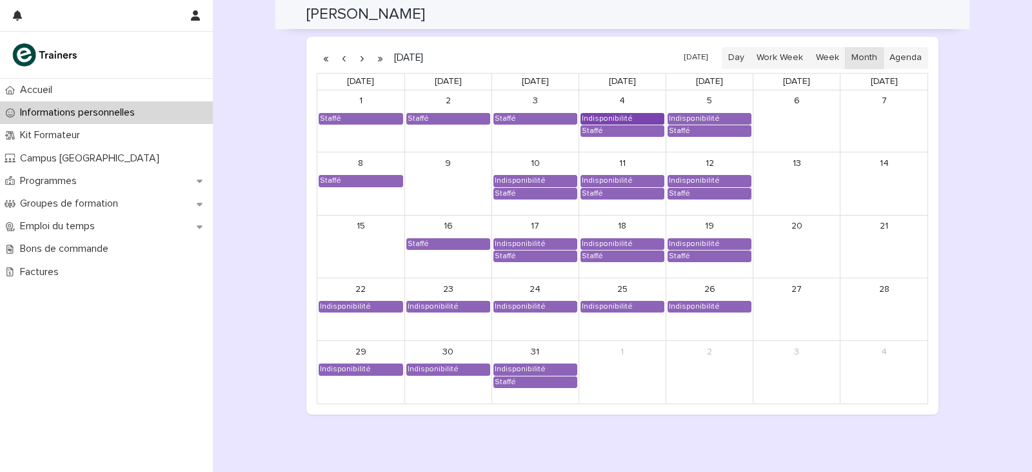
click at [625, 115] on div "Indisponibilité" at bounding box center [622, 119] width 83 height 10
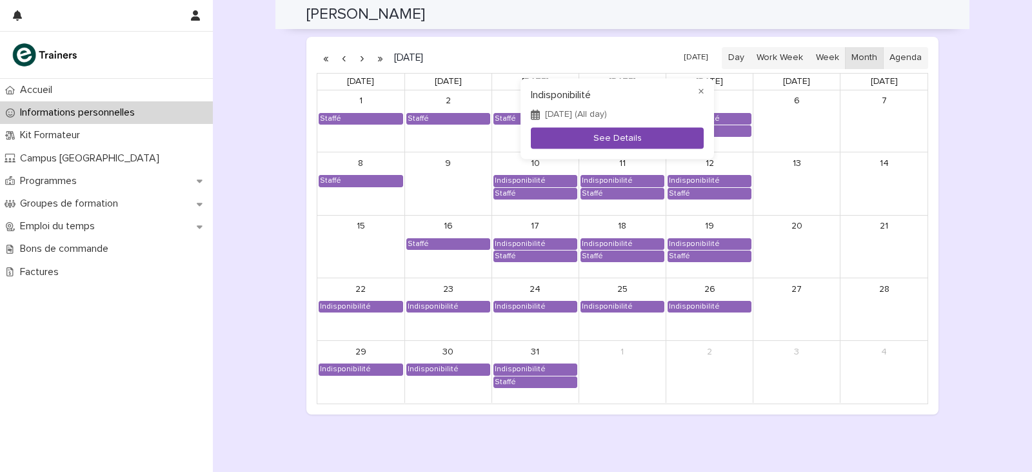
click at [632, 140] on button "See Details" at bounding box center [617, 138] width 173 height 21
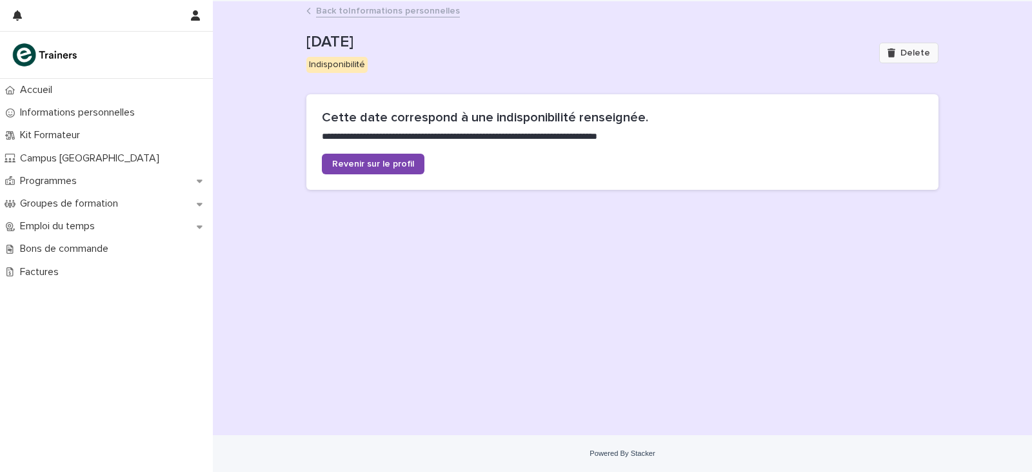
click at [891, 44] on button "Delete" at bounding box center [908, 53] width 59 height 21
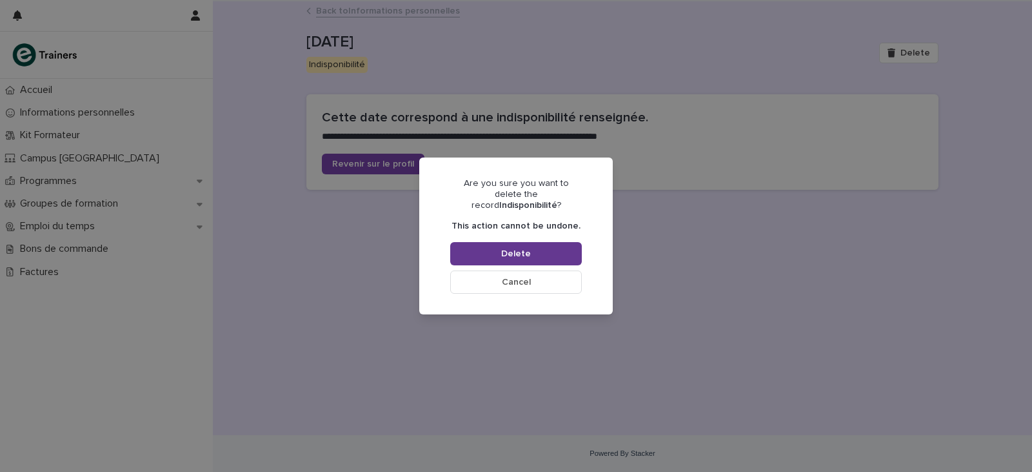
click at [536, 249] on button "Delete" at bounding box center [516, 253] width 132 height 23
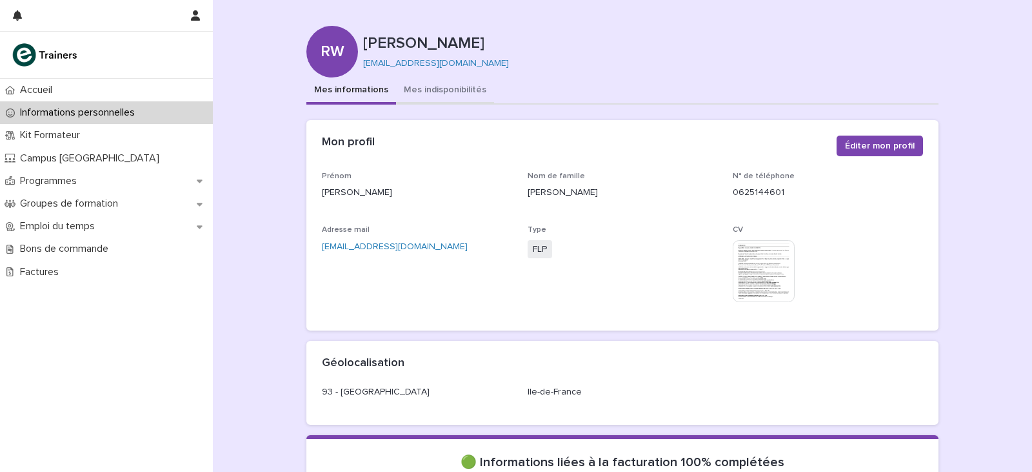
click at [474, 85] on button "Mes indisponibilités" at bounding box center [445, 90] width 98 height 27
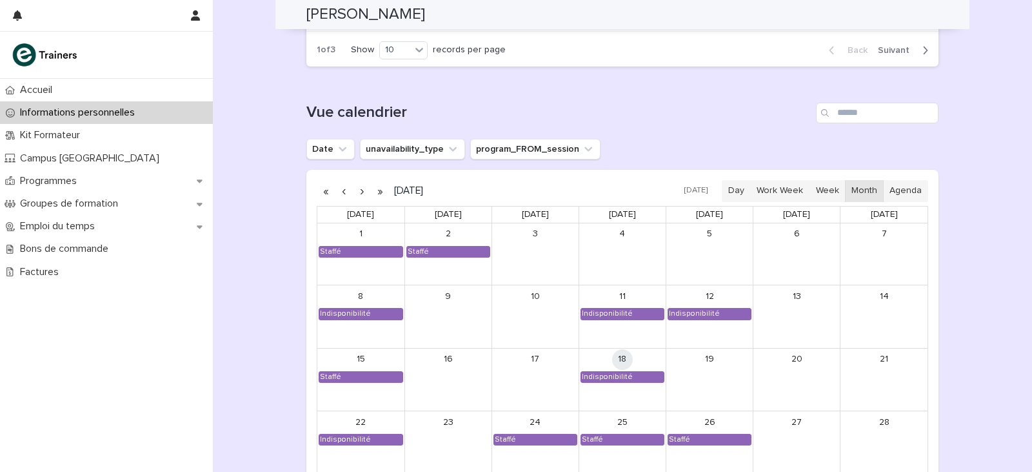
scroll to position [968, 0]
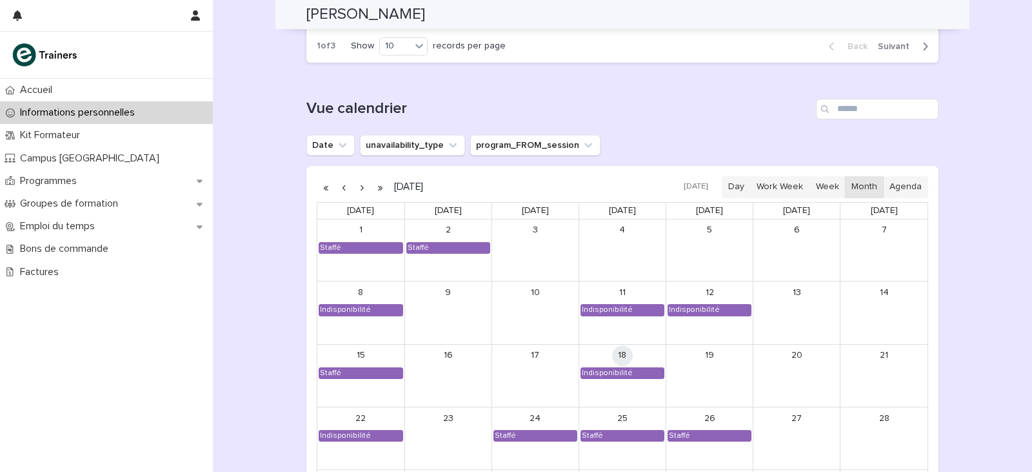
click at [355, 190] on button "button" at bounding box center [362, 187] width 18 height 21
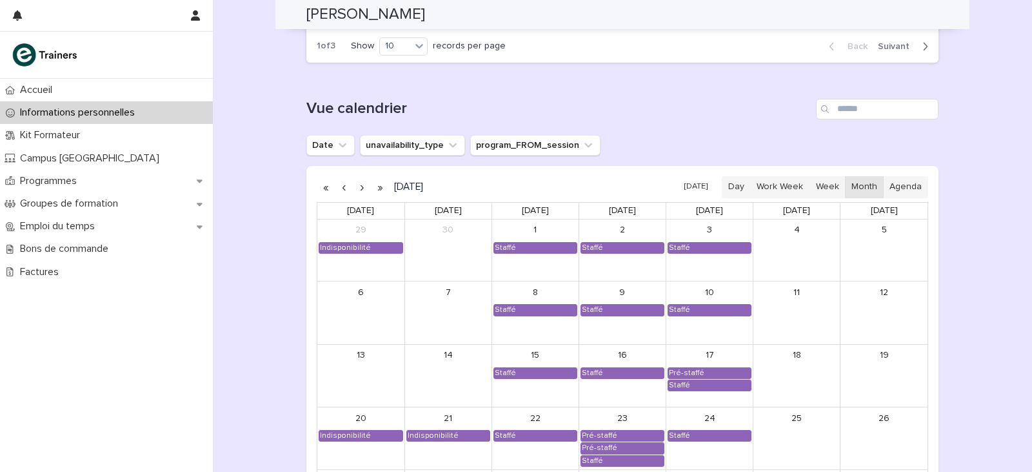
click at [355, 190] on button "button" at bounding box center [362, 187] width 18 height 21
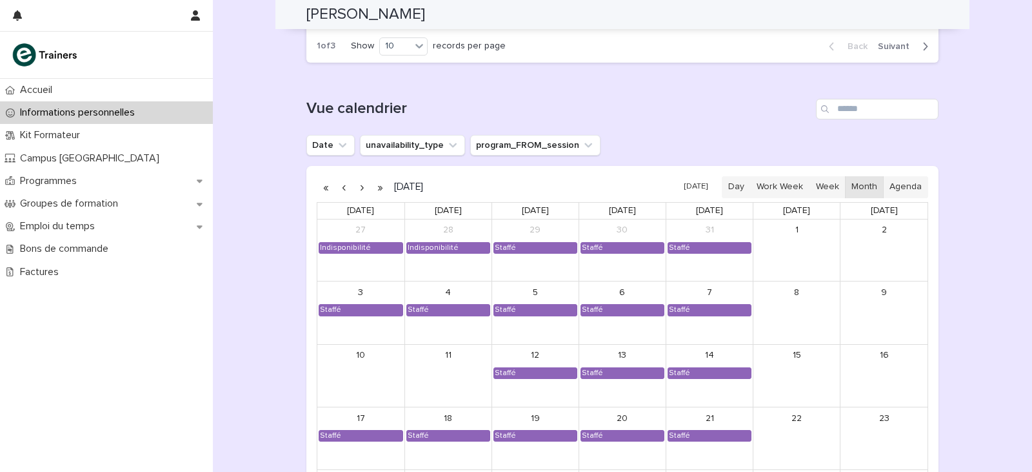
click at [355, 190] on button "button" at bounding box center [362, 187] width 18 height 21
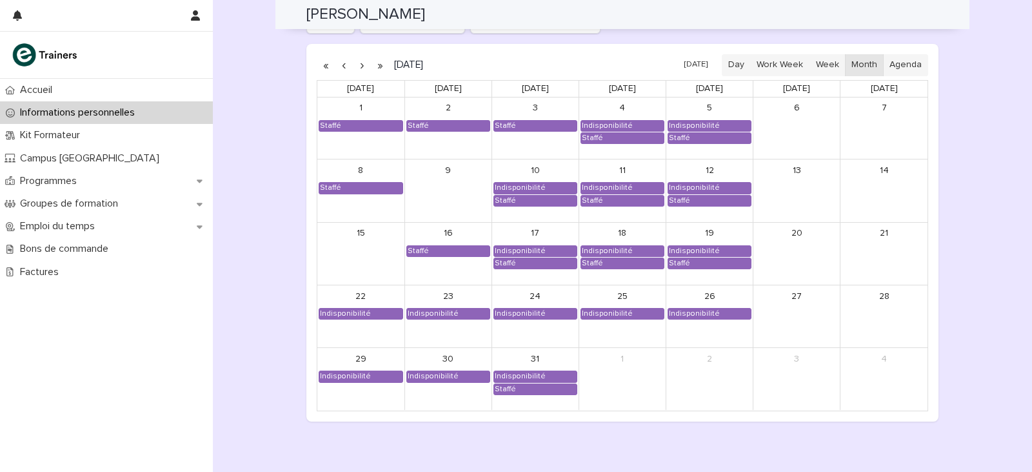
scroll to position [1097, 0]
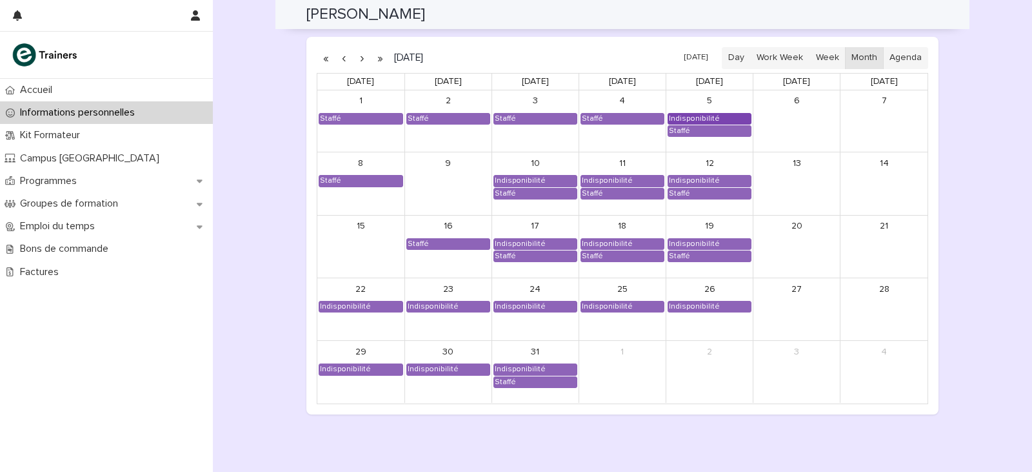
click at [706, 119] on div "Indisponibilité" at bounding box center [694, 119] width 52 height 10
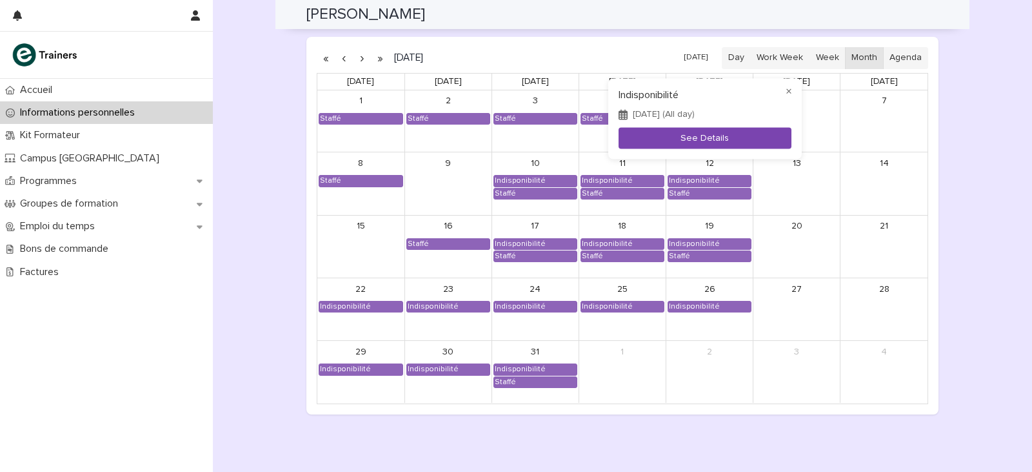
click at [682, 141] on button "See Details" at bounding box center [705, 138] width 173 height 21
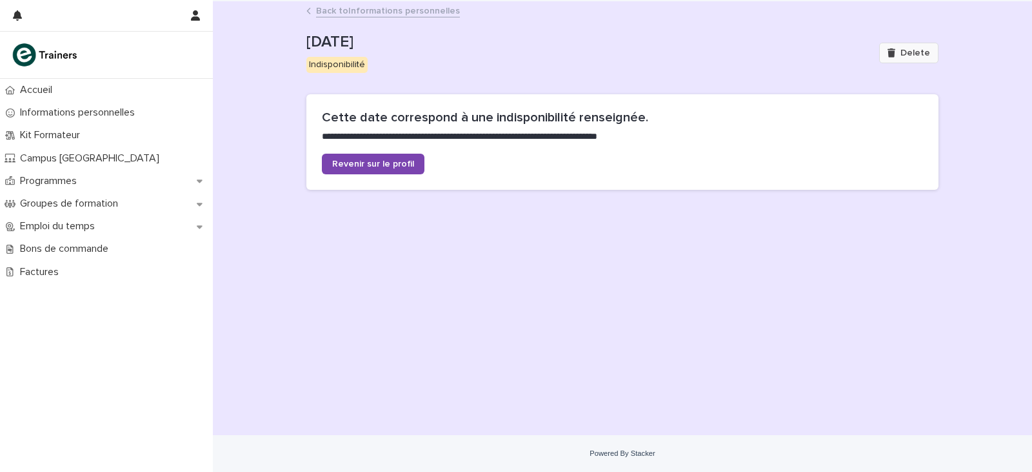
click at [912, 48] on span "Delete" at bounding box center [916, 52] width 30 height 9
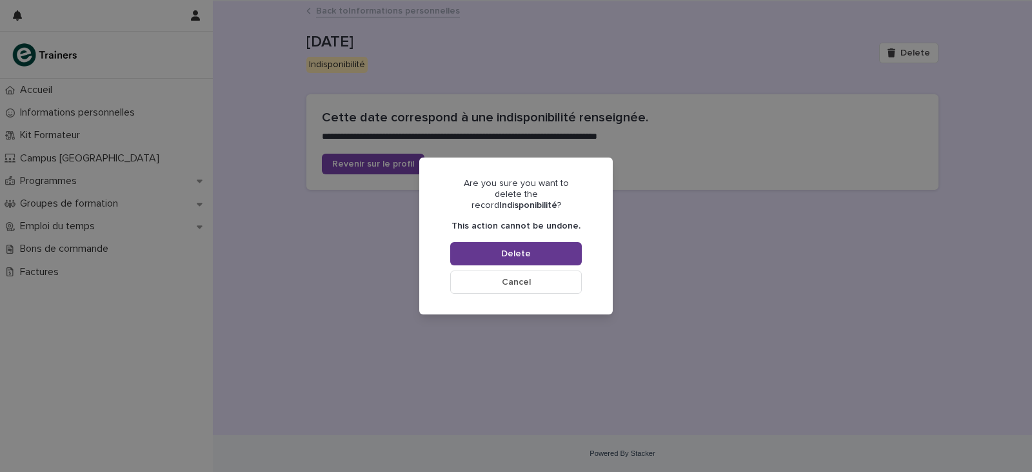
click at [543, 244] on button "Delete" at bounding box center [516, 253] width 132 height 23
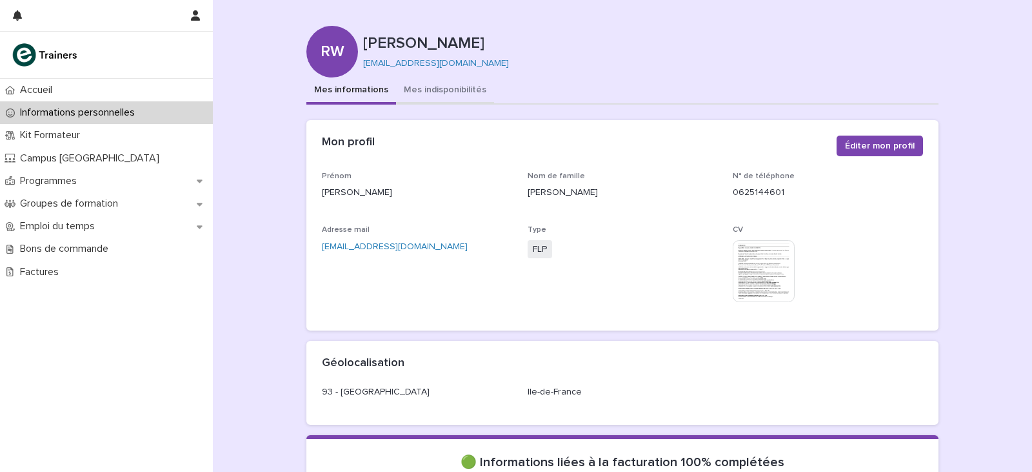
click at [416, 91] on button "Mes indisponibilités" at bounding box center [445, 90] width 98 height 27
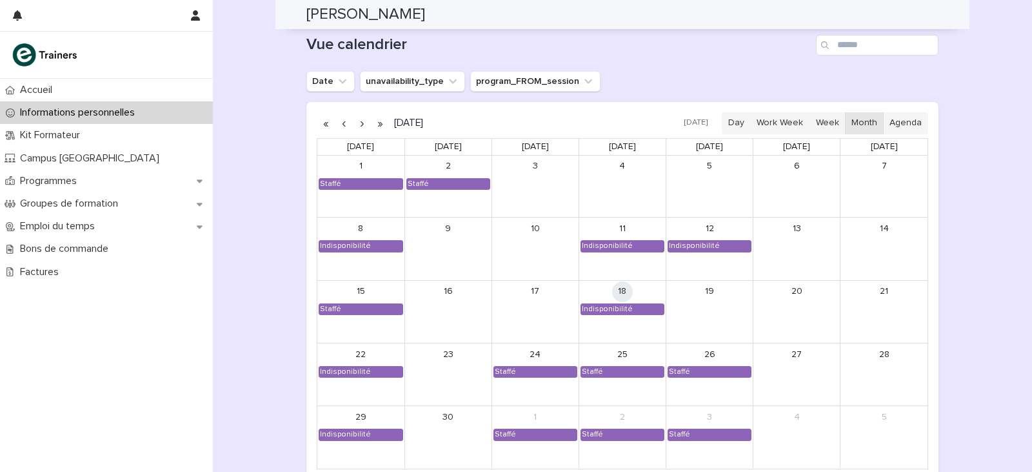
scroll to position [1032, 0]
click at [354, 125] on button "button" at bounding box center [362, 122] width 18 height 21
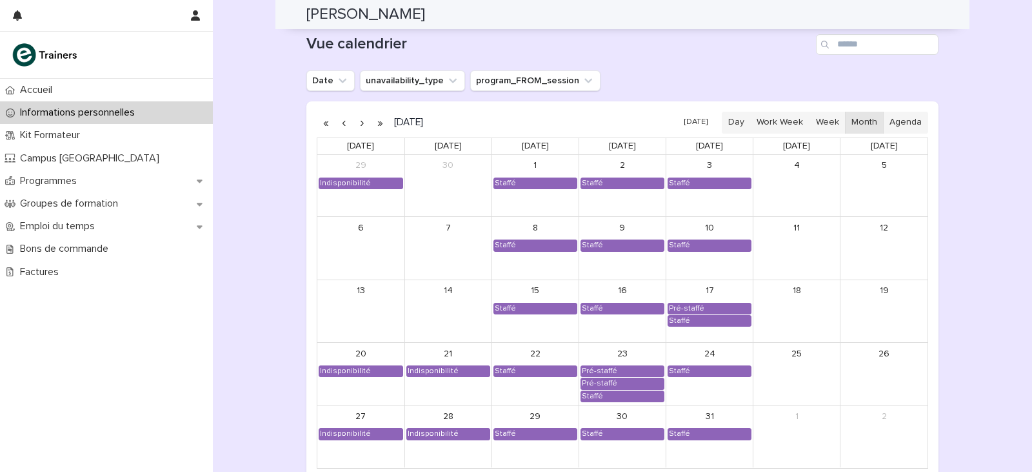
click at [354, 125] on button "button" at bounding box center [362, 122] width 18 height 21
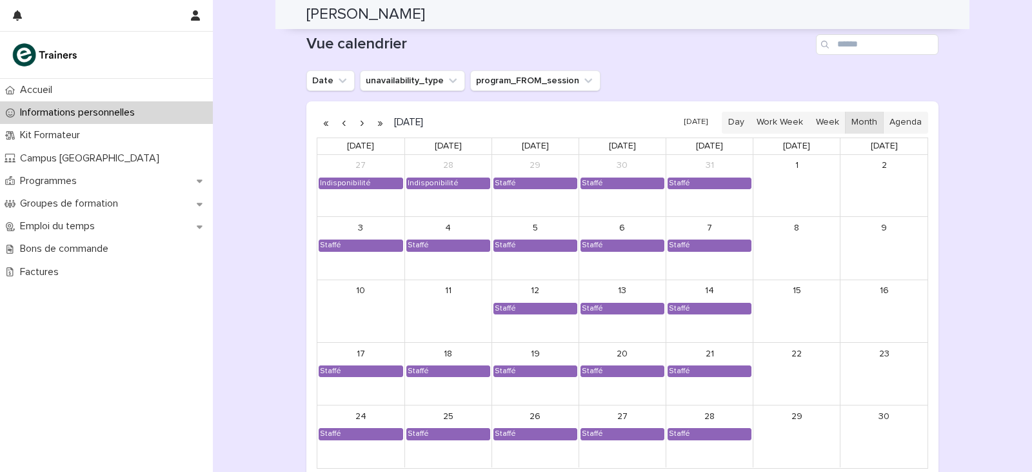
click at [354, 125] on button "button" at bounding box center [362, 122] width 18 height 21
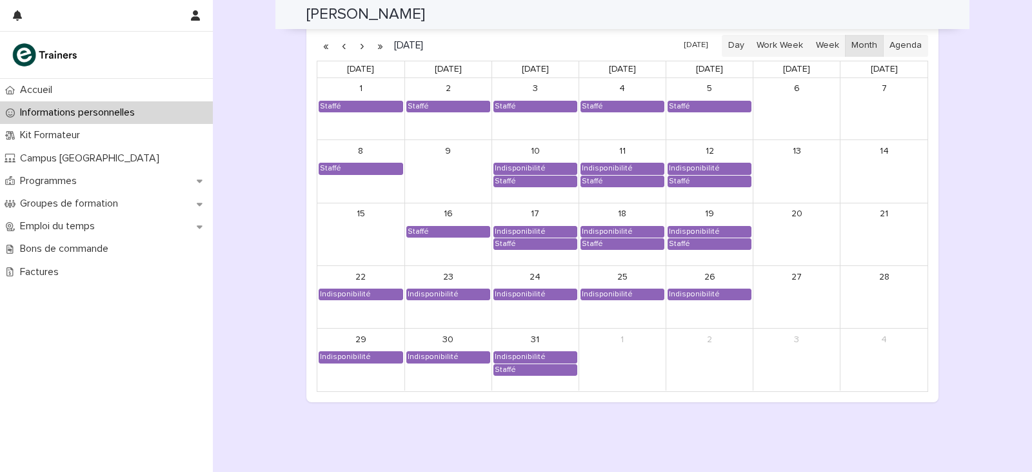
scroll to position [1087, 0]
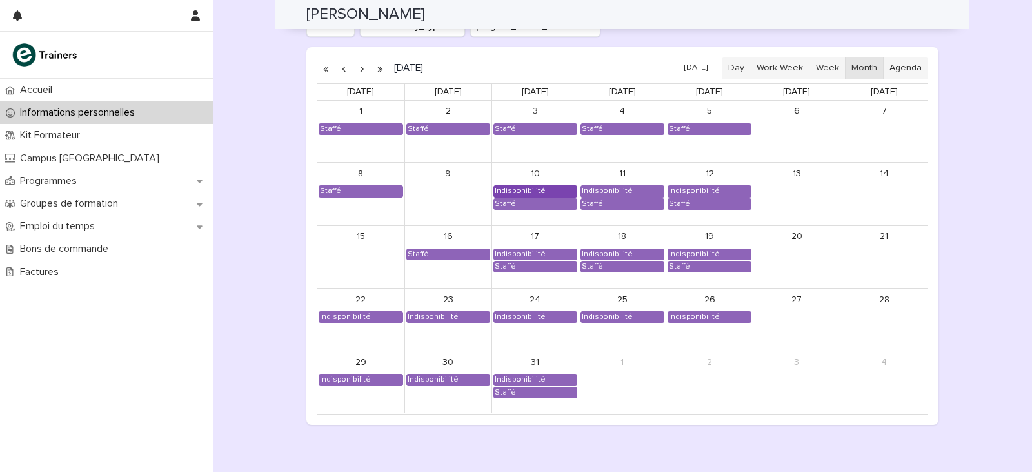
click at [519, 187] on div "Indisponibilité" at bounding box center [520, 191] width 52 height 10
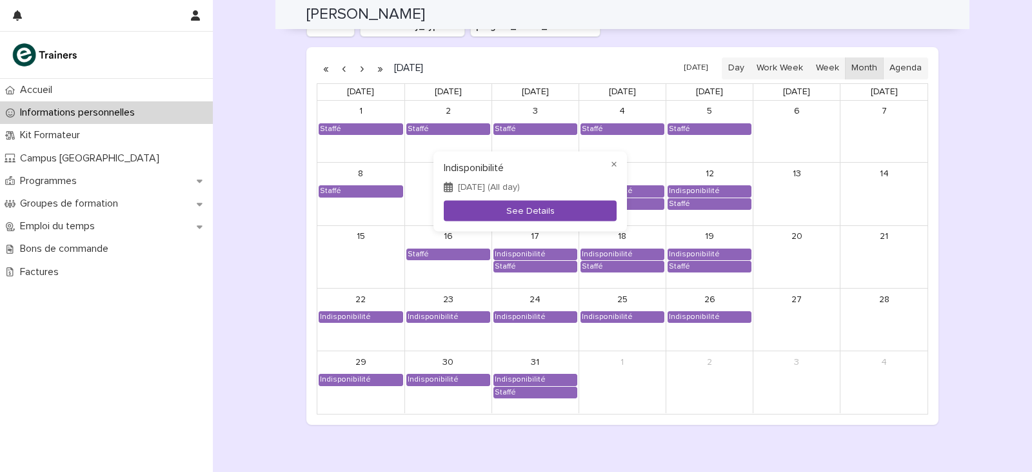
click at [527, 201] on button "See Details" at bounding box center [530, 210] width 173 height 21
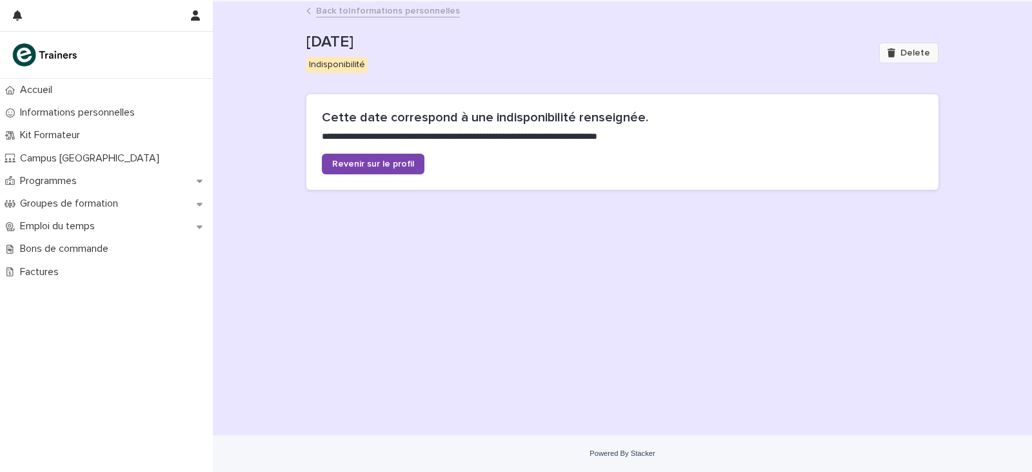
click at [907, 55] on span "Delete" at bounding box center [916, 52] width 30 height 9
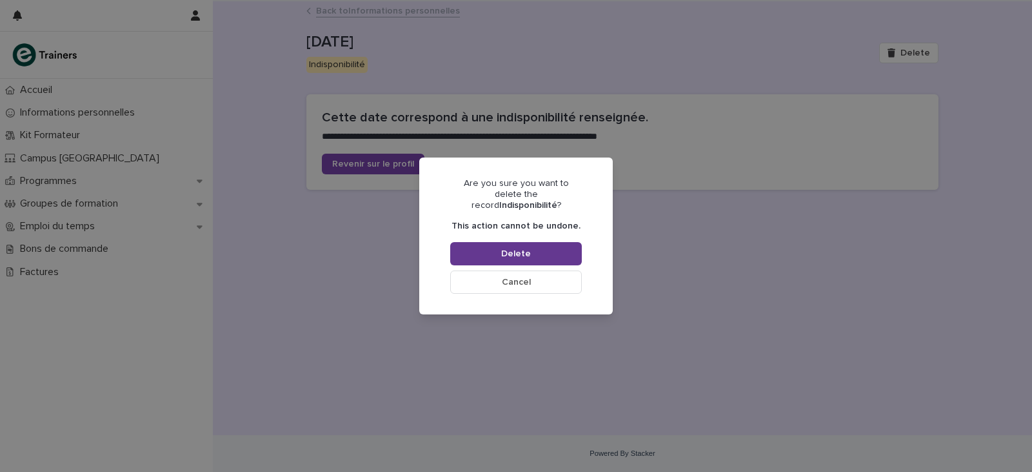
click at [509, 251] on span "Delete" at bounding box center [516, 253] width 30 height 9
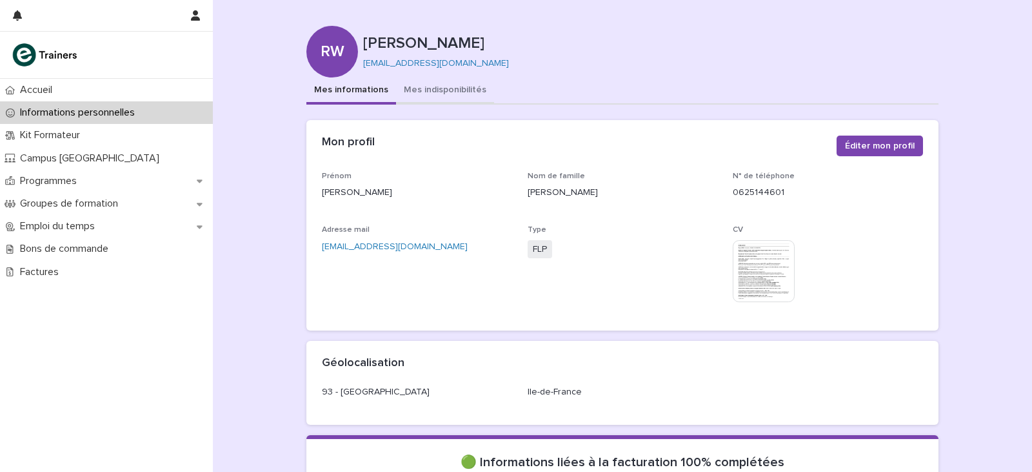
click at [414, 88] on button "Mes indisponibilités" at bounding box center [445, 90] width 98 height 27
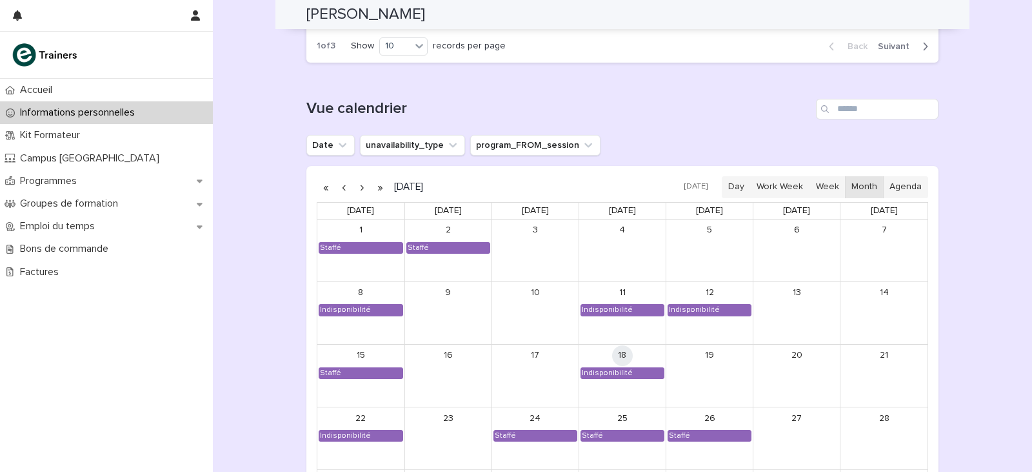
scroll to position [1097, 0]
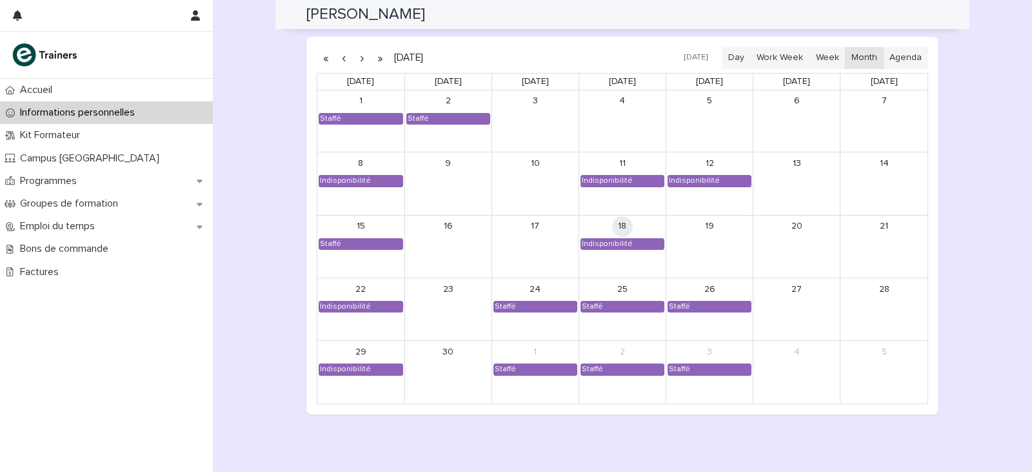
click at [356, 61] on button "button" at bounding box center [362, 58] width 18 height 21
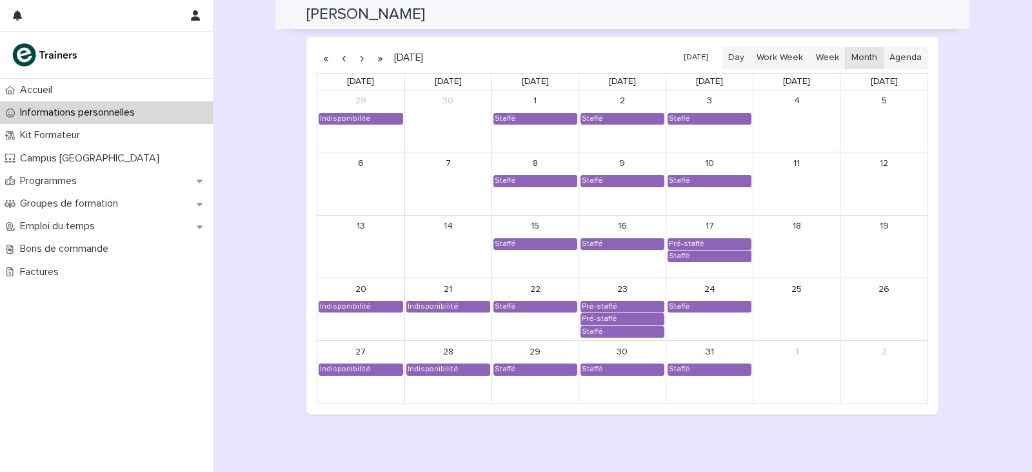
click at [356, 61] on button "button" at bounding box center [362, 58] width 18 height 21
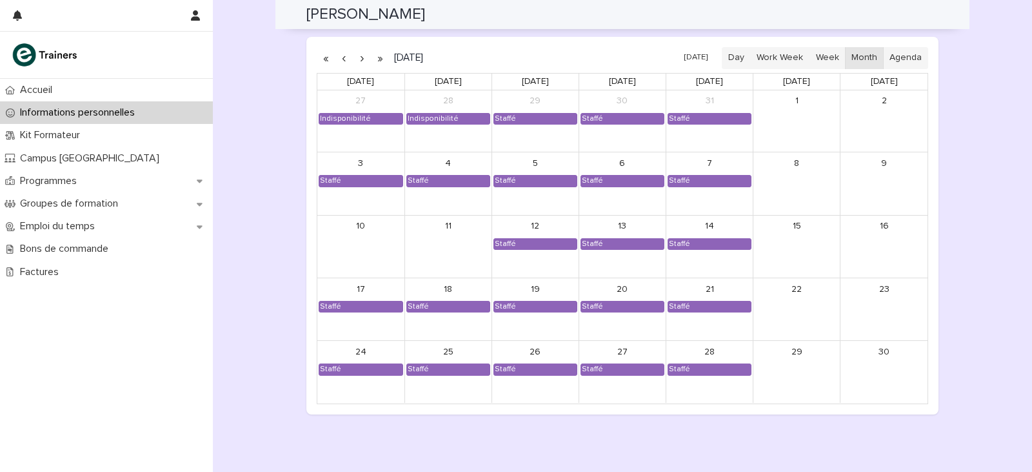
click at [356, 61] on button "button" at bounding box center [362, 58] width 18 height 21
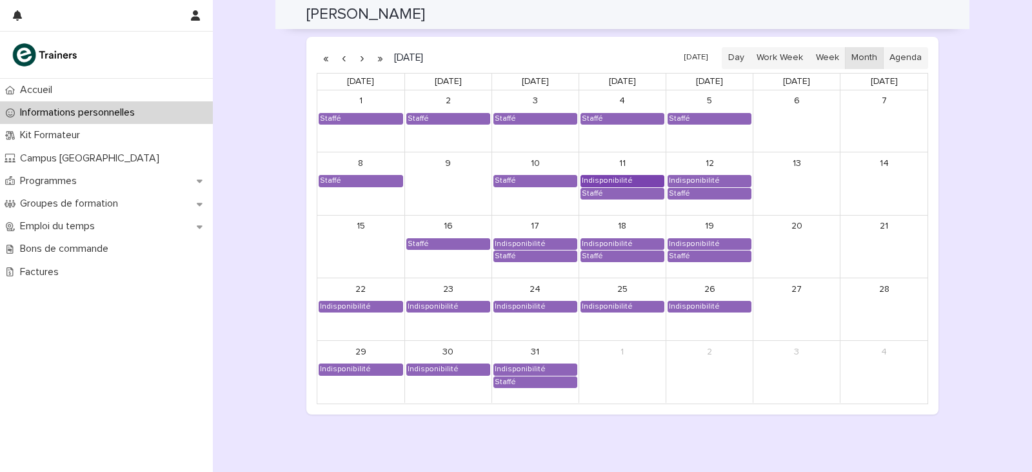
click at [617, 176] on div "Indisponibilité" at bounding box center [607, 181] width 52 height 10
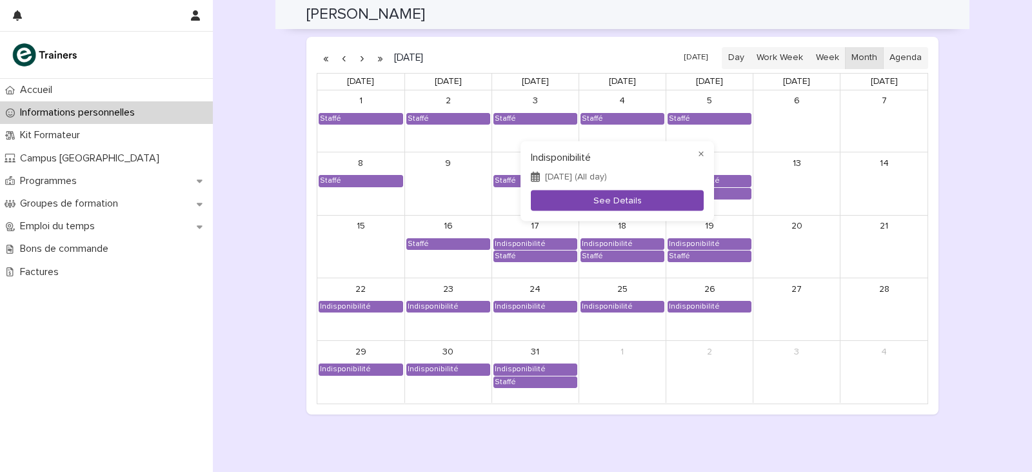
click at [625, 190] on button "See Details" at bounding box center [617, 200] width 173 height 21
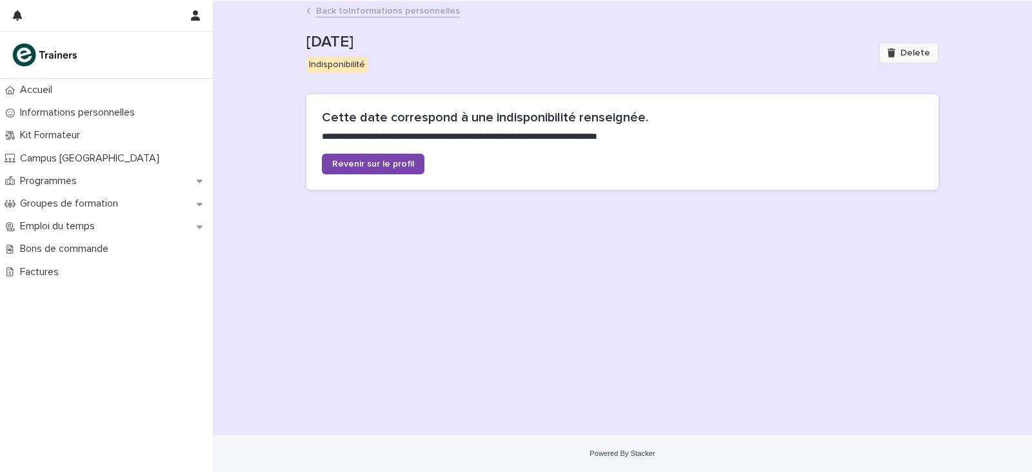
click at [926, 45] on button "Delete" at bounding box center [908, 53] width 59 height 21
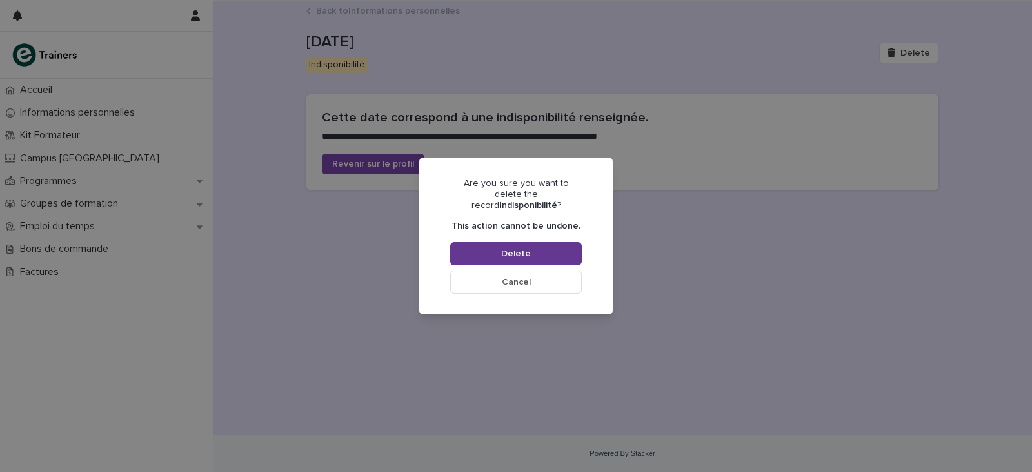
click at [553, 246] on button "Delete" at bounding box center [516, 253] width 132 height 23
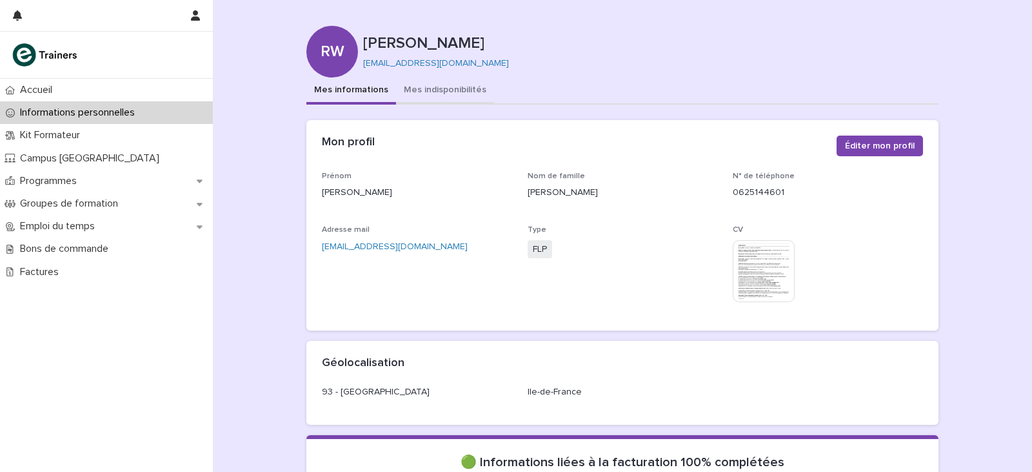
click at [419, 94] on button "Mes indisponibilités" at bounding box center [445, 90] width 98 height 27
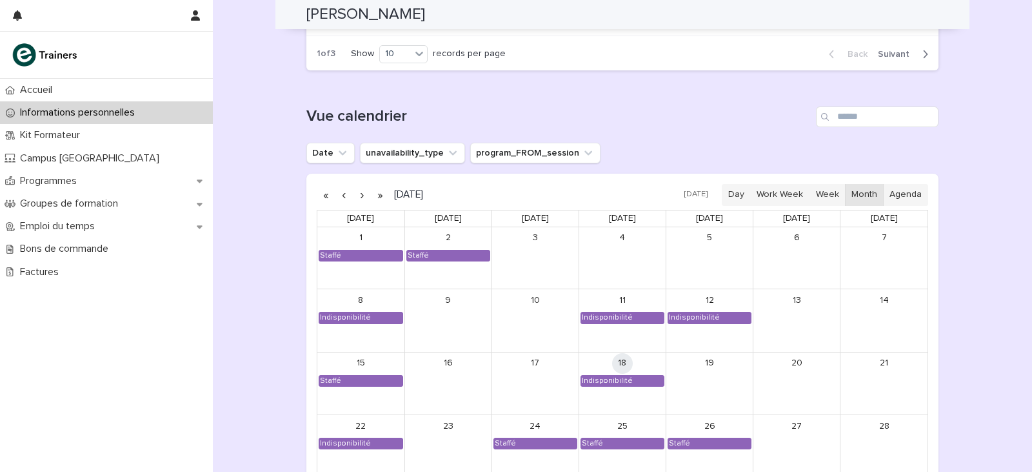
scroll to position [968, 0]
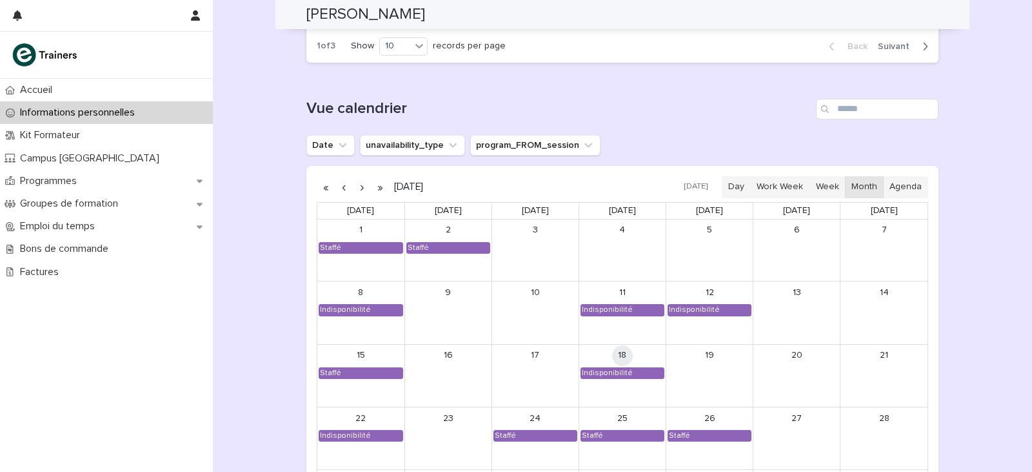
click at [360, 188] on button "button" at bounding box center [362, 187] width 18 height 21
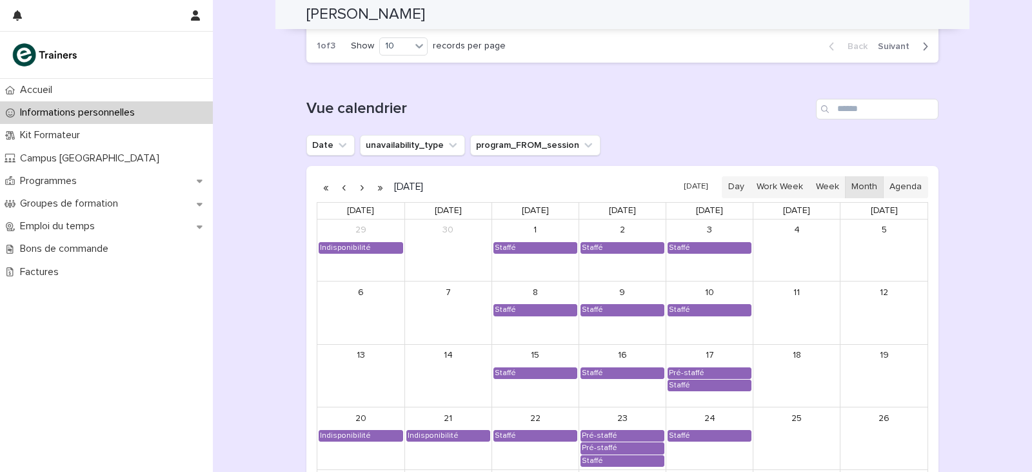
click at [360, 188] on button "button" at bounding box center [362, 187] width 18 height 21
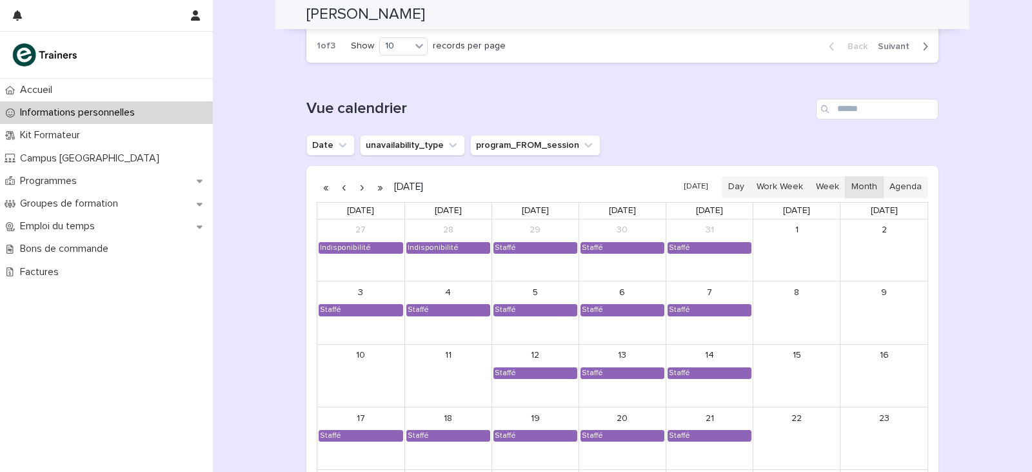
click at [360, 188] on button "button" at bounding box center [362, 187] width 18 height 21
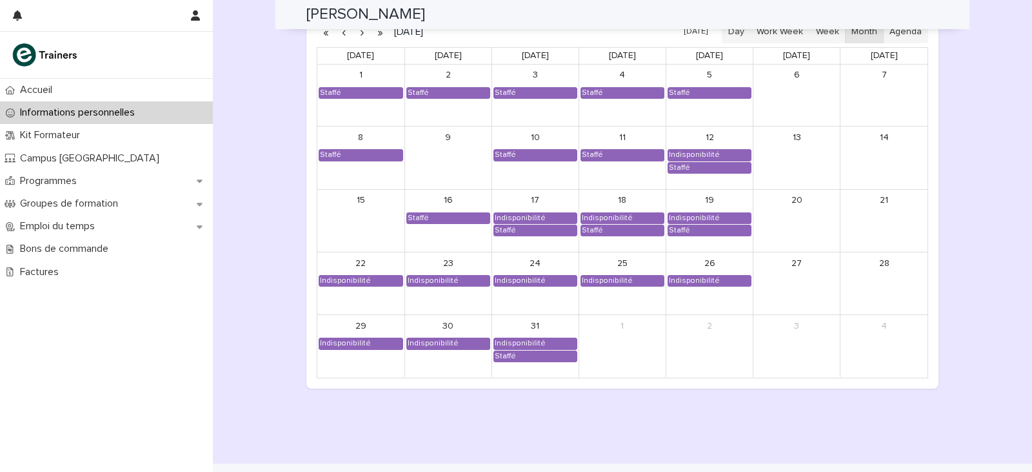
scroll to position [1151, 0]
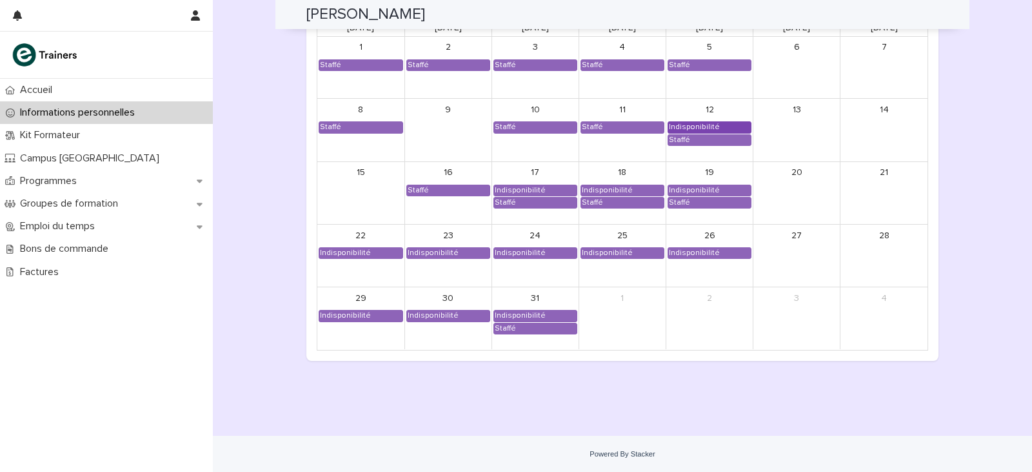
click at [680, 124] on div "Indisponibilité" at bounding box center [694, 127] width 52 height 10
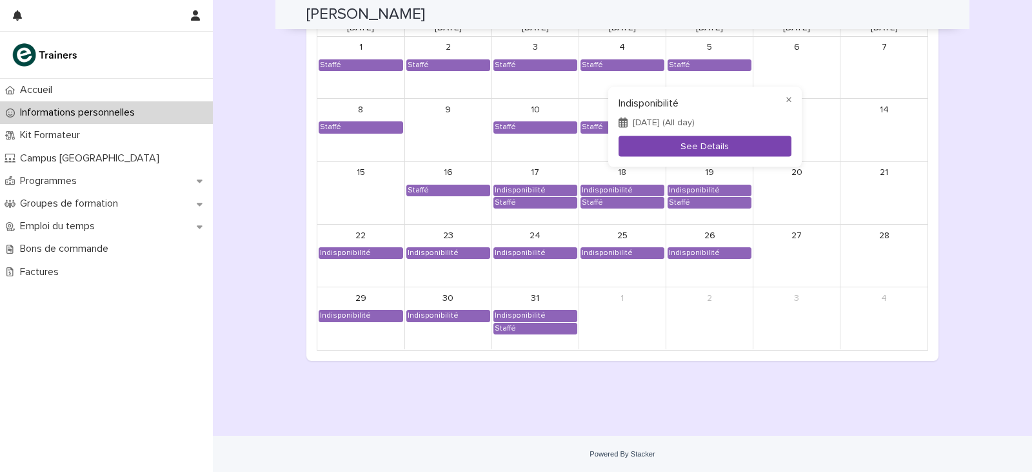
click at [673, 151] on button "See Details" at bounding box center [705, 145] width 173 height 21
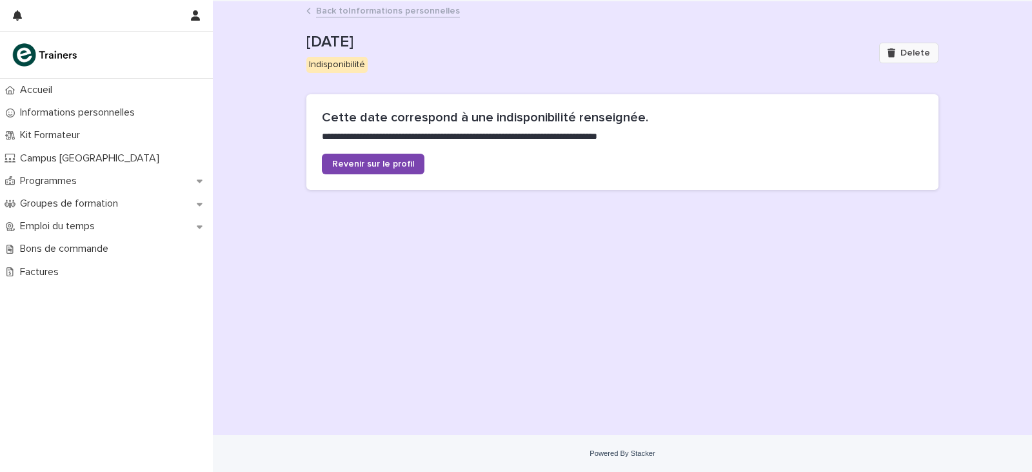
click at [910, 51] on span "Delete" at bounding box center [916, 52] width 30 height 9
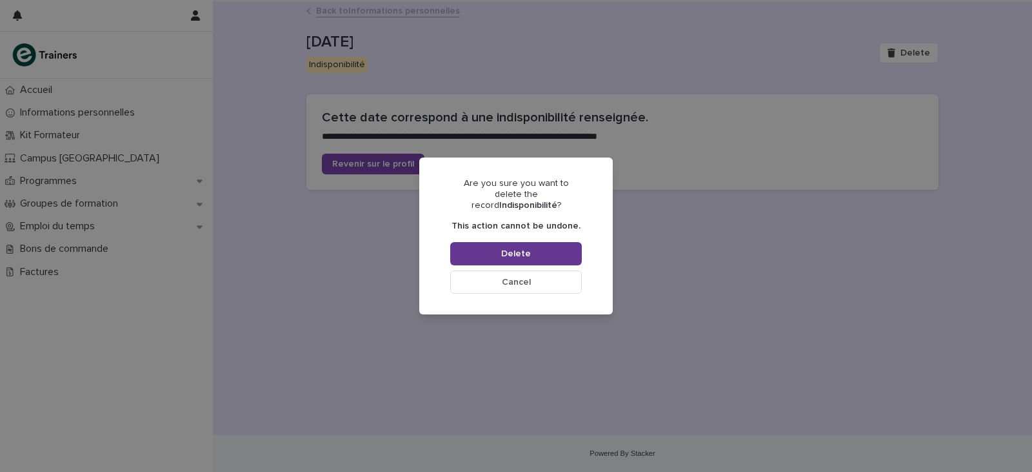
click at [550, 252] on button "Delete" at bounding box center [516, 253] width 132 height 23
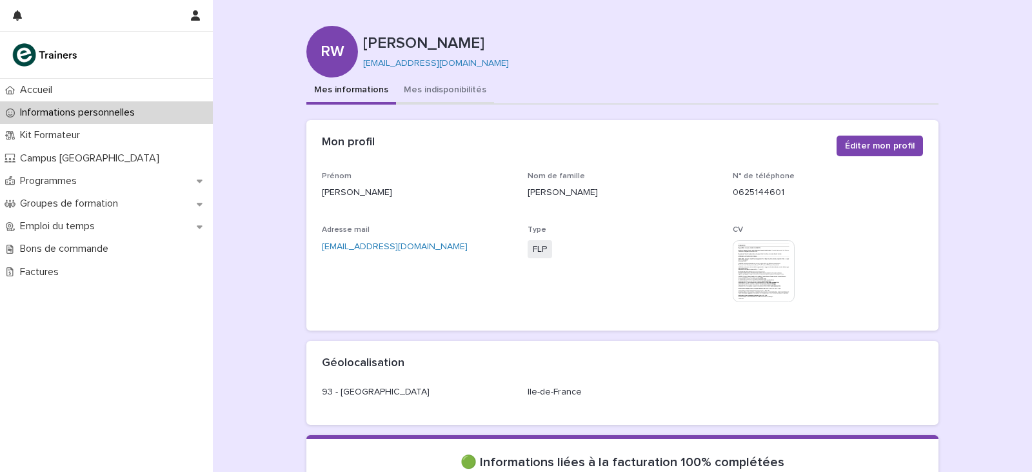
click at [423, 79] on button "Mes indisponibilités" at bounding box center [445, 90] width 98 height 27
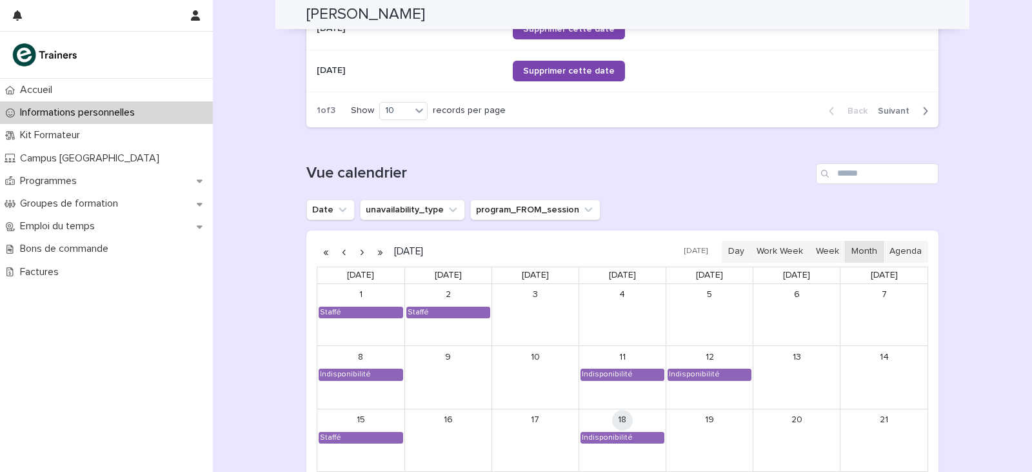
scroll to position [968, 0]
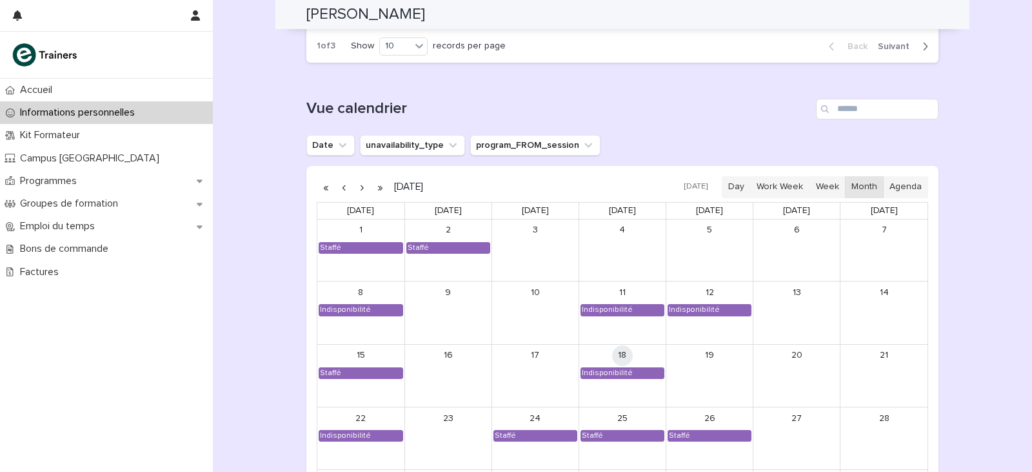
click at [357, 185] on button "button" at bounding box center [362, 187] width 18 height 21
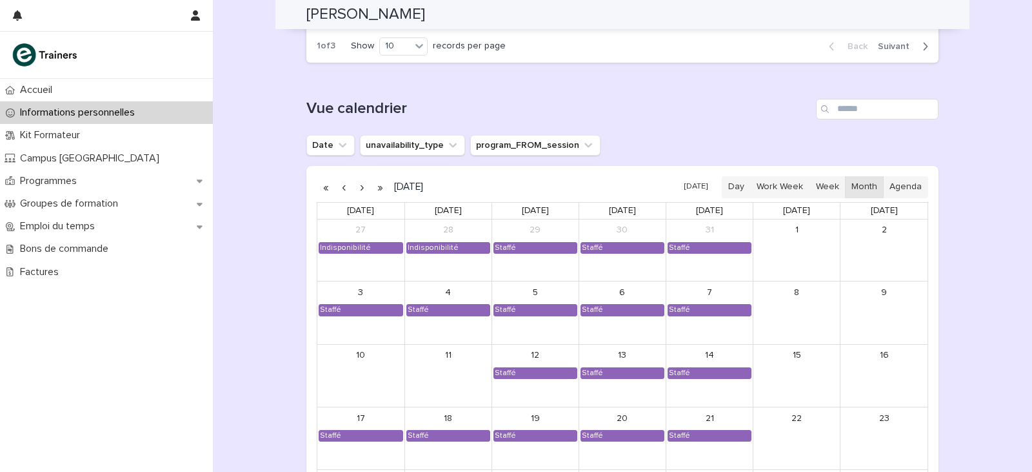
click at [357, 185] on button "button" at bounding box center [362, 187] width 18 height 21
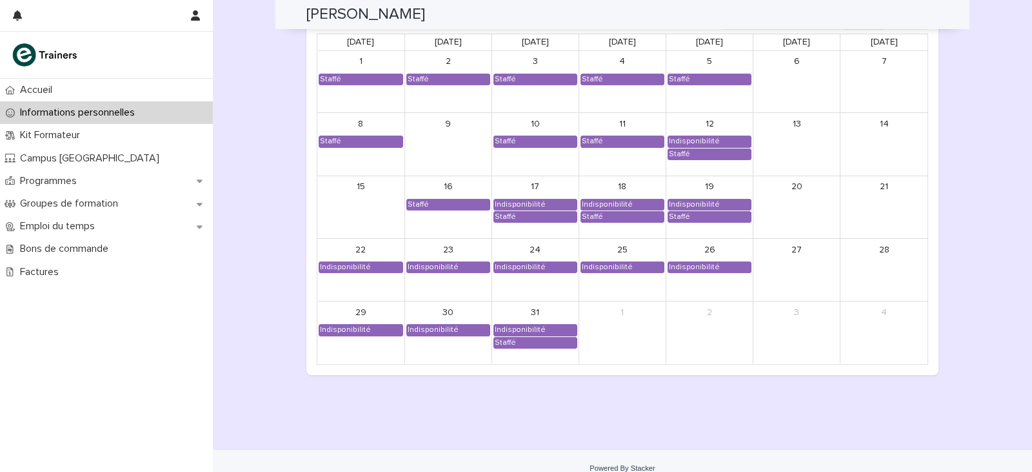
scroll to position [1151, 0]
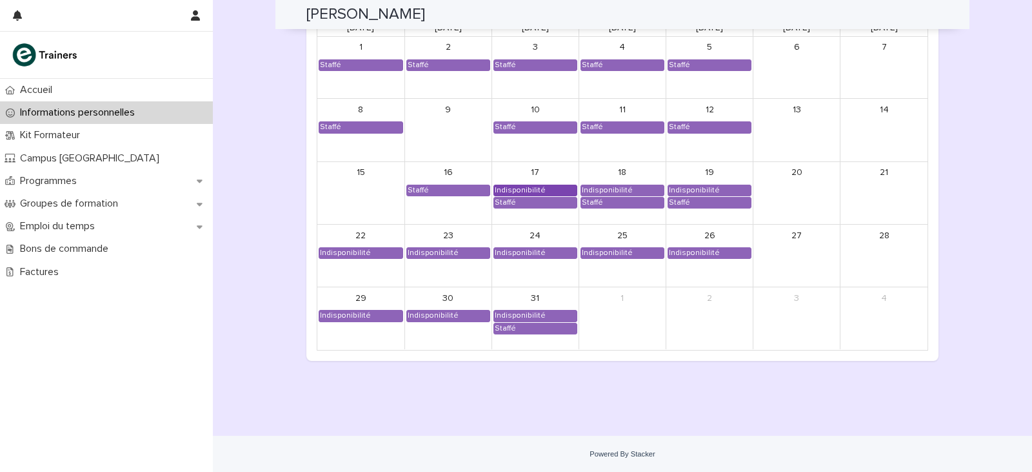
click at [530, 186] on div "Indisponibilité" at bounding box center [520, 190] width 52 height 10
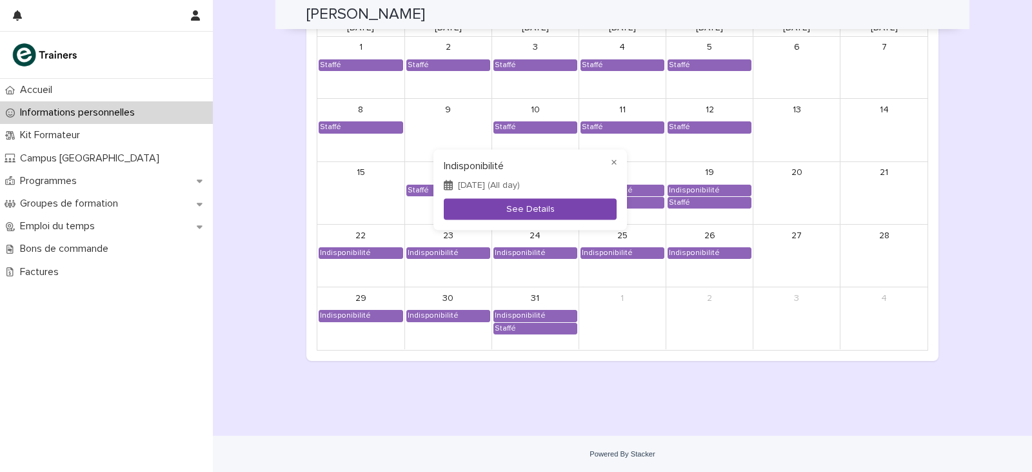
click at [541, 206] on button "See Details" at bounding box center [530, 208] width 173 height 21
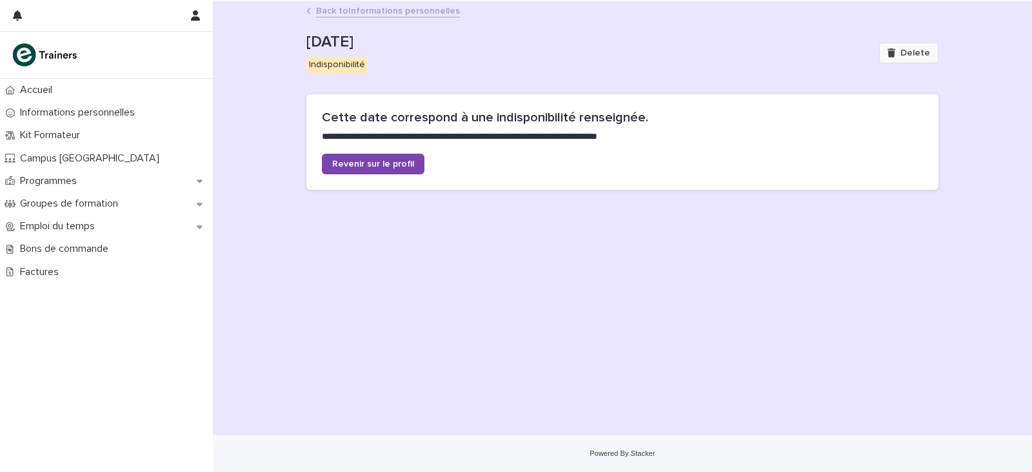
click at [908, 50] on span "Delete" at bounding box center [916, 52] width 30 height 9
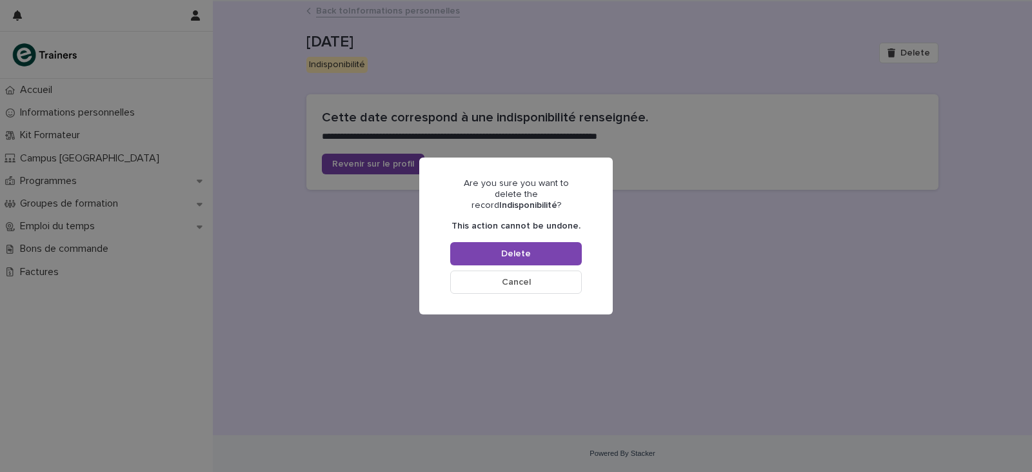
click at [547, 261] on div "Are you sure you want to delete the record Indisponibilité ? This action cannot…" at bounding box center [516, 235] width 132 height 115
click at [547, 250] on button "Delete" at bounding box center [516, 253] width 132 height 23
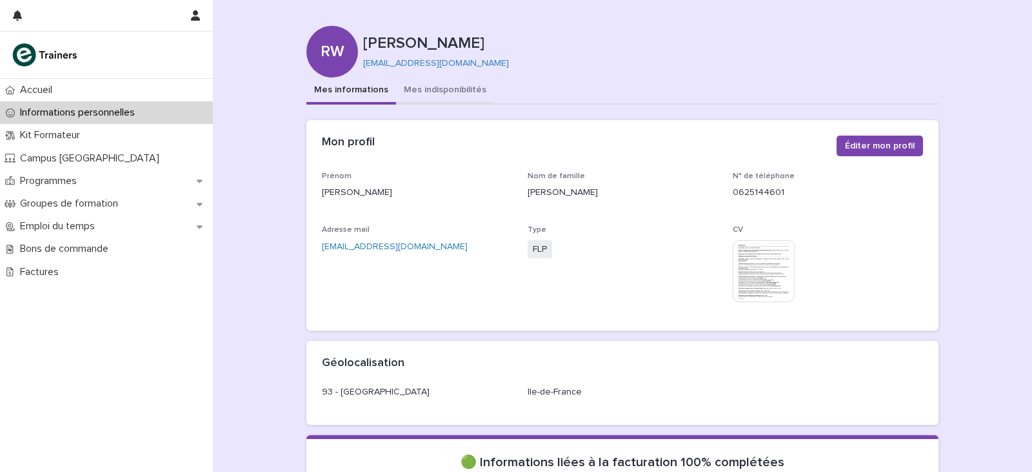
click at [397, 86] on button "Mes indisponibilités" at bounding box center [445, 90] width 98 height 27
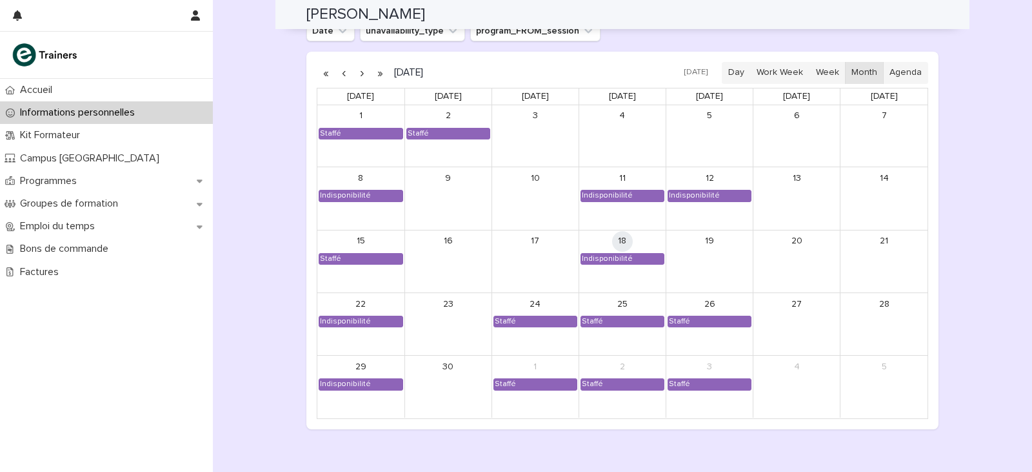
scroll to position [1097, 0]
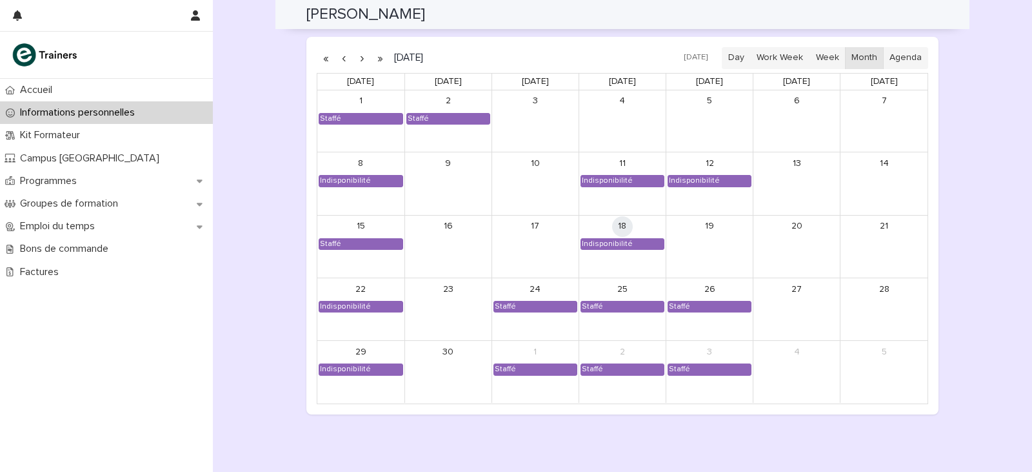
click at [362, 60] on button "button" at bounding box center [362, 58] width 18 height 21
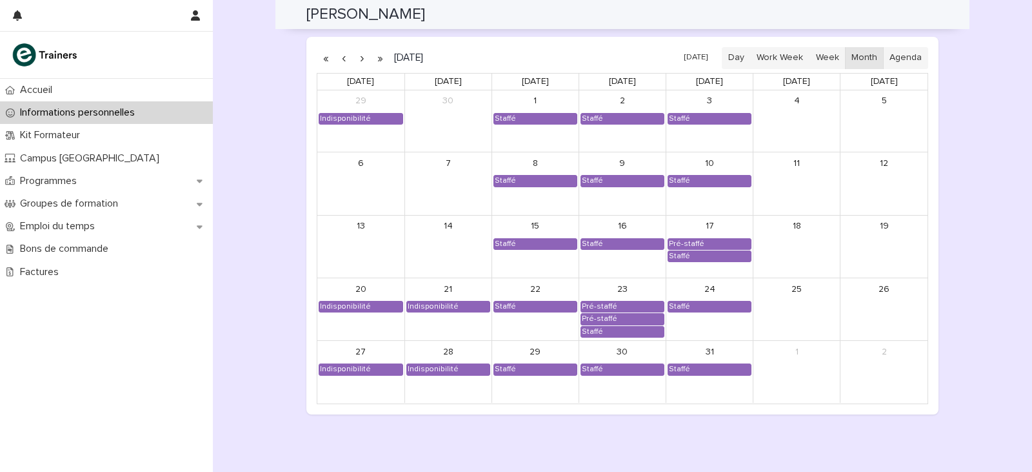
click at [362, 60] on button "button" at bounding box center [362, 58] width 18 height 21
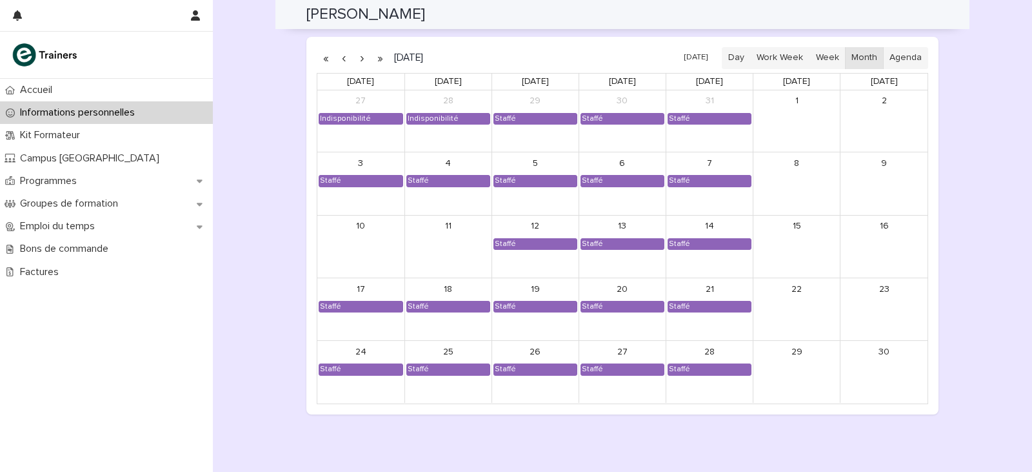
click at [362, 60] on button "button" at bounding box center [362, 58] width 18 height 21
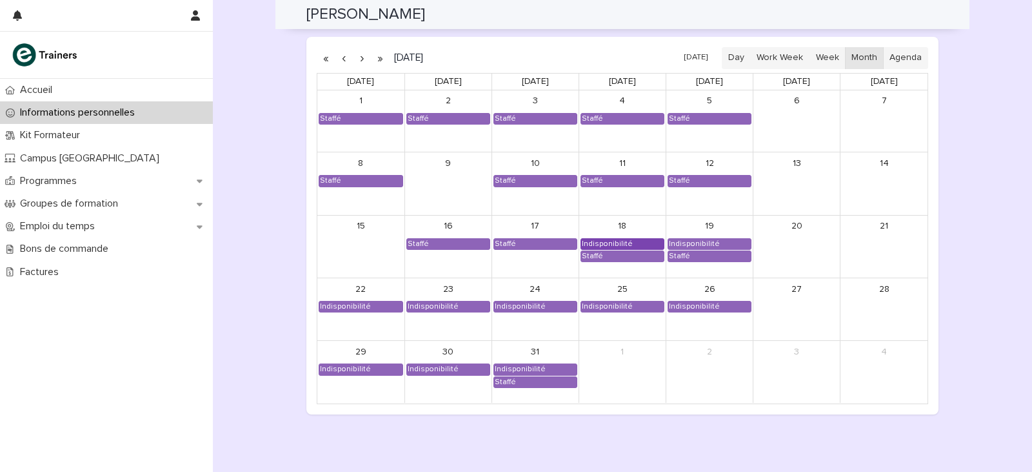
click at [615, 245] on div "Indisponibilité" at bounding box center [607, 244] width 52 height 10
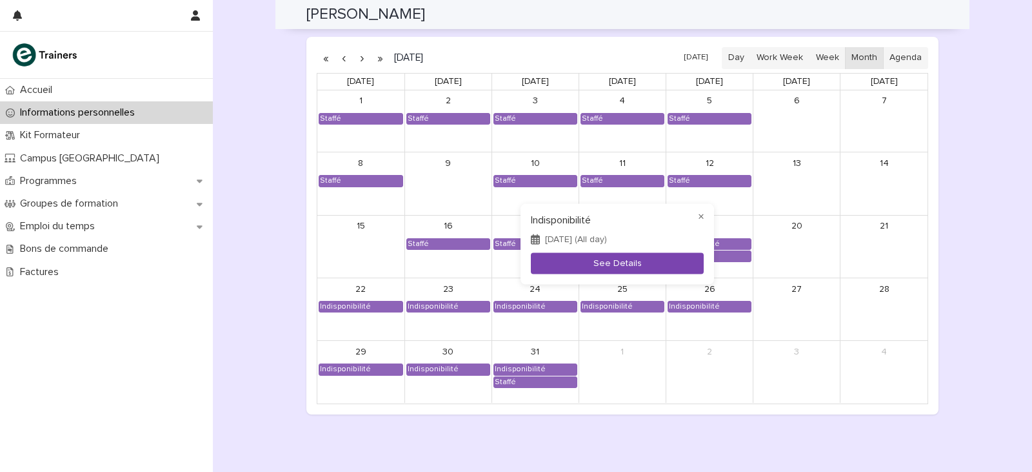
click at [622, 259] on button "See Details" at bounding box center [617, 262] width 173 height 21
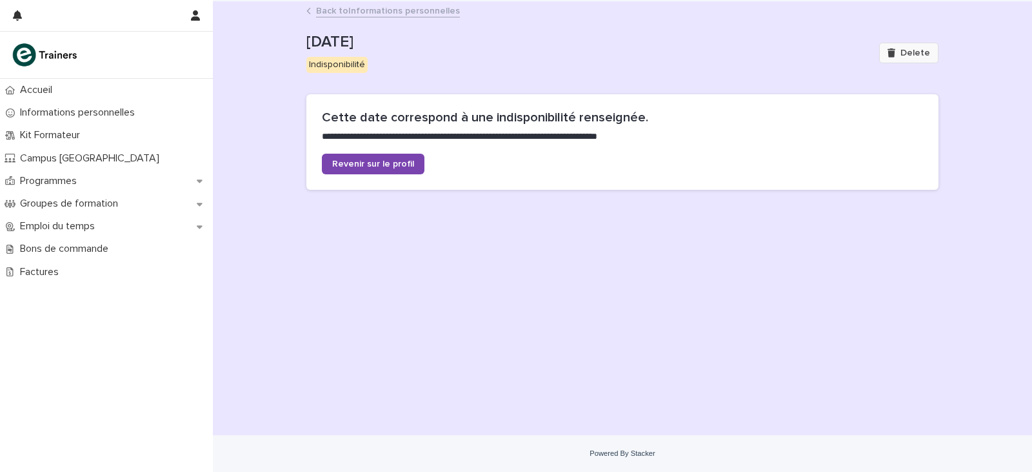
click at [894, 55] on icon "button" at bounding box center [892, 52] width 8 height 9
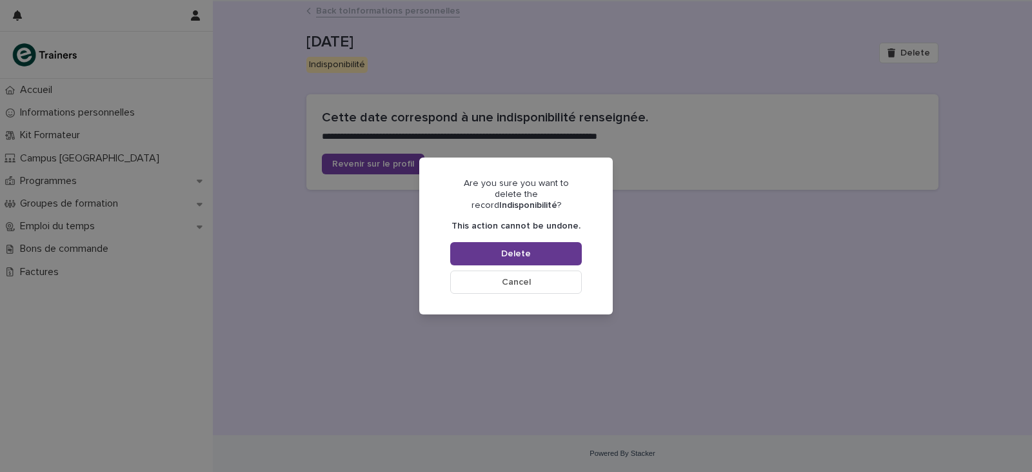
click at [533, 250] on button "Delete" at bounding box center [516, 253] width 132 height 23
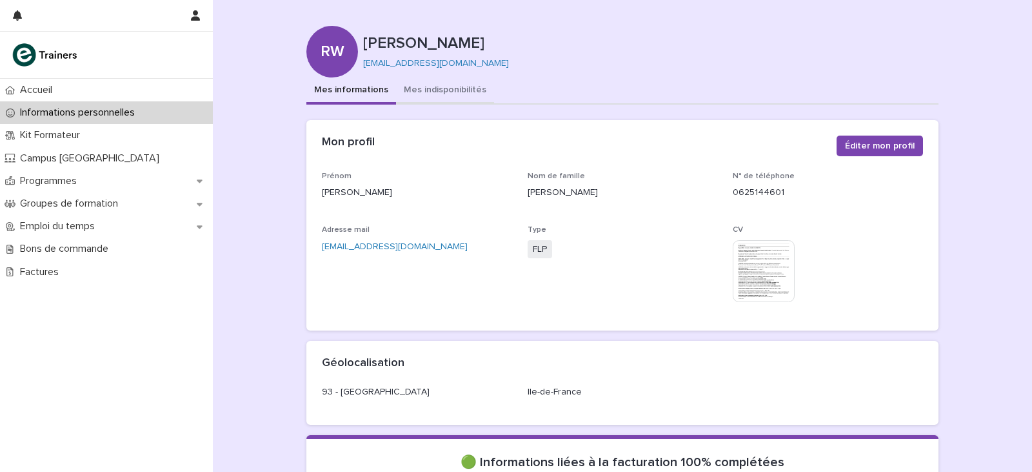
click at [435, 87] on button "Mes indisponibilités" at bounding box center [445, 90] width 98 height 27
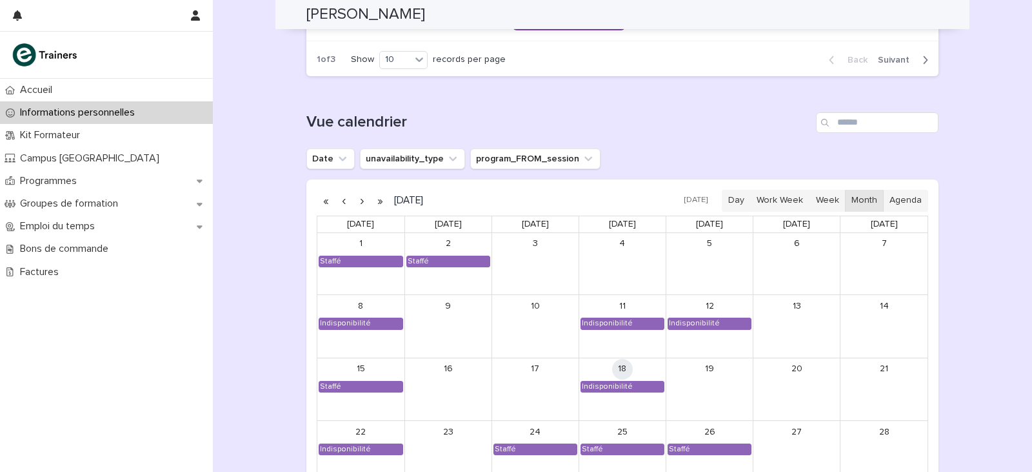
scroll to position [968, 0]
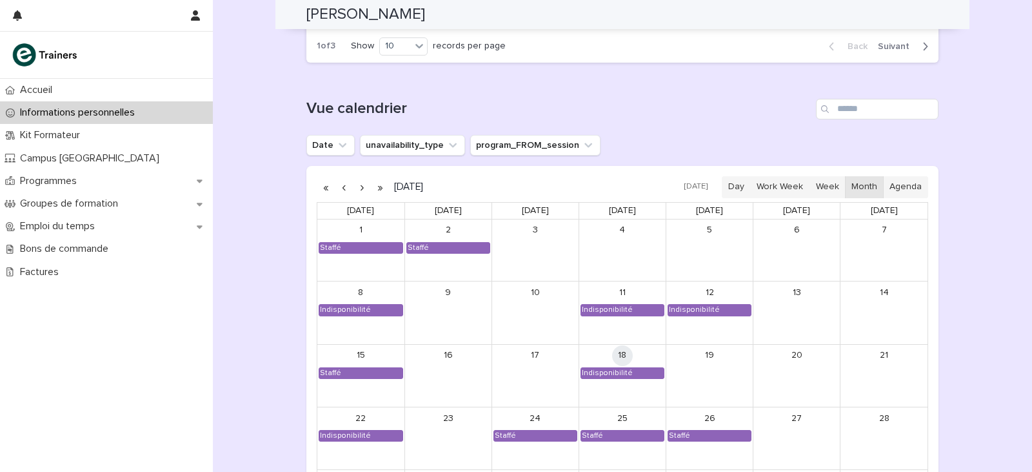
click at [358, 191] on button "button" at bounding box center [362, 187] width 18 height 21
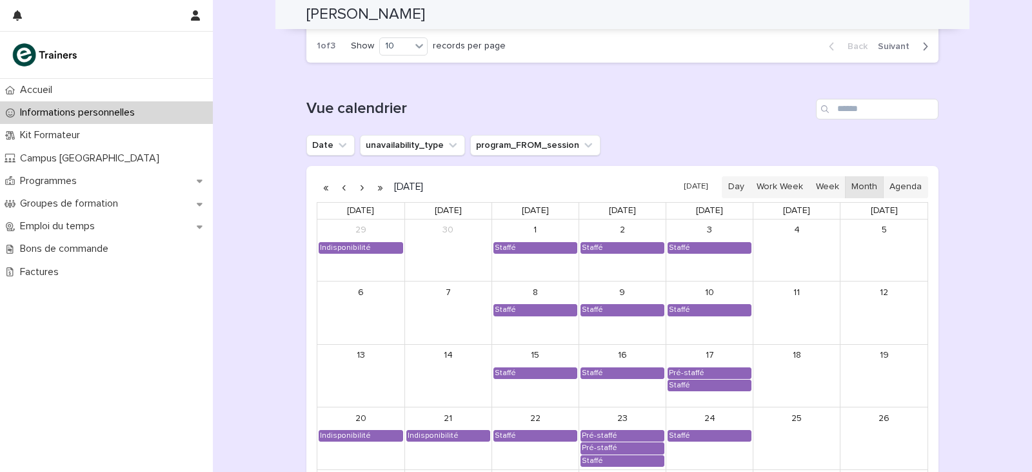
click at [358, 191] on button "button" at bounding box center [362, 187] width 18 height 21
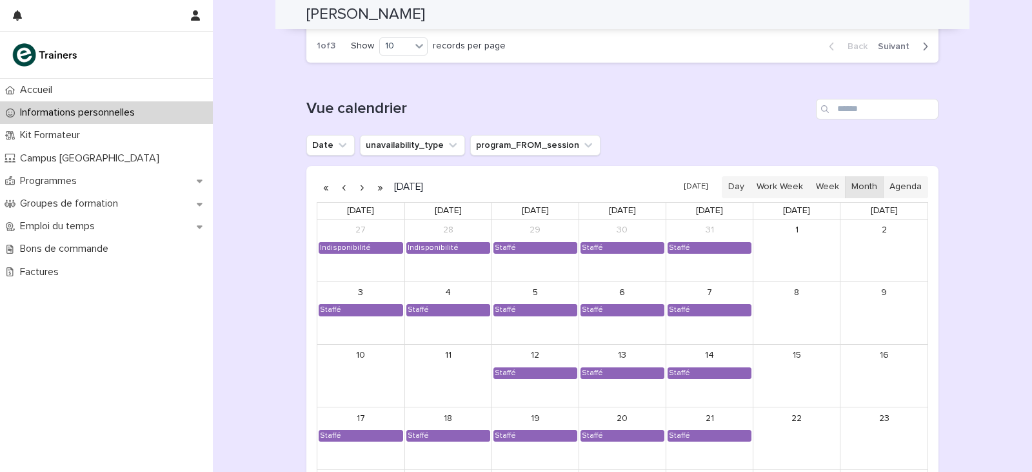
click at [358, 191] on button "button" at bounding box center [362, 187] width 18 height 21
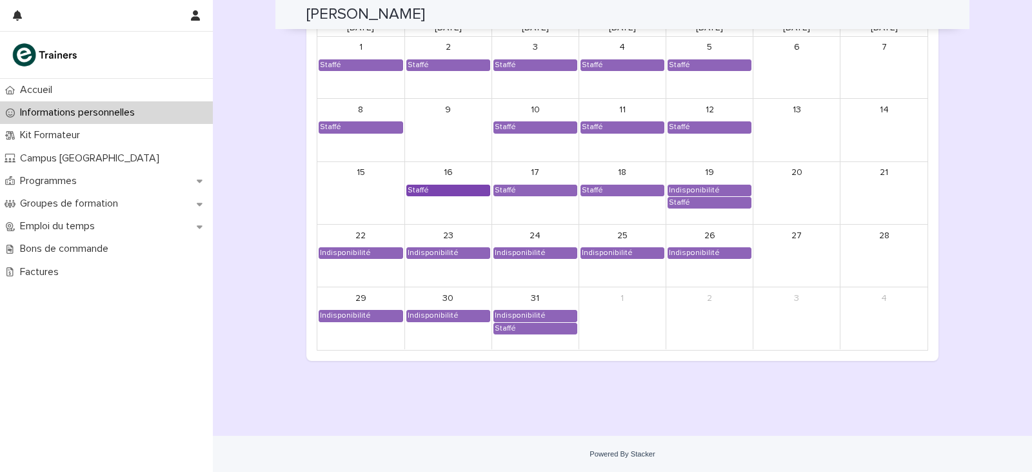
scroll to position [1151, 0]
click at [705, 188] on div "Indisponibilité" at bounding box center [694, 190] width 52 height 10
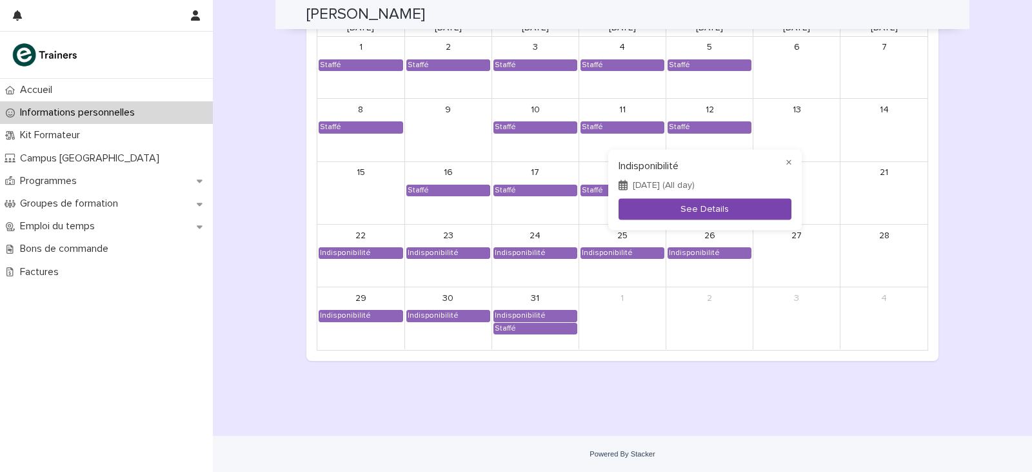
click at [702, 207] on button "See Details" at bounding box center [705, 208] width 173 height 21
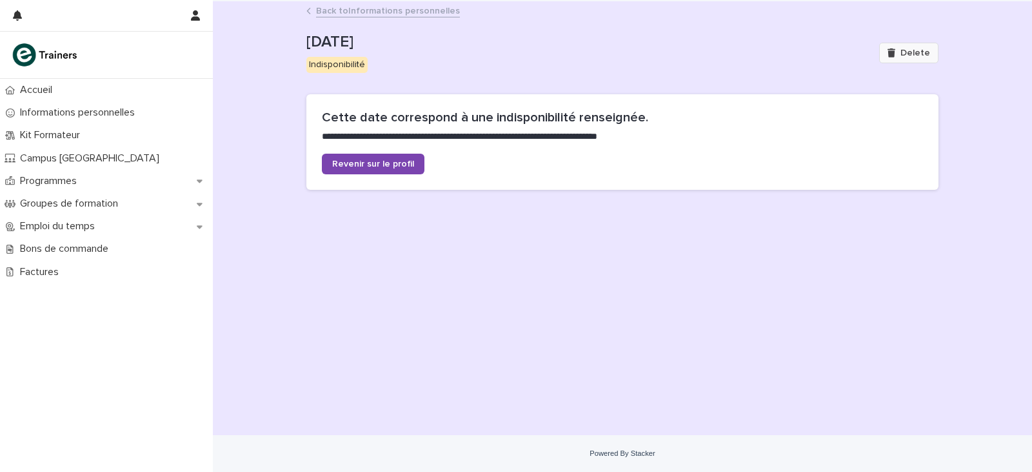
click at [921, 50] on span "Delete" at bounding box center [916, 52] width 30 height 9
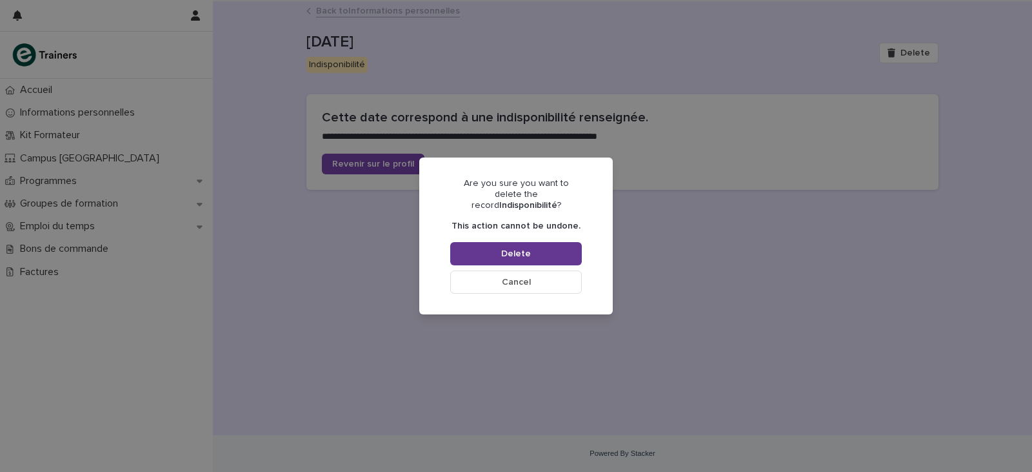
click at [556, 257] on button "Delete" at bounding box center [516, 253] width 132 height 23
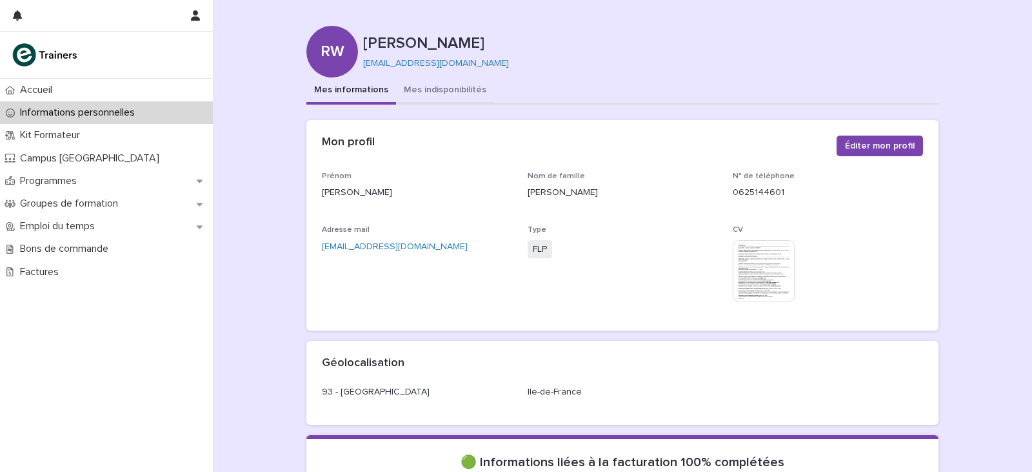
click at [444, 92] on button "Mes indisponibilités" at bounding box center [445, 90] width 98 height 27
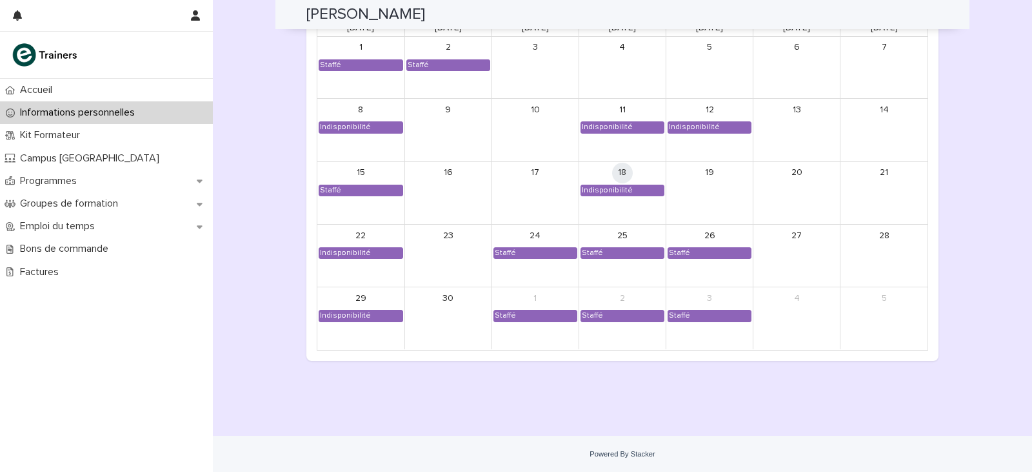
scroll to position [1087, 0]
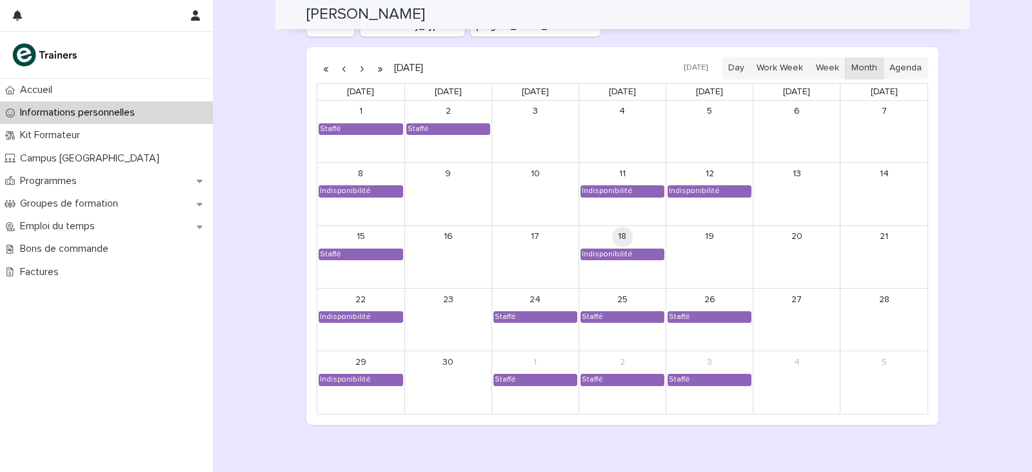
click at [354, 70] on button "button" at bounding box center [362, 68] width 18 height 21
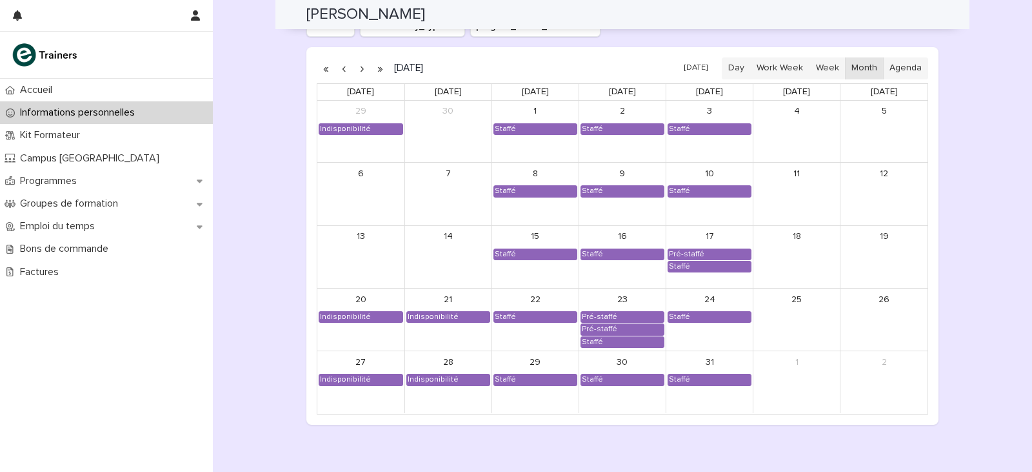
click at [354, 70] on button "button" at bounding box center [362, 68] width 18 height 21
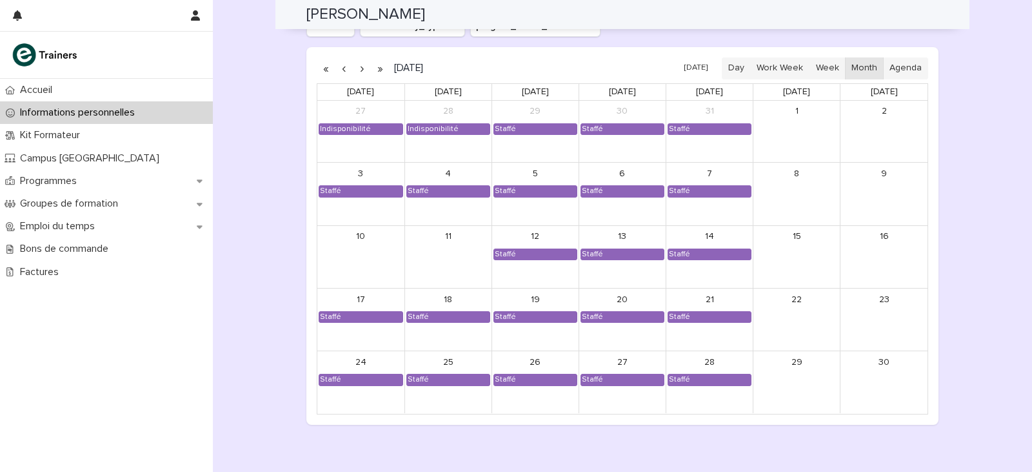
click at [354, 70] on button "button" at bounding box center [362, 68] width 18 height 21
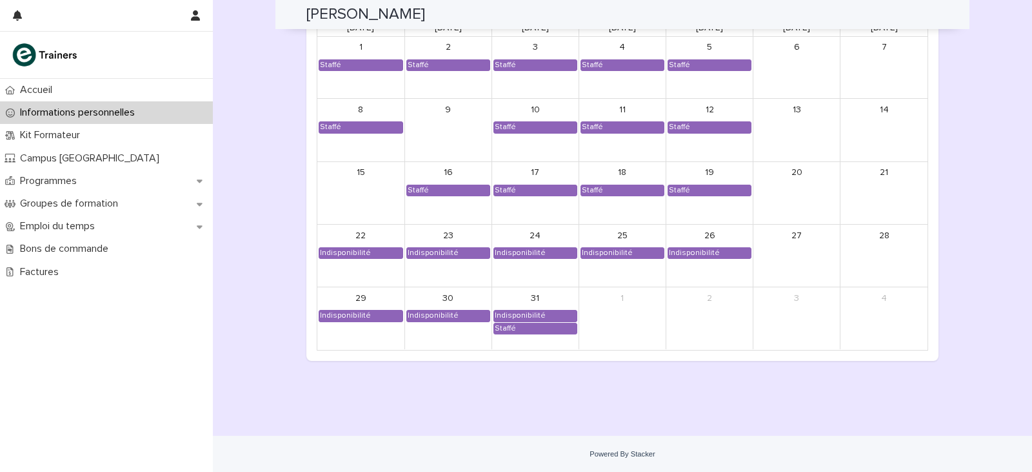
scroll to position [1151, 0]
click at [535, 312] on div "Indisponibilité" at bounding box center [520, 315] width 52 height 10
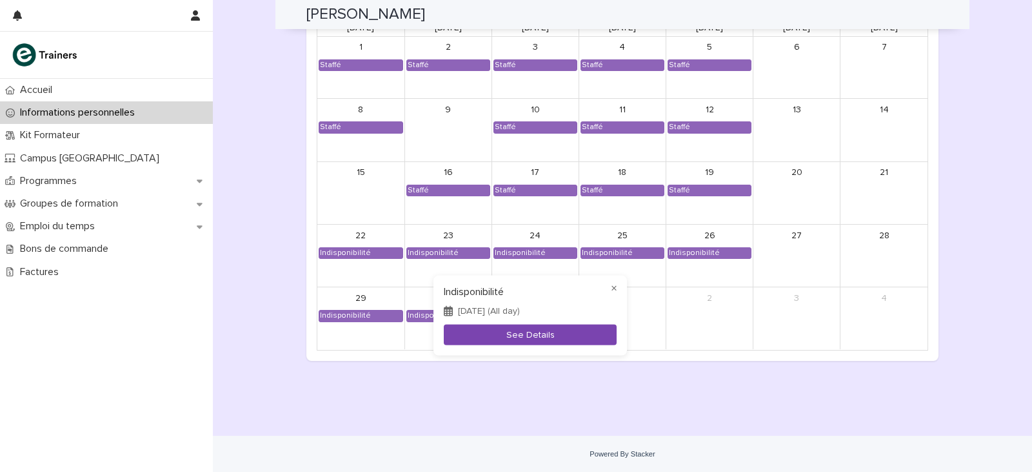
click at [552, 338] on button "See Details" at bounding box center [530, 334] width 173 height 21
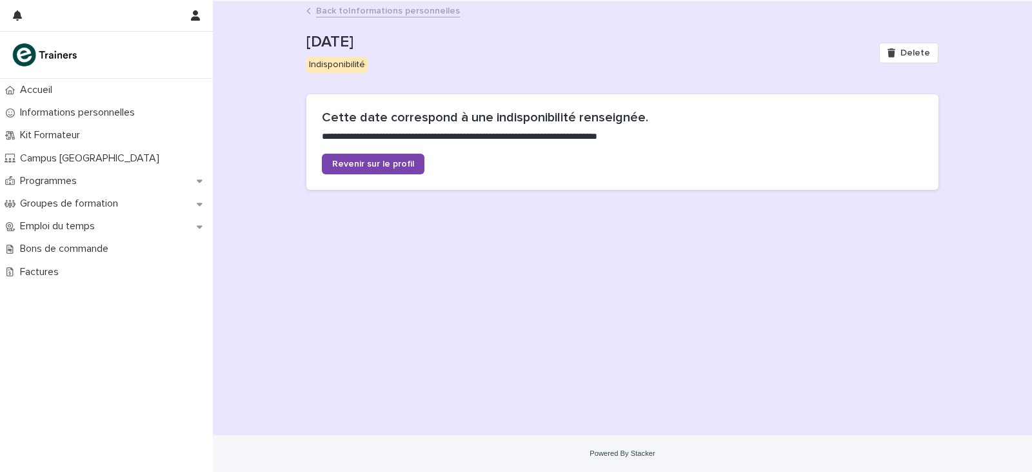
click at [896, 68] on div "Delete" at bounding box center [906, 53] width 65 height 52
click at [905, 60] on button "Delete" at bounding box center [908, 53] width 59 height 21
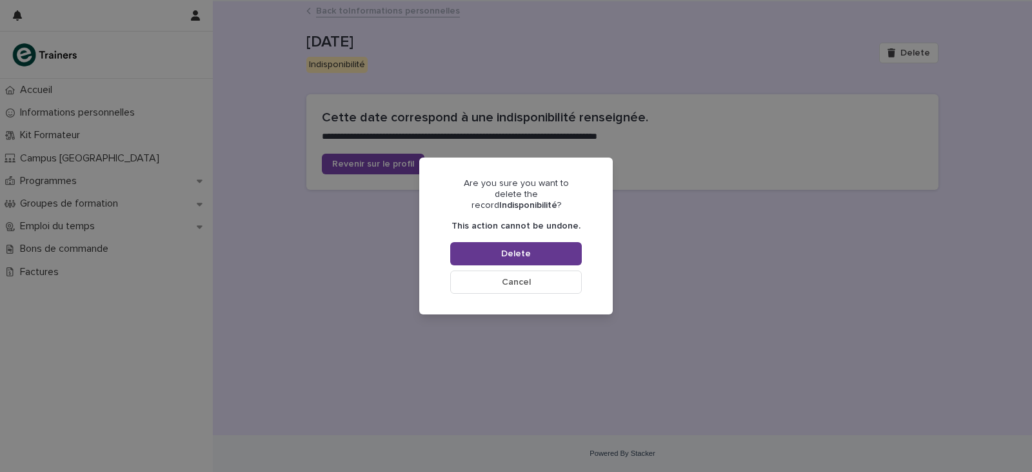
click at [506, 249] on span "Delete" at bounding box center [516, 253] width 30 height 9
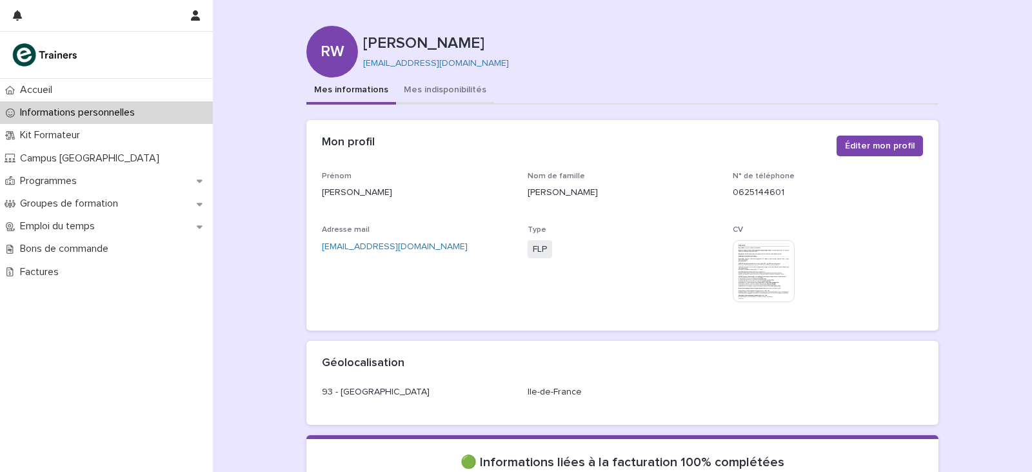
click at [416, 92] on button "Mes indisponibilités" at bounding box center [445, 90] width 98 height 27
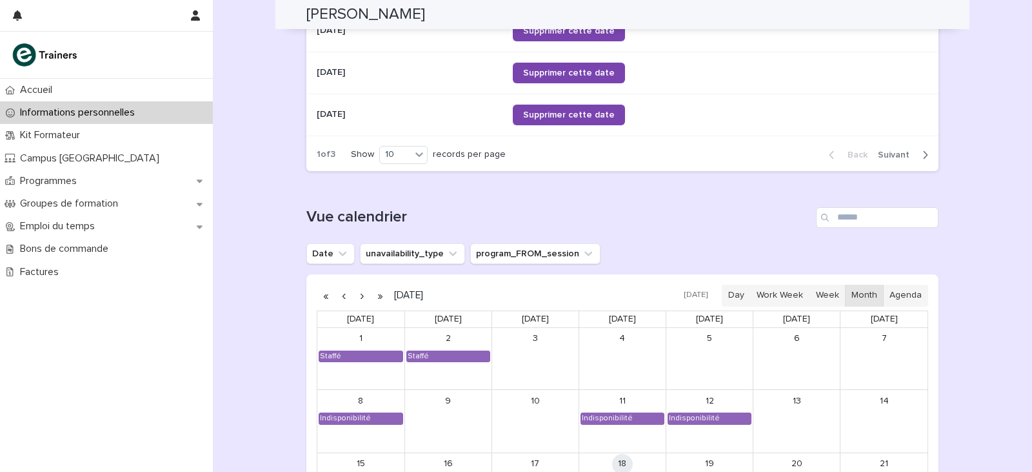
scroll to position [968, 0]
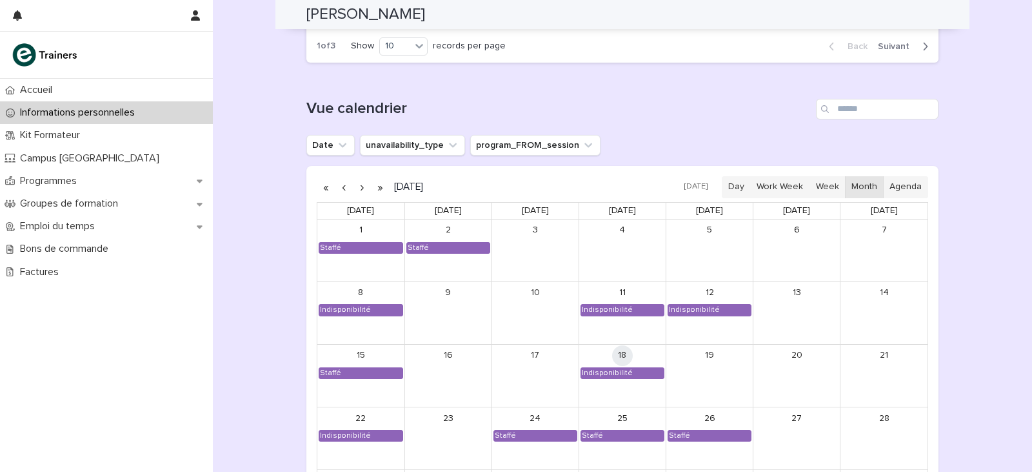
click at [355, 186] on button "button" at bounding box center [362, 187] width 18 height 21
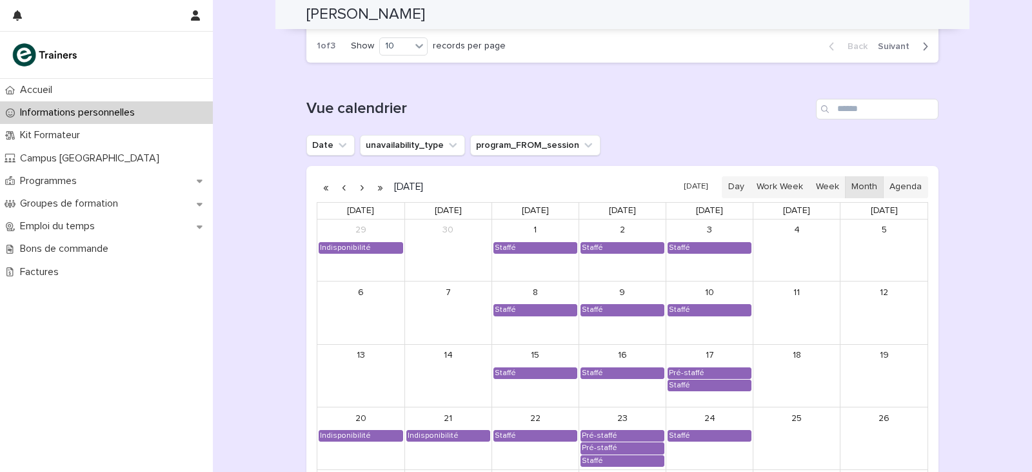
click at [355, 186] on button "button" at bounding box center [362, 187] width 18 height 21
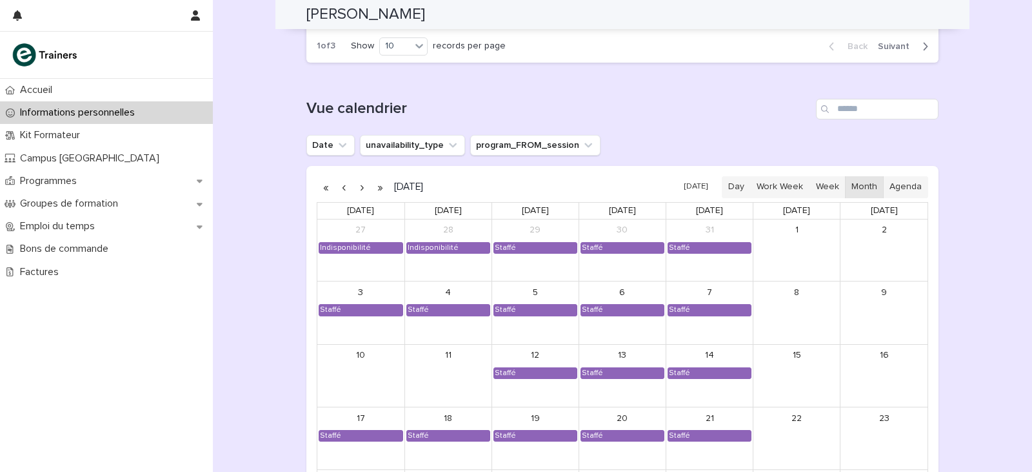
click at [355, 186] on button "button" at bounding box center [362, 187] width 18 height 21
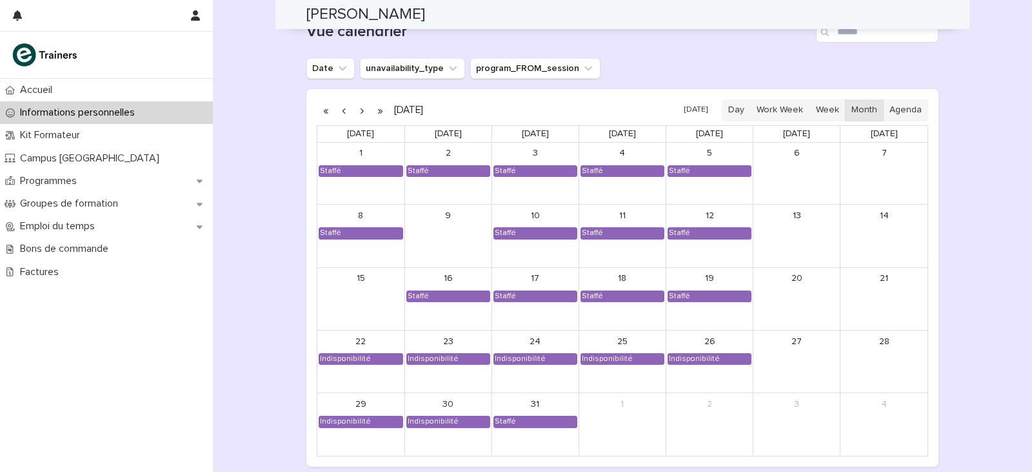
scroll to position [1022, 0]
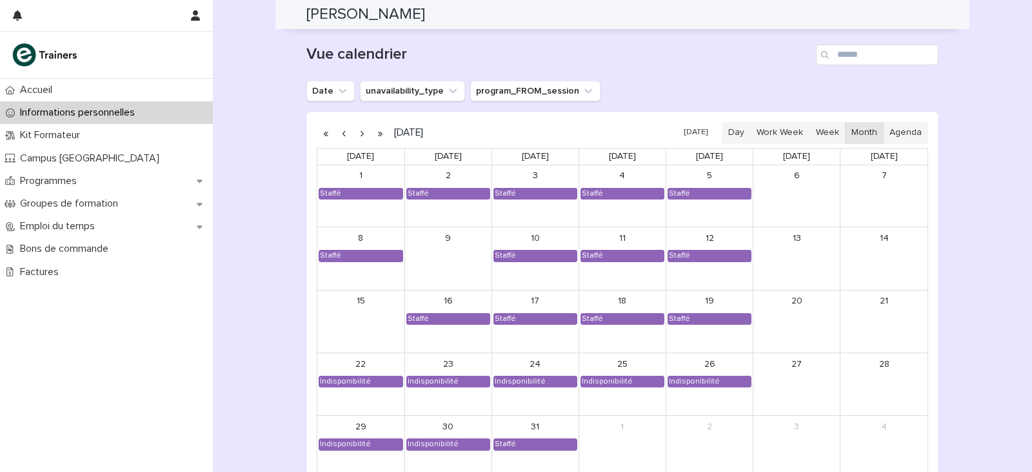
click at [355, 131] on button "button" at bounding box center [362, 133] width 18 height 21
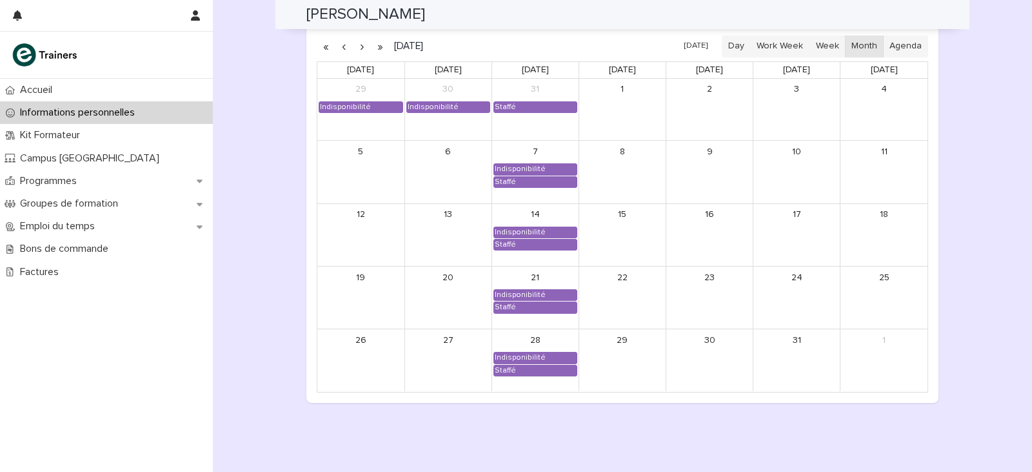
scroll to position [1087, 0]
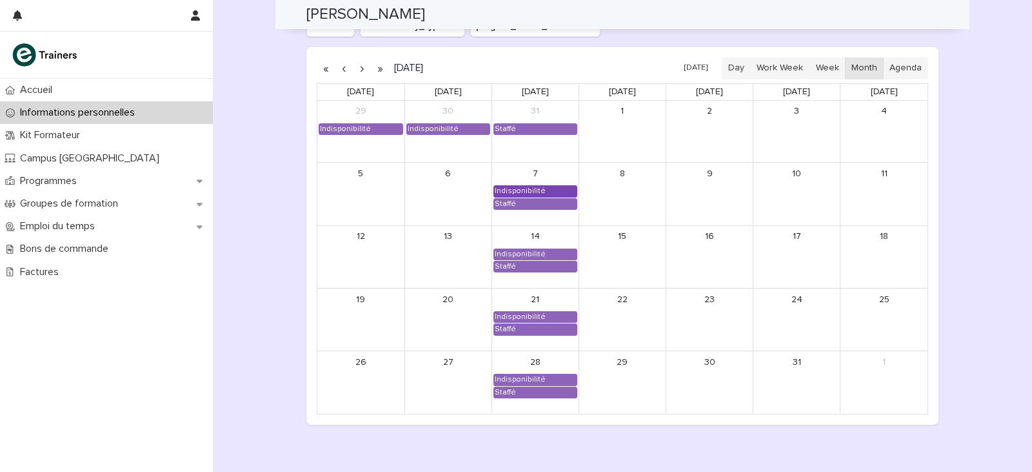
click at [540, 191] on div "Indisponibilité" at bounding box center [535, 191] width 83 height 10
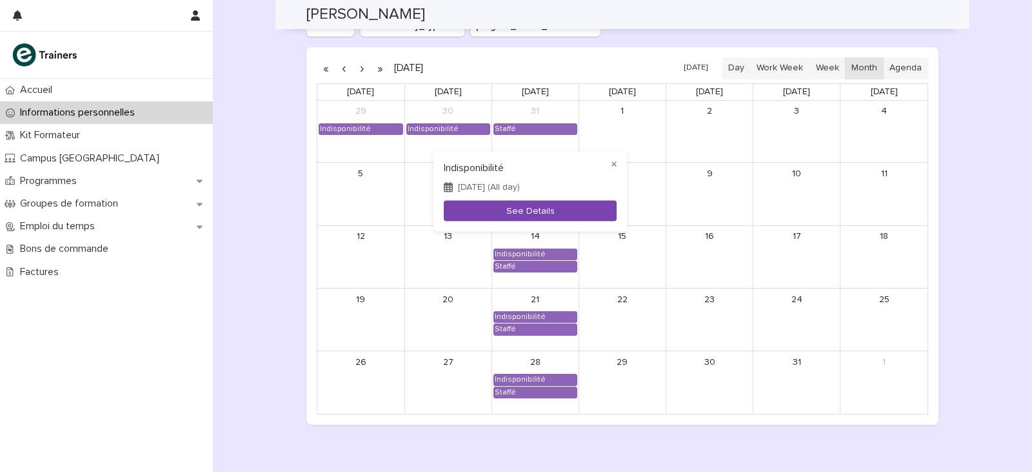
click at [545, 208] on button "See Details" at bounding box center [530, 210] width 173 height 21
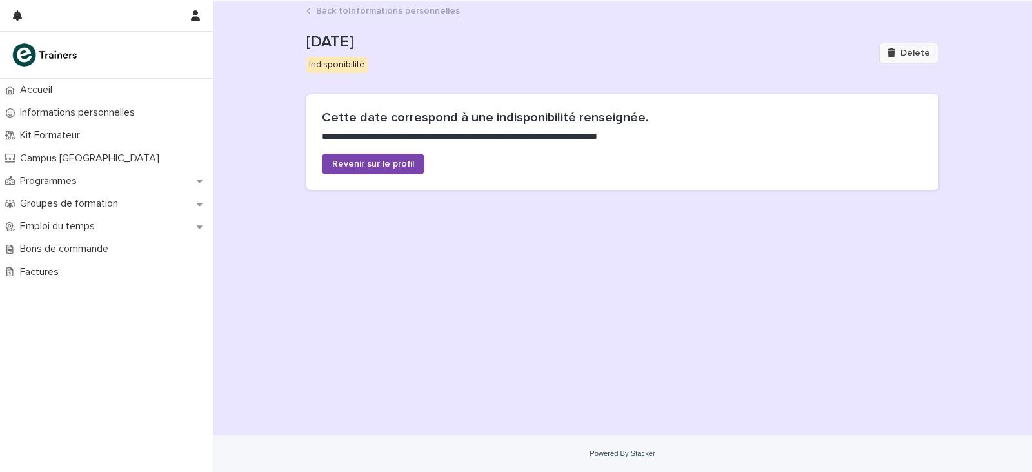
click at [902, 45] on button "Delete" at bounding box center [908, 53] width 59 height 21
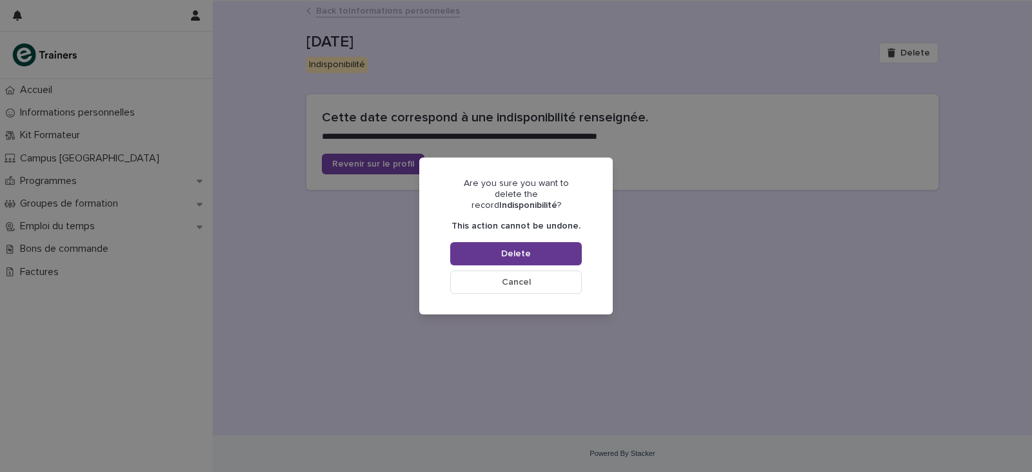
click at [476, 247] on button "Delete" at bounding box center [516, 253] width 132 height 23
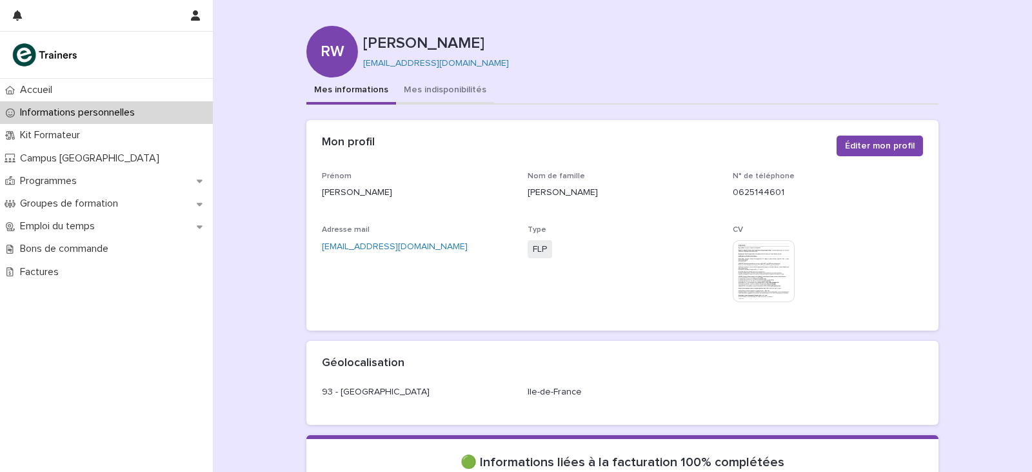
click at [448, 83] on button "Mes indisponibilités" at bounding box center [445, 90] width 98 height 27
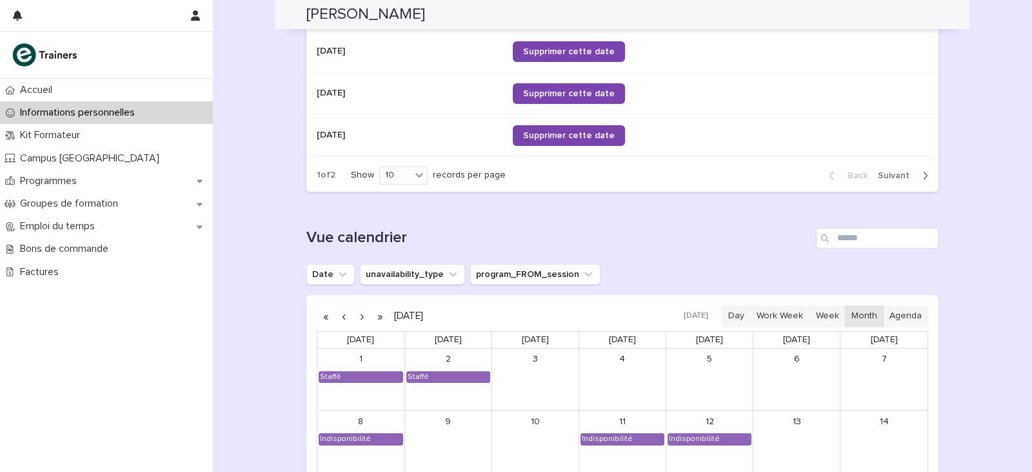
scroll to position [968, 0]
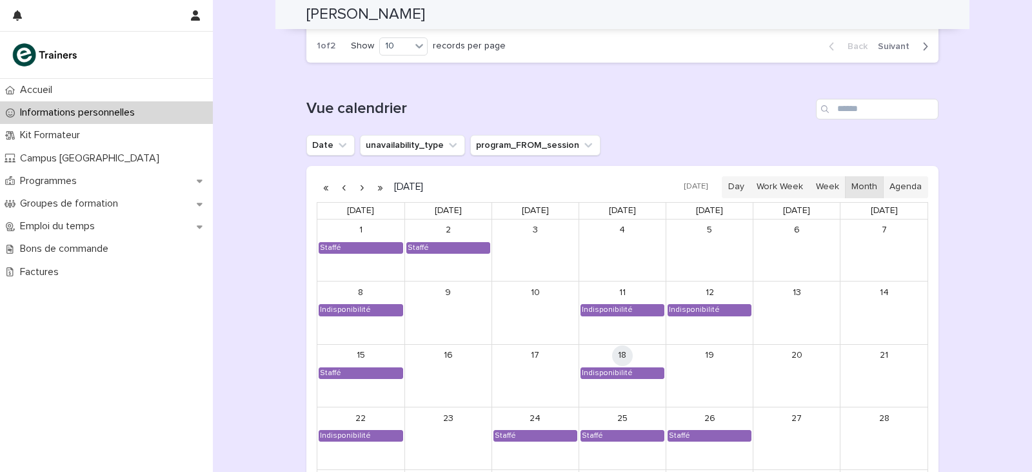
click at [362, 181] on button "button" at bounding box center [362, 187] width 18 height 21
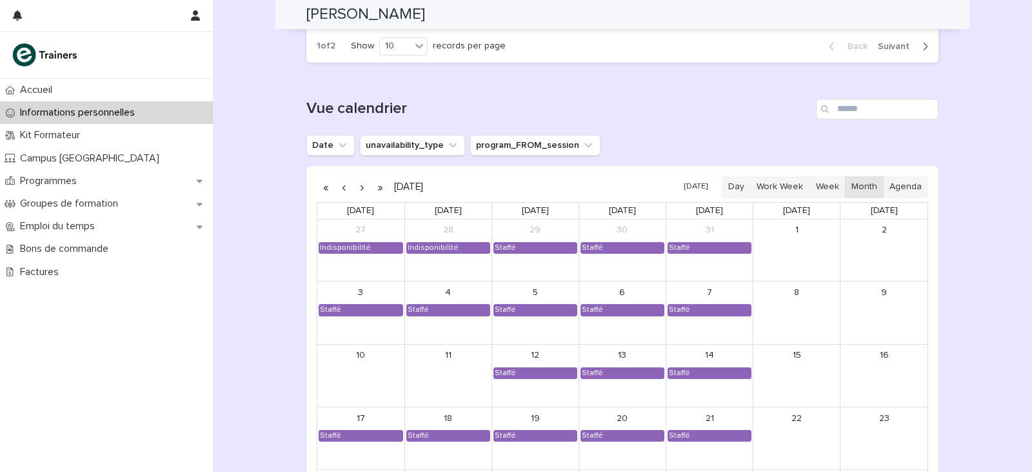
click at [362, 181] on button "button" at bounding box center [362, 187] width 18 height 21
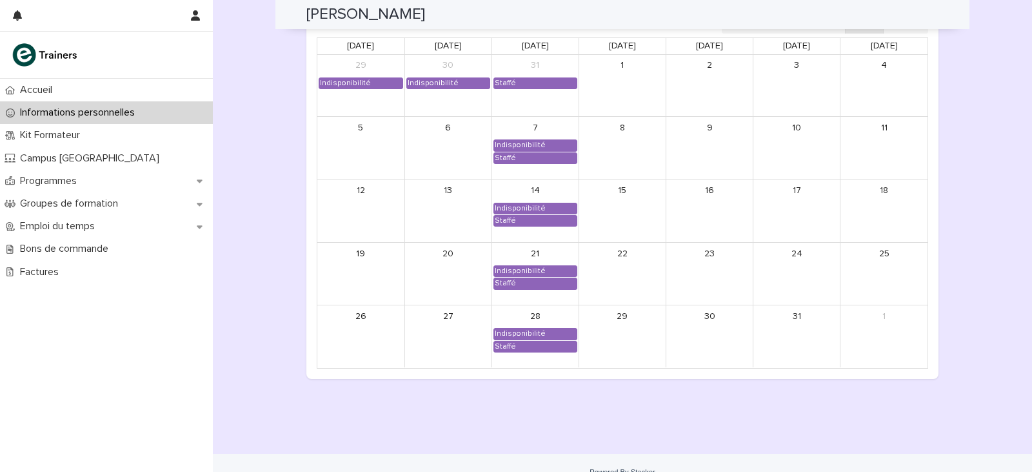
scroll to position [1151, 0]
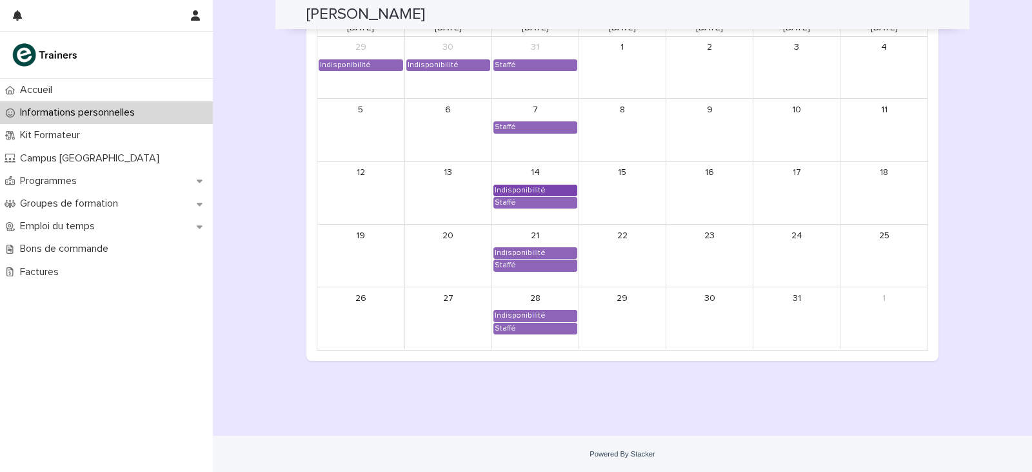
click at [499, 187] on div "Indisponibilité" at bounding box center [520, 190] width 52 height 10
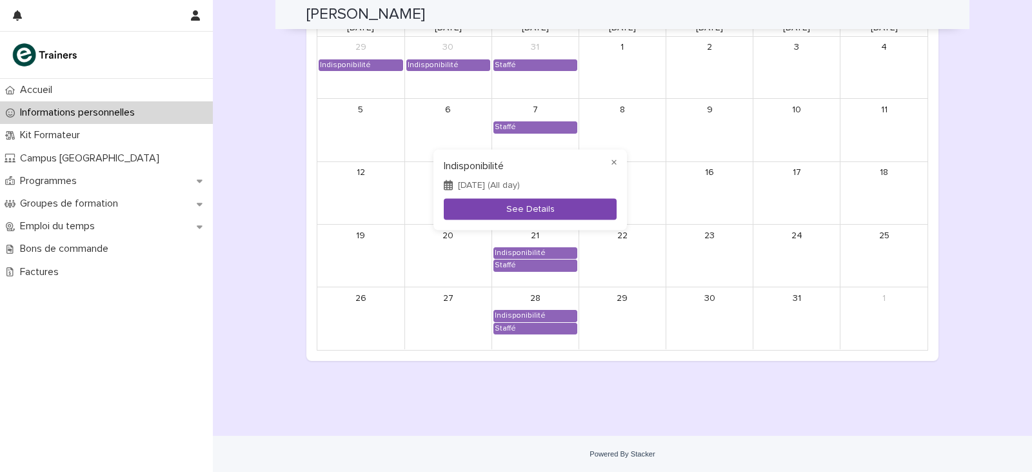
click at [526, 212] on button "See Details" at bounding box center [530, 208] width 173 height 21
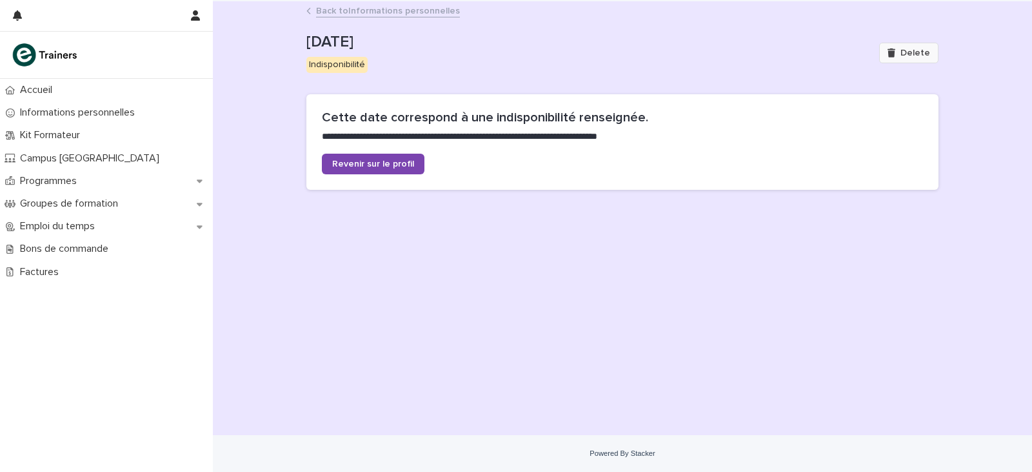
click at [901, 58] on button "Delete" at bounding box center [908, 53] width 59 height 21
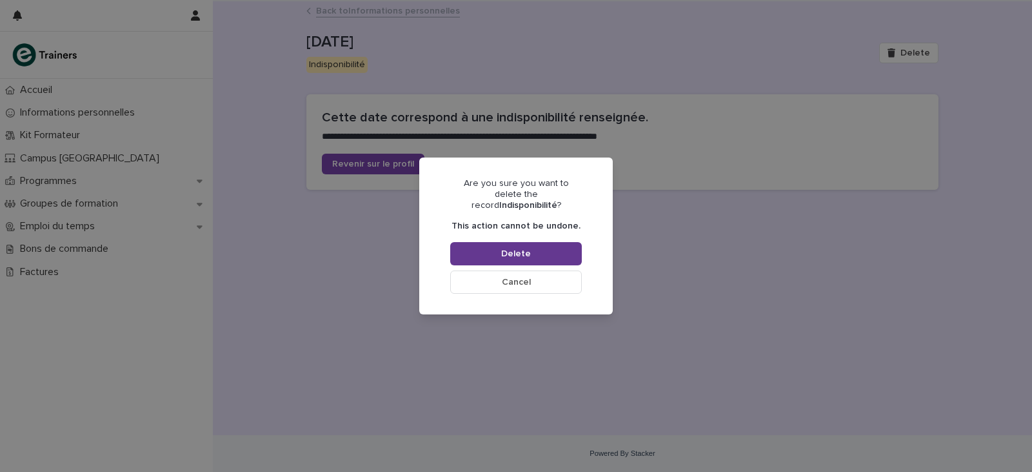
click at [557, 252] on button "Delete" at bounding box center [516, 253] width 132 height 23
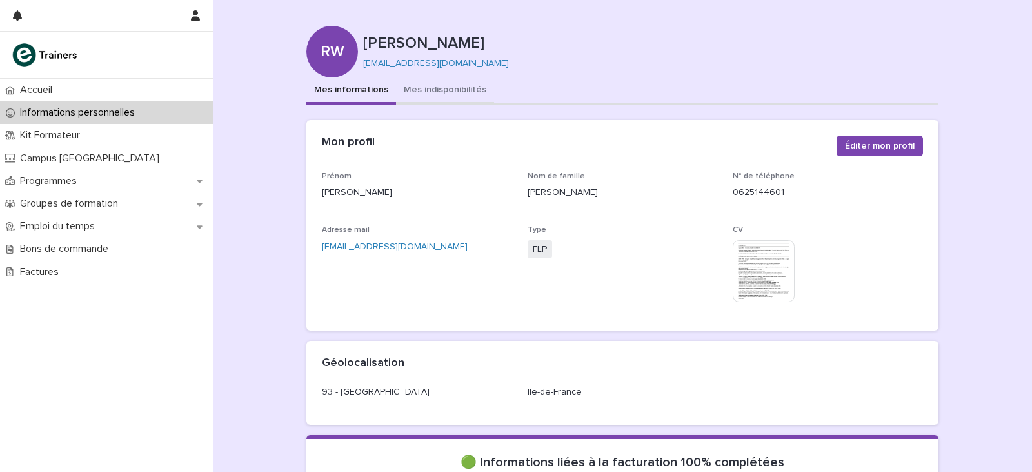
click at [426, 95] on button "Mes indisponibilités" at bounding box center [445, 90] width 98 height 27
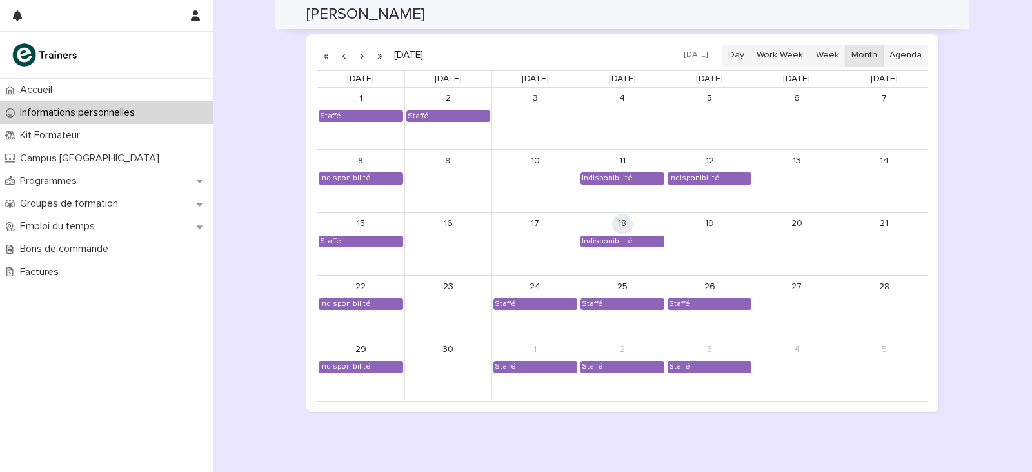
scroll to position [1022, 0]
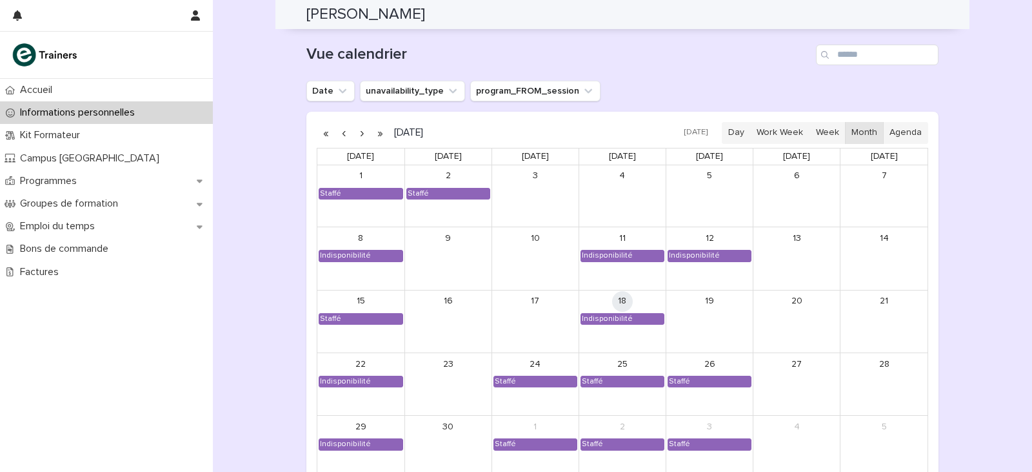
click at [358, 130] on button "button" at bounding box center [362, 133] width 18 height 21
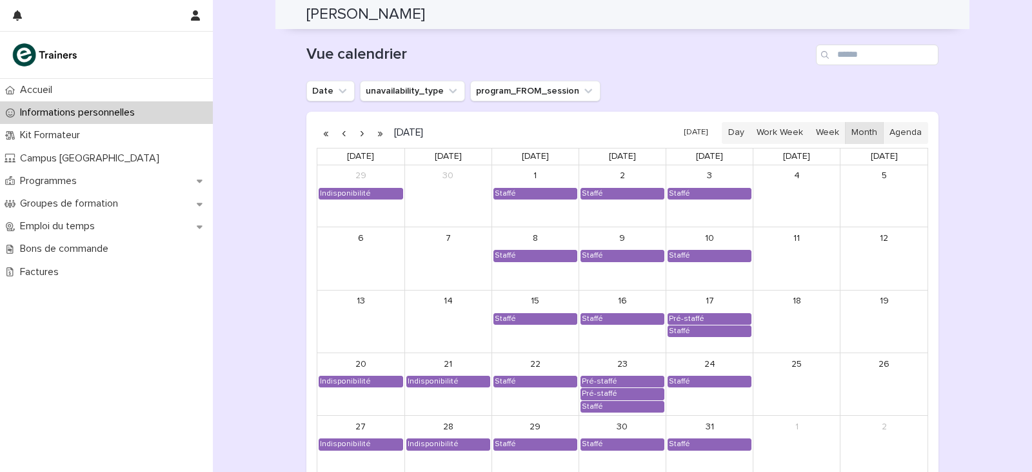
click at [358, 130] on button "button" at bounding box center [362, 133] width 18 height 21
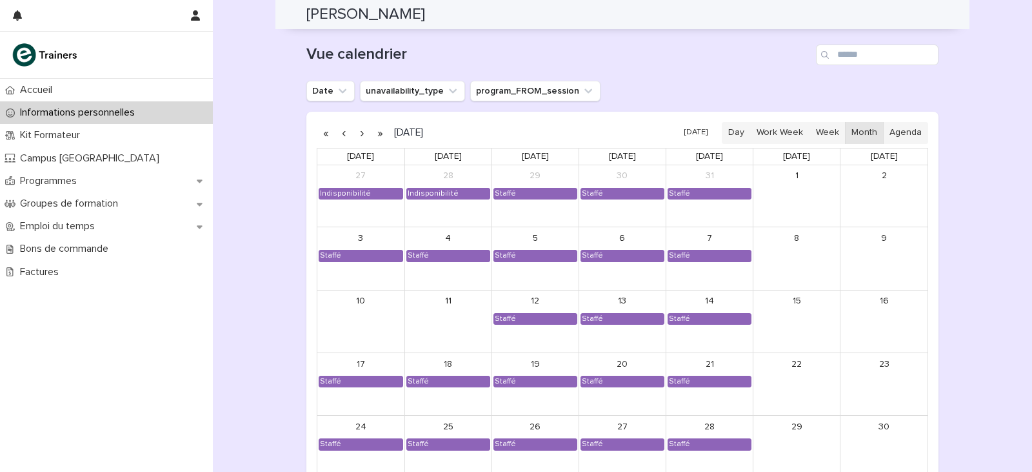
click at [358, 130] on button "button" at bounding box center [362, 133] width 18 height 21
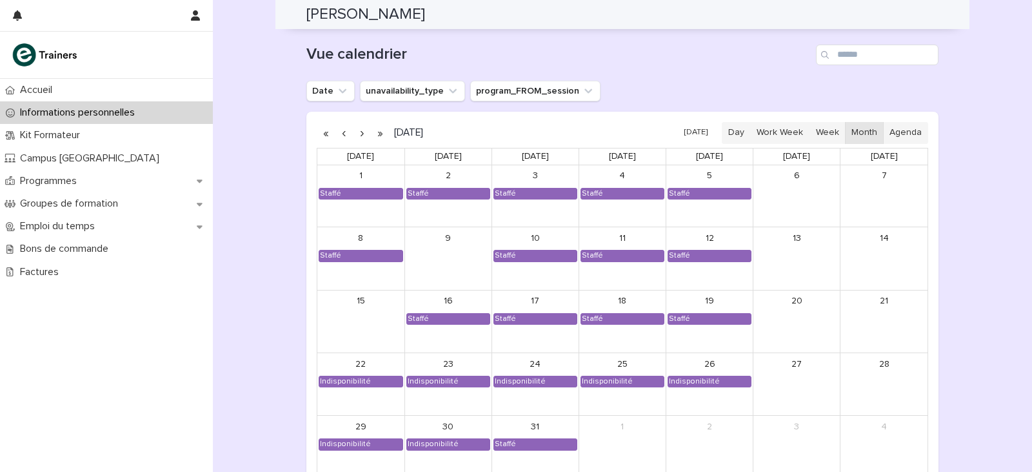
click at [358, 130] on button "button" at bounding box center [362, 133] width 18 height 21
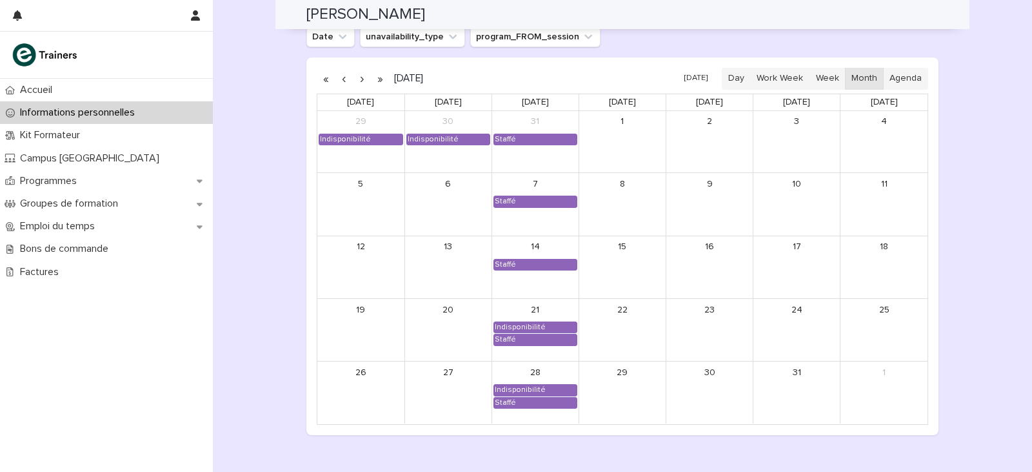
scroll to position [1151, 0]
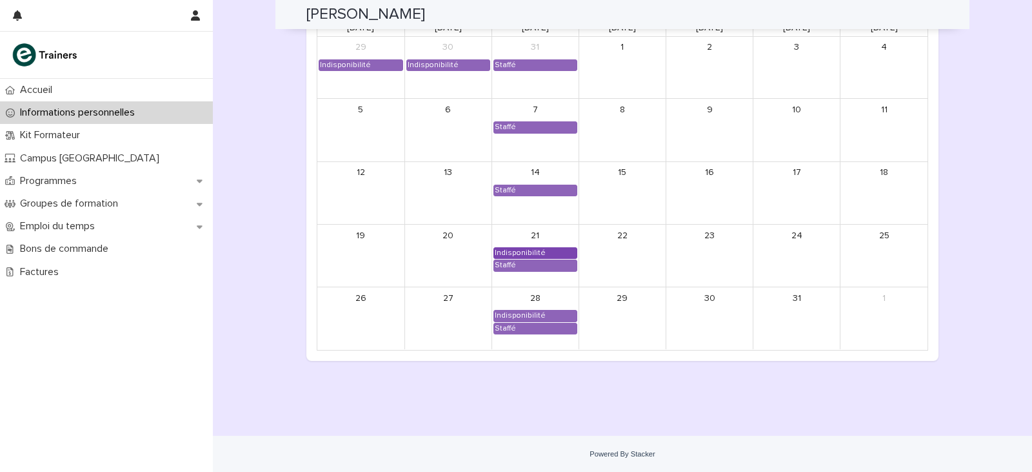
click at [516, 254] on div "Indisponibilité" at bounding box center [520, 253] width 52 height 10
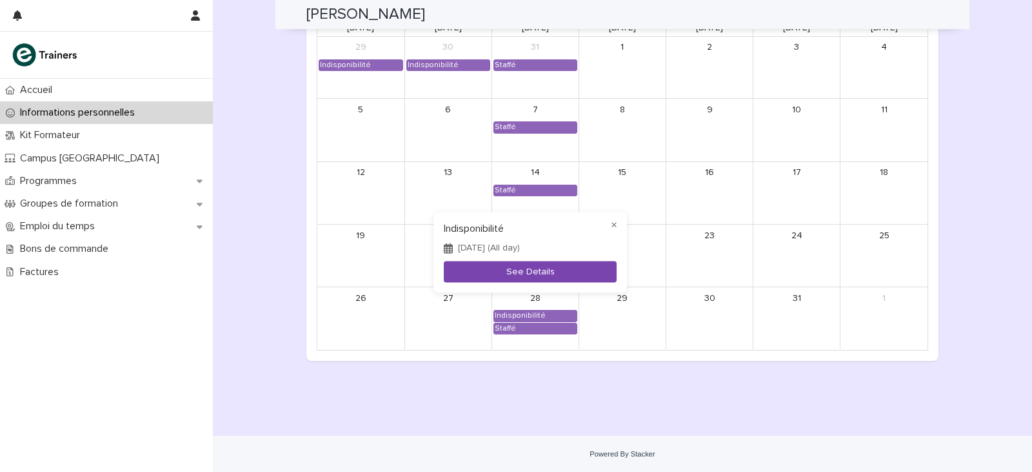
click at [554, 272] on button "See Details" at bounding box center [530, 271] width 173 height 21
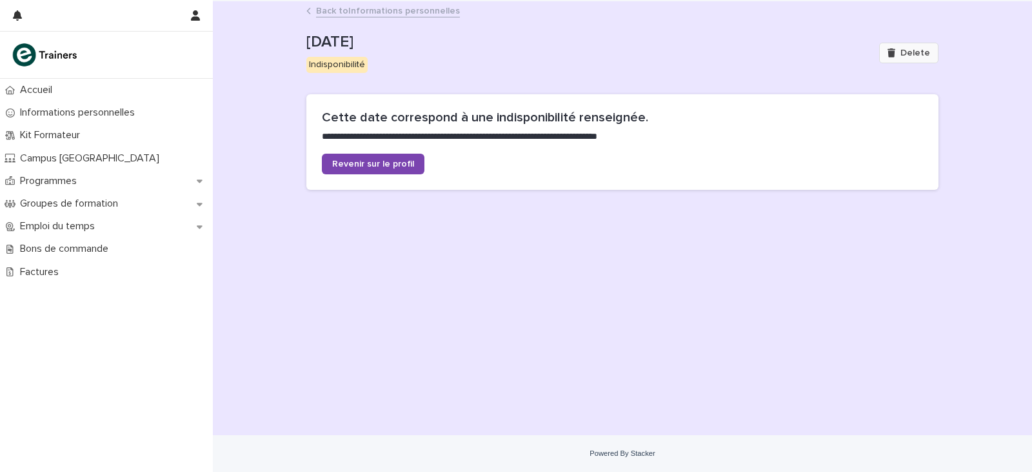
click at [899, 58] on button "Delete" at bounding box center [908, 53] width 59 height 21
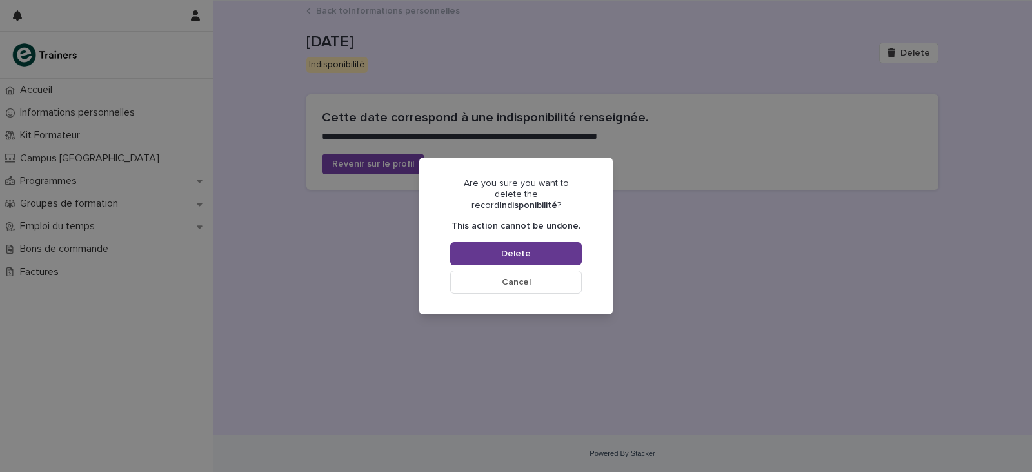
click at [542, 254] on button "Delete" at bounding box center [516, 253] width 132 height 23
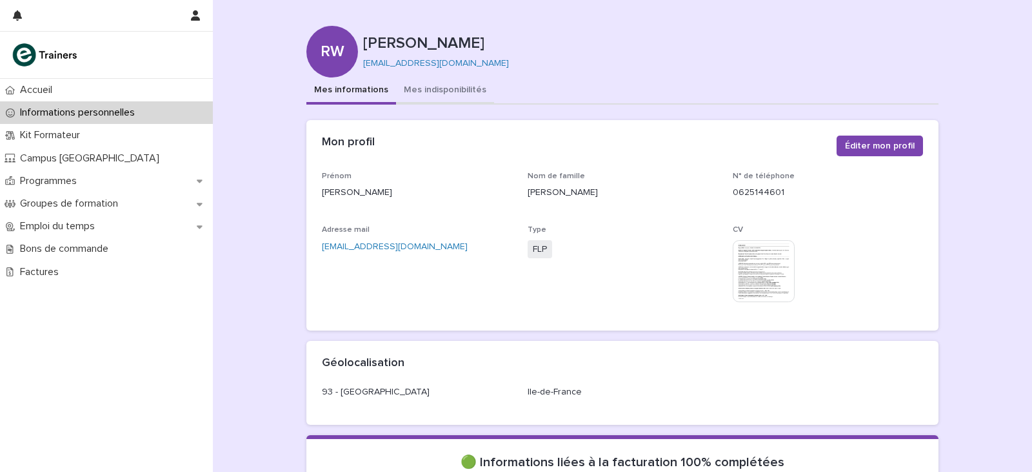
click at [419, 87] on button "Mes indisponibilités" at bounding box center [445, 90] width 98 height 27
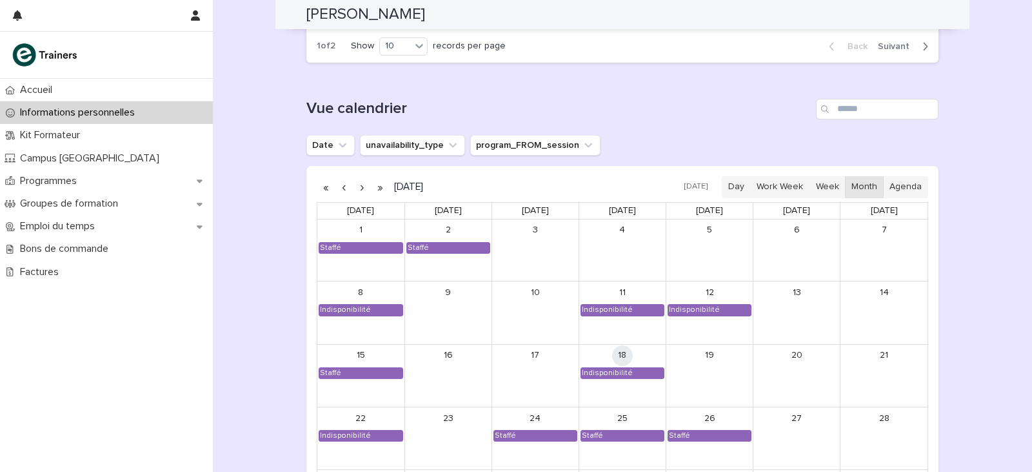
scroll to position [1032, 0]
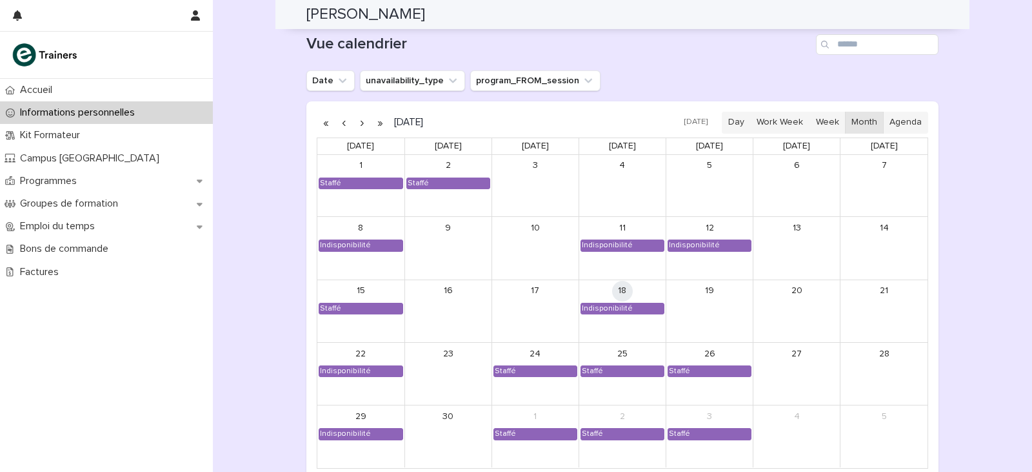
click at [357, 128] on button "button" at bounding box center [362, 122] width 18 height 21
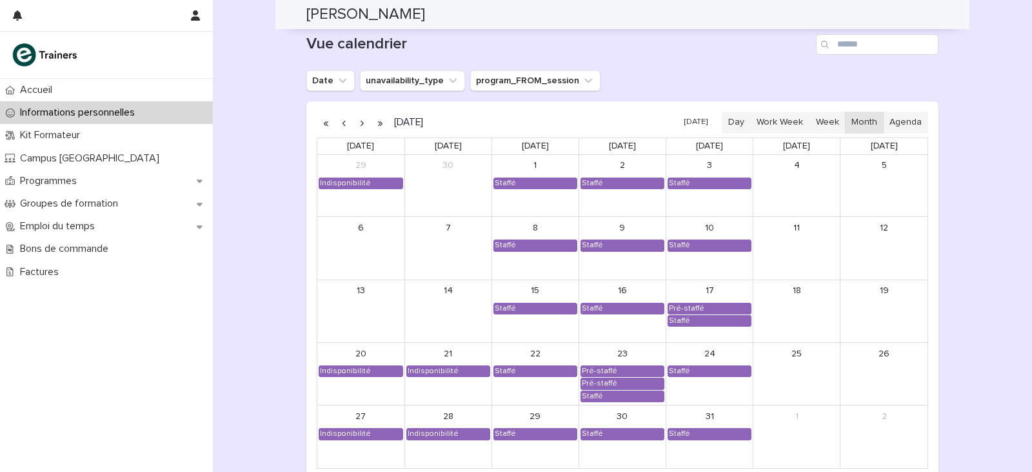
click at [357, 128] on button "button" at bounding box center [362, 122] width 18 height 21
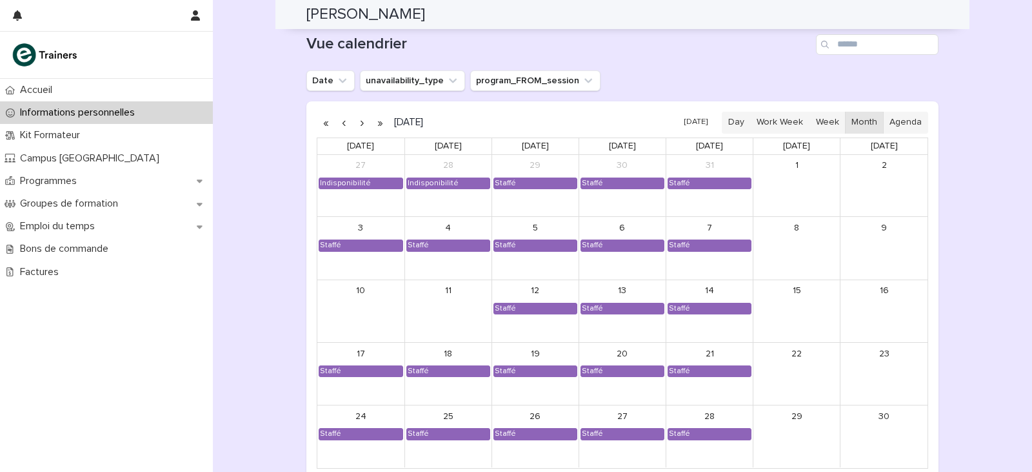
click at [357, 128] on button "button" at bounding box center [362, 122] width 18 height 21
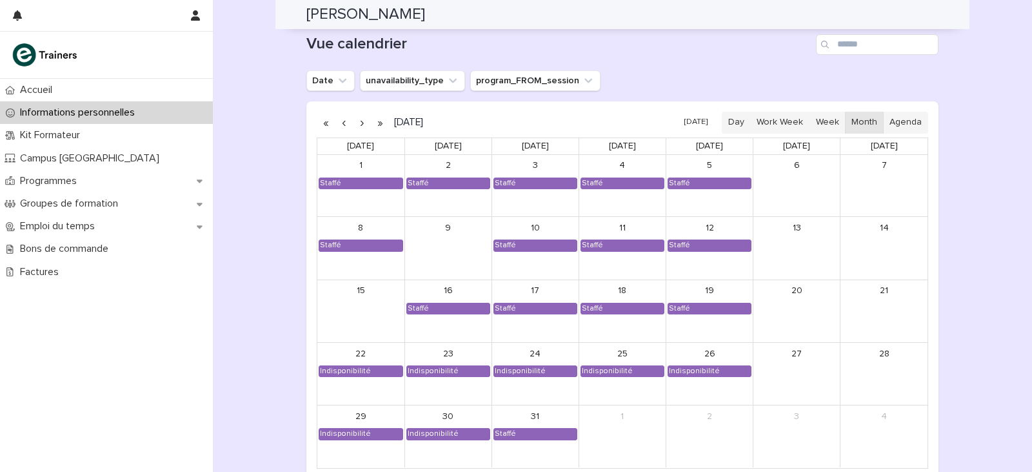
click at [357, 128] on button "button" at bounding box center [362, 122] width 18 height 21
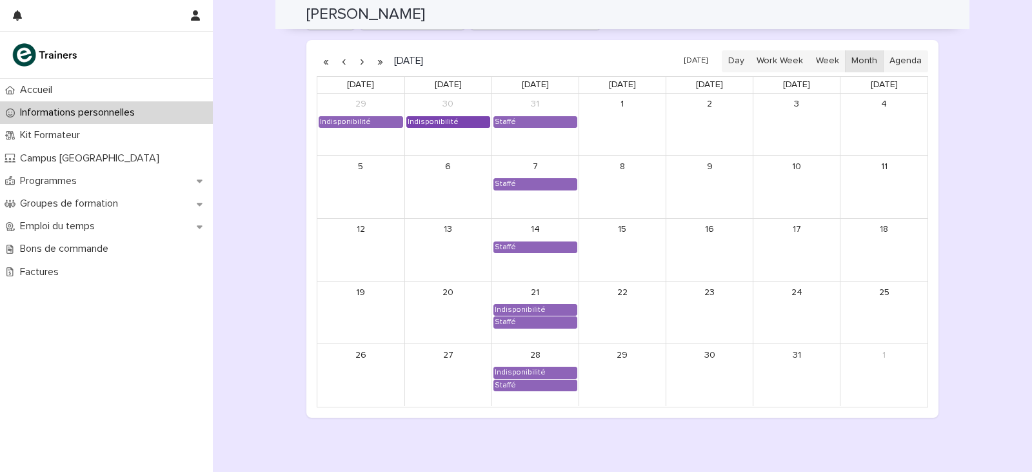
scroll to position [1151, 0]
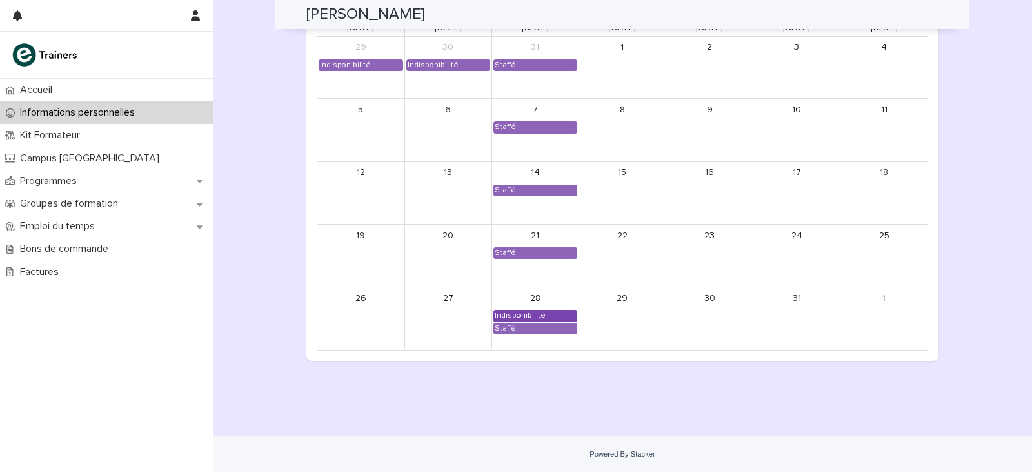
click at [512, 312] on div "Indisponibilité" at bounding box center [520, 315] width 52 height 10
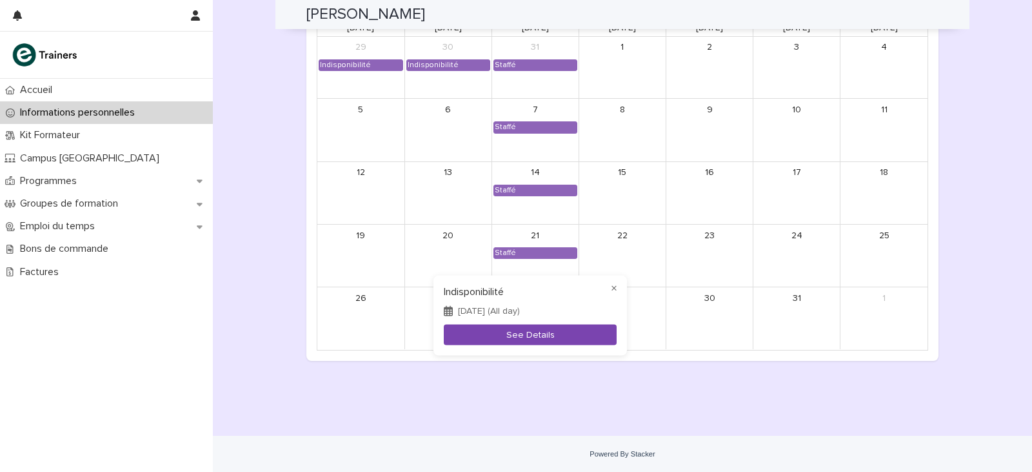
click at [570, 341] on button "See Details" at bounding box center [530, 334] width 173 height 21
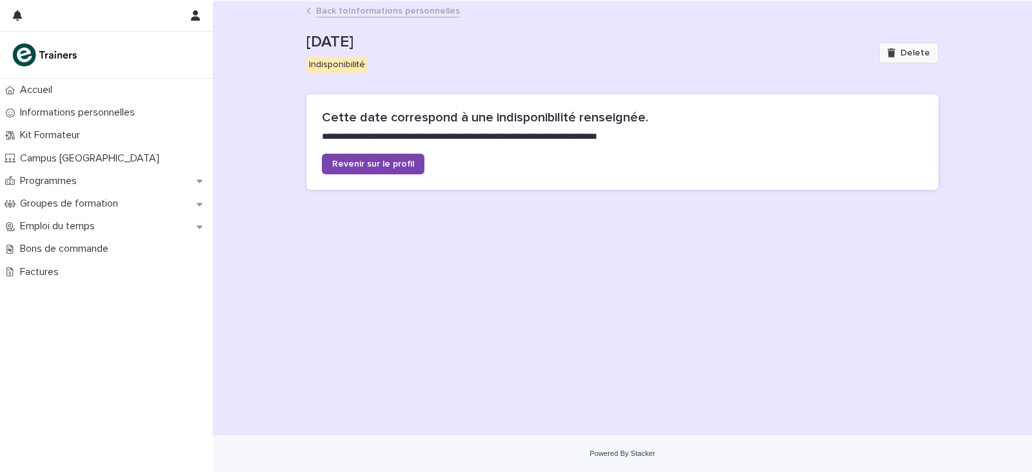
click at [894, 58] on button "Delete" at bounding box center [908, 53] width 59 height 21
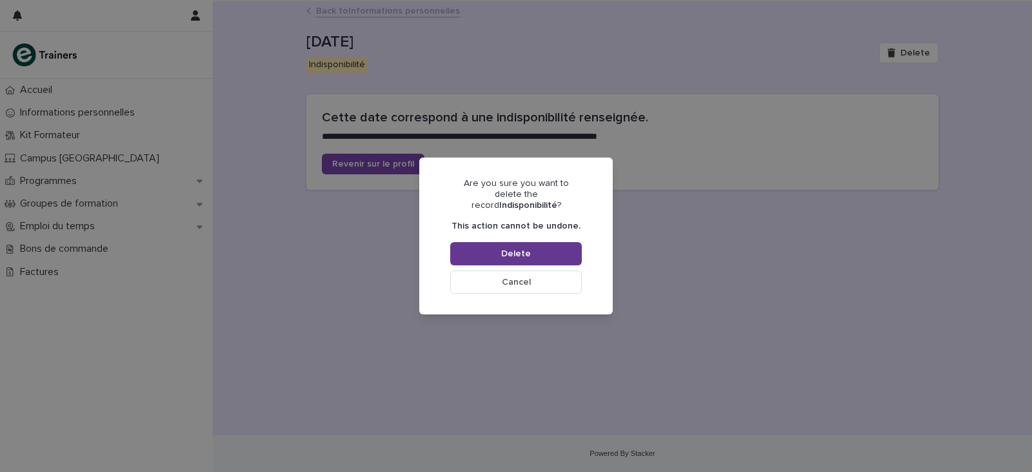
click at [546, 242] on button "Delete" at bounding box center [516, 253] width 132 height 23
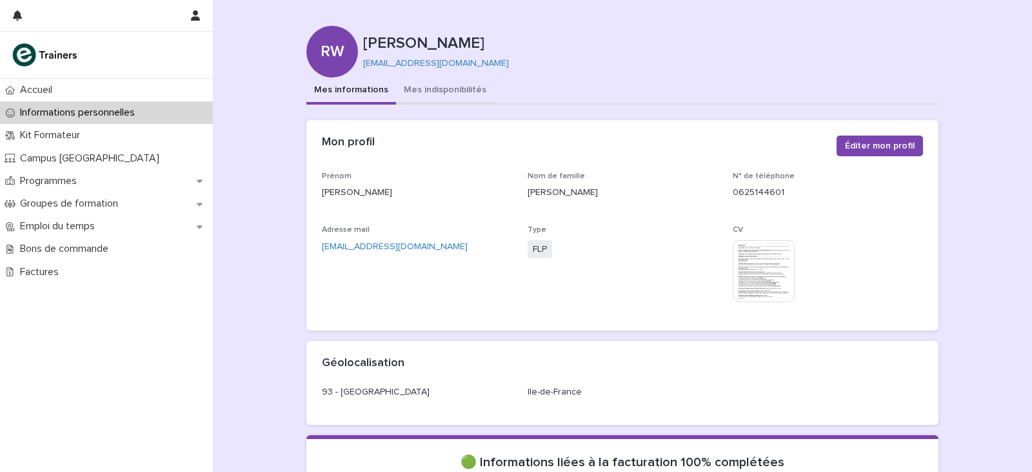
click at [459, 98] on button "Mes indisponibilités" at bounding box center [445, 90] width 98 height 27
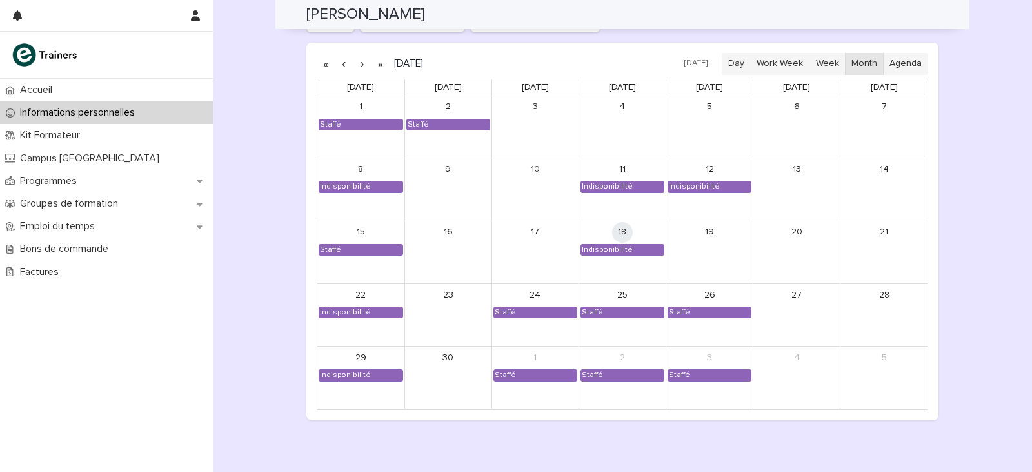
scroll to position [1097, 0]
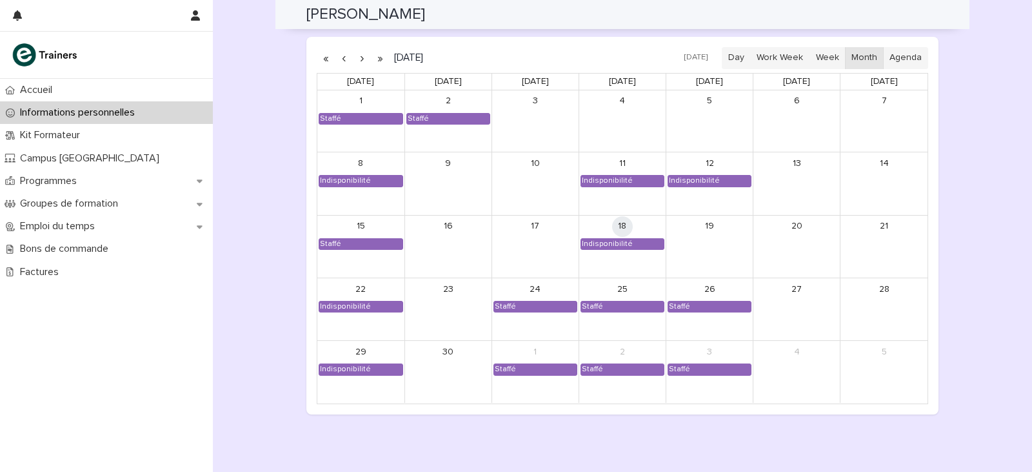
click at [356, 62] on button "button" at bounding box center [362, 58] width 18 height 21
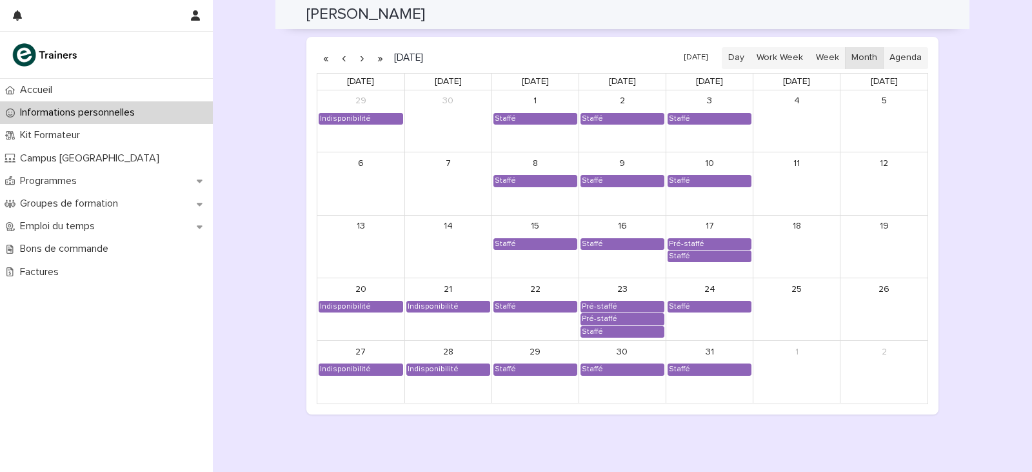
click at [356, 62] on button "button" at bounding box center [362, 58] width 18 height 21
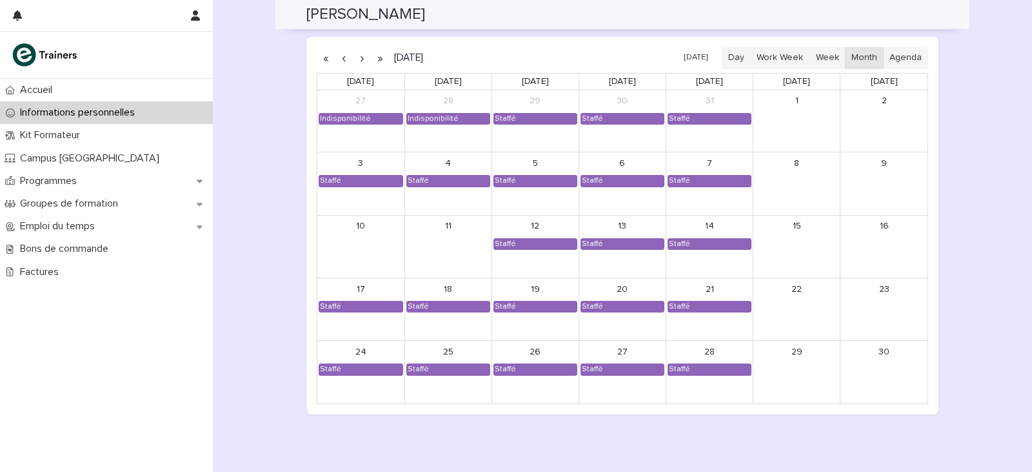
click at [356, 62] on button "button" at bounding box center [362, 58] width 18 height 21
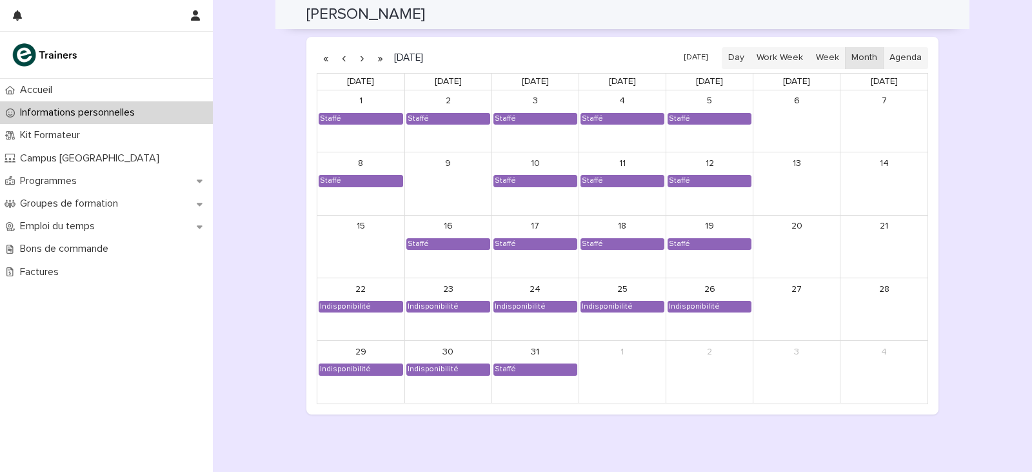
click at [356, 62] on button "button" at bounding box center [362, 58] width 18 height 21
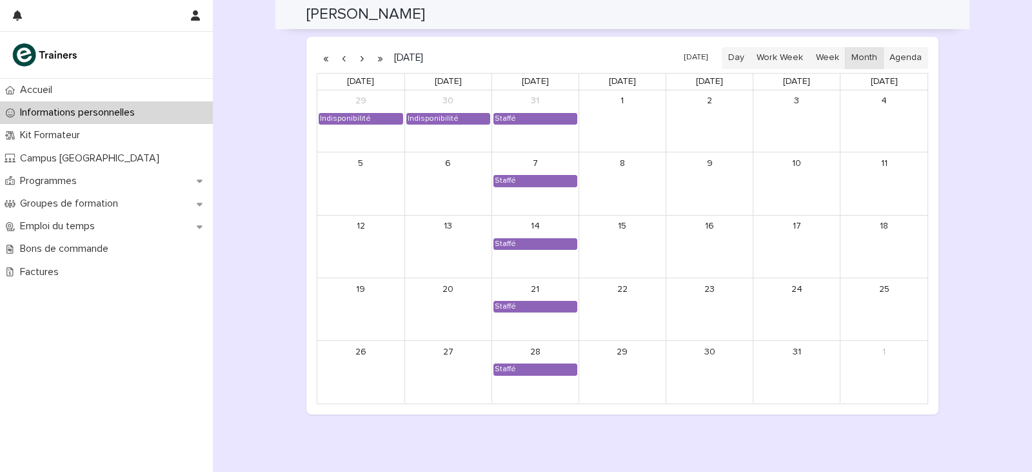
click at [356, 62] on button "button" at bounding box center [362, 58] width 18 height 21
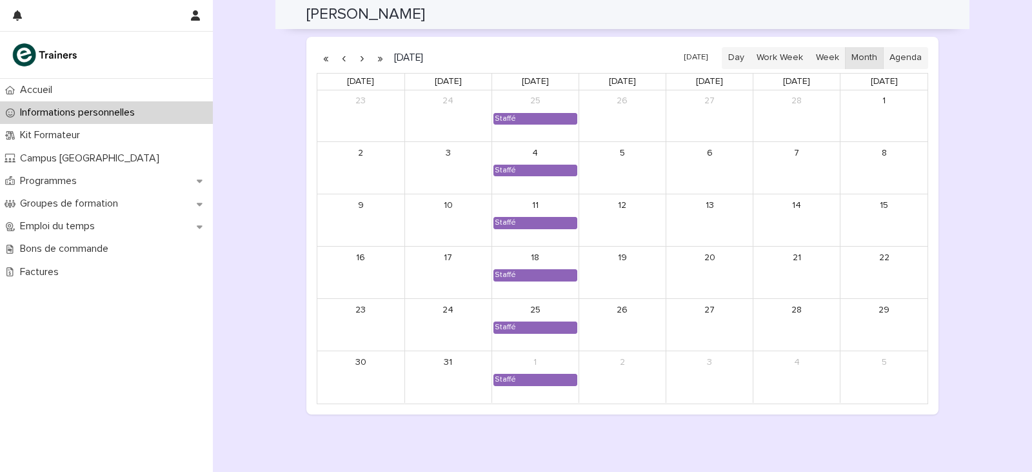
click at [356, 62] on button "button" at bounding box center [362, 58] width 18 height 21
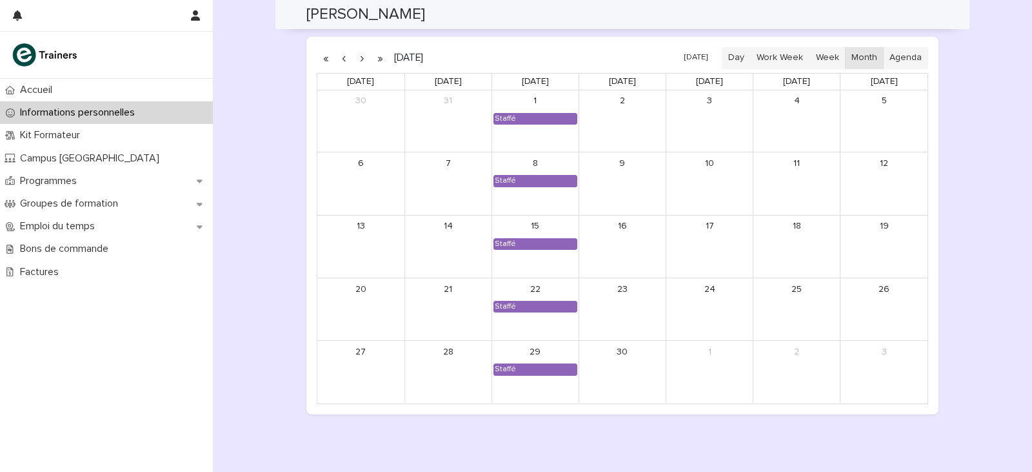
click at [356, 62] on button "button" at bounding box center [362, 58] width 18 height 21
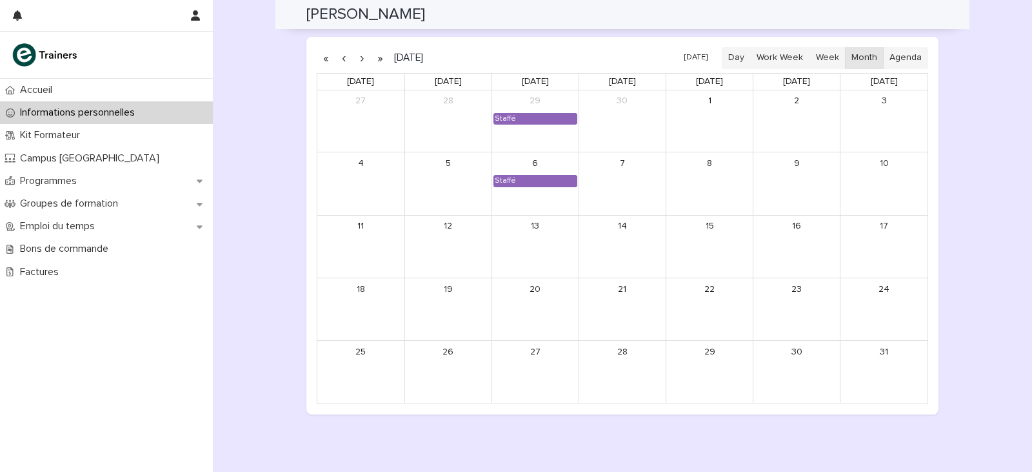
click at [339, 59] on button "button" at bounding box center [344, 58] width 18 height 21
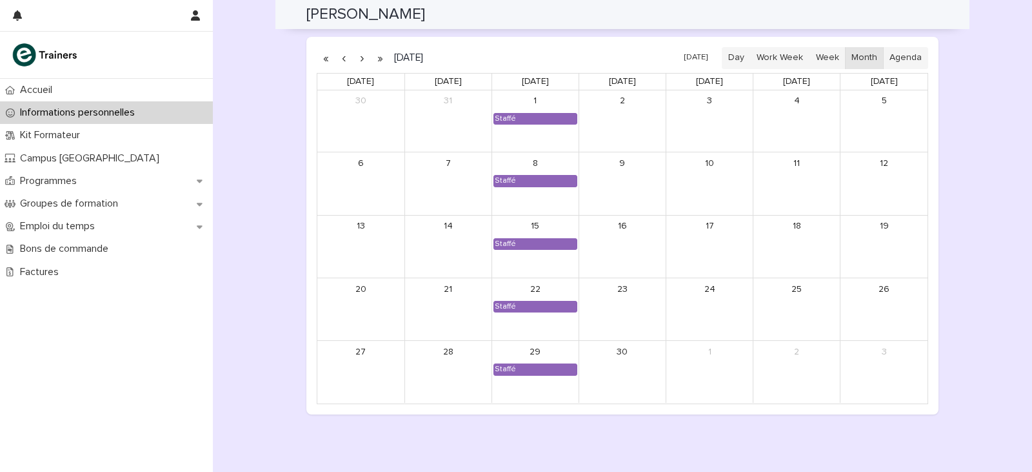
click at [339, 59] on button "button" at bounding box center [344, 58] width 18 height 21
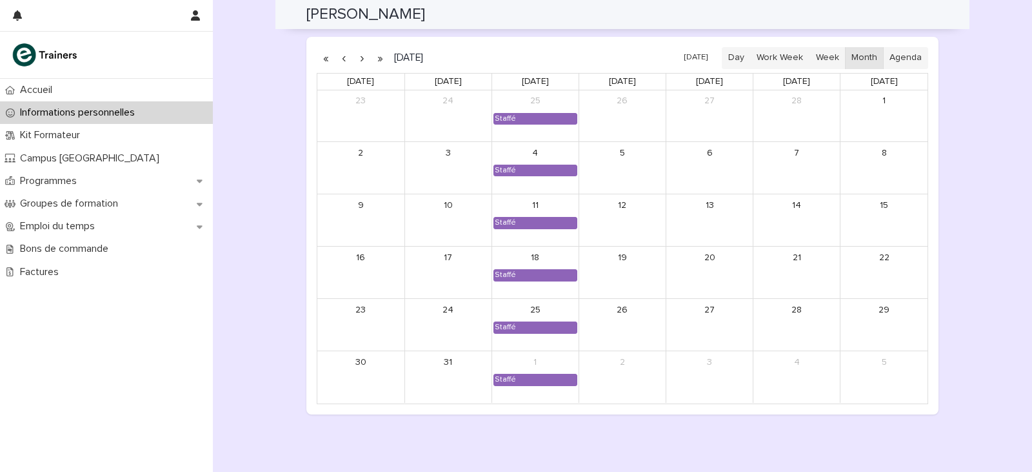
click at [339, 59] on button "button" at bounding box center [344, 58] width 18 height 21
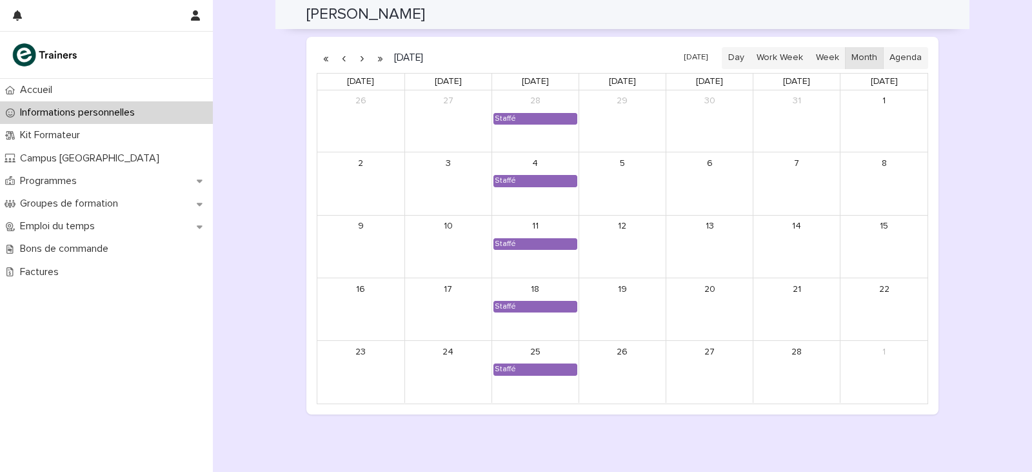
click at [339, 59] on button "button" at bounding box center [344, 58] width 18 height 21
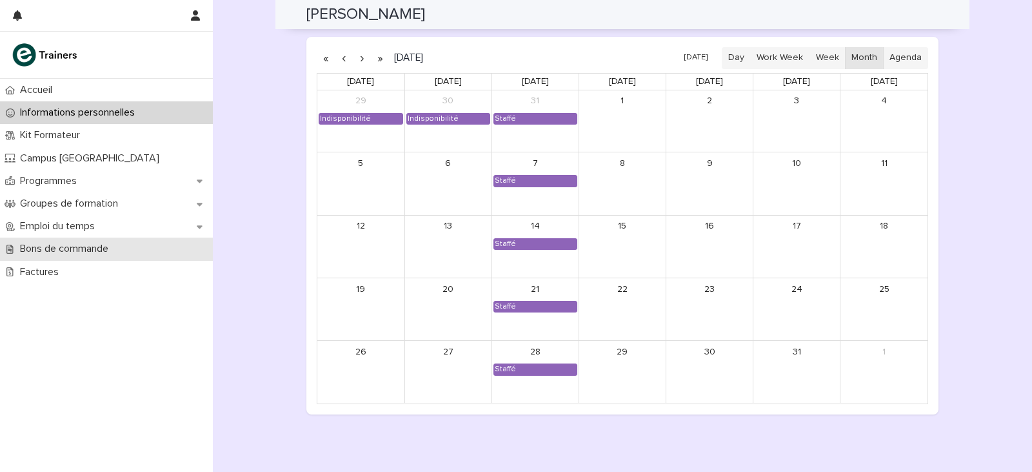
click at [59, 244] on p "Bons de commande" at bounding box center [67, 249] width 104 height 12
